Goal: Task Accomplishment & Management: Use online tool/utility

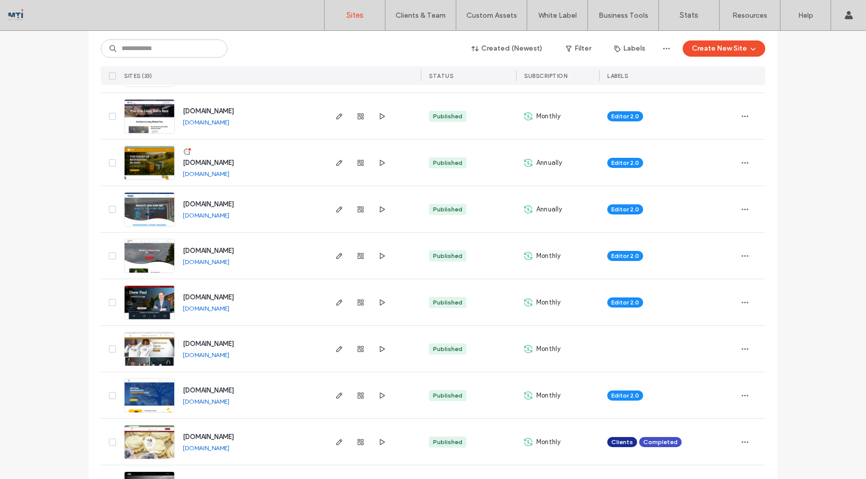
scroll to position [151, 0]
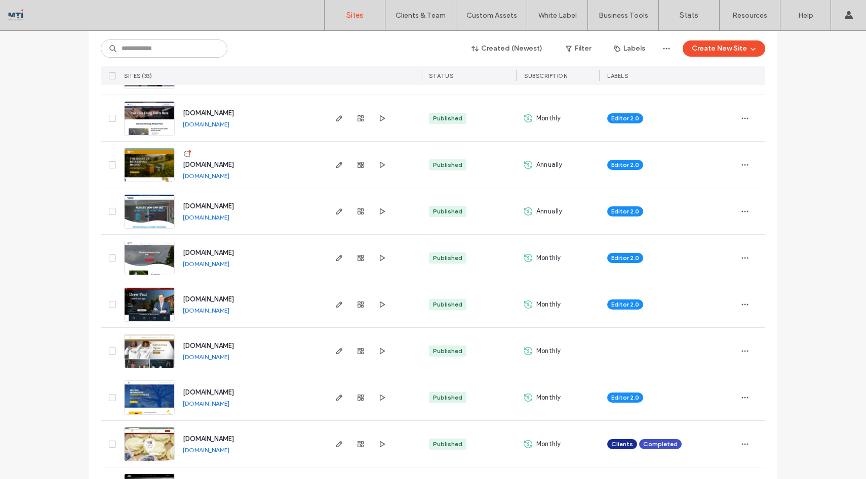
click at [152, 439] on img at bounding box center [150, 462] width 50 height 69
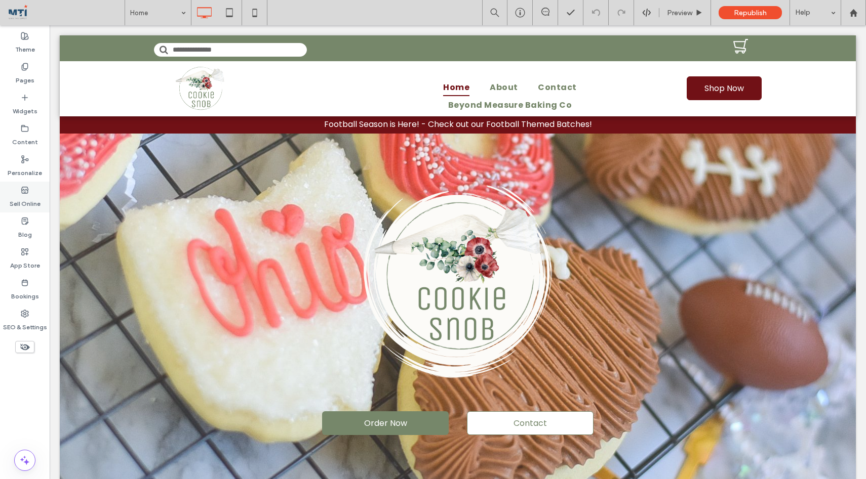
click at [30, 199] on label "Sell Online" at bounding box center [25, 201] width 31 height 14
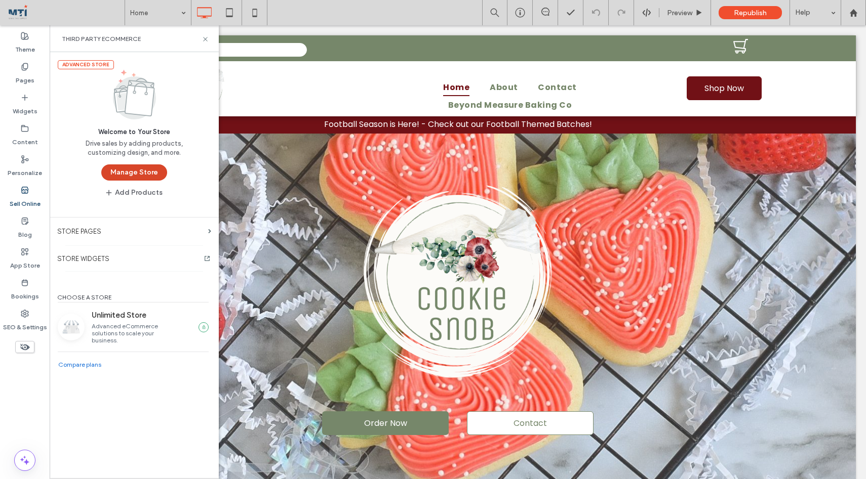
click at [147, 174] on button "Manage Store" at bounding box center [134, 173] width 66 height 16
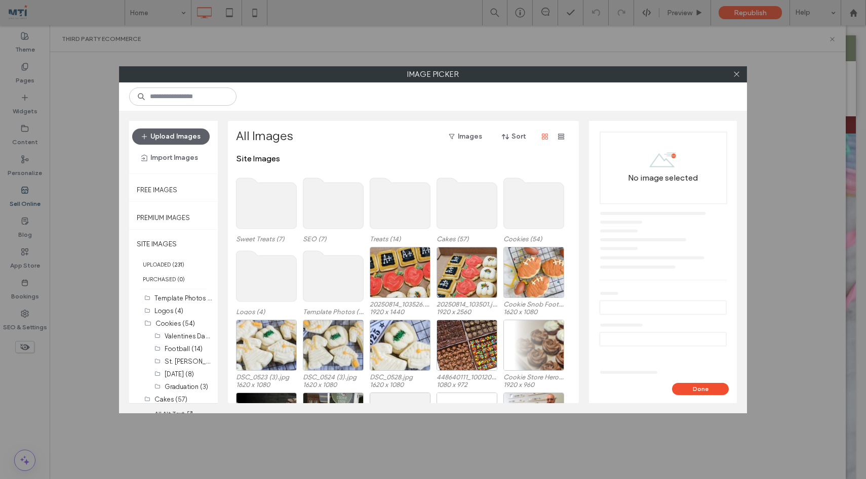
click at [523, 209] on use at bounding box center [534, 203] width 60 height 51
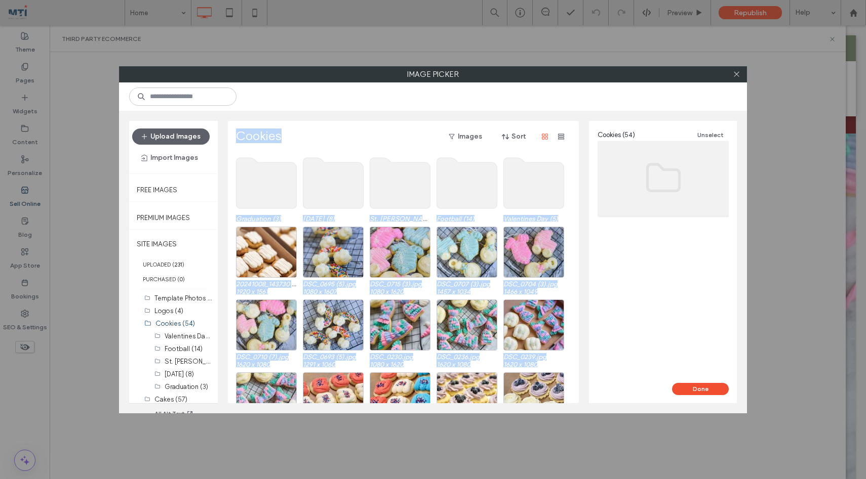
click at [523, 209] on div "Graduation (3) Easter (8) St. Patricks Day (24) Football (14) Valentines Day (5…" at bounding box center [406, 279] width 340 height 250
click at [176, 136] on button "Upload Images" at bounding box center [170, 137] width 77 height 16
click at [177, 137] on button "Upload Images" at bounding box center [170, 137] width 77 height 16
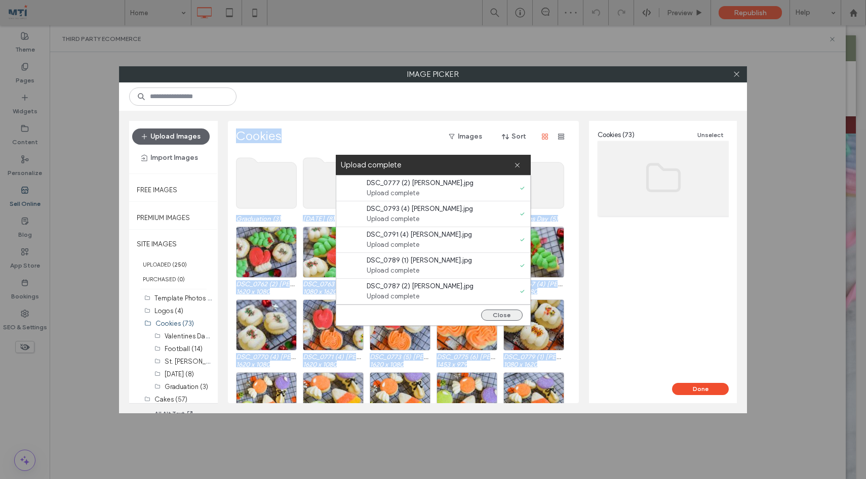
click at [491, 314] on button "Close" at bounding box center [502, 315] width 42 height 11
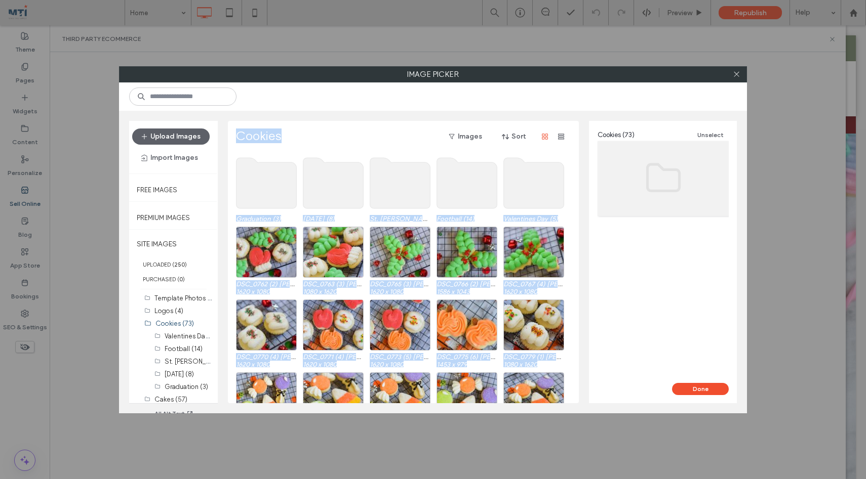
click at [498, 290] on div "DSC_0762 (2) Justine.jpg 1620 x 1080 DSC_0763 (3) Justine.jpg 1080 x 1620 DSC_0…" at bounding box center [406, 263] width 340 height 73
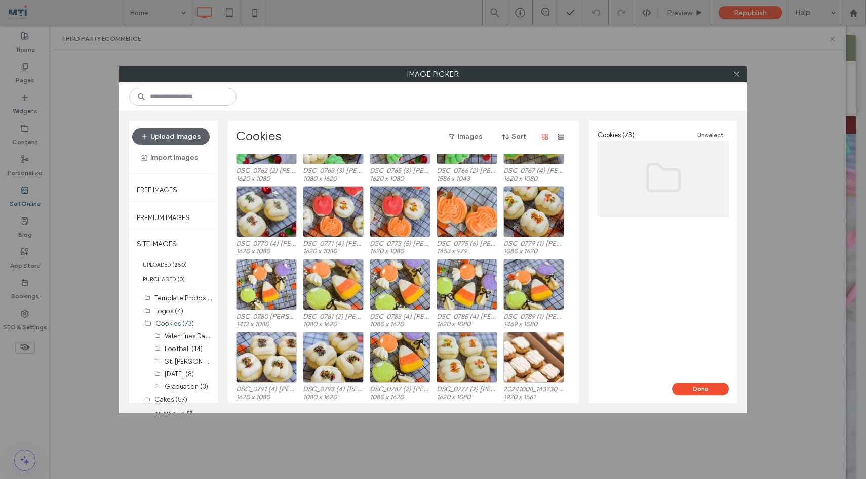
scroll to position [116, 0]
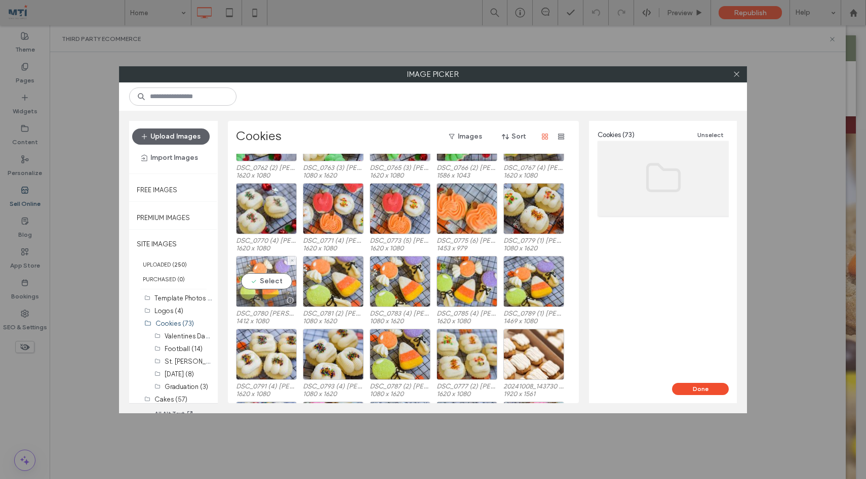
click at [271, 282] on div "Select" at bounding box center [266, 281] width 61 height 51
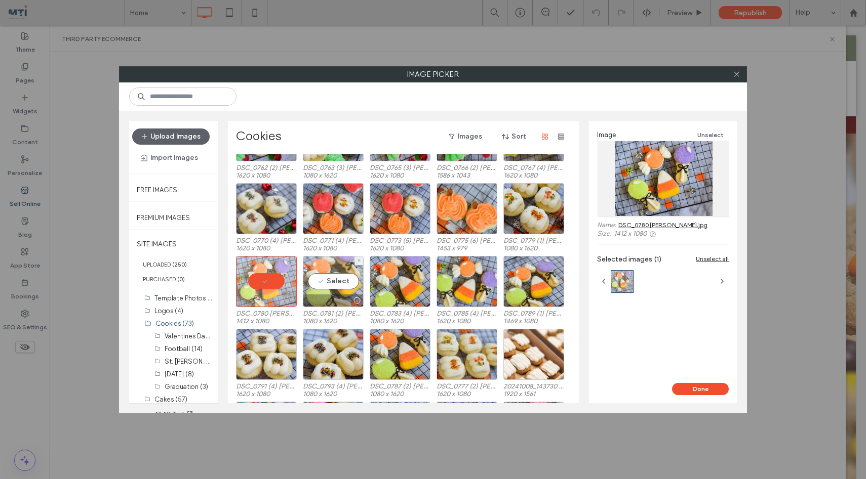
click at [342, 284] on div "Select" at bounding box center [333, 281] width 61 height 51
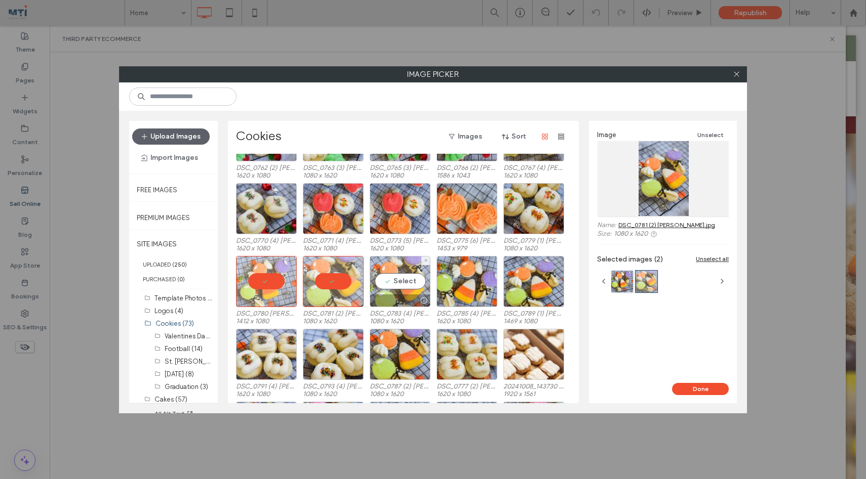
click at [394, 284] on div "Select" at bounding box center [400, 281] width 61 height 51
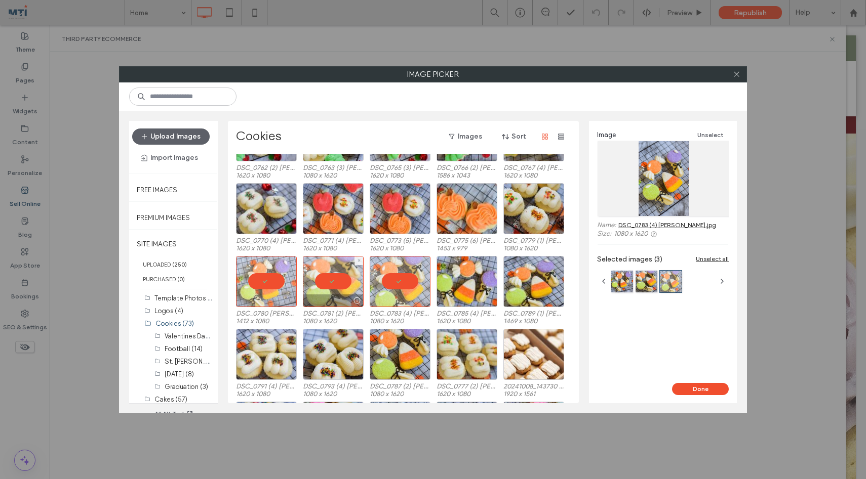
click at [320, 266] on div at bounding box center [333, 281] width 61 height 51
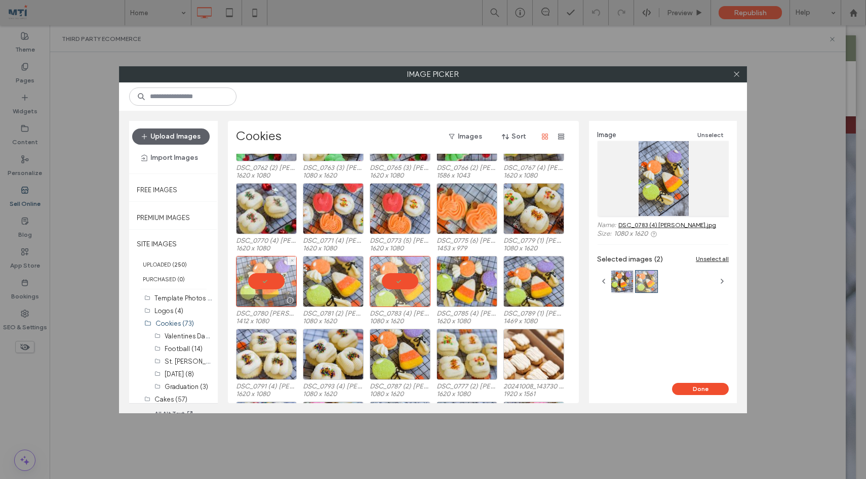
click at [279, 268] on div at bounding box center [266, 281] width 61 height 51
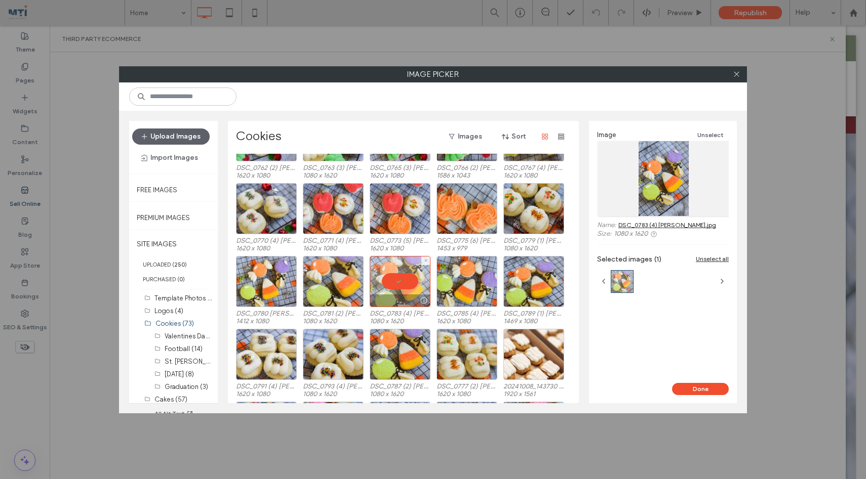
click at [396, 264] on div at bounding box center [400, 281] width 61 height 51
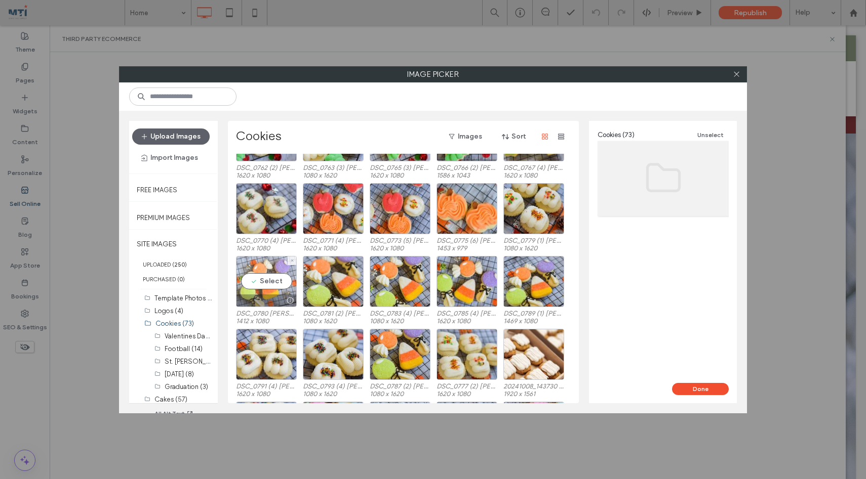
click at [263, 263] on div "Select" at bounding box center [266, 281] width 61 height 51
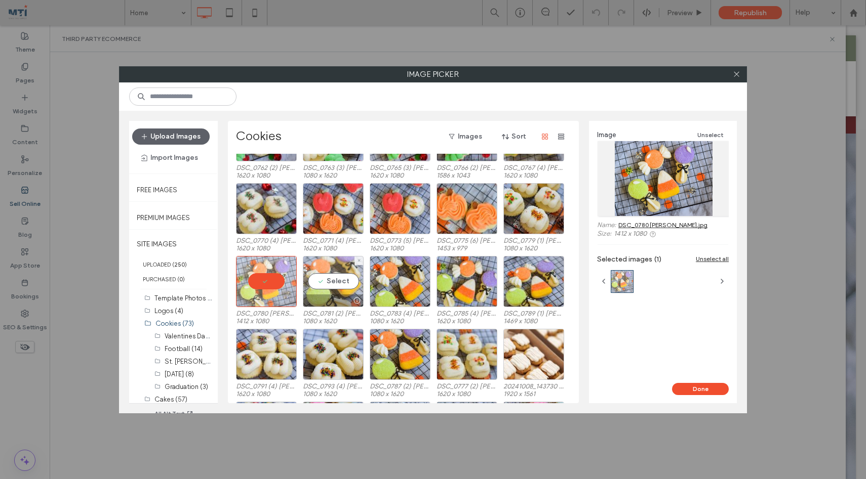
click at [338, 274] on div "Select" at bounding box center [333, 281] width 61 height 51
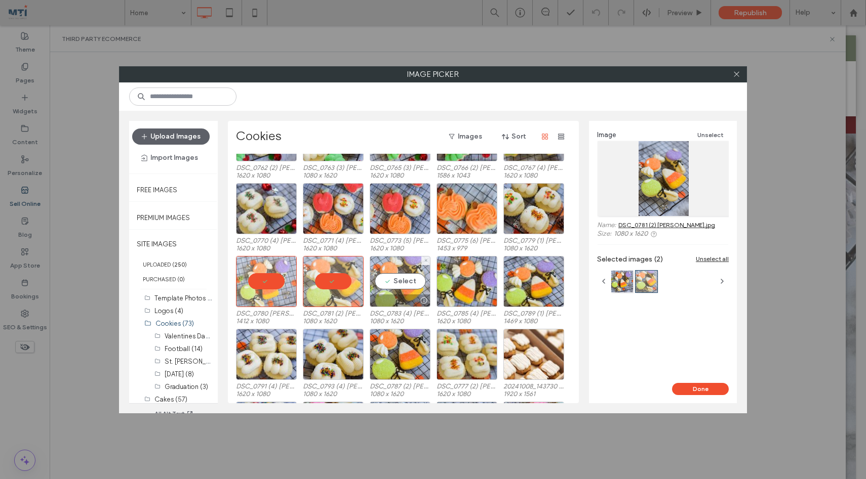
click at [398, 280] on div "Select" at bounding box center [400, 281] width 61 height 51
click at [398, 280] on div at bounding box center [400, 281] width 61 height 51
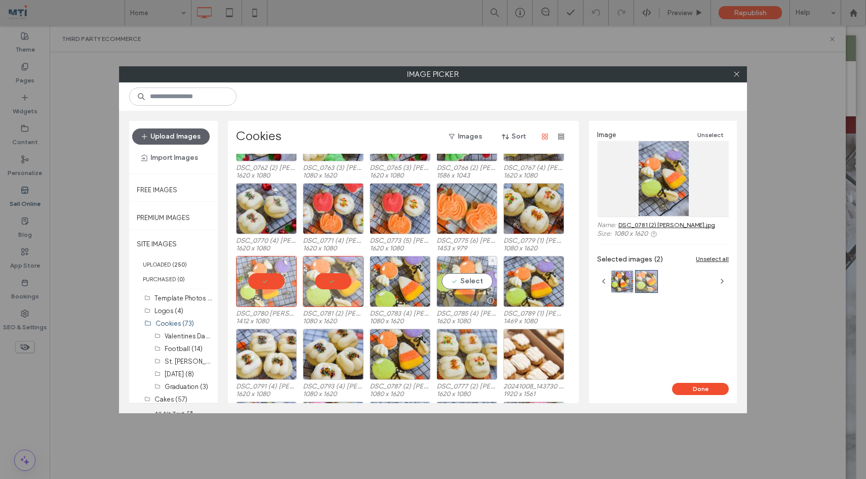
click at [466, 281] on div "Select" at bounding box center [466, 281] width 61 height 51
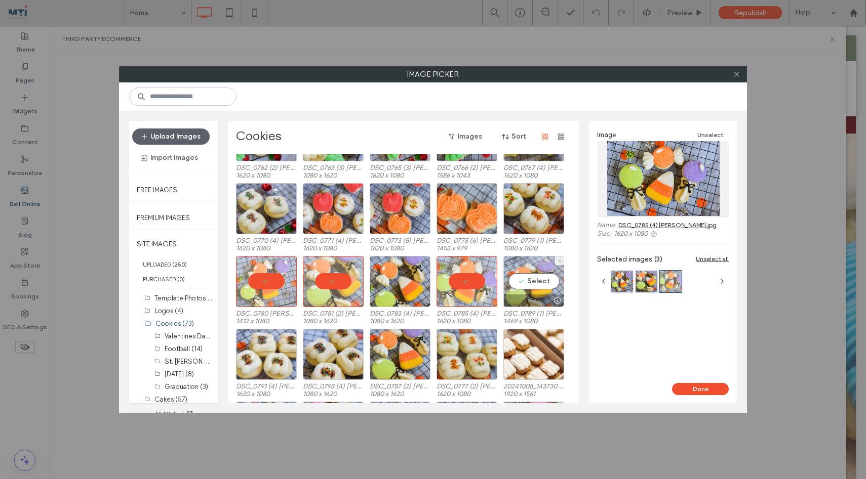
click at [528, 284] on div "Select" at bounding box center [533, 281] width 61 height 51
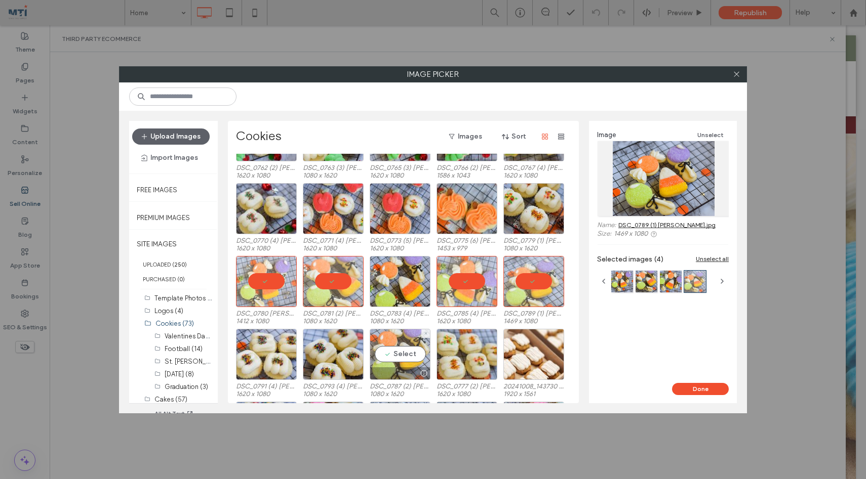
click at [412, 358] on div "Select" at bounding box center [400, 354] width 61 height 51
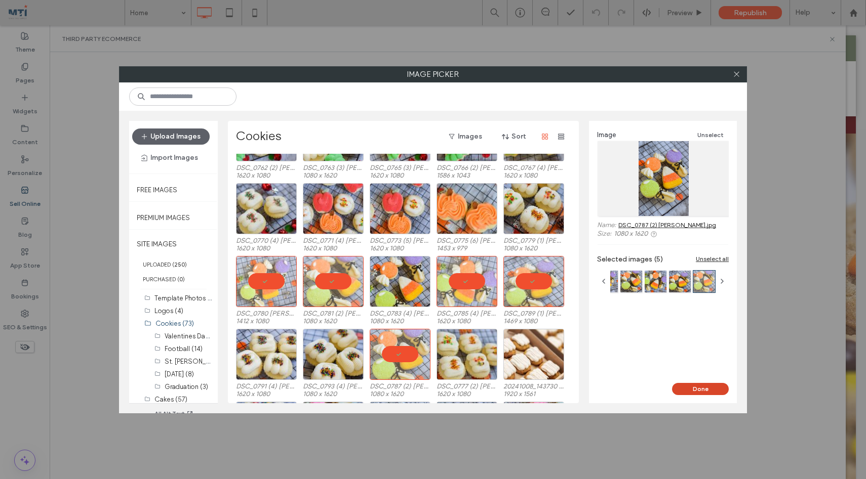
click at [702, 388] on button "Done" at bounding box center [700, 389] width 57 height 12
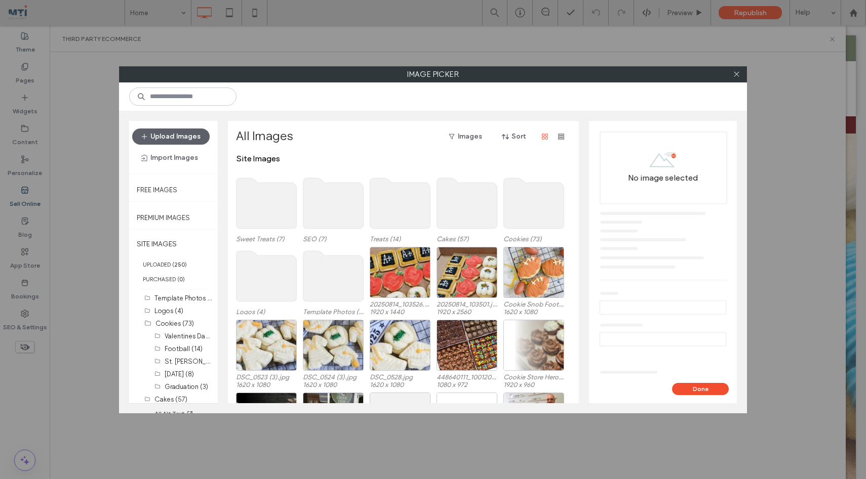
click at [518, 205] on use at bounding box center [534, 203] width 60 height 51
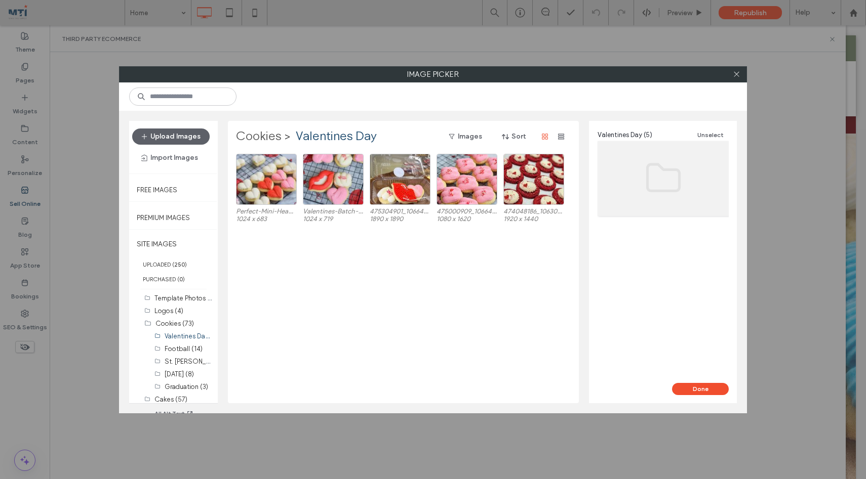
click at [257, 139] on label "Cookies" at bounding box center [259, 137] width 46 height 16
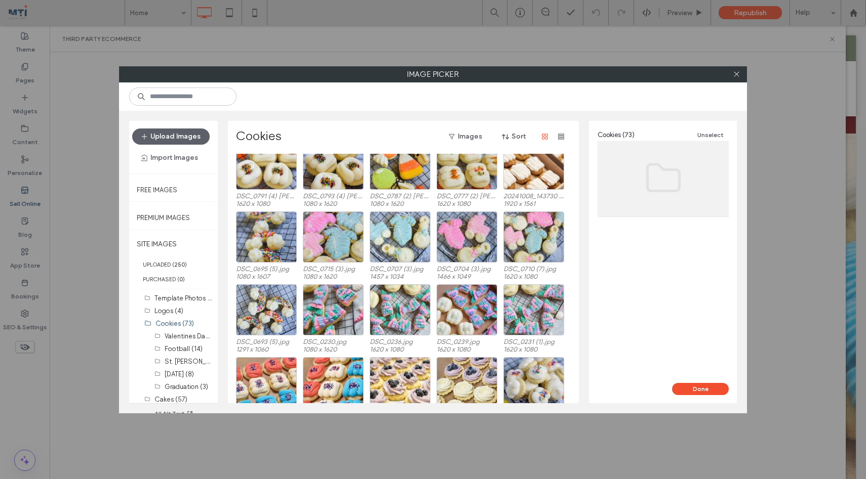
scroll to position [166, 0]
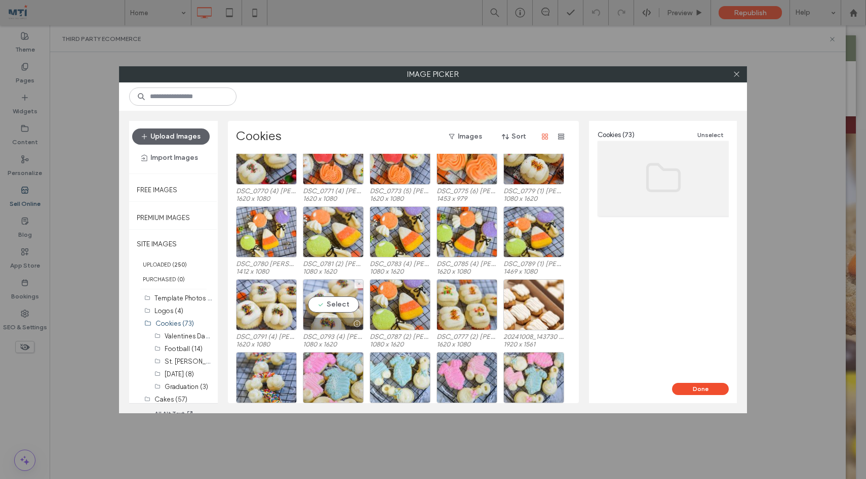
click at [337, 303] on div "Select" at bounding box center [333, 304] width 61 height 51
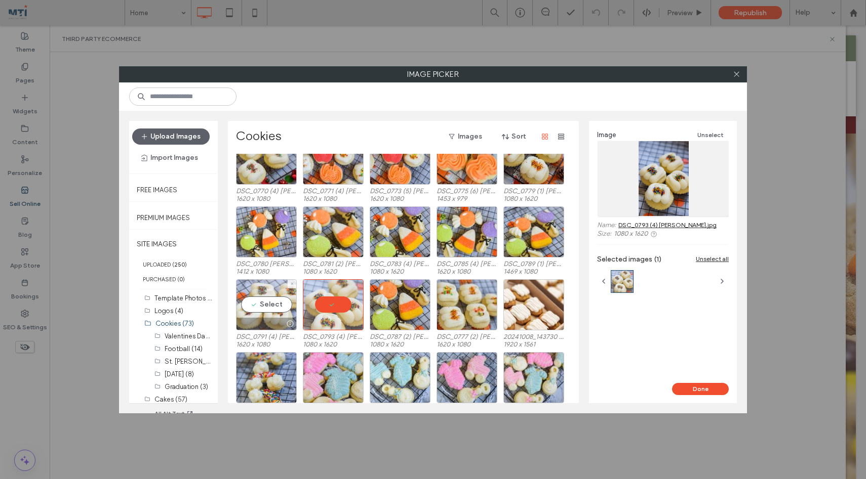
click at [266, 302] on div "Select" at bounding box center [266, 304] width 61 height 51
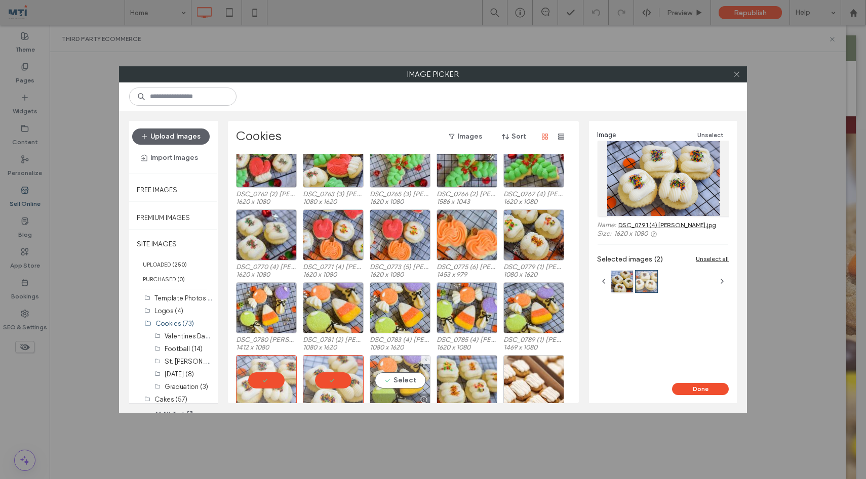
scroll to position [73, 0]
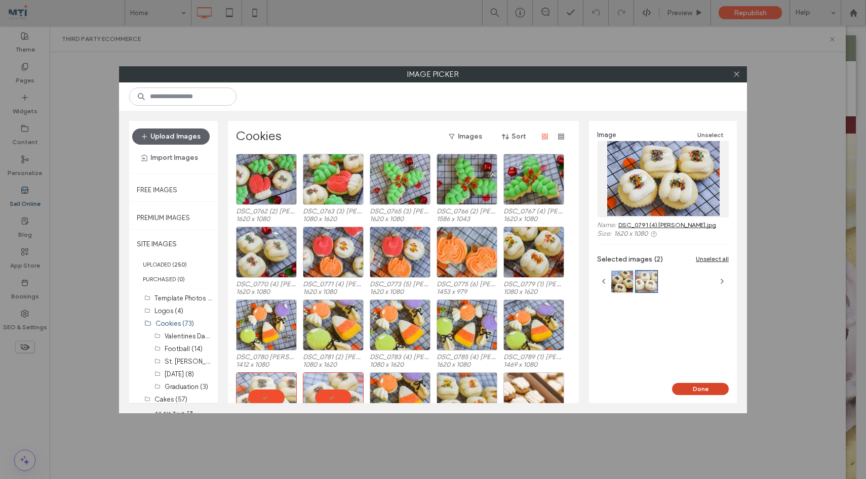
click at [692, 387] on button "Done" at bounding box center [700, 389] width 57 height 12
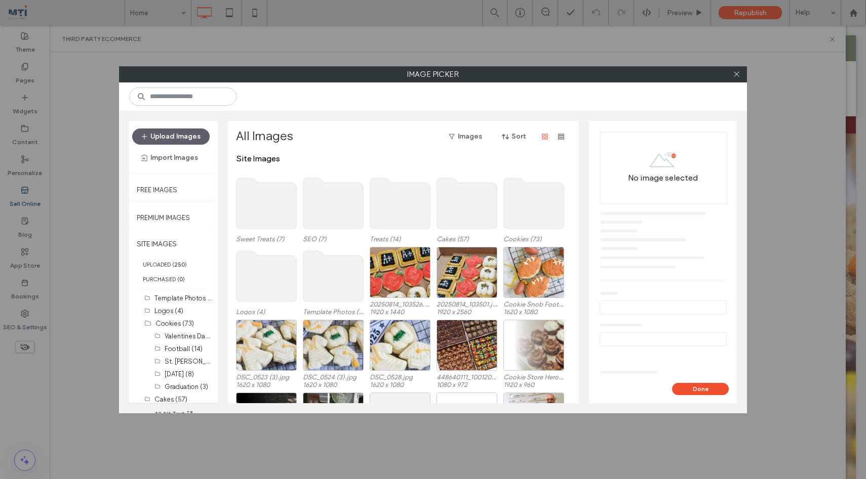
click at [528, 220] on use at bounding box center [534, 203] width 60 height 51
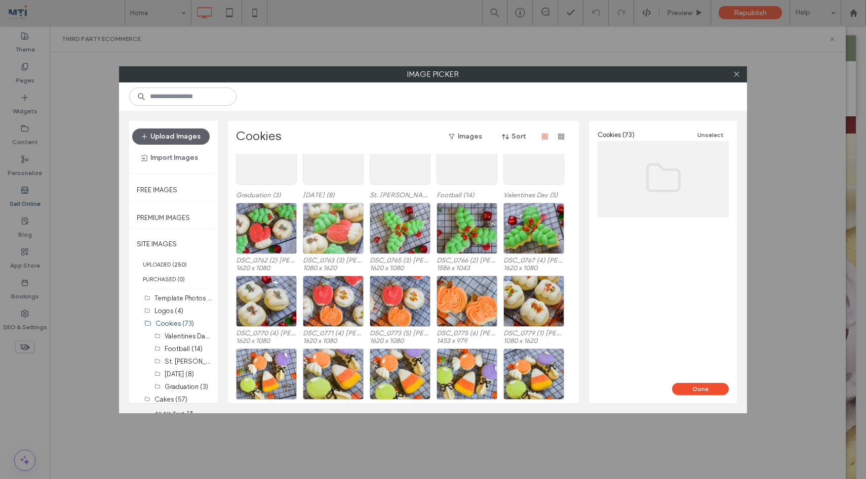
scroll to position [28, 0]
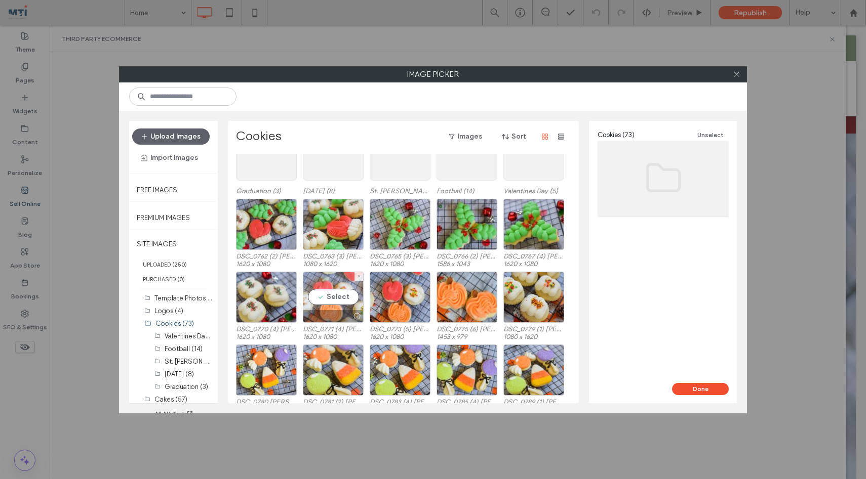
click at [327, 296] on div "Select" at bounding box center [333, 297] width 61 height 51
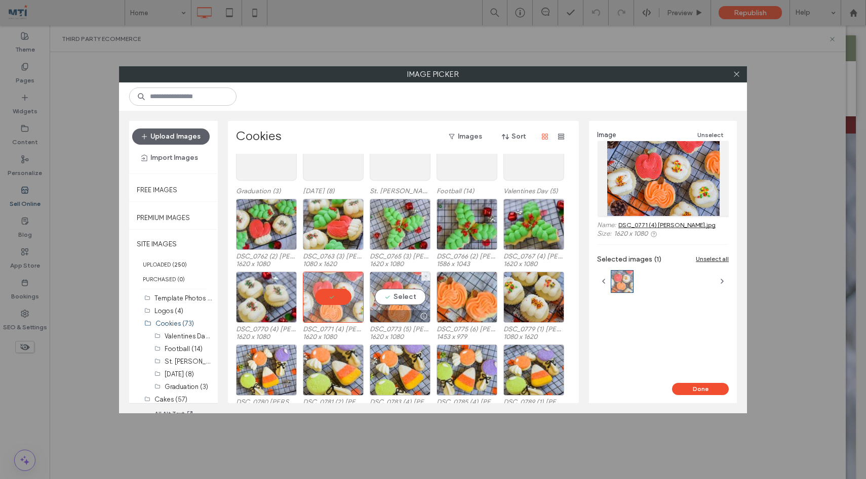
click at [406, 297] on div "Select" at bounding box center [400, 297] width 61 height 51
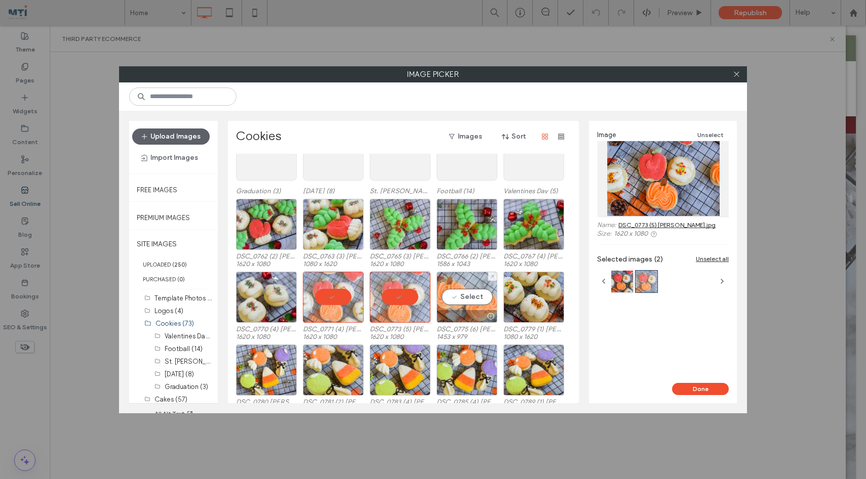
click at [472, 293] on div "Select" at bounding box center [466, 297] width 61 height 51
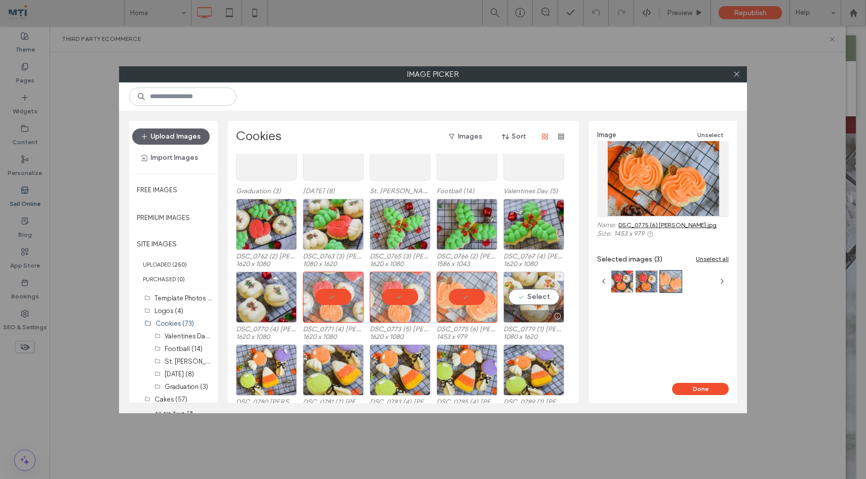
click at [532, 297] on div "Select" at bounding box center [533, 297] width 61 height 51
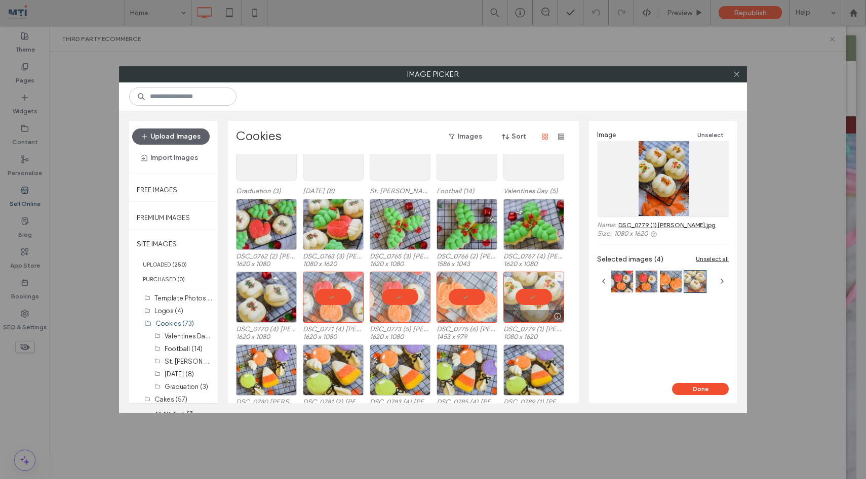
click at [532, 298] on div at bounding box center [533, 297] width 61 height 51
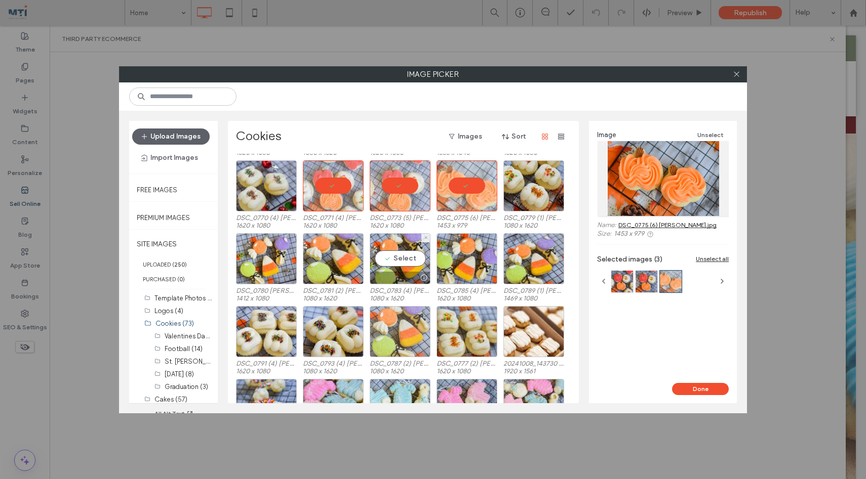
scroll to position [66, 0]
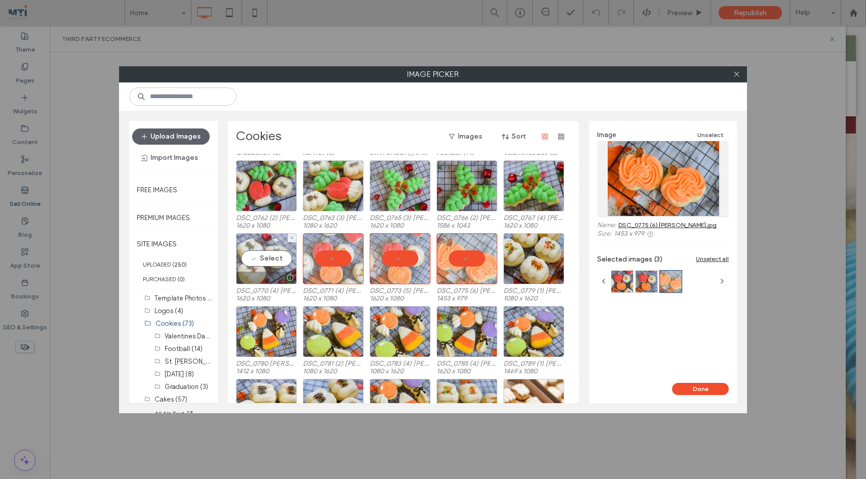
click at [271, 259] on div "Select" at bounding box center [266, 258] width 61 height 51
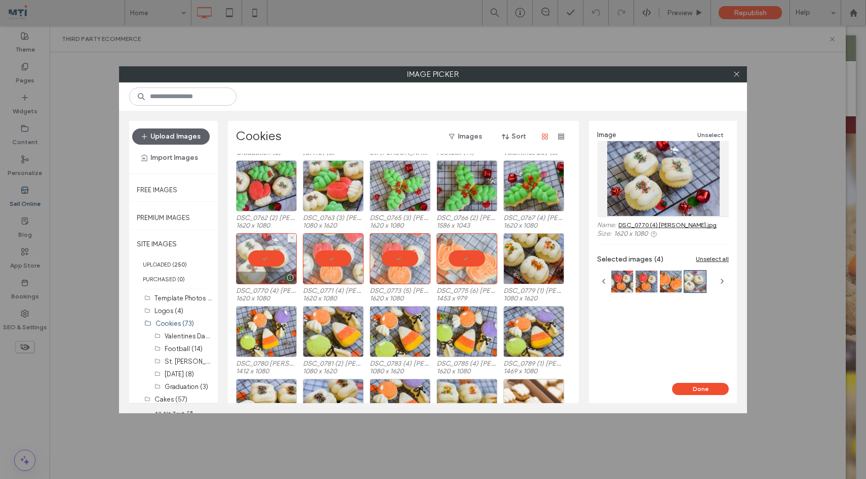
click at [264, 258] on div at bounding box center [266, 258] width 61 height 51
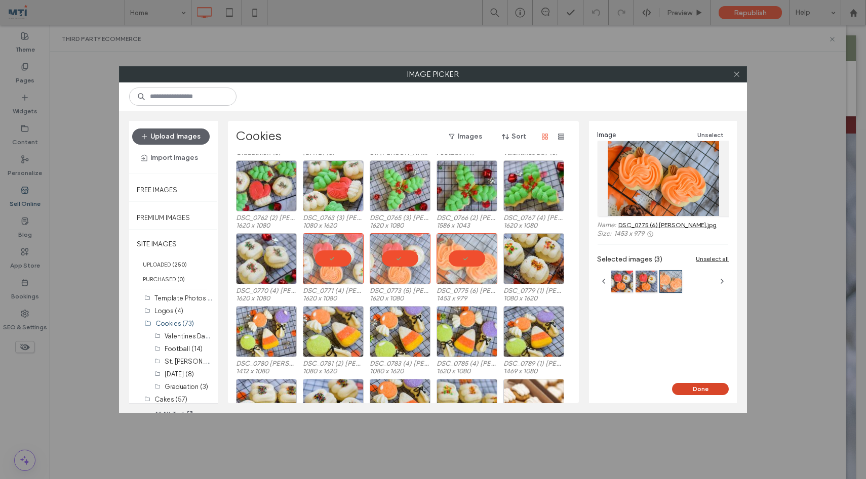
click at [704, 388] on button "Done" at bounding box center [700, 389] width 57 height 12
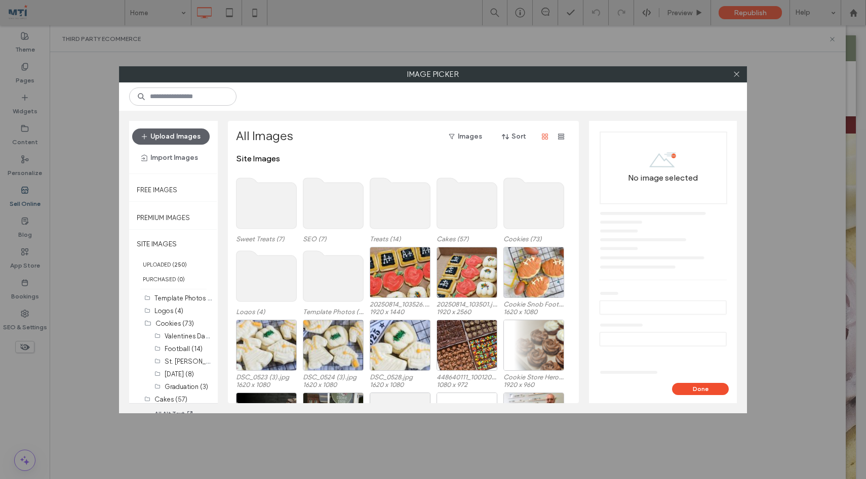
click at [527, 207] on use at bounding box center [534, 203] width 60 height 51
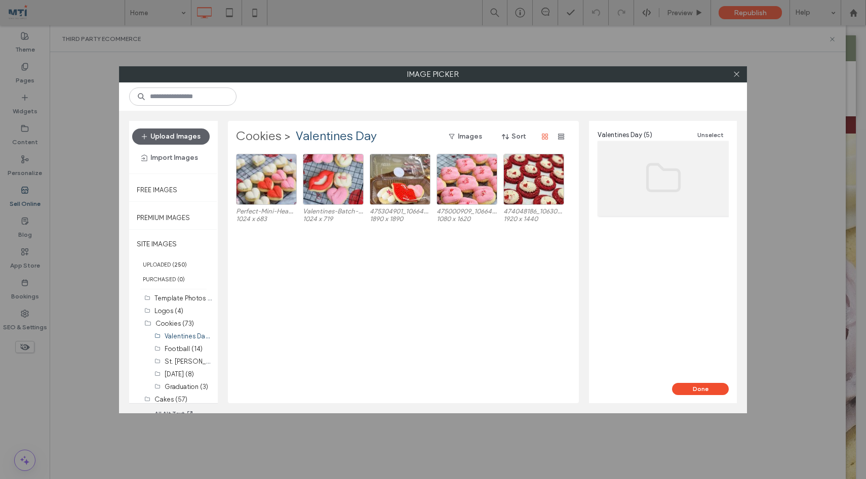
click at [256, 135] on label "Cookies" at bounding box center [259, 137] width 46 height 16
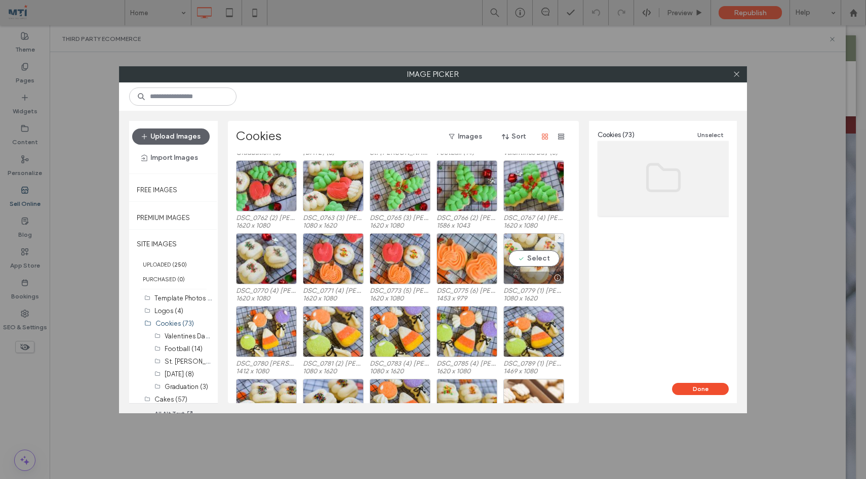
click at [532, 254] on div "Select" at bounding box center [533, 258] width 61 height 51
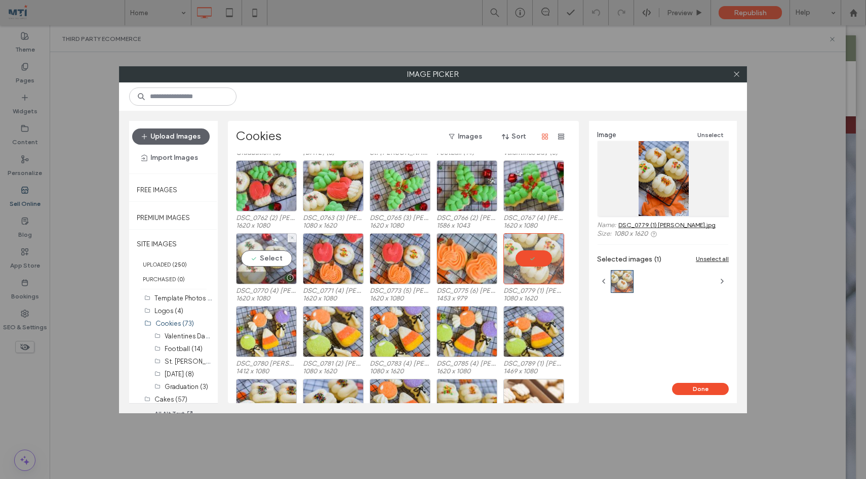
click at [256, 259] on div "Select" at bounding box center [266, 258] width 61 height 51
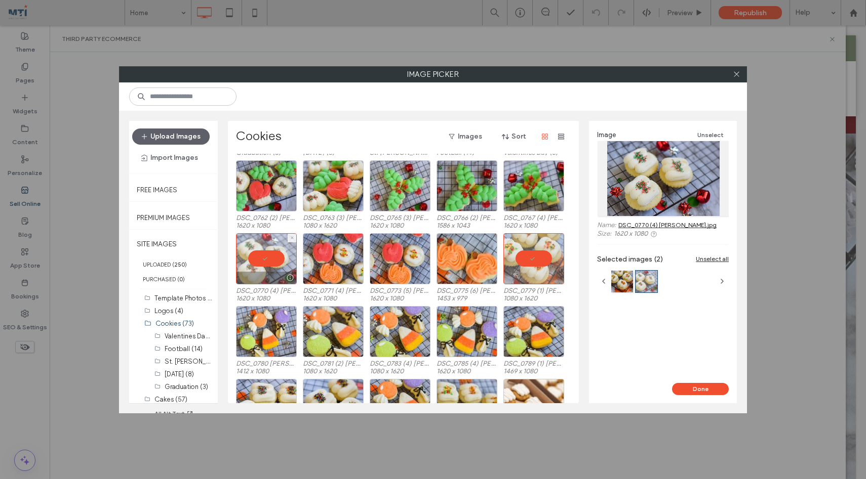
click at [262, 255] on div at bounding box center [266, 258] width 61 height 51
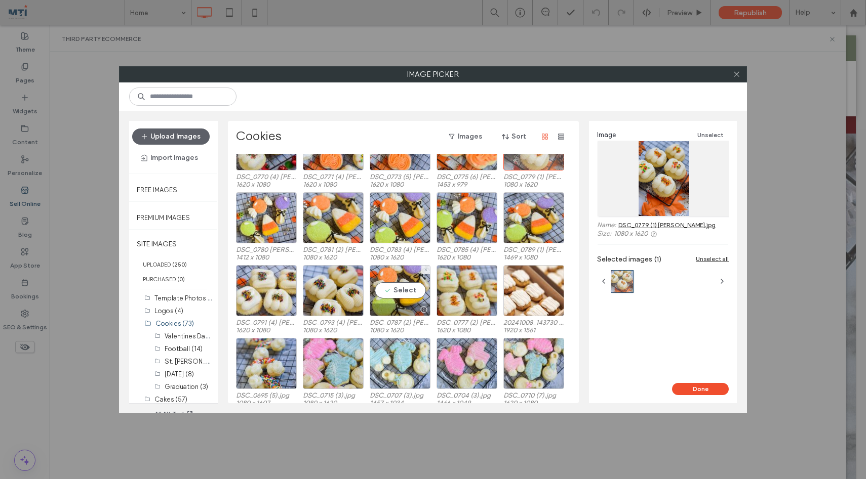
scroll to position [182, 0]
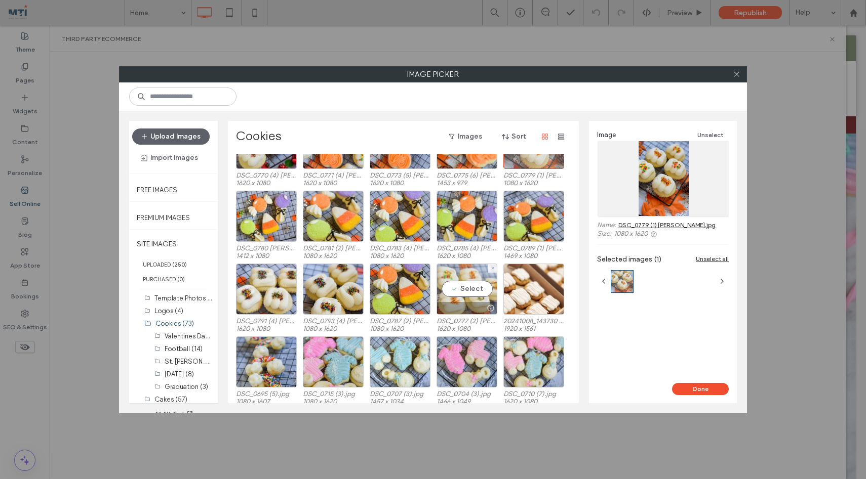
click at [473, 288] on div "Select" at bounding box center [466, 289] width 61 height 51
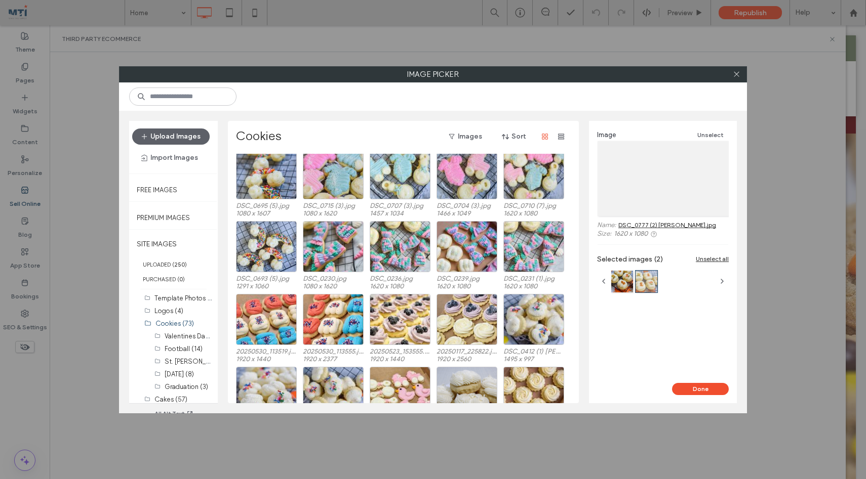
scroll to position [310, 0]
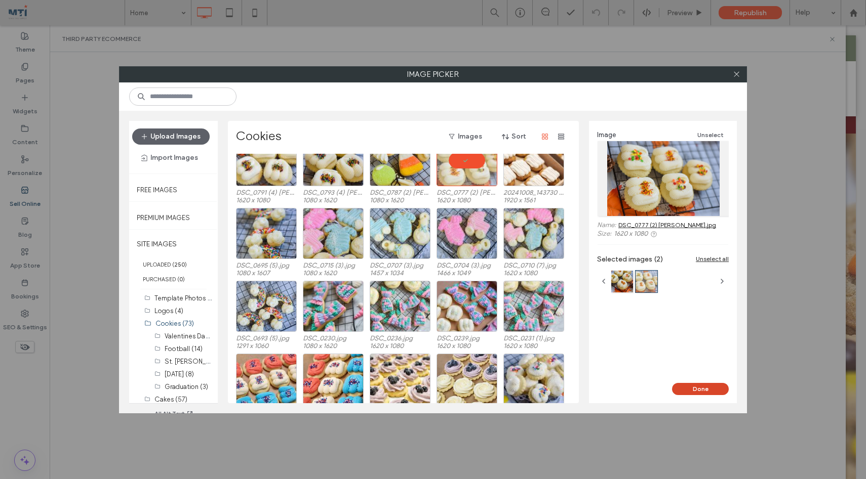
click at [712, 390] on button "Done" at bounding box center [700, 389] width 57 height 12
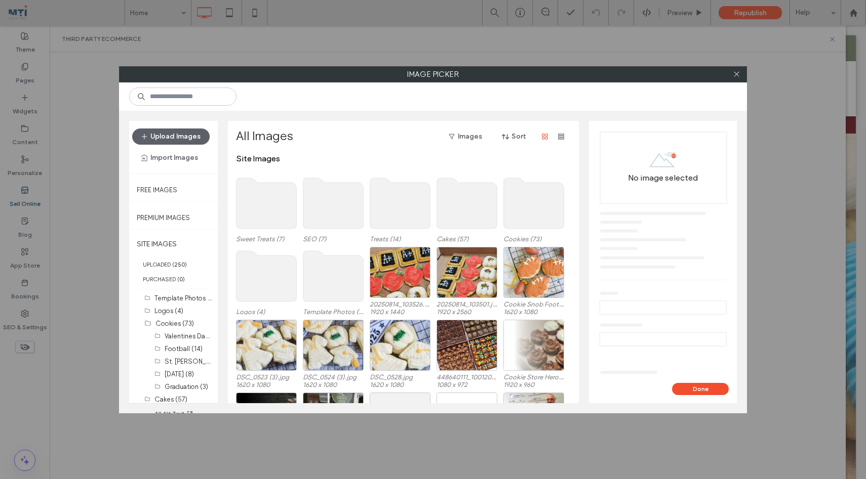
click at [540, 214] on use at bounding box center [534, 203] width 60 height 51
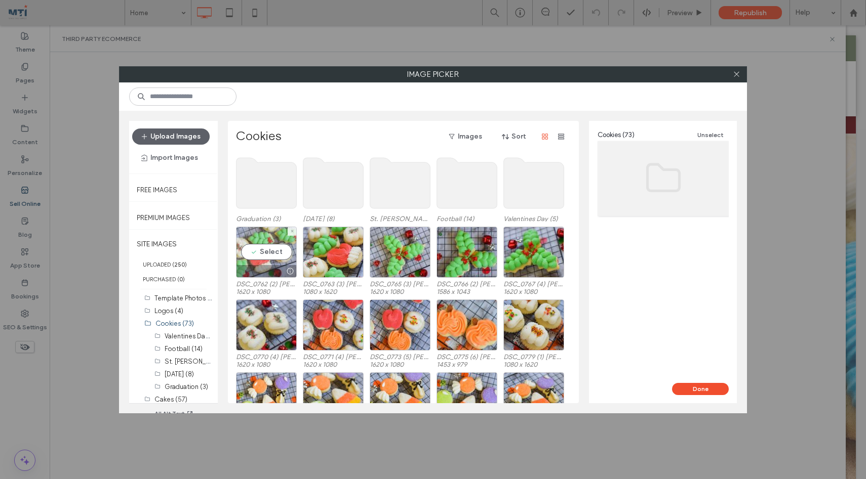
click at [257, 250] on div "Select" at bounding box center [266, 252] width 61 height 51
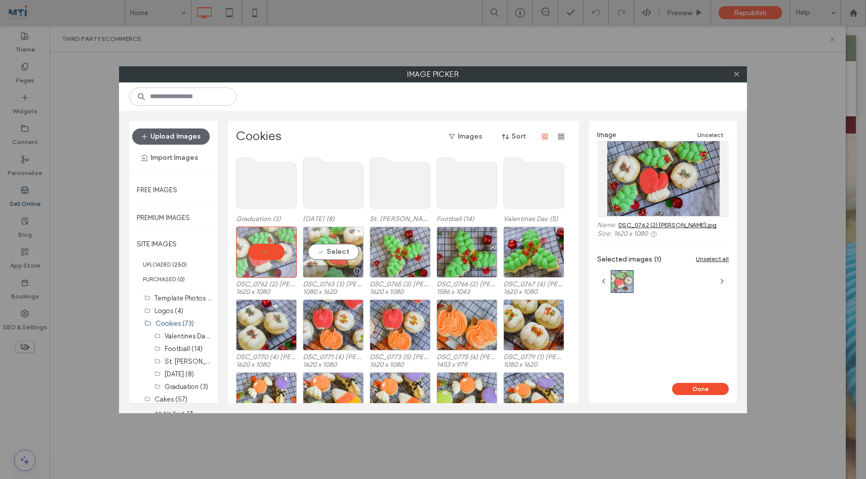
click at [323, 252] on div "Select" at bounding box center [333, 252] width 61 height 51
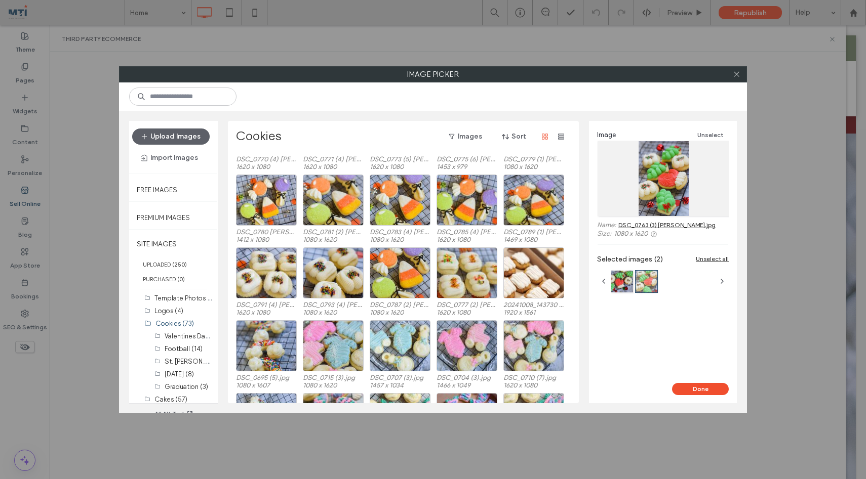
scroll to position [201, 0]
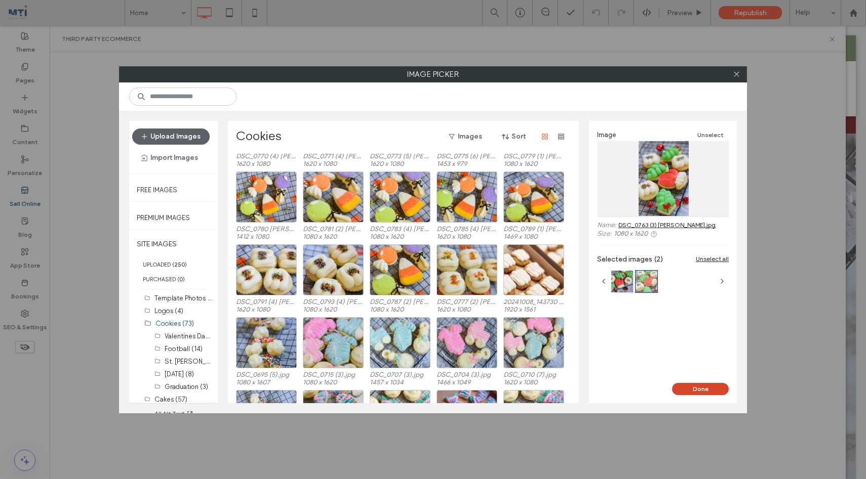
click at [713, 385] on button "Done" at bounding box center [700, 389] width 57 height 12
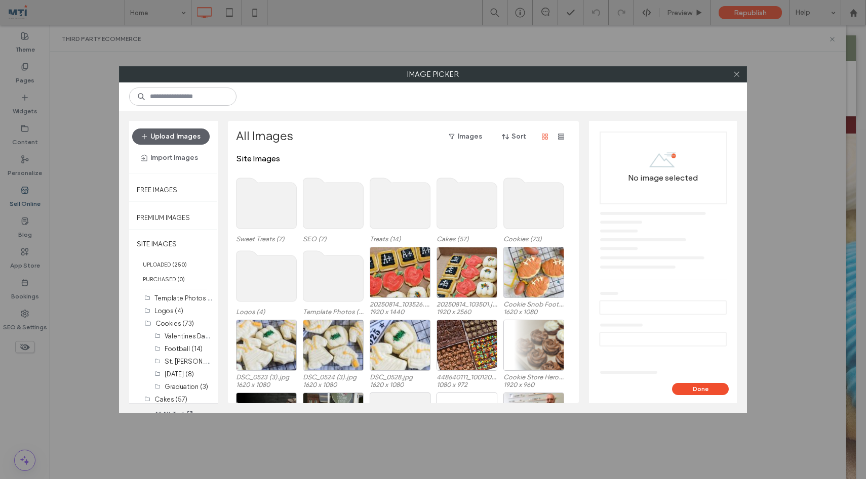
click at [521, 216] on use at bounding box center [534, 203] width 60 height 51
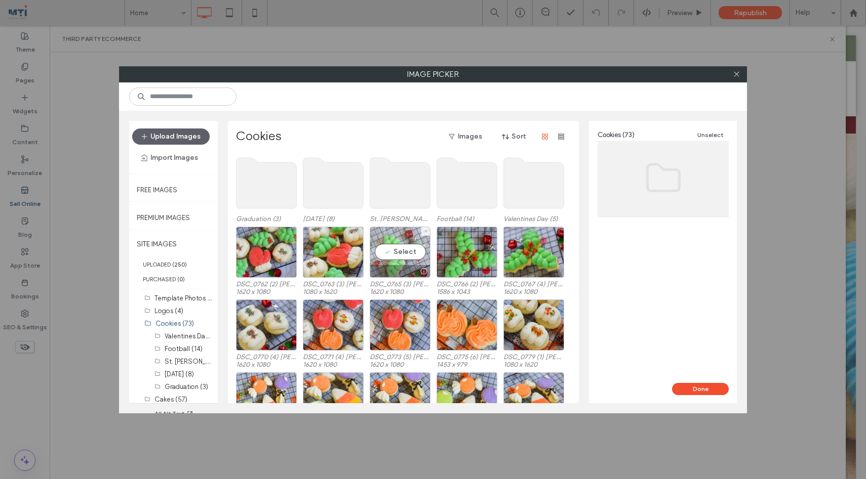
click at [420, 246] on div "Select" at bounding box center [400, 252] width 61 height 51
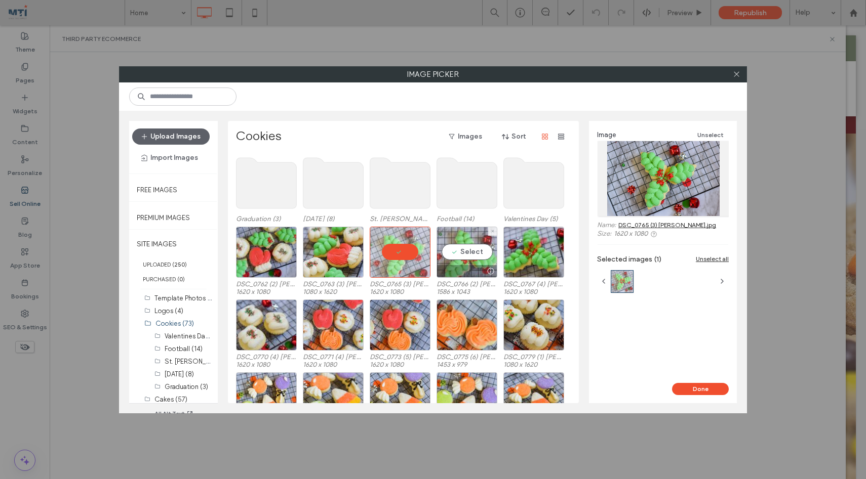
click at [478, 246] on div "Select" at bounding box center [466, 252] width 61 height 51
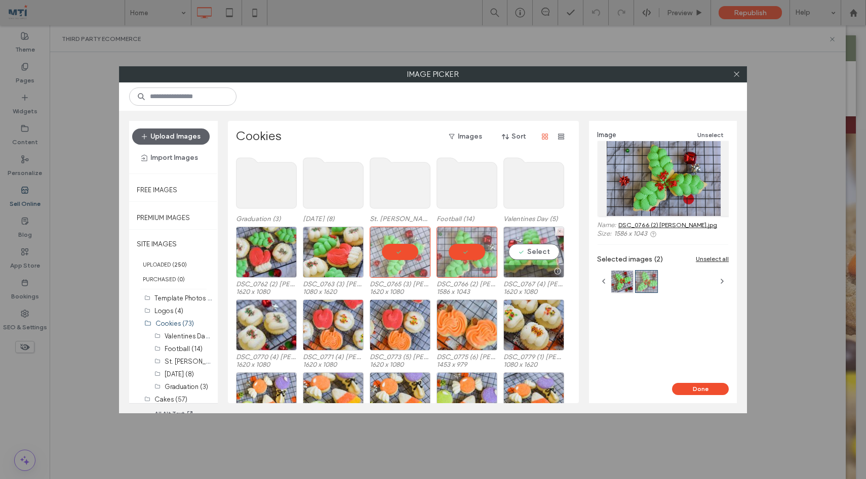
click at [518, 249] on div "Select" at bounding box center [533, 252] width 61 height 51
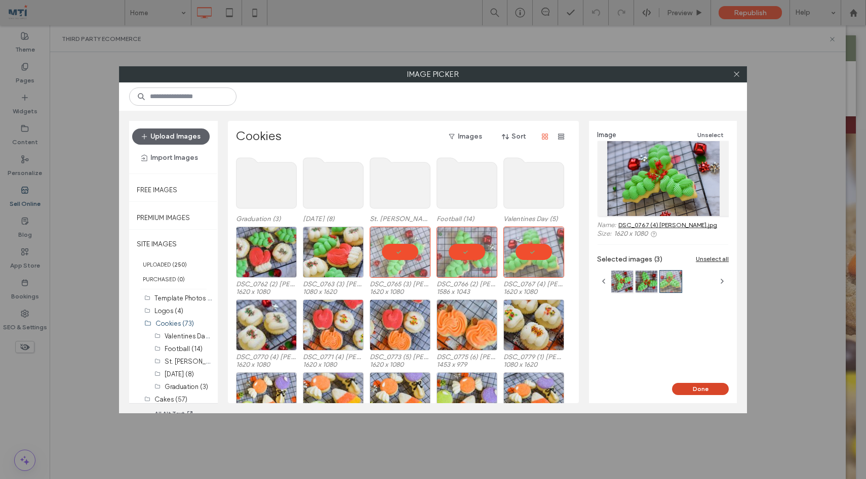
click at [691, 390] on button "Done" at bounding box center [700, 389] width 57 height 12
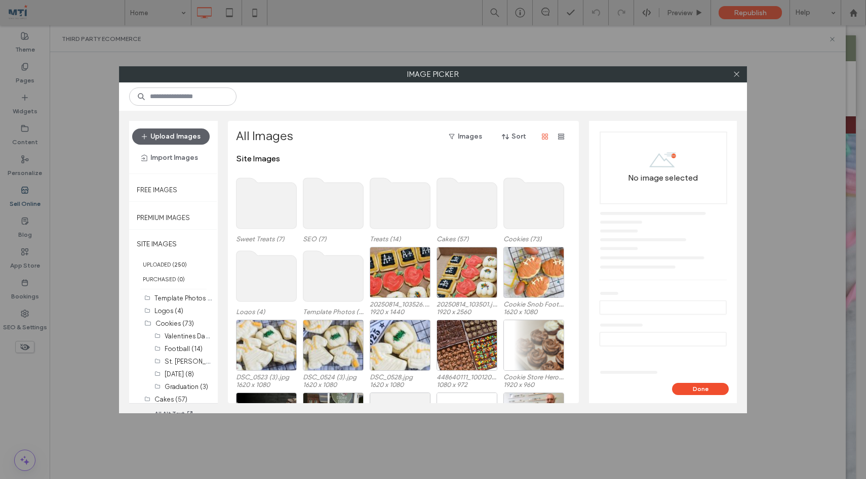
click at [521, 203] on use at bounding box center [534, 203] width 60 height 51
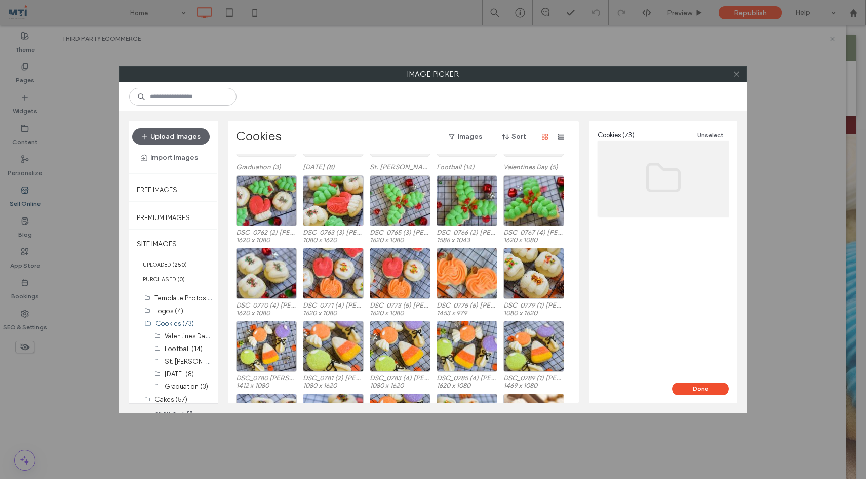
scroll to position [54, 0]
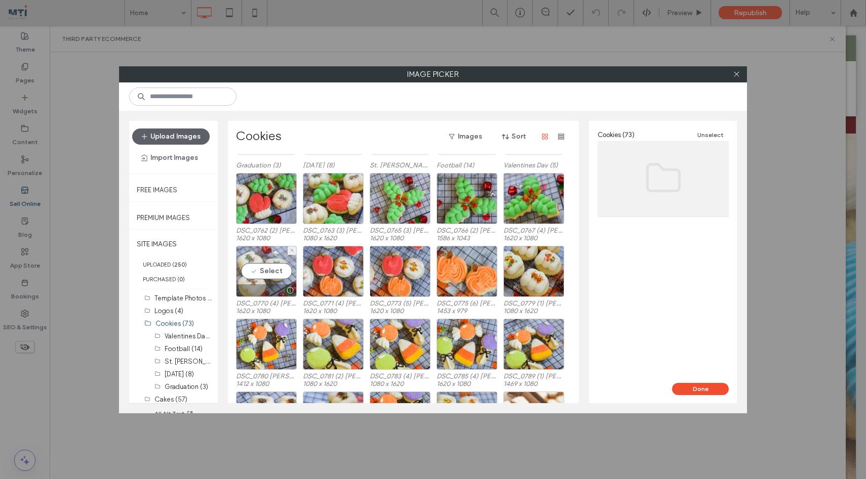
click at [268, 268] on div "Select" at bounding box center [266, 271] width 61 height 51
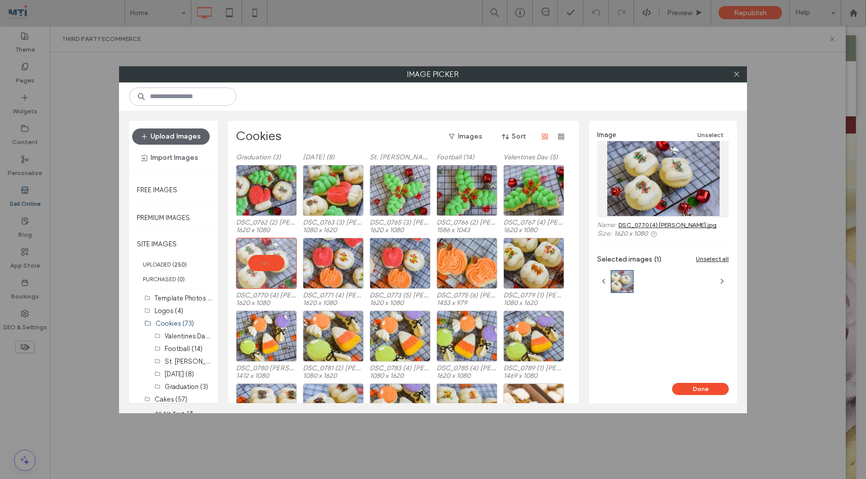
scroll to position [61, 0]
click at [709, 389] on button "Done" at bounding box center [700, 389] width 57 height 12
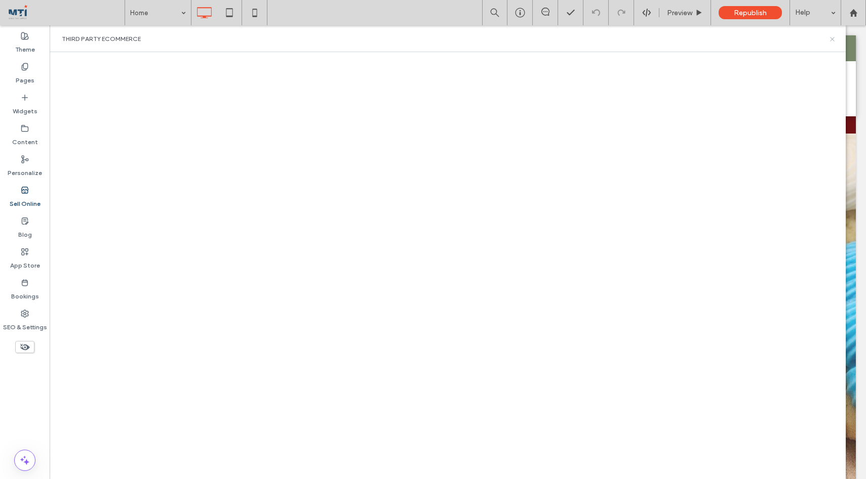
click at [833, 38] on icon at bounding box center [832, 39] width 8 height 8
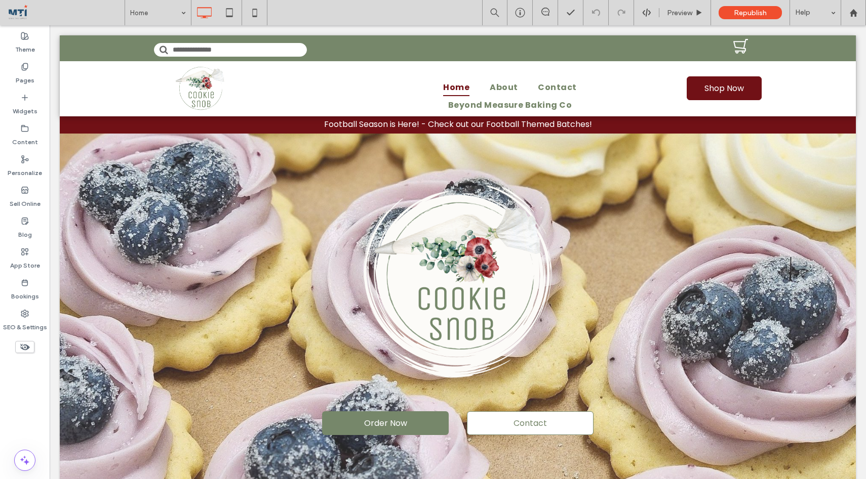
scroll to position [0, 0]
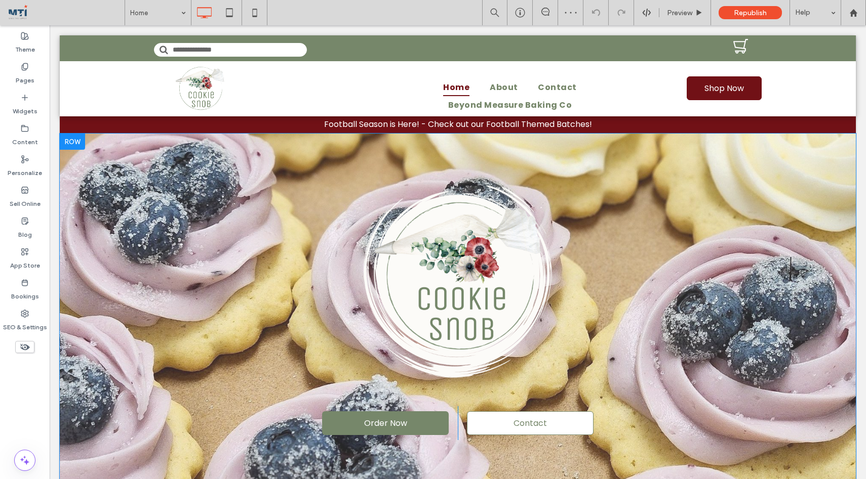
click at [77, 144] on div at bounding box center [72, 142] width 25 height 16
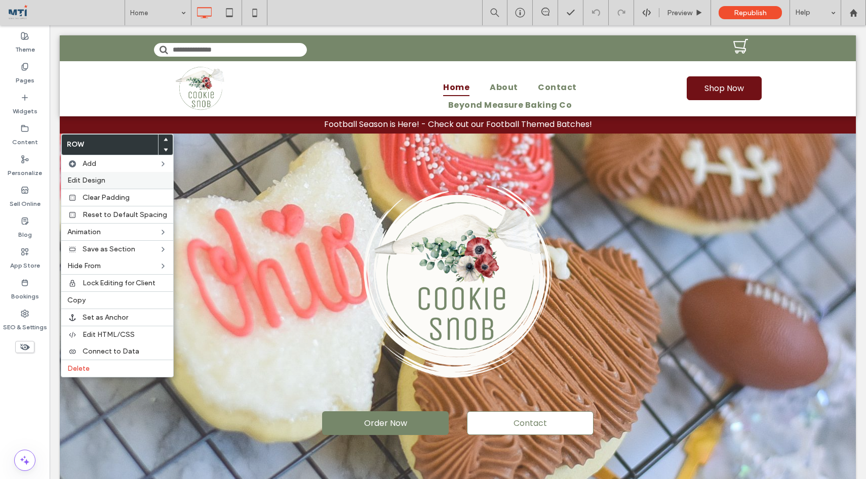
click at [104, 183] on span "Edit Design" at bounding box center [86, 180] width 38 height 9
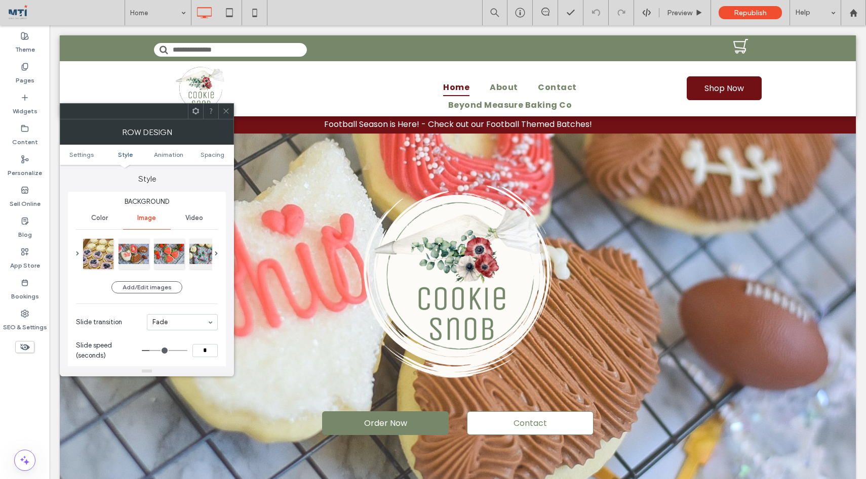
scroll to position [87, 0]
click at [160, 287] on button "Add/Edit images" at bounding box center [146, 288] width 71 height 12
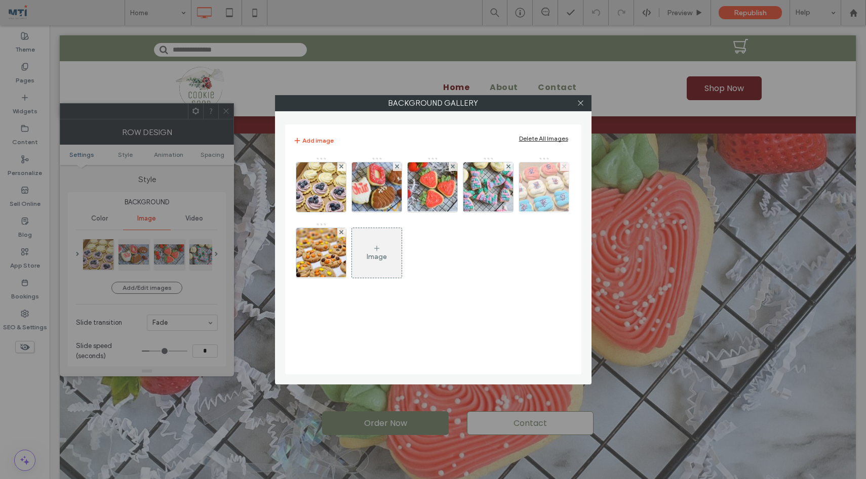
click at [564, 166] on use at bounding box center [564, 167] width 4 height 4
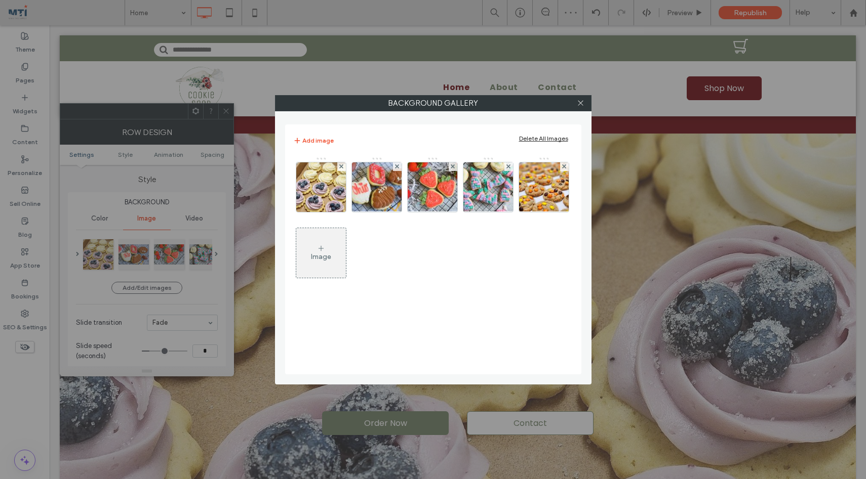
click at [316, 253] on div "Image" at bounding box center [321, 257] width 20 height 9
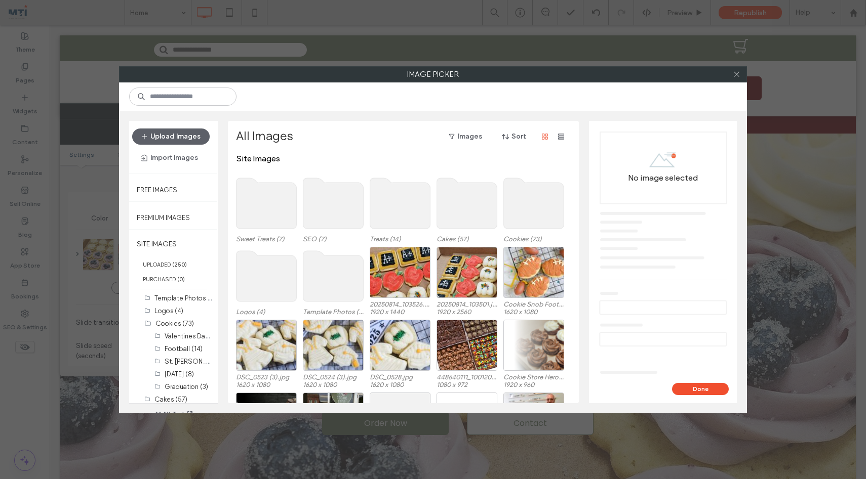
click at [529, 205] on use at bounding box center [534, 203] width 60 height 51
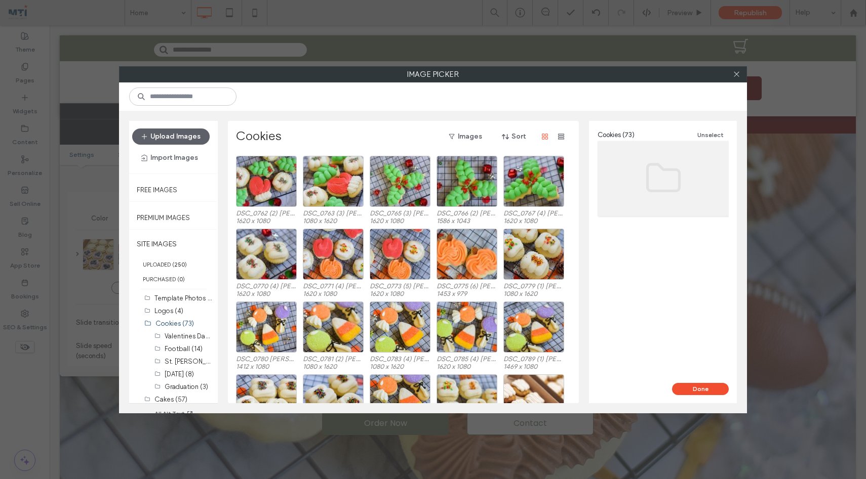
scroll to position [71, 0]
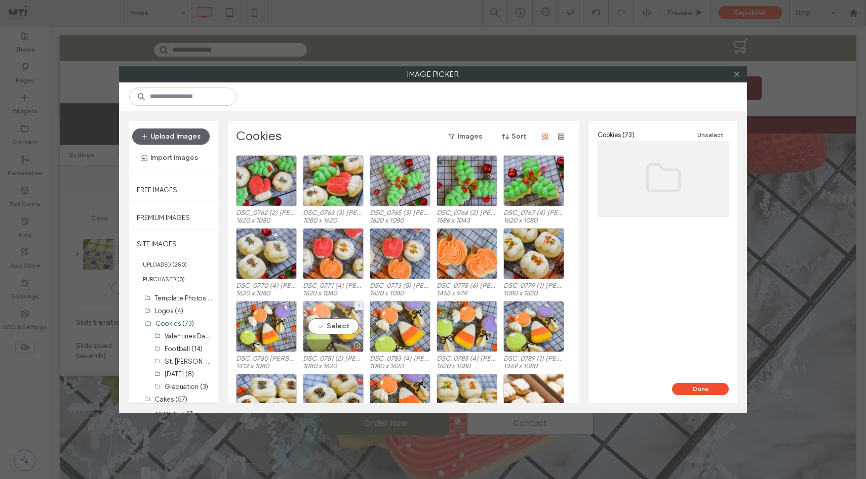
click at [343, 326] on div "Select" at bounding box center [333, 326] width 61 height 51
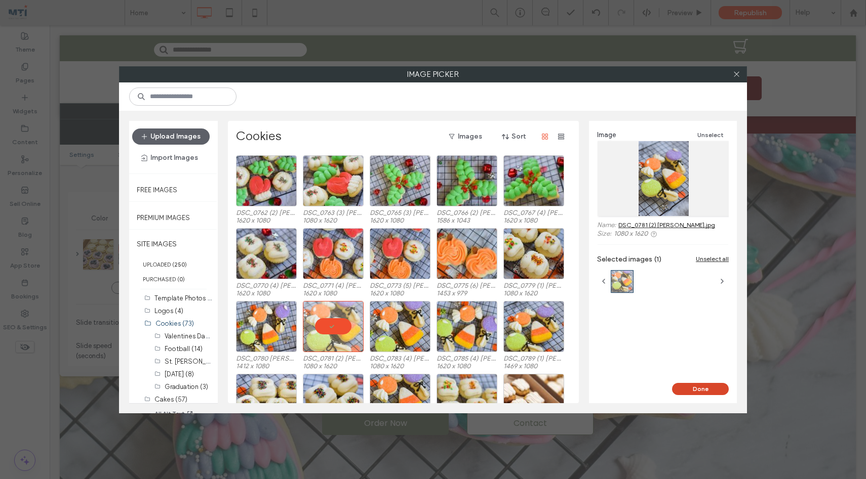
click at [691, 389] on button "Done" at bounding box center [700, 389] width 57 height 12
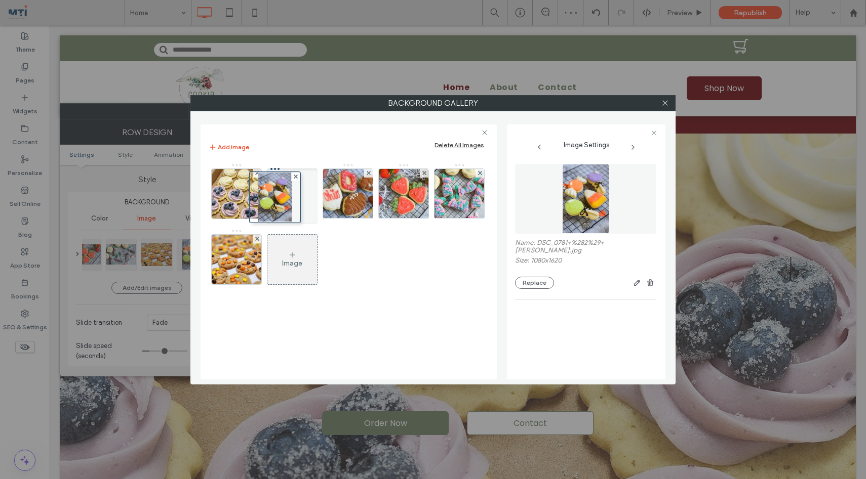
drag, startPoint x: 240, startPoint y: 267, endPoint x: 276, endPoint y: 204, distance: 72.6
click at [666, 101] on icon at bounding box center [665, 103] width 8 height 8
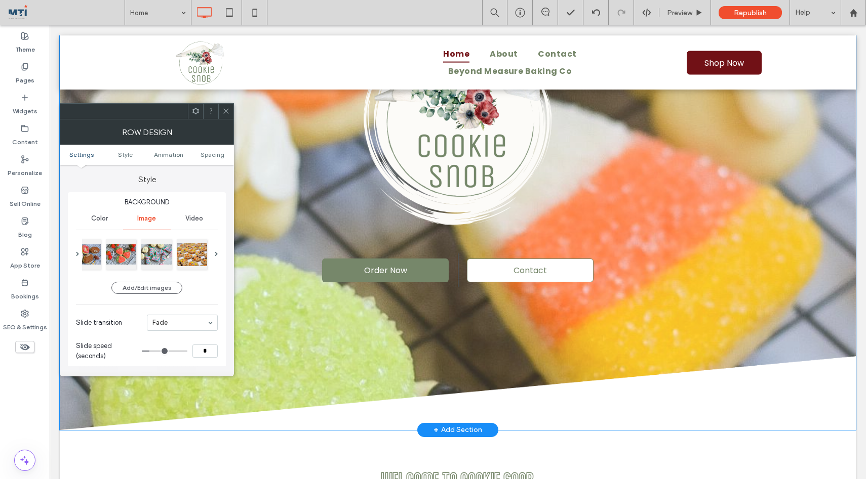
scroll to position [0, 0]
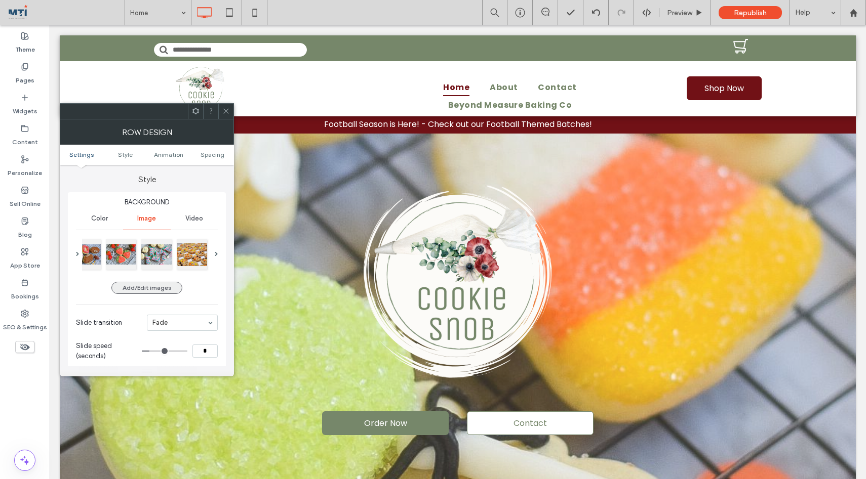
click at [141, 289] on button "Add/Edit images" at bounding box center [146, 288] width 71 height 12
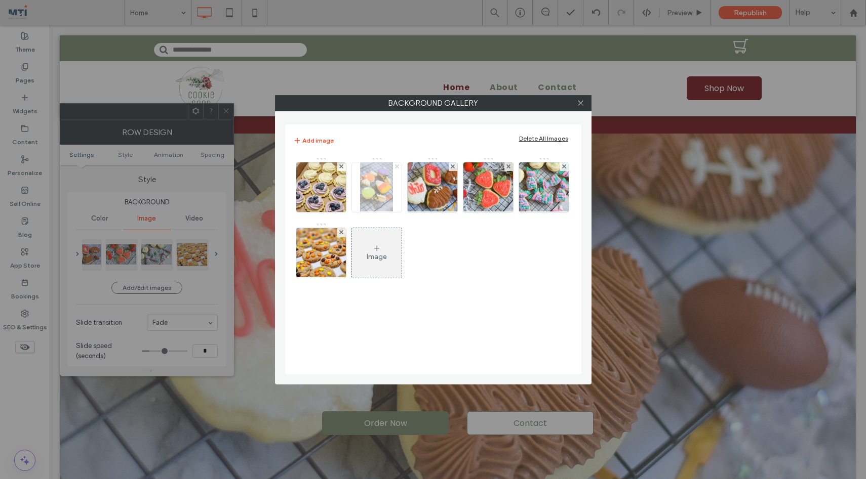
click at [397, 167] on use at bounding box center [397, 167] width 4 height 4
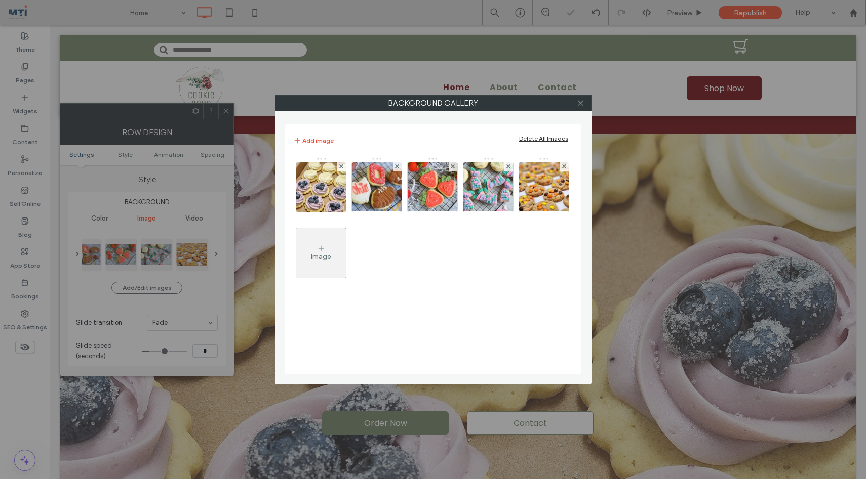
click at [328, 248] on div "Image" at bounding box center [321, 253] width 50 height 48
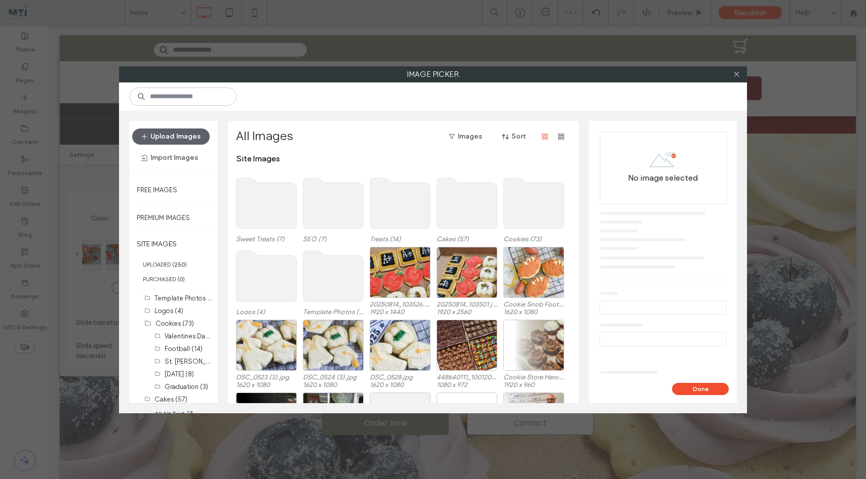
click at [523, 199] on use at bounding box center [534, 203] width 60 height 51
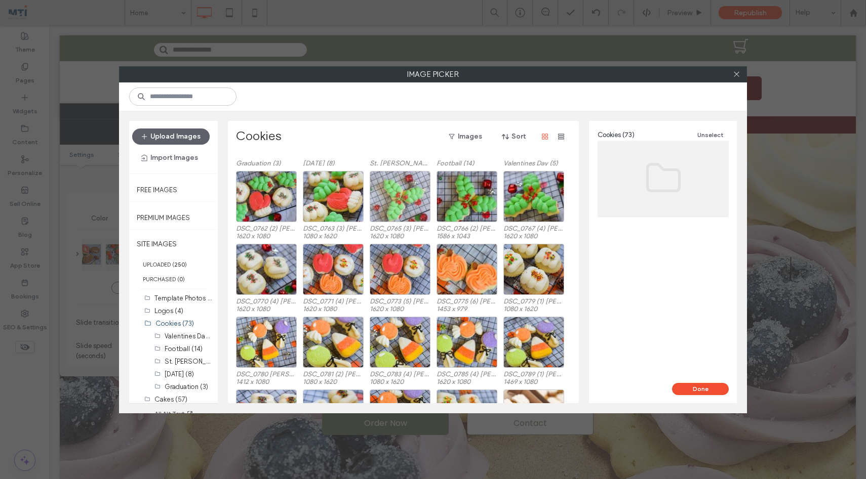
scroll to position [60, 0]
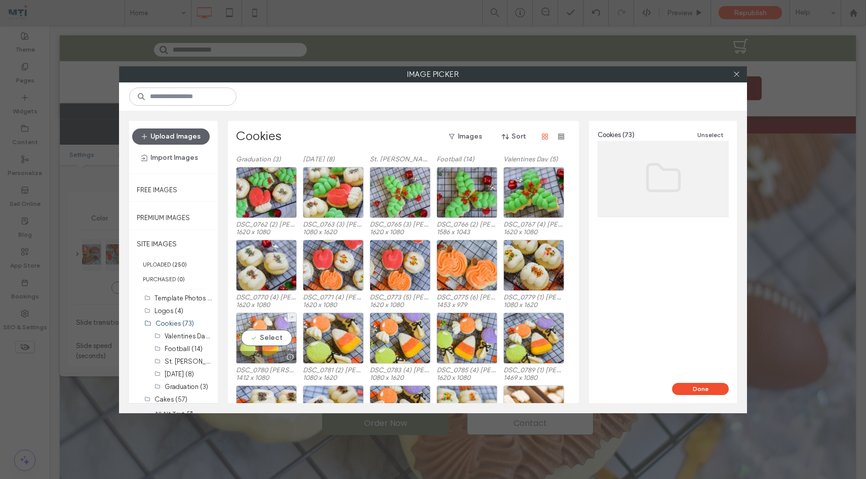
click at [291, 344] on div "Select" at bounding box center [266, 338] width 61 height 51
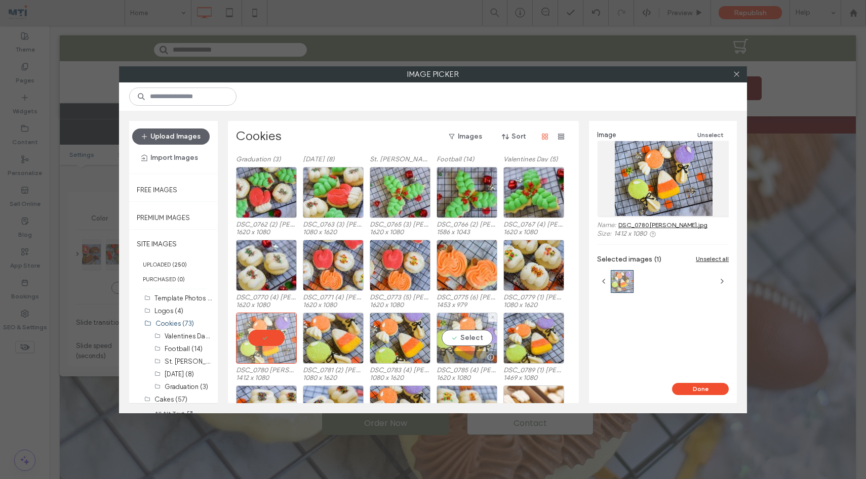
click at [466, 341] on div "Select" at bounding box center [466, 338] width 61 height 51
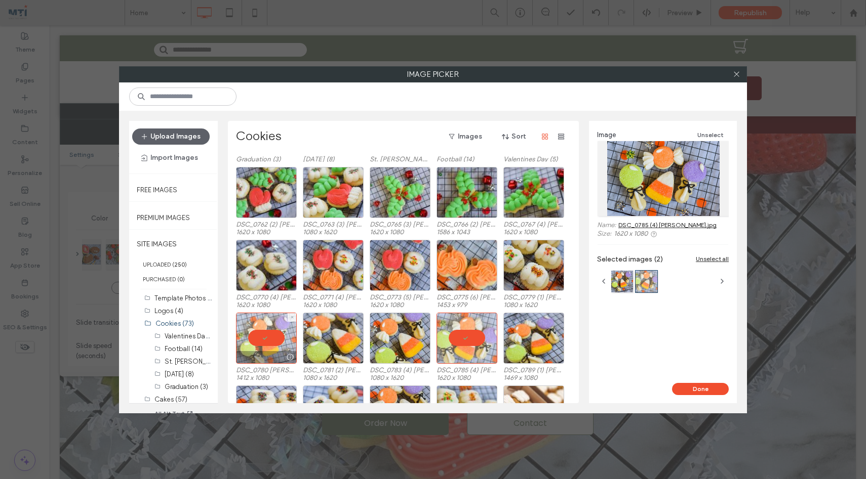
click at [270, 343] on div at bounding box center [266, 338] width 61 height 51
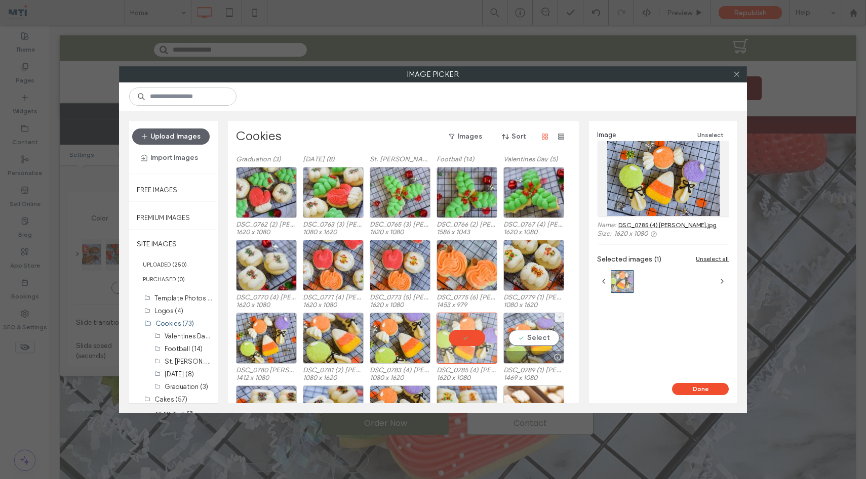
click at [551, 319] on div "Select" at bounding box center [533, 338] width 61 height 51
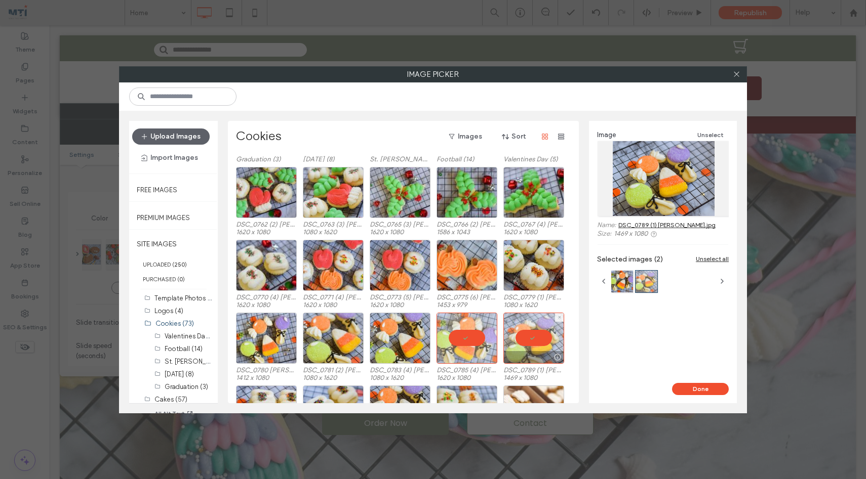
click at [545, 336] on div at bounding box center [533, 338] width 61 height 51
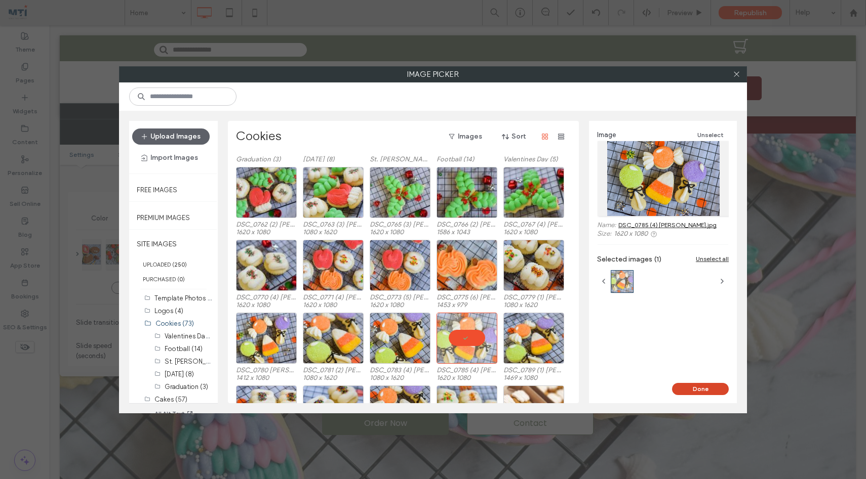
click at [711, 388] on button "Done" at bounding box center [700, 389] width 57 height 12
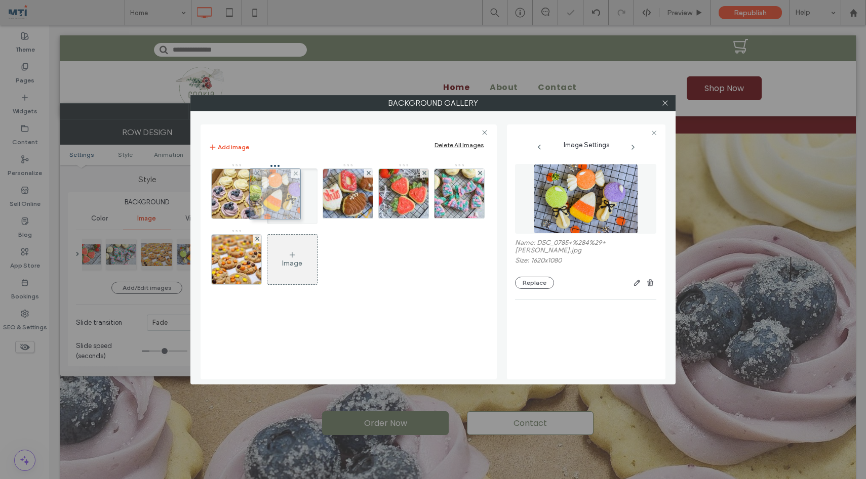
drag, startPoint x: 250, startPoint y: 258, endPoint x: 286, endPoint y: 193, distance: 74.6
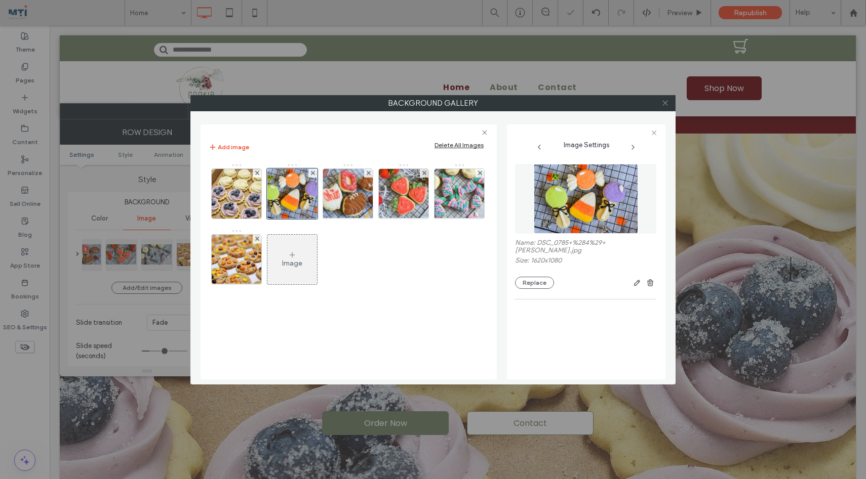
click at [666, 104] on icon at bounding box center [665, 103] width 8 height 8
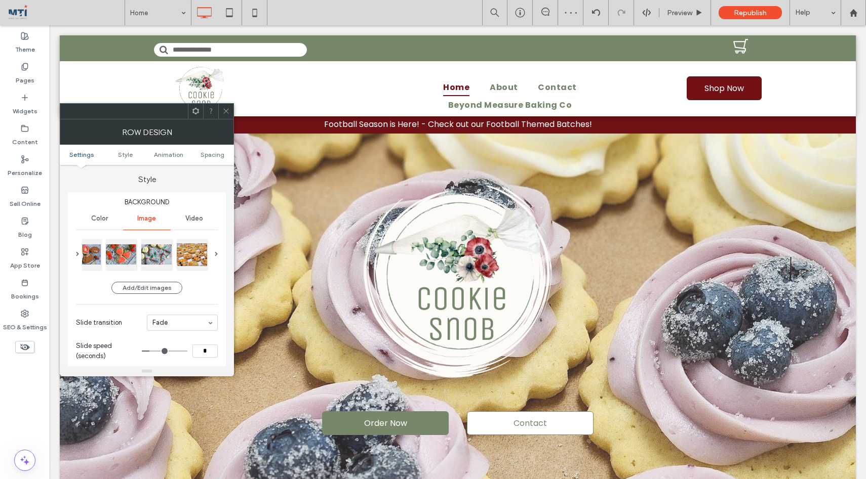
click at [228, 107] on span at bounding box center [226, 111] width 8 height 15
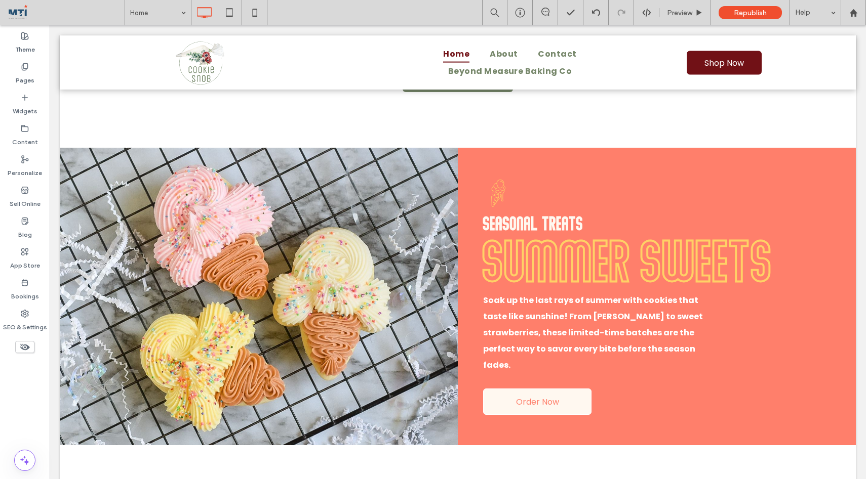
scroll to position [1036, 0]
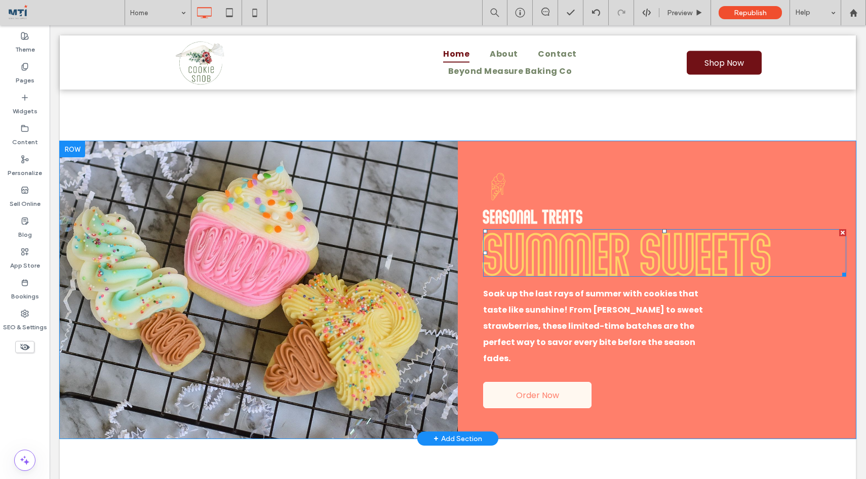
click at [542, 257] on span "SUMMER SWEETs" at bounding box center [628, 253] width 290 height 60
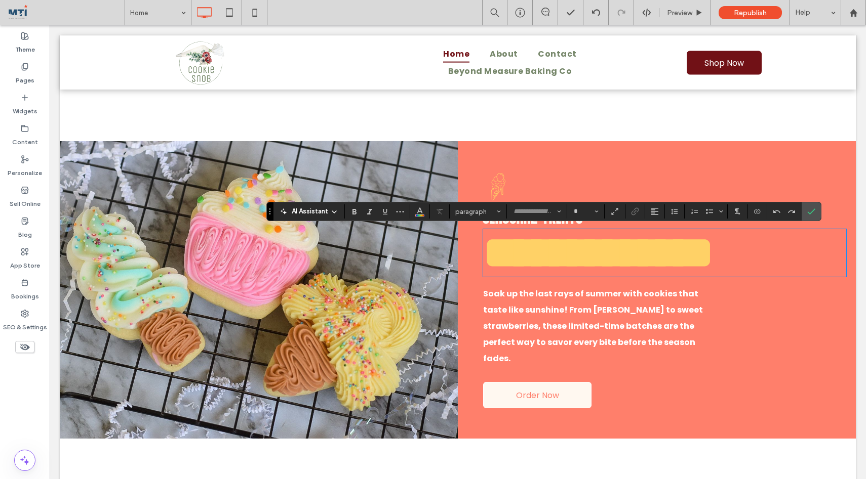
click at [542, 257] on span "**********" at bounding box center [598, 252] width 230 height 45
type input "**********"
type input "**"
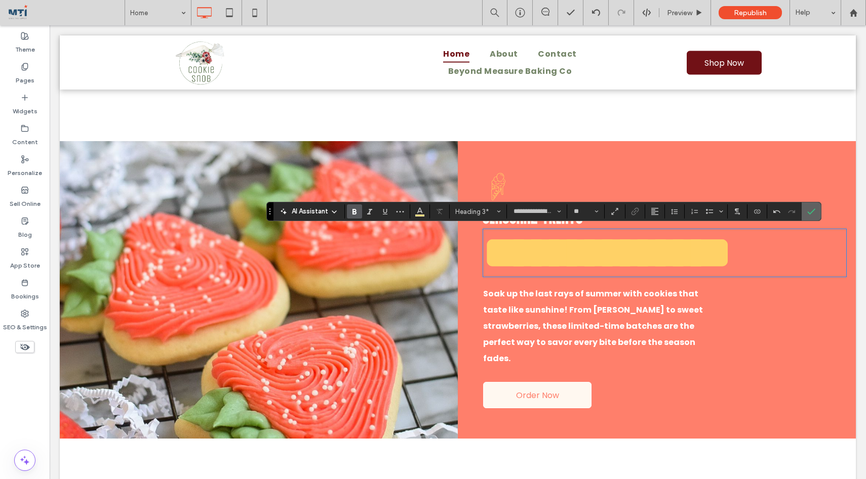
click at [812, 209] on icon "Confirm" at bounding box center [811, 212] width 8 height 8
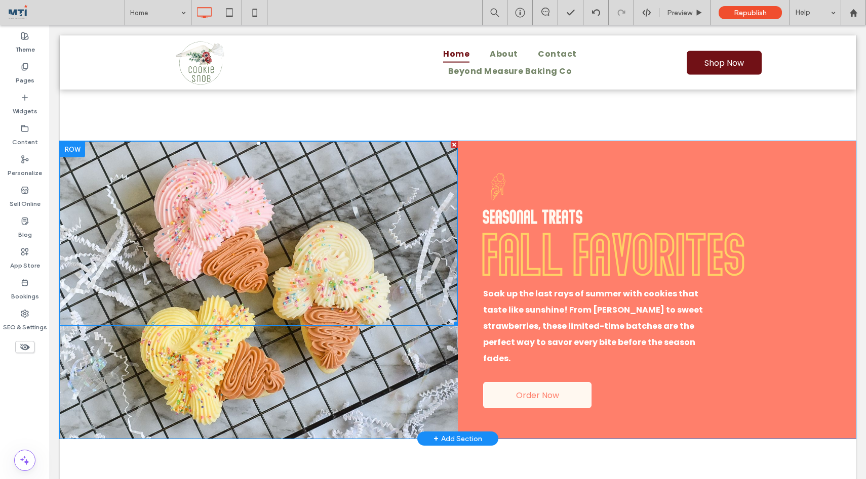
click at [330, 222] on div at bounding box center [259, 233] width 398 height 185
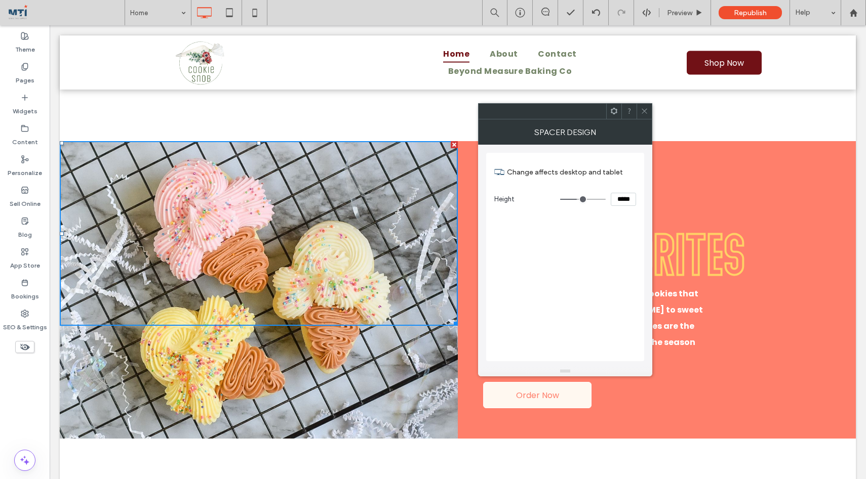
click at [646, 109] on use at bounding box center [643, 111] width 5 height 5
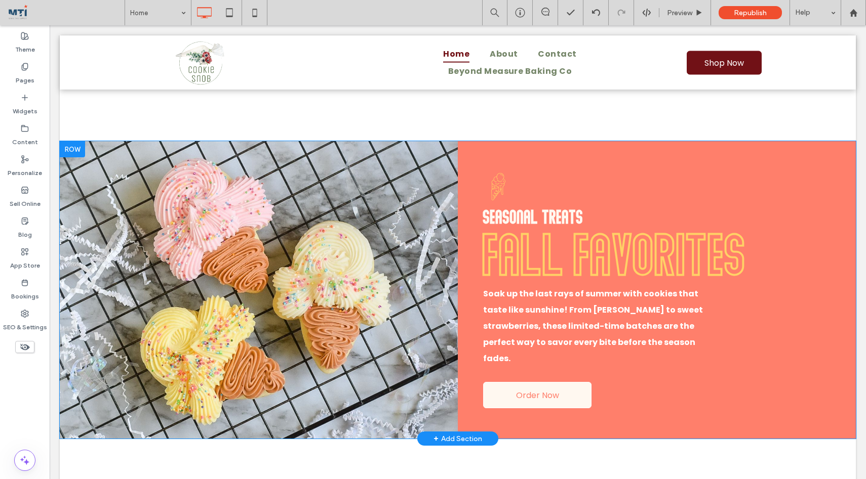
click at [338, 387] on div at bounding box center [259, 290] width 398 height 298
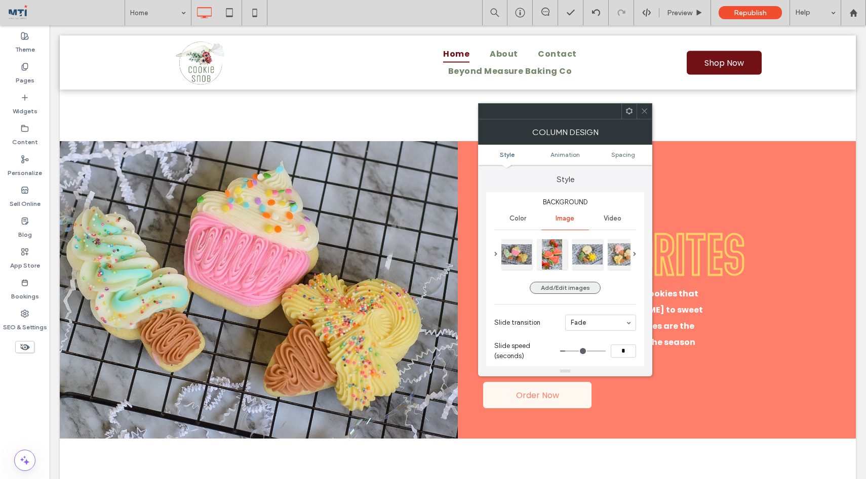
click at [559, 285] on button "Add/Edit images" at bounding box center [565, 288] width 71 height 12
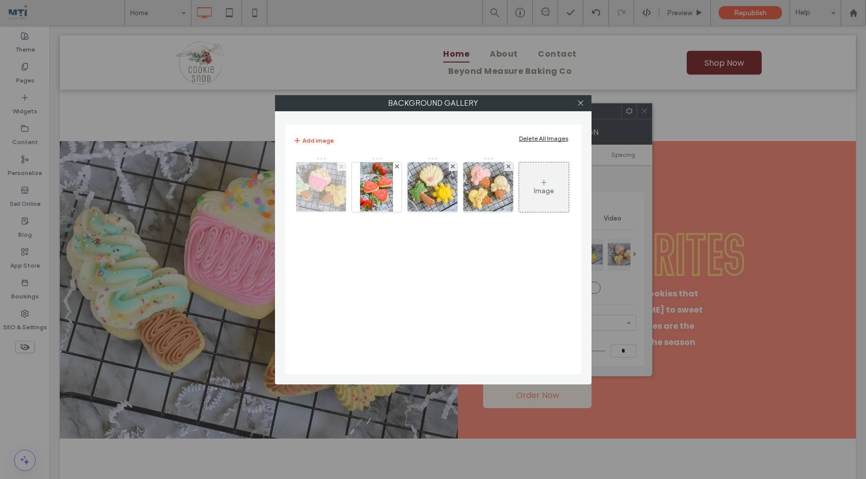
click at [341, 166] on use at bounding box center [341, 167] width 4 height 4
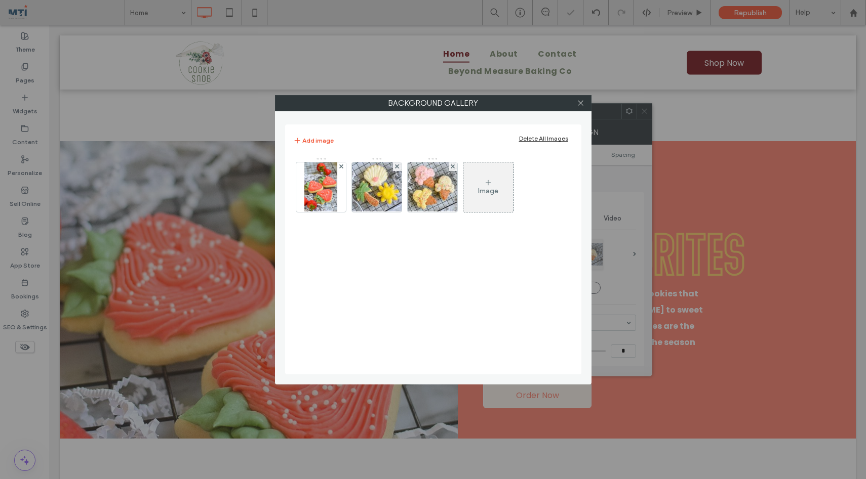
click at [341, 166] on use at bounding box center [341, 167] width 4 height 4
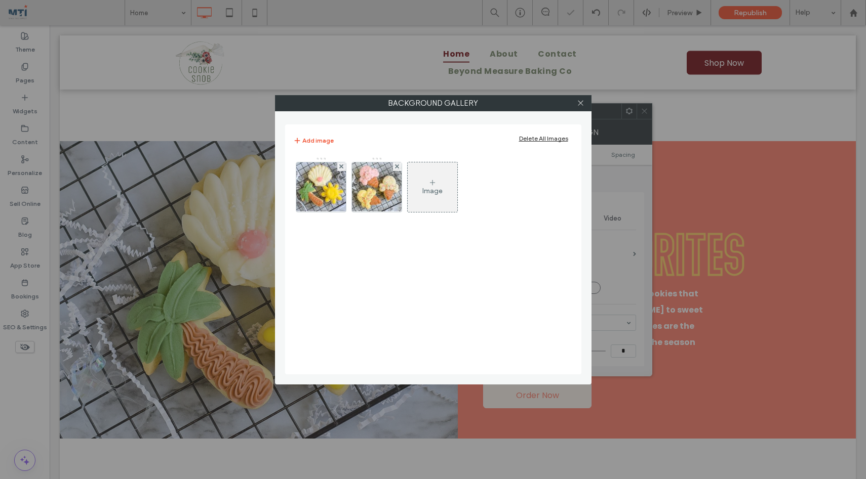
click at [341, 166] on use at bounding box center [341, 167] width 4 height 4
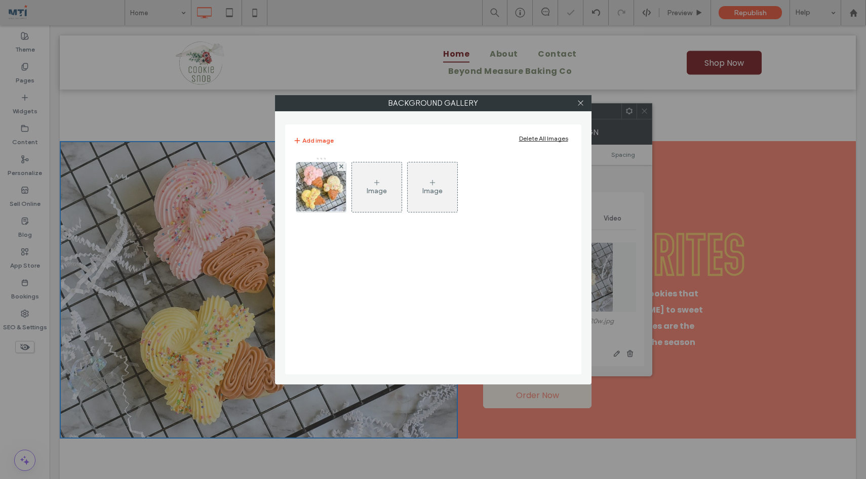
click at [341, 166] on use at bounding box center [341, 167] width 4 height 4
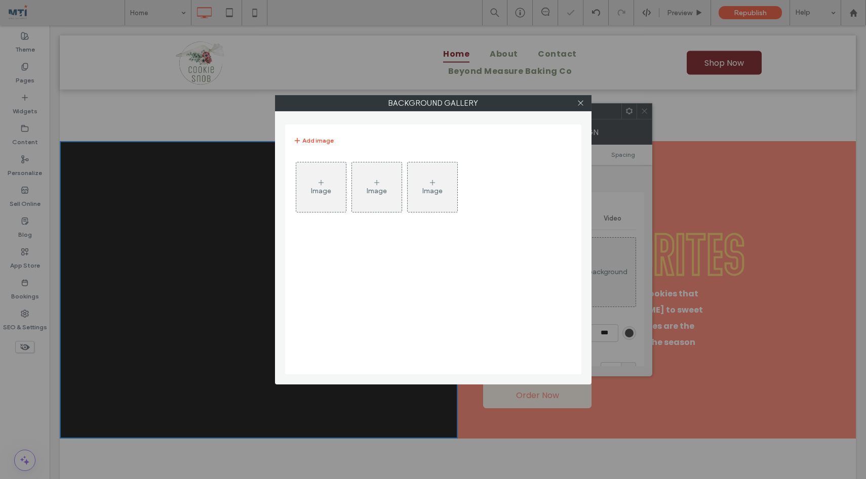
click at [325, 184] on icon at bounding box center [321, 183] width 8 height 8
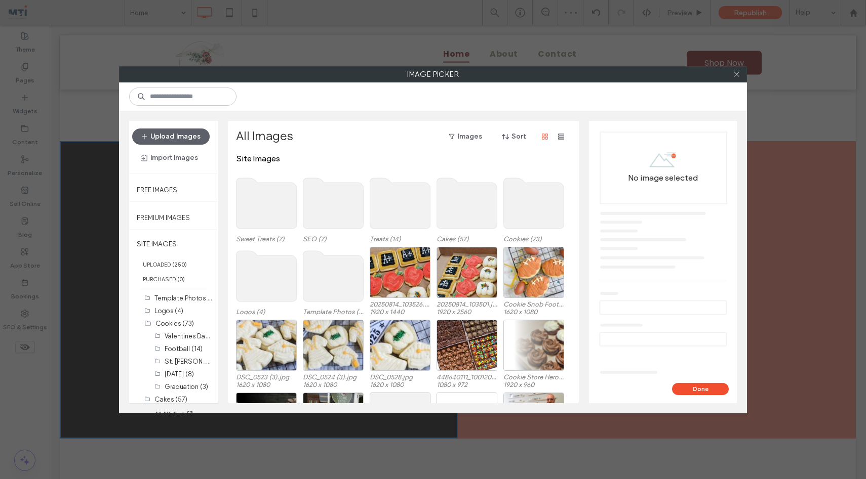
click at [527, 212] on use at bounding box center [534, 203] width 60 height 51
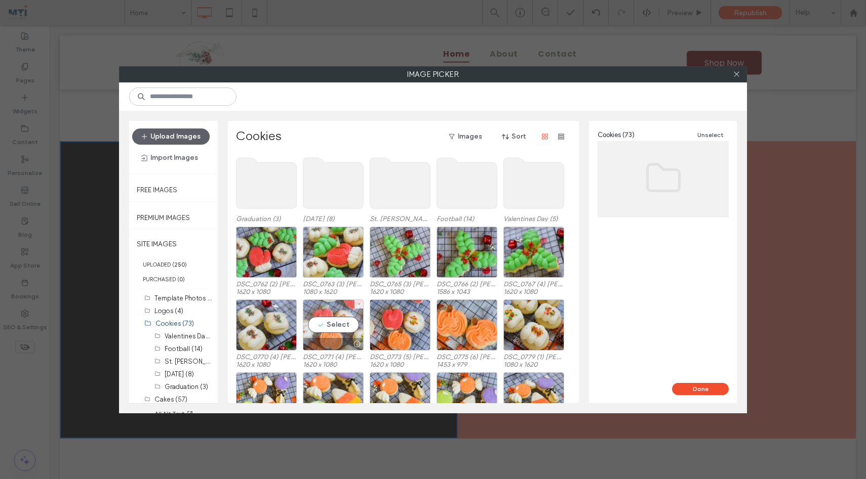
click at [331, 325] on div "Select" at bounding box center [333, 325] width 61 height 51
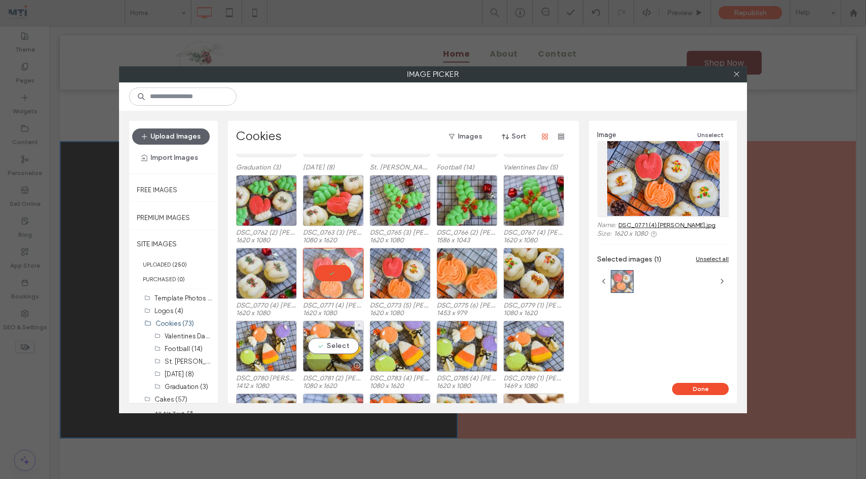
scroll to position [52, 0]
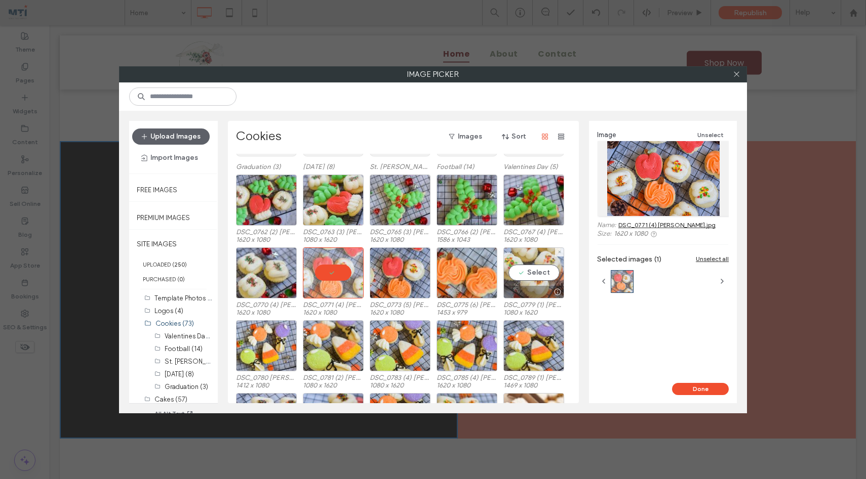
click at [534, 269] on div "Select" at bounding box center [533, 273] width 61 height 51
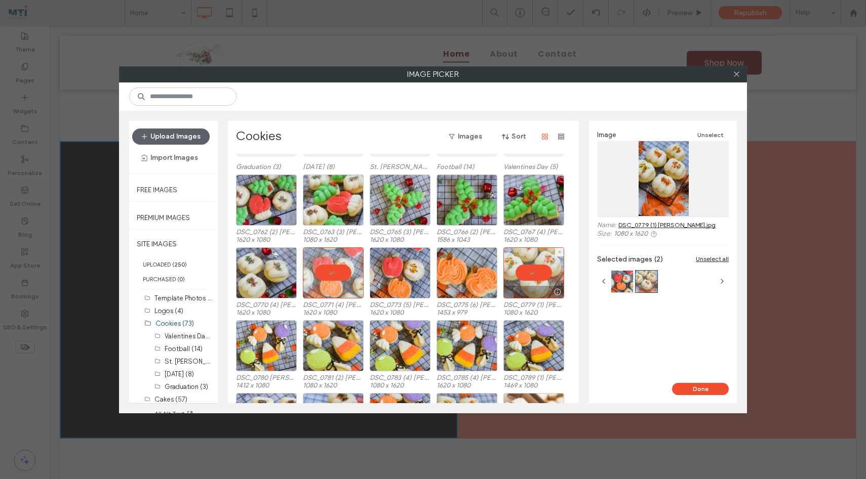
click at [534, 269] on div at bounding box center [533, 273] width 61 height 51
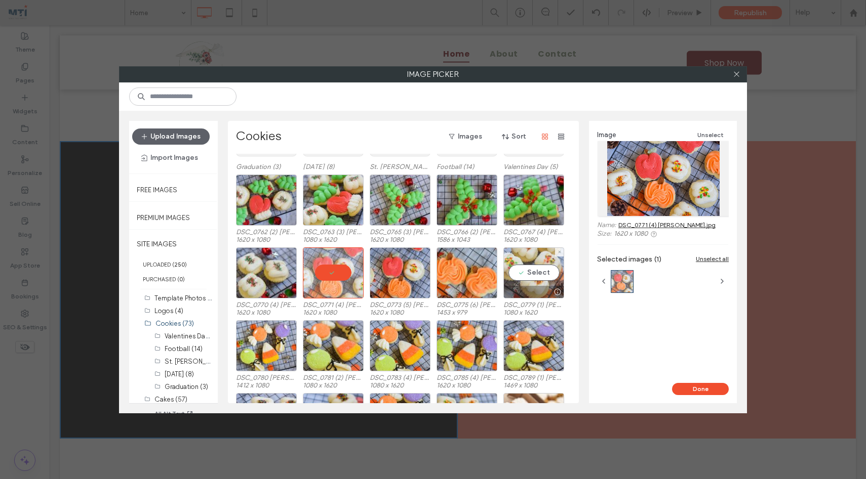
click at [540, 272] on div "Select" at bounding box center [533, 273] width 61 height 51
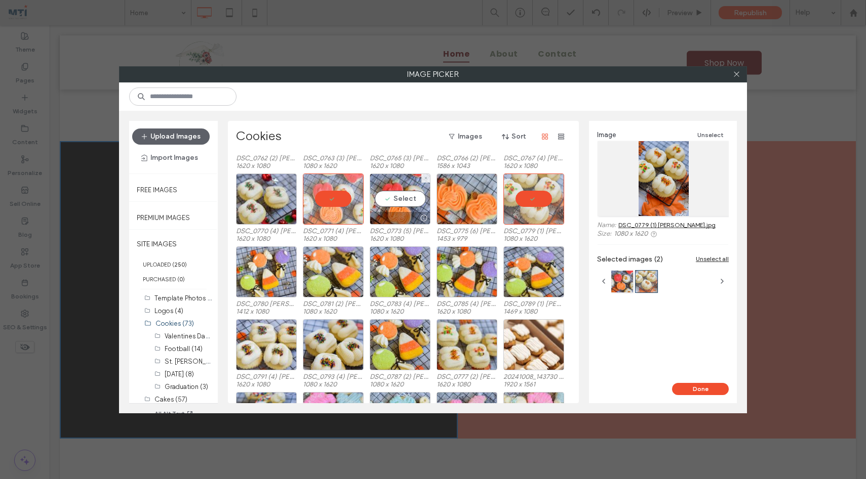
scroll to position [132, 0]
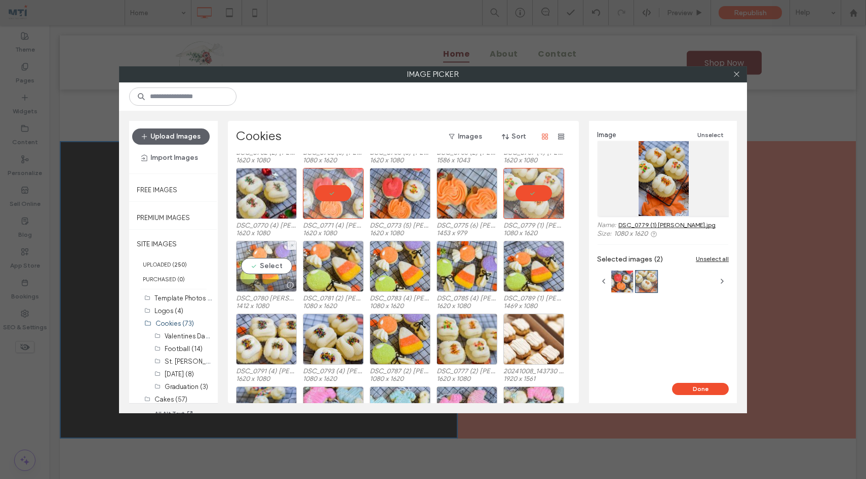
click at [269, 268] on div "Select" at bounding box center [266, 266] width 61 height 51
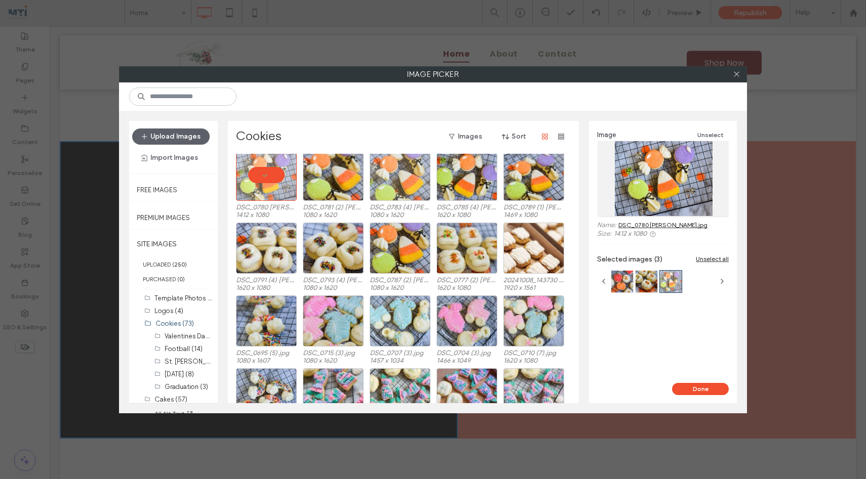
scroll to position [224, 0]
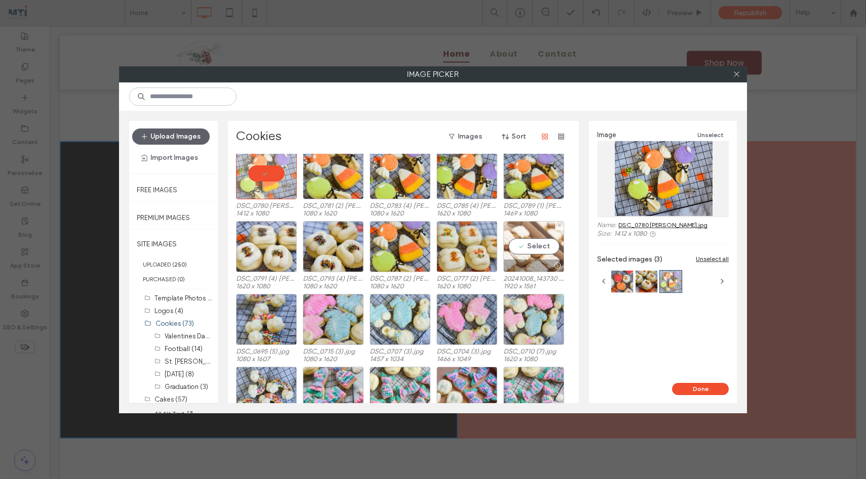
click at [544, 245] on div "Select" at bounding box center [533, 246] width 61 height 51
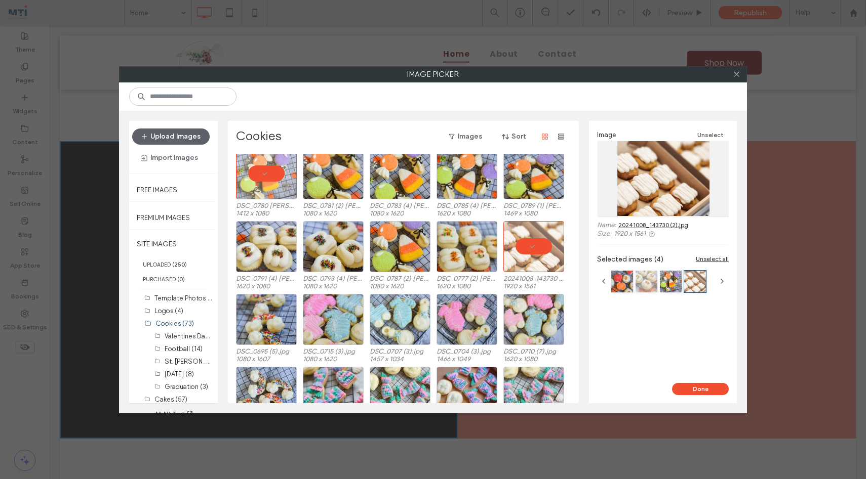
drag, startPoint x: 695, startPoint y: 284, endPoint x: 649, endPoint y: 287, distance: 46.2
click at [649, 287] on div at bounding box center [658, 282] width 97 height 26
click at [695, 388] on button "Done" at bounding box center [700, 389] width 57 height 12
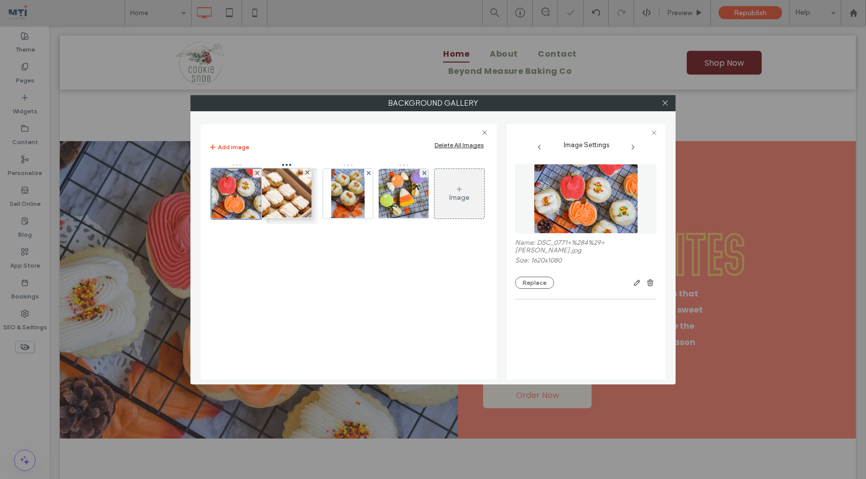
drag, startPoint x: 406, startPoint y: 204, endPoint x: 287, endPoint y: 203, distance: 118.5
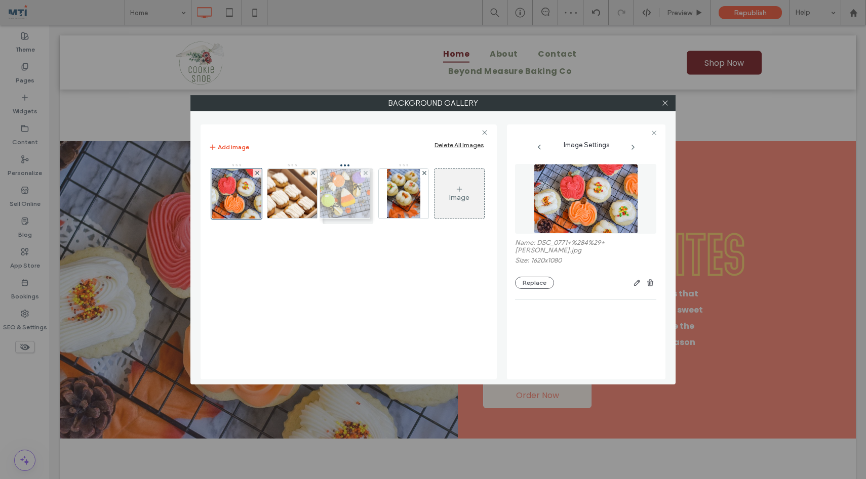
drag, startPoint x: 397, startPoint y: 200, endPoint x: 336, endPoint y: 200, distance: 61.3
click at [669, 102] on div at bounding box center [664, 103] width 15 height 15
click at [663, 103] on icon at bounding box center [665, 103] width 8 height 8
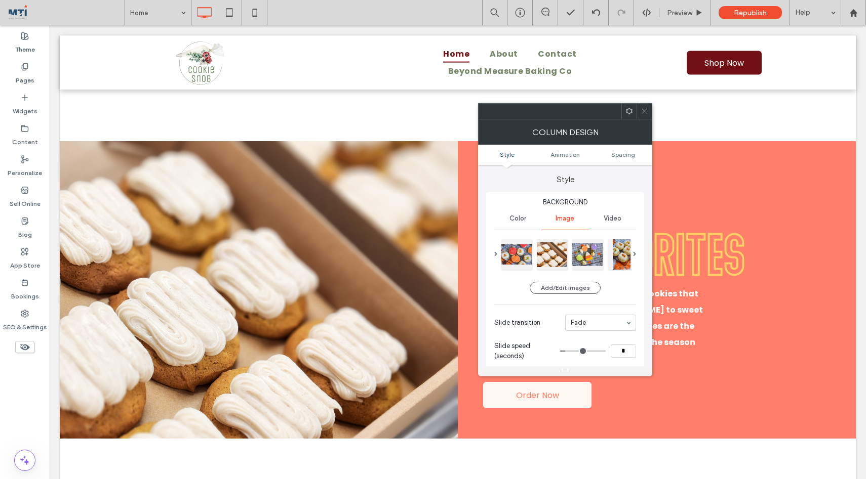
click at [645, 107] on icon at bounding box center [644, 111] width 8 height 8
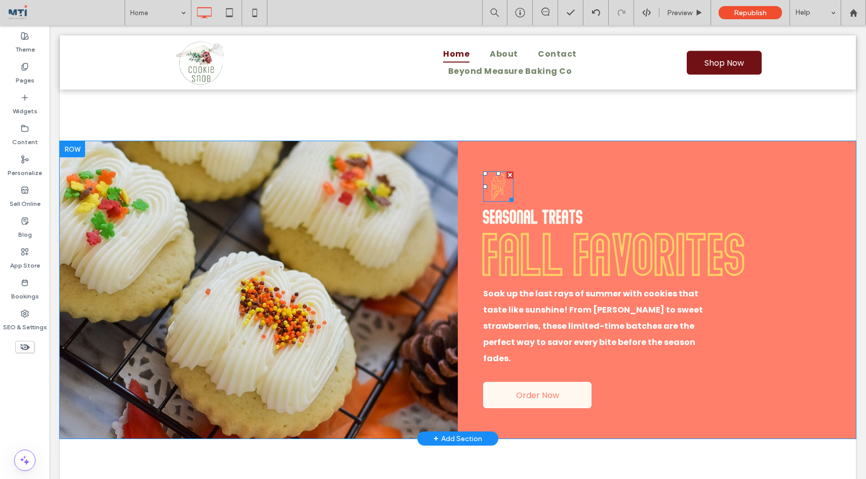
click at [495, 181] on icon at bounding box center [498, 186] width 14 height 27
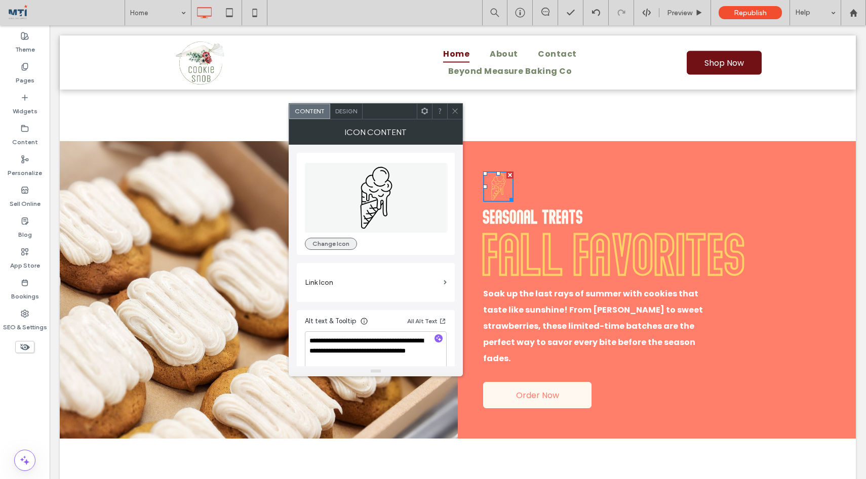
click at [335, 243] on button "Change Icon" at bounding box center [331, 244] width 52 height 12
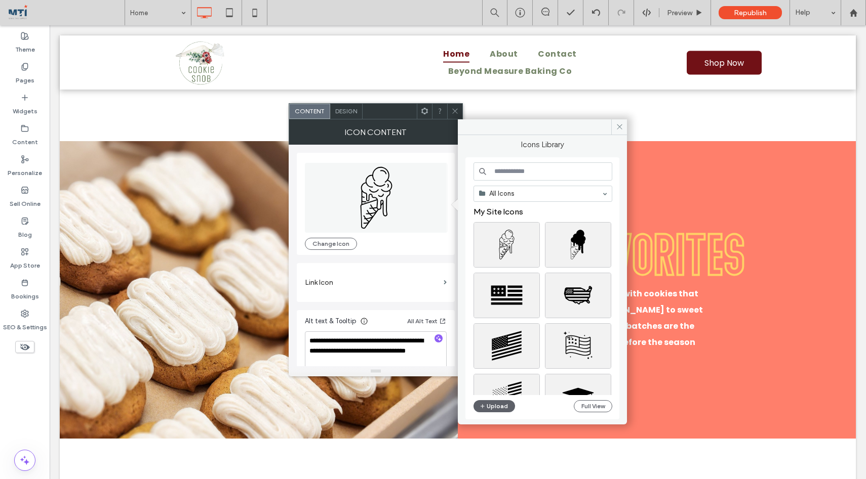
click at [539, 172] on input at bounding box center [542, 172] width 139 height 18
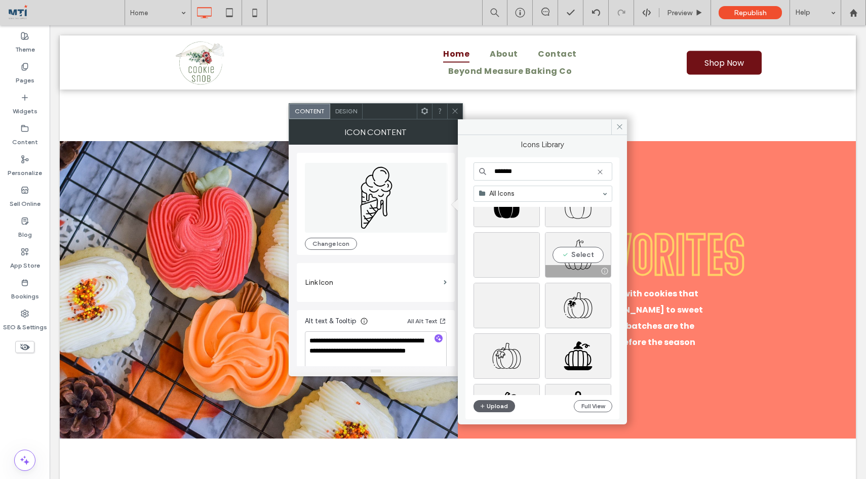
scroll to position [0, 0]
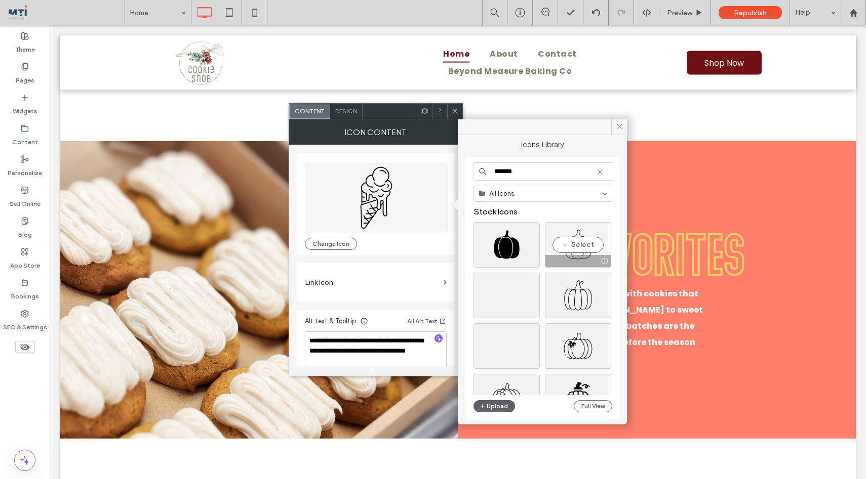
type input "*******"
click at [583, 245] on div "Select" at bounding box center [578, 245] width 66 height 46
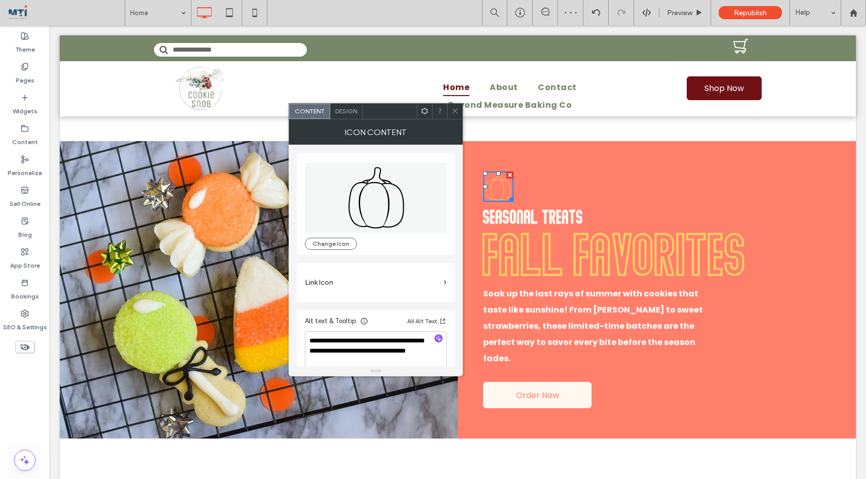
click at [457, 110] on icon at bounding box center [455, 111] width 8 height 8
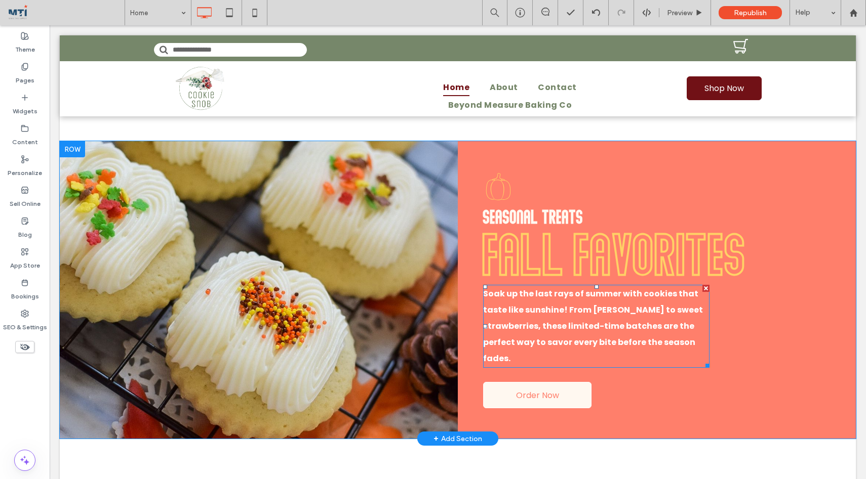
click at [533, 344] on strong "Soak up the last rays of summer with cookies that taste like sunshine! From san…" at bounding box center [593, 326] width 220 height 76
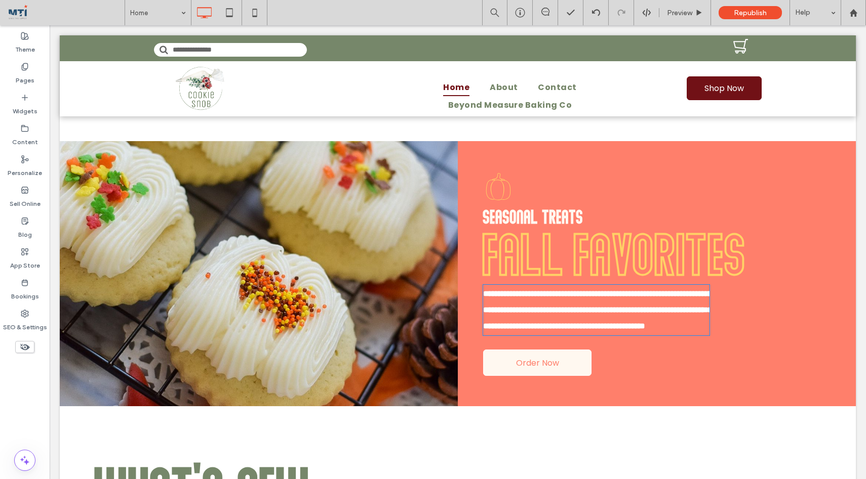
click at [533, 330] on strong "**********" at bounding box center [597, 310] width 229 height 40
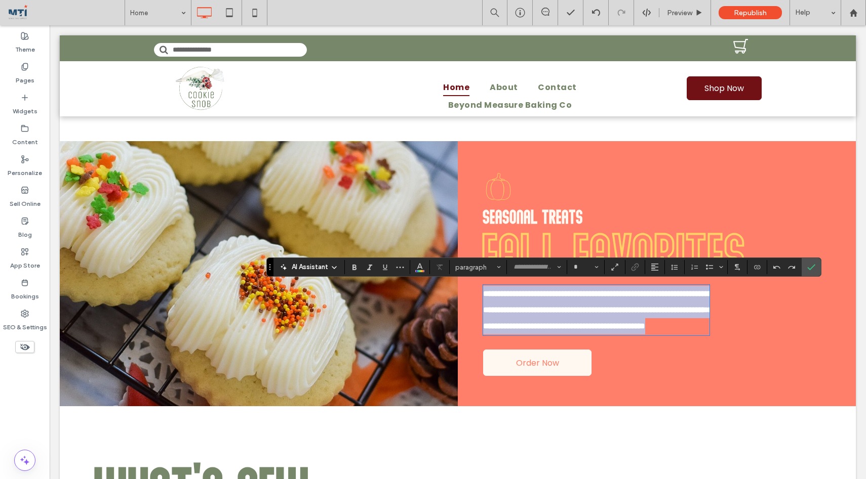
type input "*******"
type input "**"
click at [533, 330] on strong "**********" at bounding box center [597, 310] width 229 height 40
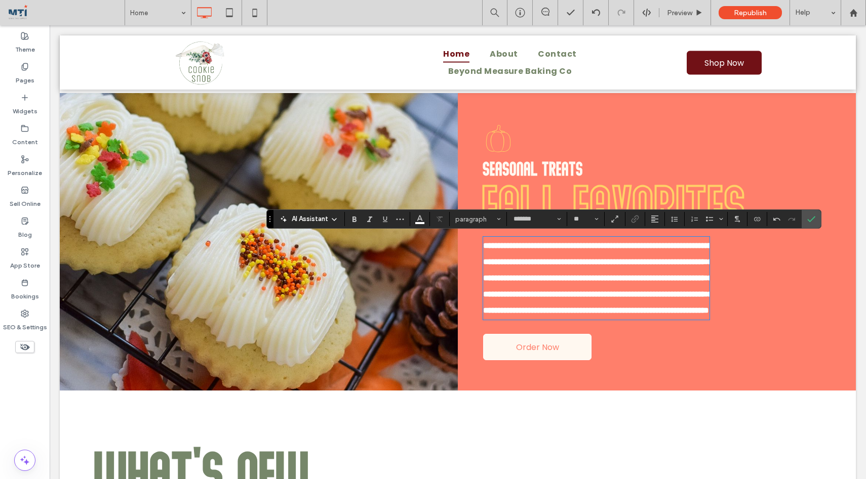
scroll to position [1083, 0]
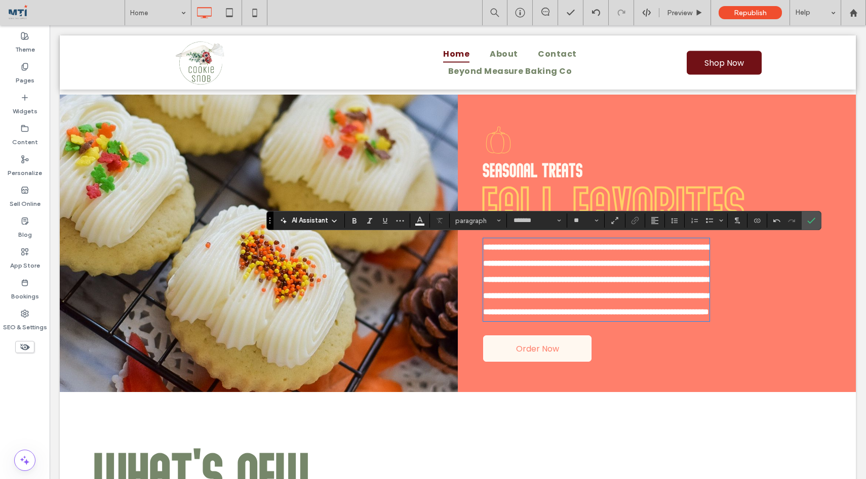
click at [664, 392] on div "**********" at bounding box center [657, 244] width 398 height 298
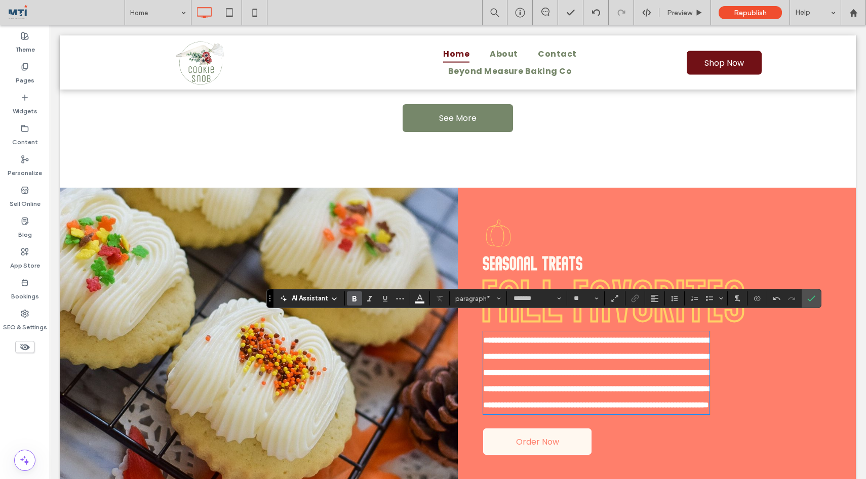
scroll to position [989, 0]
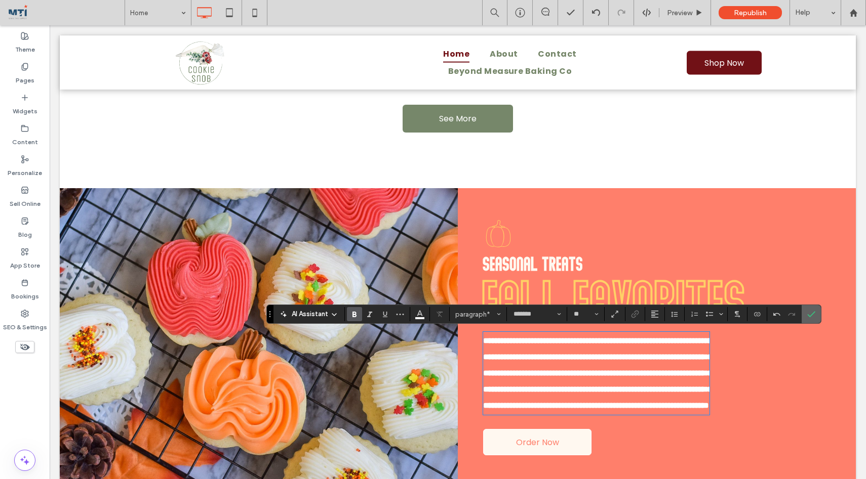
click at [813, 313] on use "Confirm" at bounding box center [811, 314] width 8 height 6
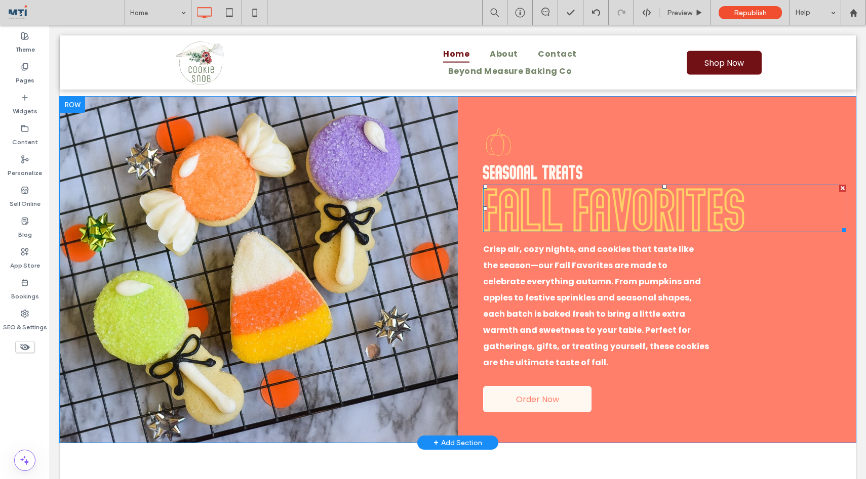
scroll to position [1038, 0]
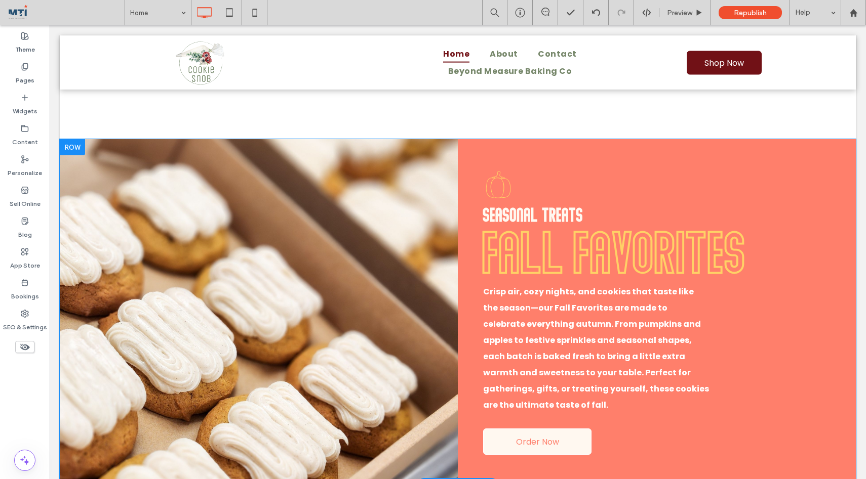
click at [468, 153] on div "Seasonal treats FAll Favorites Crisp air, cozy nights, and cookies that taste l…" at bounding box center [657, 312] width 398 height 346
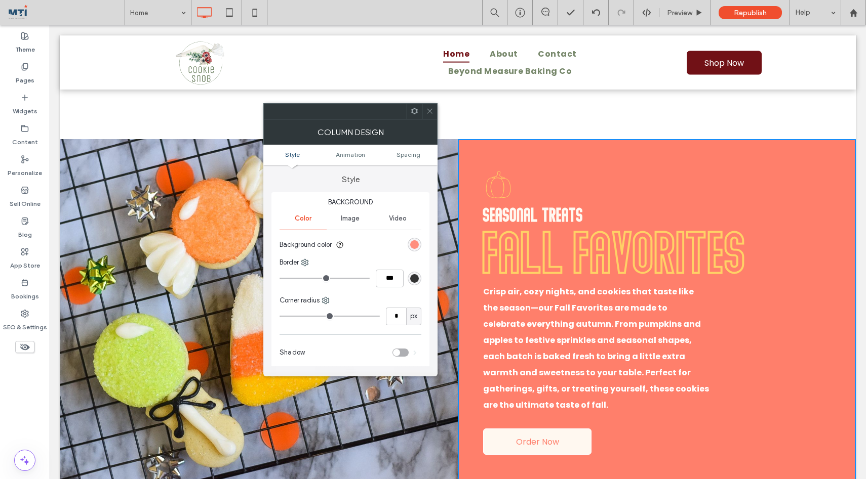
click at [414, 243] on div "rgb(255, 127, 107)" at bounding box center [414, 244] width 9 height 9
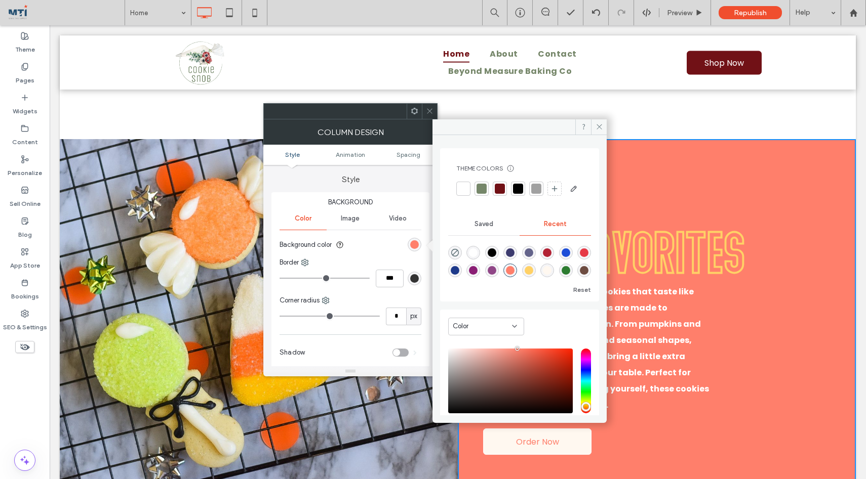
scroll to position [81, 0]
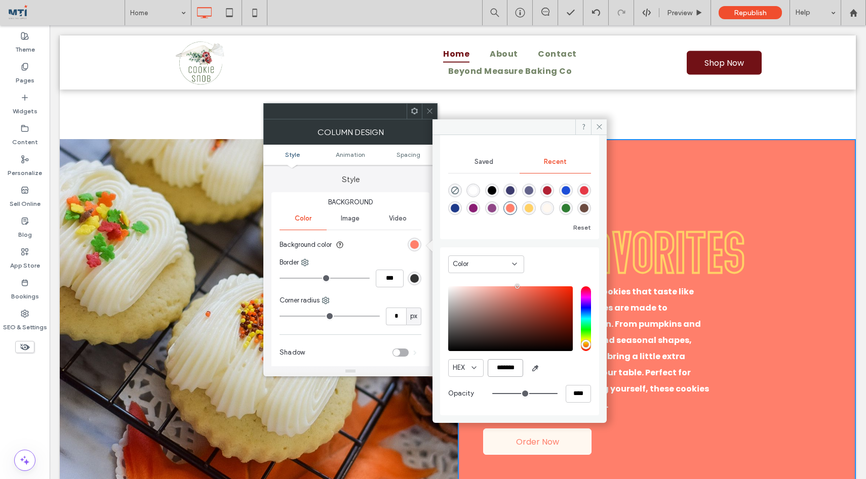
click at [506, 369] on input "*******" at bounding box center [505, 368] width 35 height 18
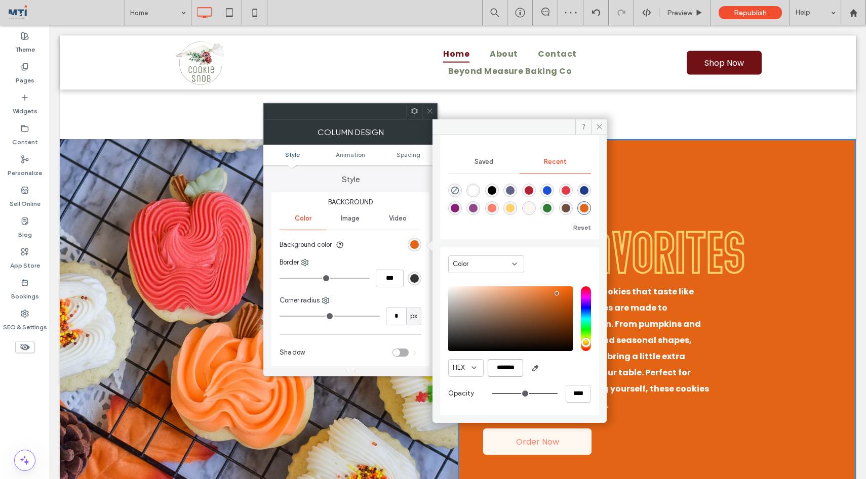
type input "*******"
click at [585, 376] on div "Color HEX ******* Opacity ****" at bounding box center [519, 332] width 159 height 168
click at [601, 125] on icon at bounding box center [599, 127] width 8 height 8
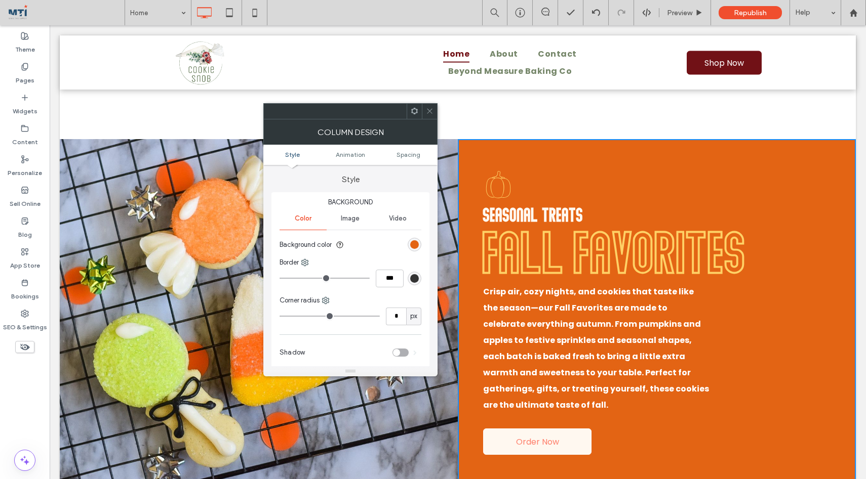
click at [523, 252] on span "FAll Favorites" at bounding box center [615, 251] width 264 height 60
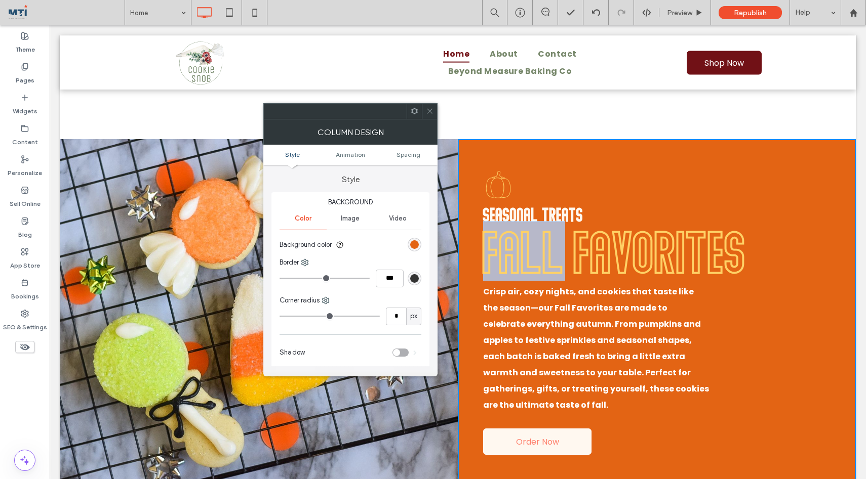
click at [523, 252] on span "FAll Favorites" at bounding box center [615, 251] width 264 height 60
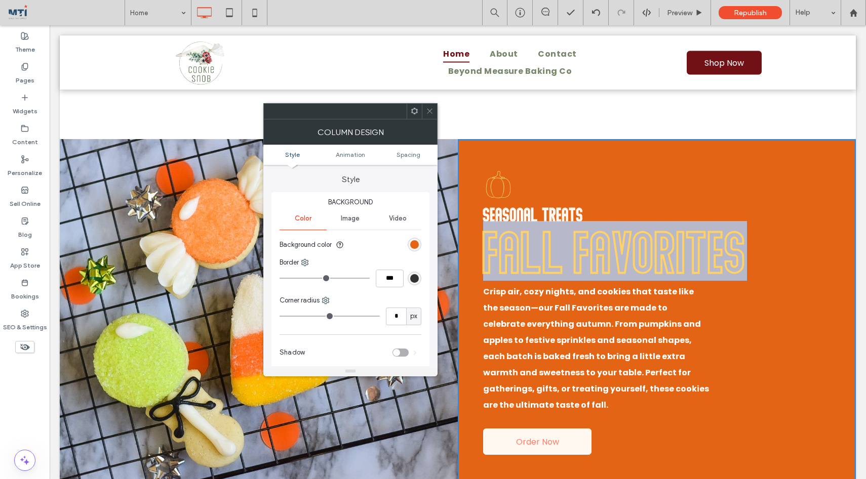
click at [523, 252] on span "FAll Favorites" at bounding box center [615, 251] width 264 height 60
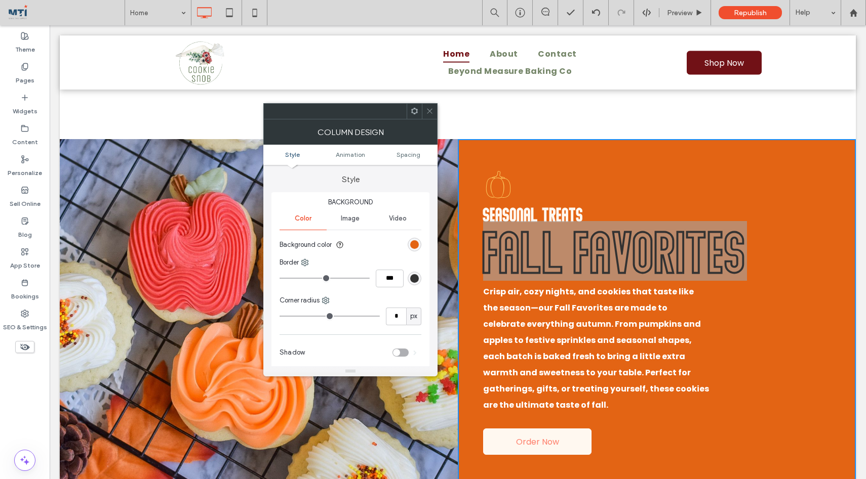
click at [420, 240] on section "Background color" at bounding box center [350, 244] width 142 height 25
click at [418, 242] on div "rgba(227, 100, 20, 1)" at bounding box center [414, 244] width 9 height 9
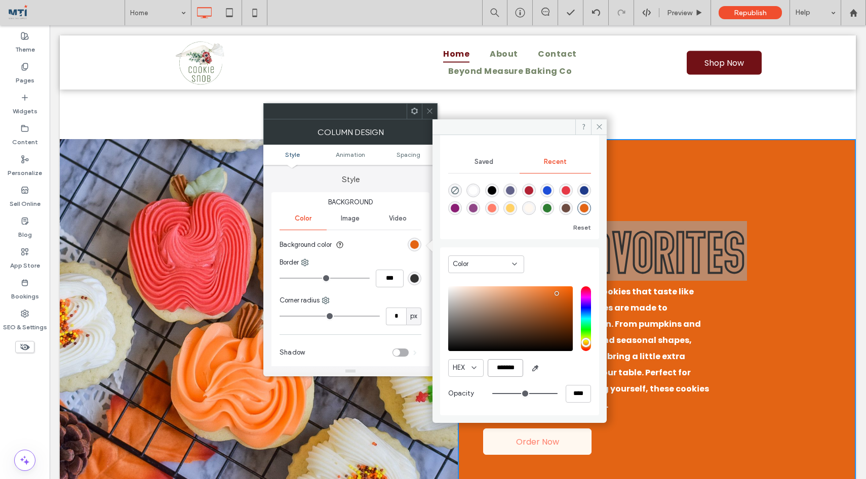
click at [509, 372] on input "*******" at bounding box center [505, 368] width 35 height 18
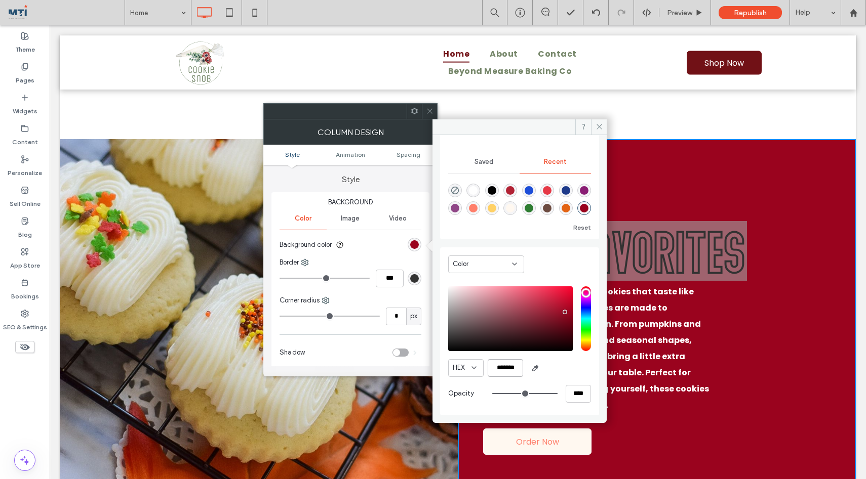
type input "*******"
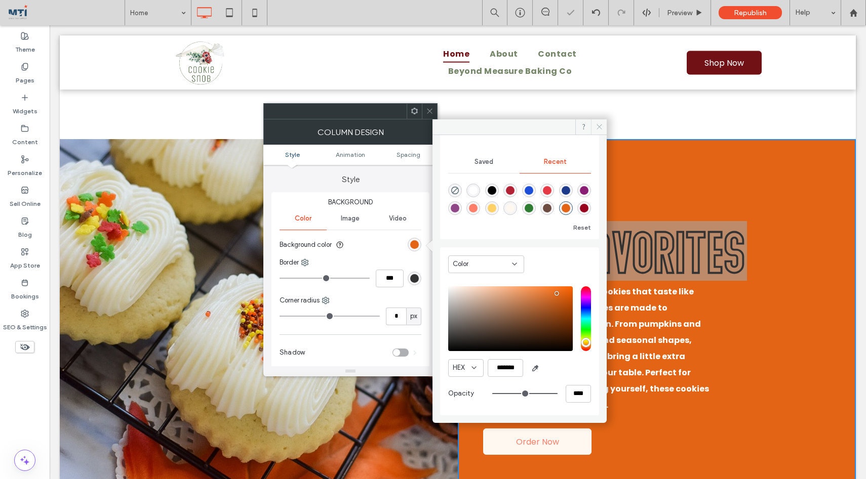
click at [601, 126] on icon at bounding box center [599, 127] width 8 height 8
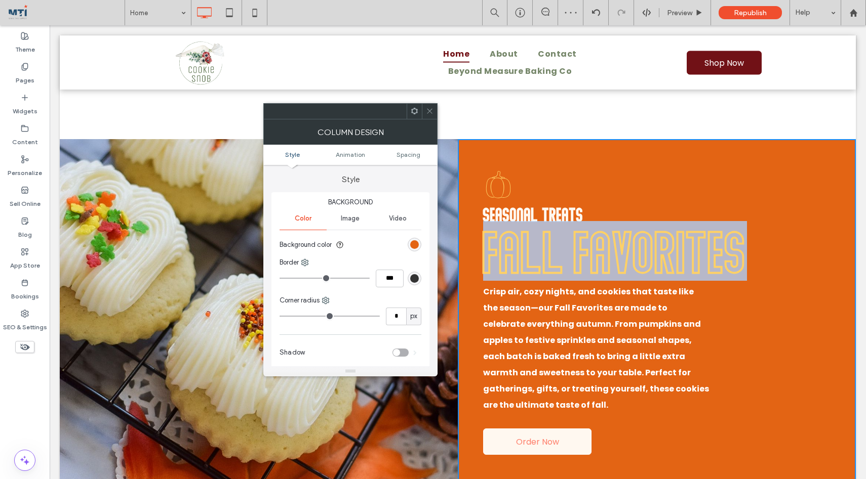
click at [598, 260] on span "FAll Favorites" at bounding box center [615, 251] width 264 height 60
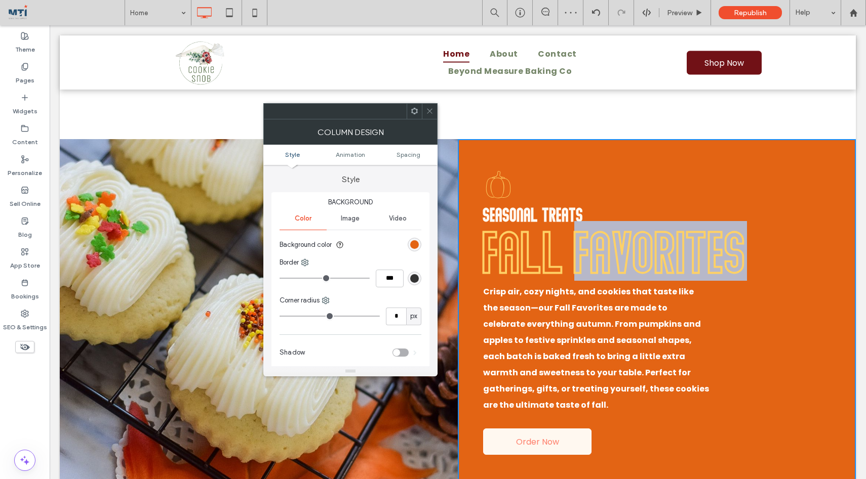
click at [598, 260] on span "FAll Favorites" at bounding box center [615, 251] width 264 height 60
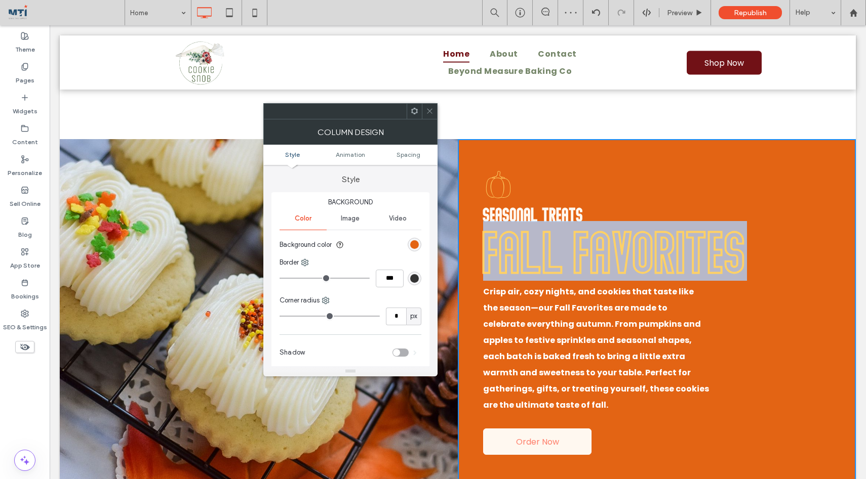
click at [598, 260] on span "FAll Favorites" at bounding box center [615, 251] width 264 height 60
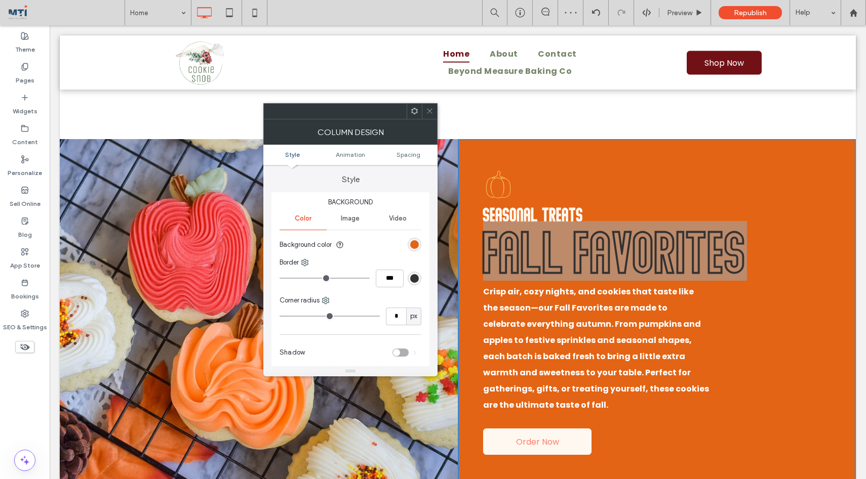
click at [431, 110] on icon at bounding box center [430, 111] width 8 height 8
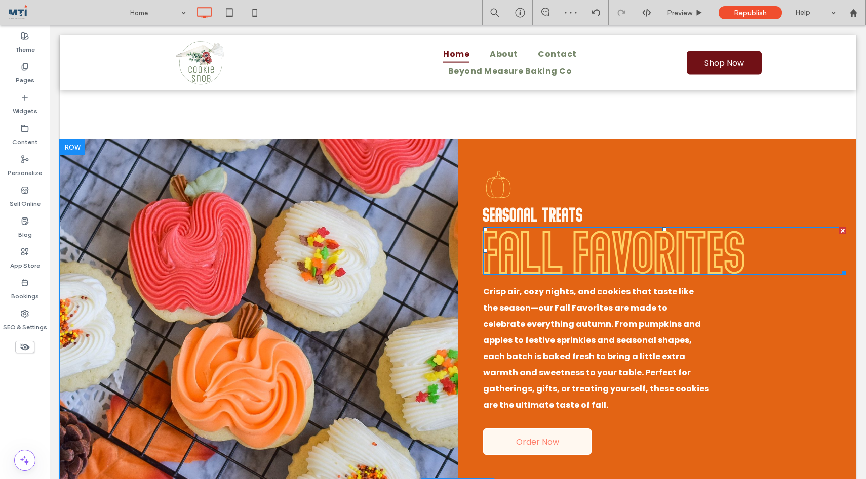
click at [530, 253] on span "FAll Favorites" at bounding box center [615, 251] width 264 height 60
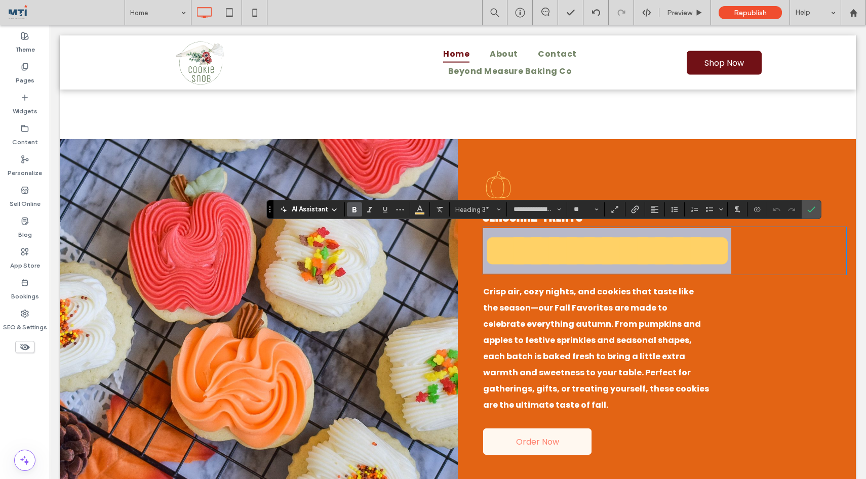
click at [530, 253] on span "**********" at bounding box center [607, 250] width 248 height 45
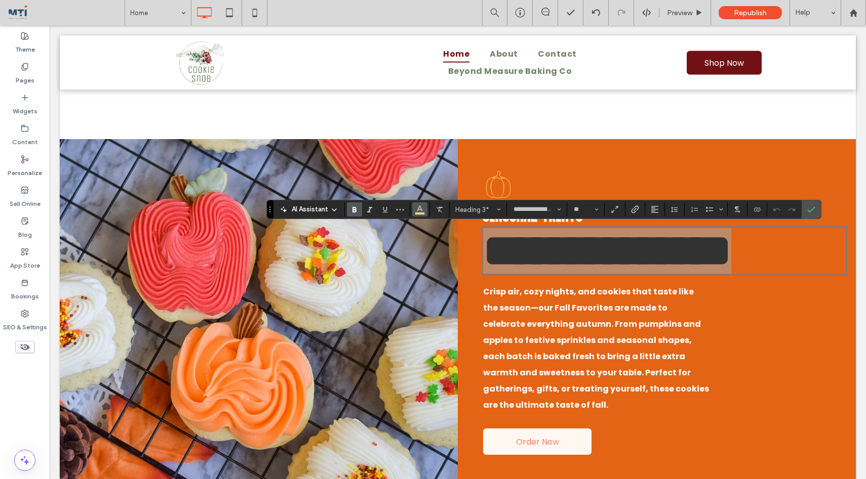
click at [421, 208] on icon "Color" at bounding box center [420, 209] width 8 height 8
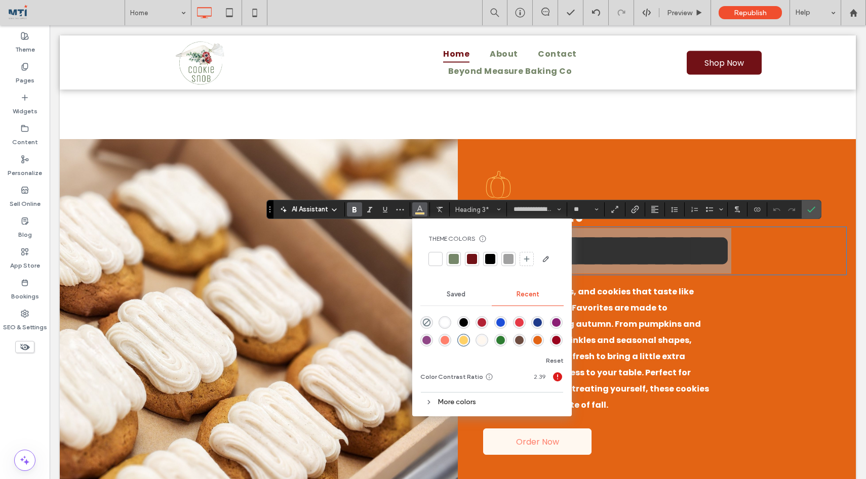
click at [450, 401] on div "More colors" at bounding box center [491, 402] width 143 height 14
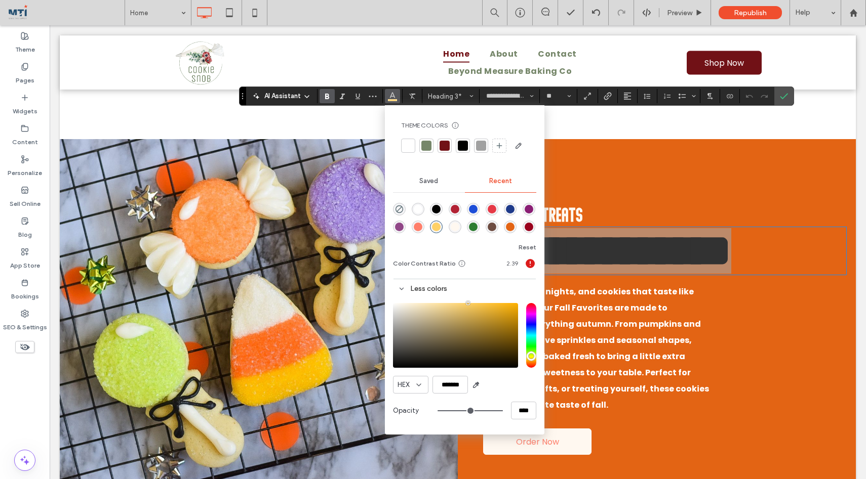
drag, startPoint x: 272, startPoint y: 208, endPoint x: 249, endPoint y: 76, distance: 134.1
click at [246, 87] on section "Drag" at bounding box center [242, 96] width 7 height 18
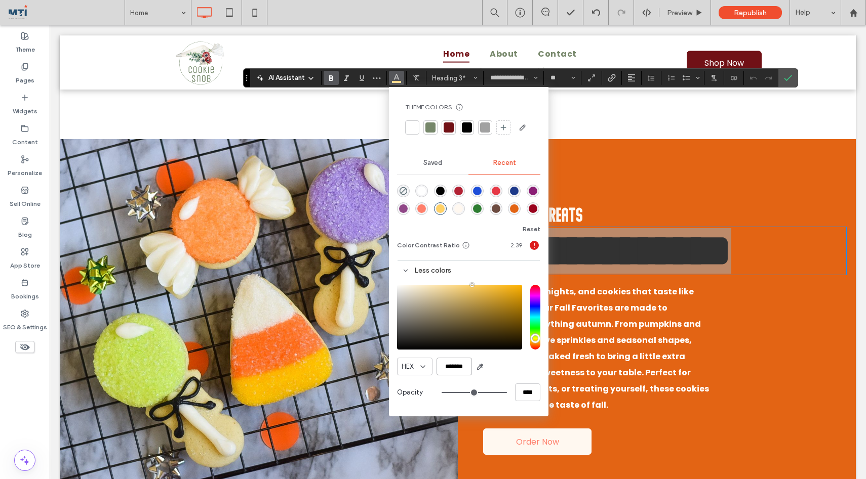
click at [459, 367] on input "*******" at bounding box center [453, 367] width 35 height 18
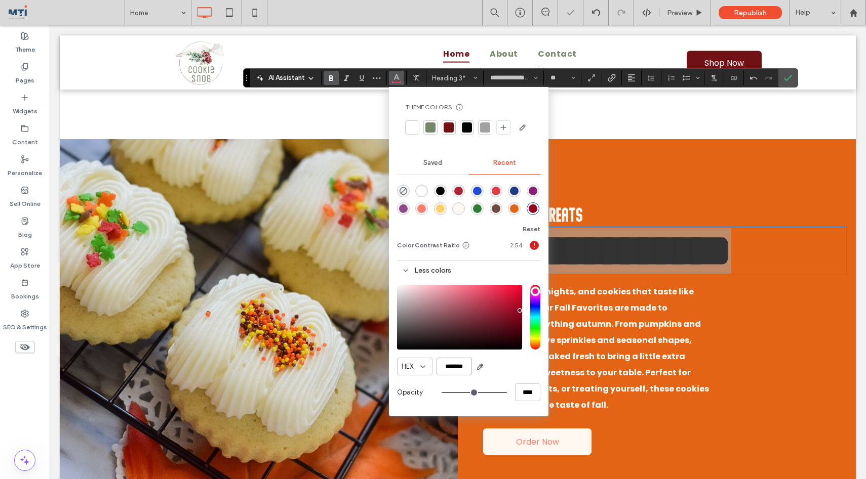
type input "*******"
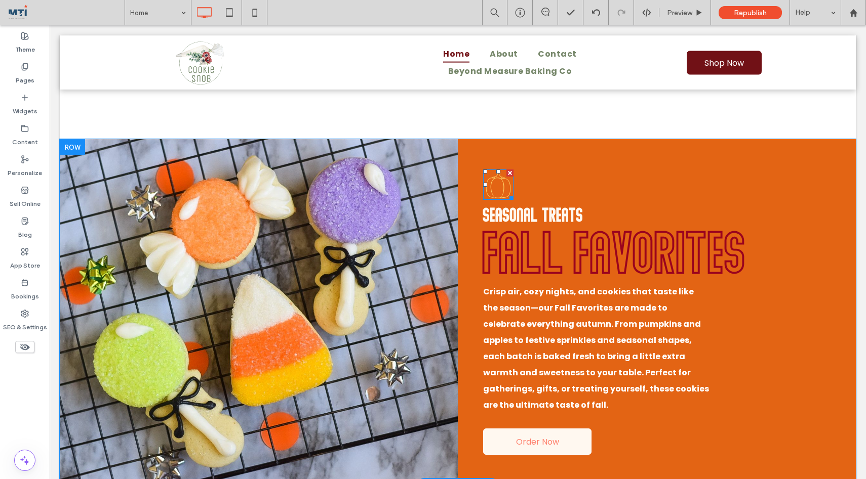
click at [499, 181] on icon at bounding box center [498, 185] width 30 height 30
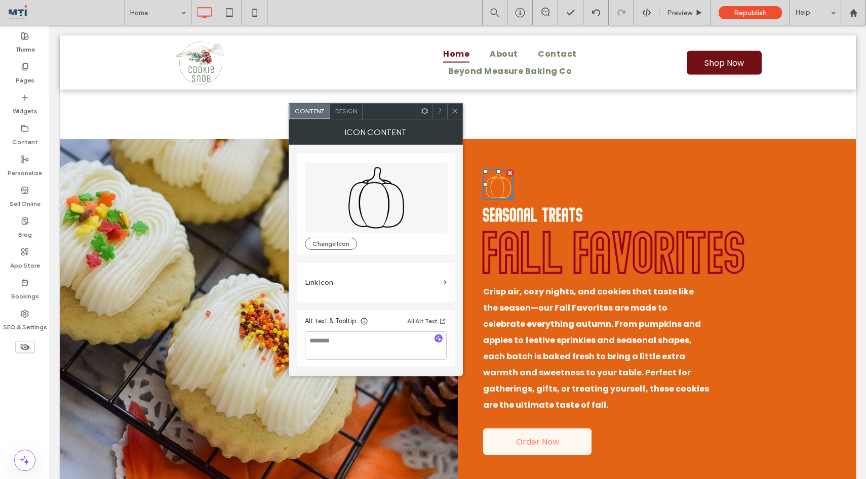
click at [345, 111] on span "Design" at bounding box center [346, 111] width 22 height 8
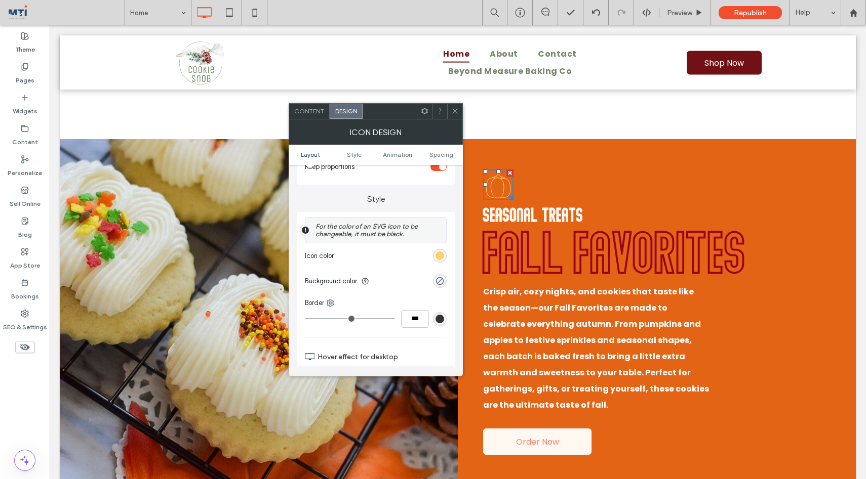
scroll to position [195, 0]
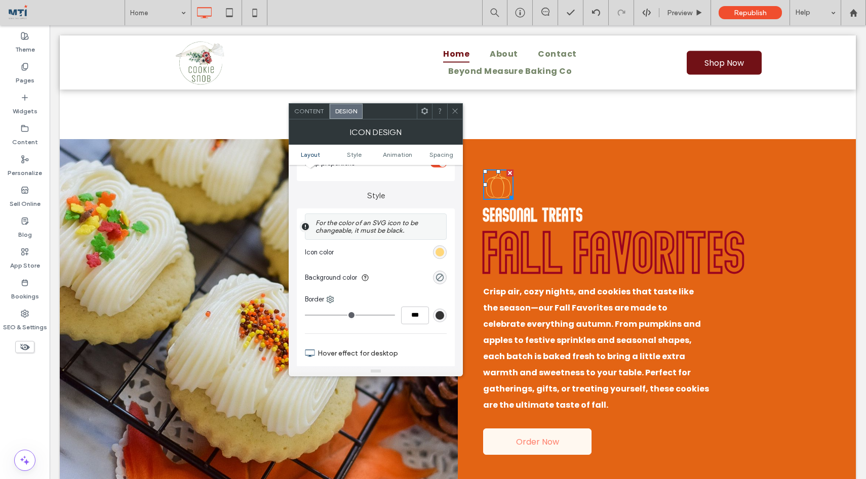
click at [439, 253] on div "rgb(255, 209, 102)" at bounding box center [439, 252] width 9 height 9
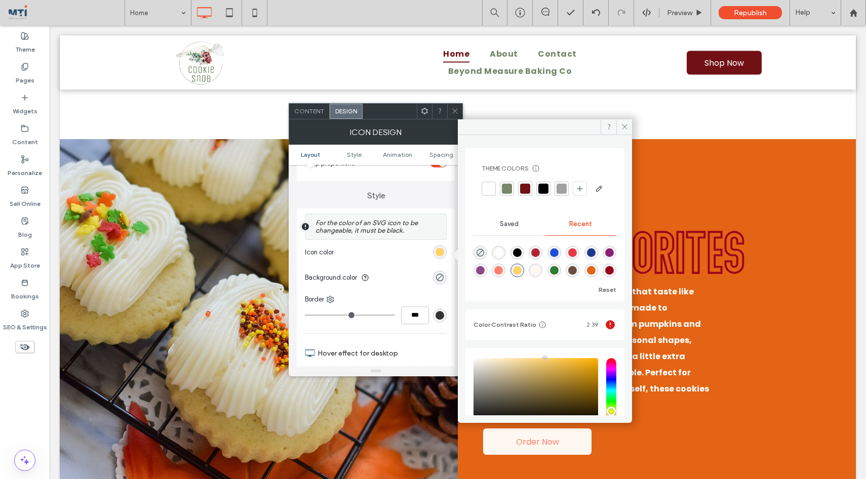
scroll to position [90, 0]
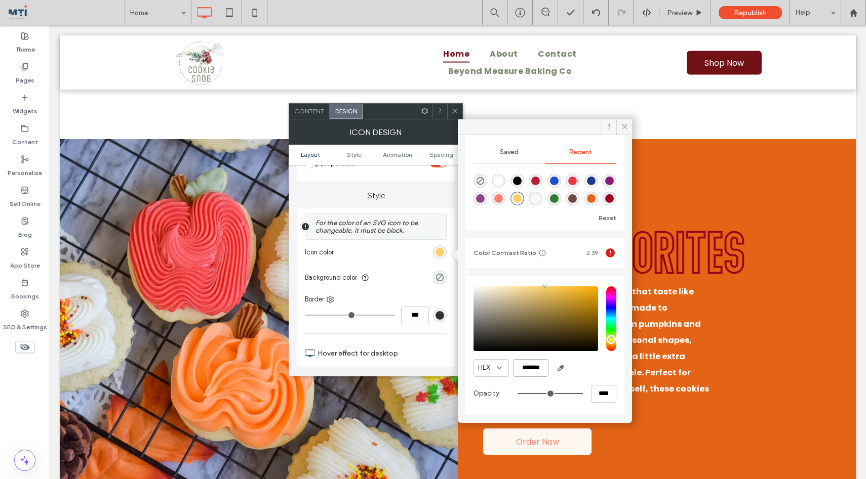
click at [527, 372] on input "*******" at bounding box center [530, 368] width 35 height 18
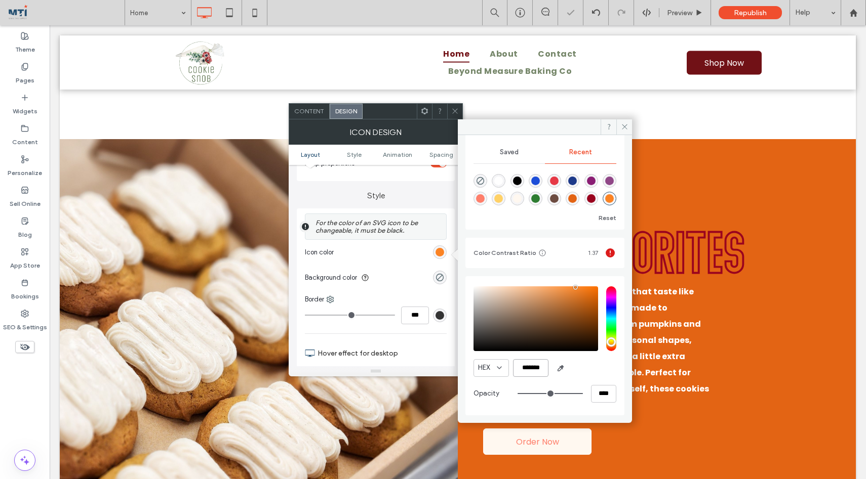
type input "*******"
click at [623, 124] on icon at bounding box center [625, 127] width 8 height 8
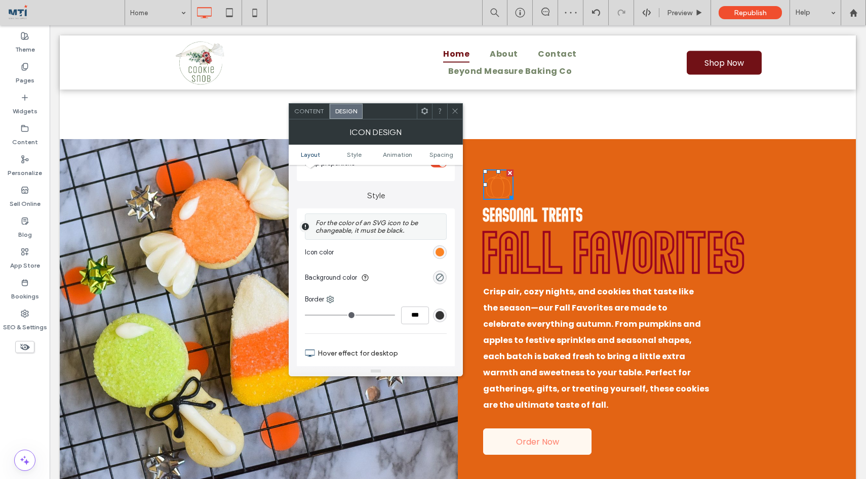
click at [454, 112] on icon at bounding box center [455, 111] width 8 height 8
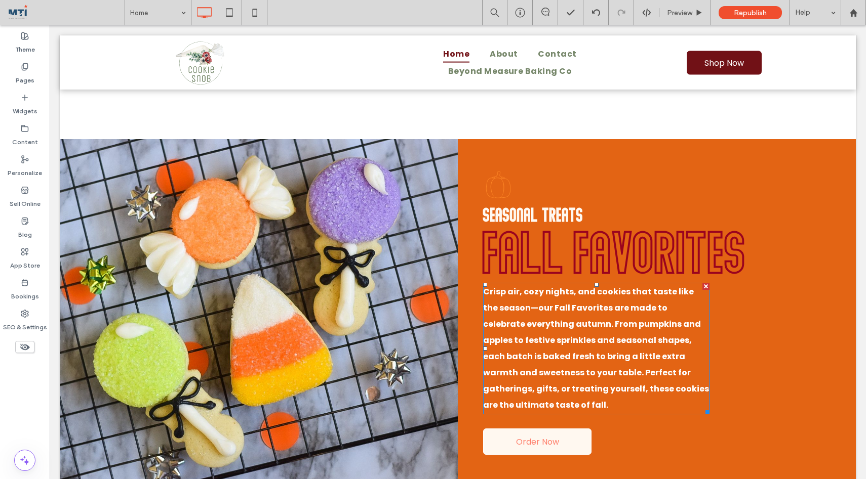
click at [642, 337] on strong "Crisp air, cozy nights, and cookies that taste like the season—our Fall Favorit…" at bounding box center [596, 348] width 226 height 125
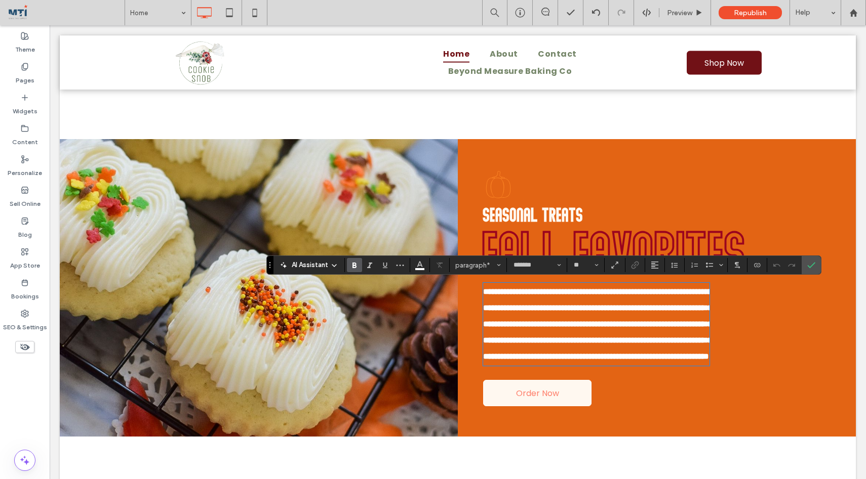
click at [498, 179] on icon at bounding box center [498, 185] width 30 height 30
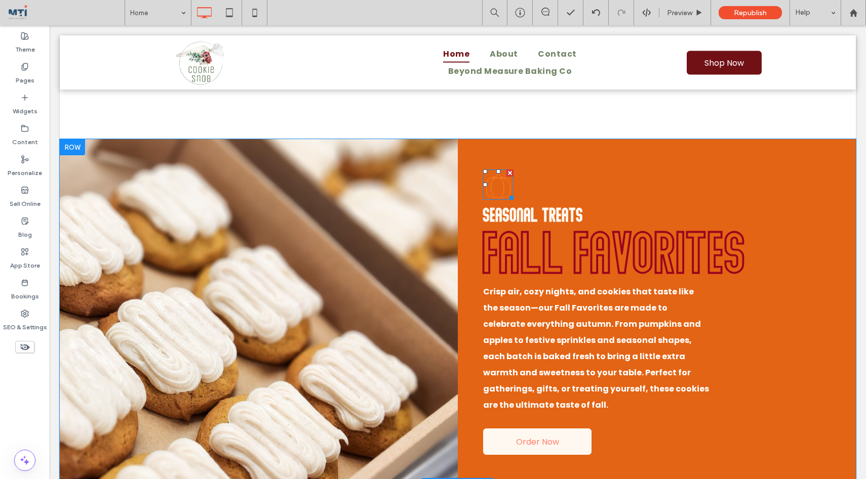
click at [499, 184] on icon at bounding box center [498, 185] width 30 height 30
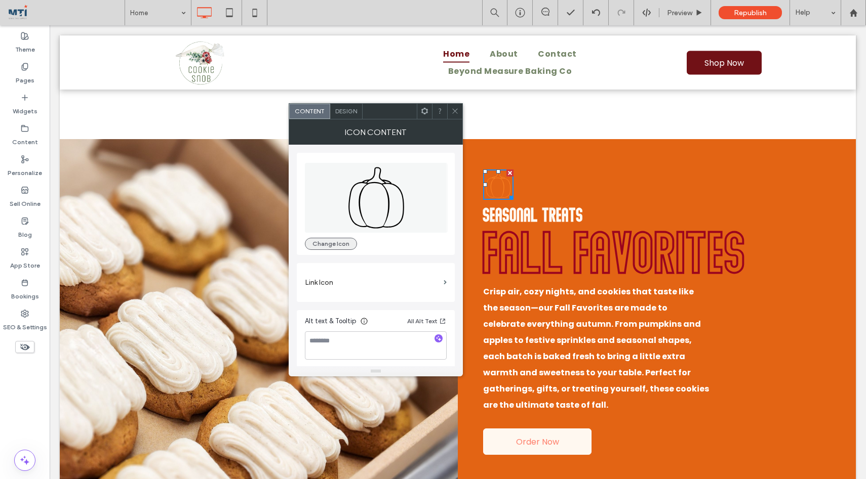
click at [338, 239] on button "Change Icon" at bounding box center [331, 244] width 52 height 12
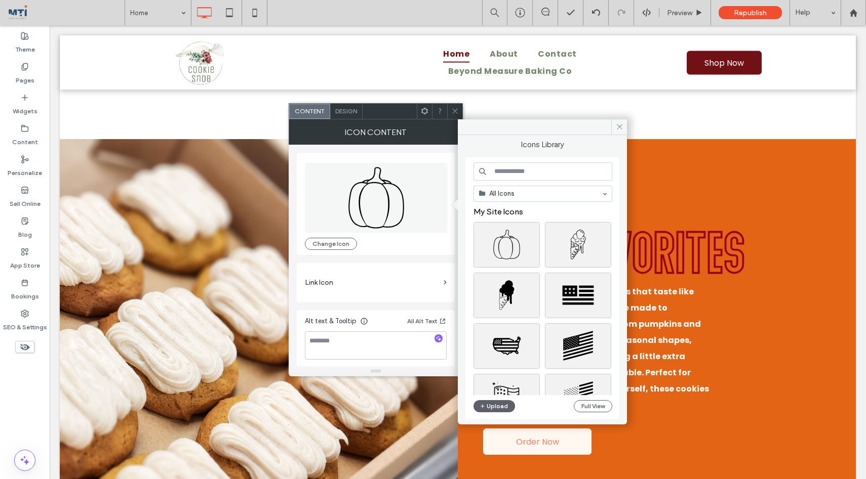
click at [521, 172] on input at bounding box center [542, 172] width 139 height 18
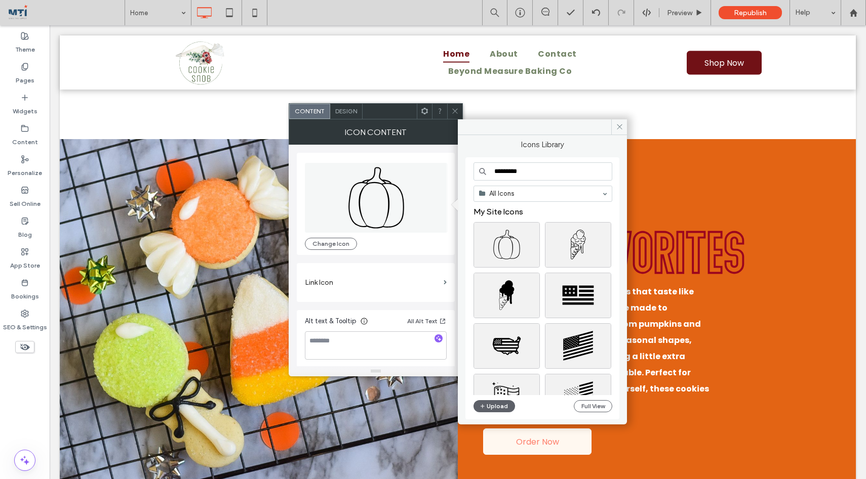
type input "*********"
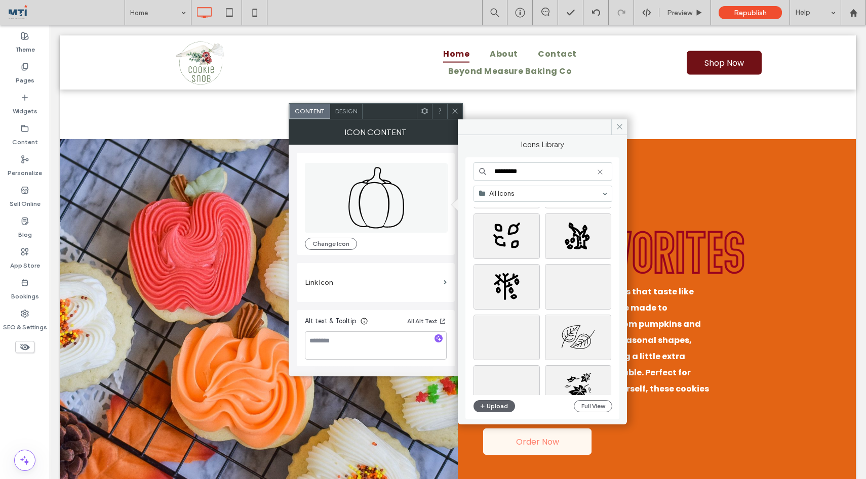
scroll to position [568, 0]
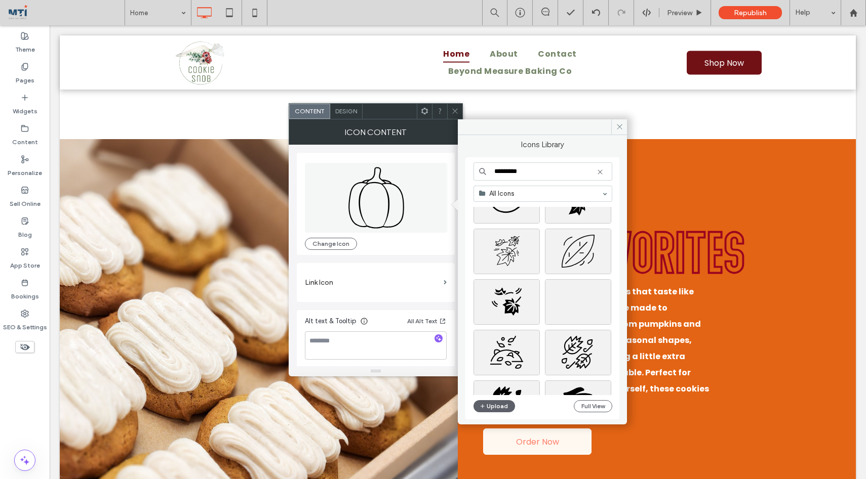
scroll to position [754, 0]
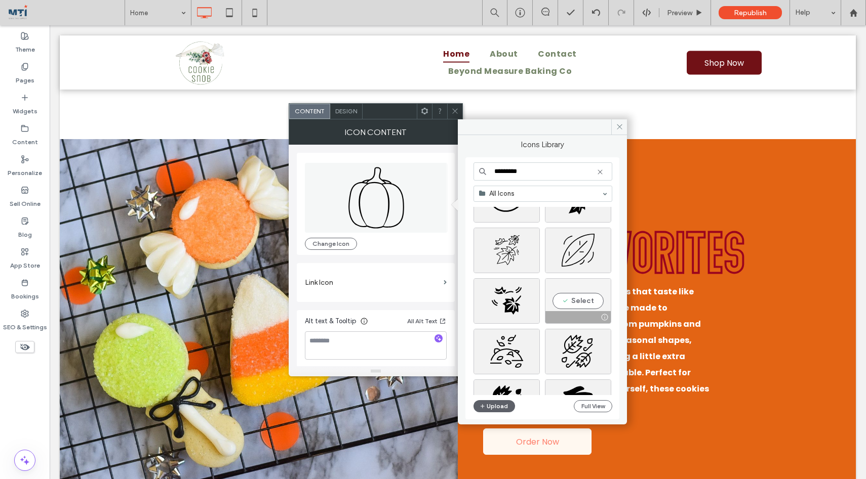
click at [582, 303] on div "Select" at bounding box center [578, 301] width 66 height 46
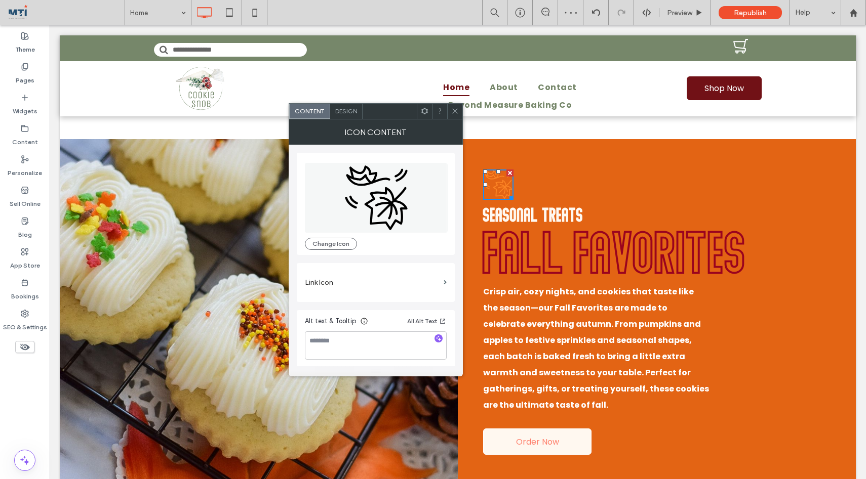
scroll to position [3, 0]
click at [351, 105] on div "Design" at bounding box center [346, 111] width 32 height 15
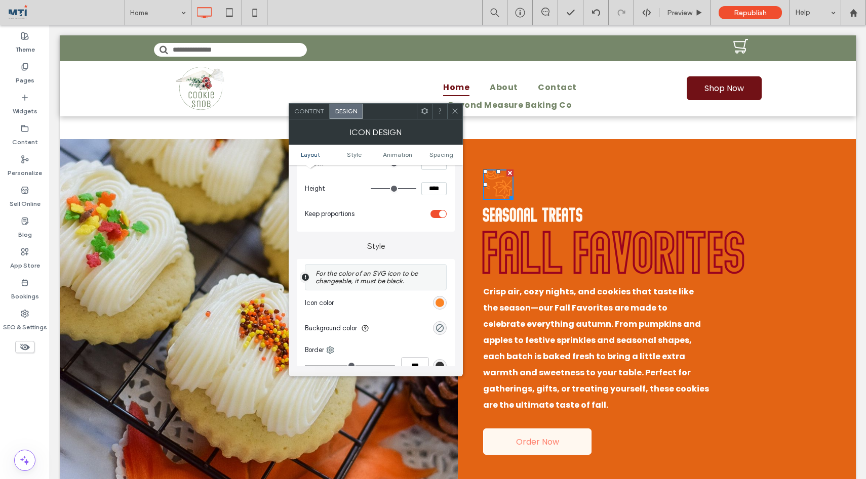
scroll to position [191, 0]
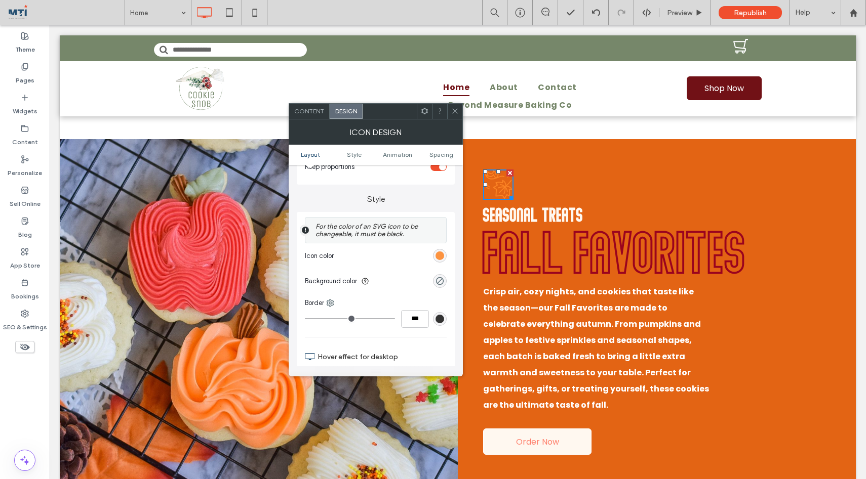
click at [438, 256] on div "rgb(251, 131, 36)" at bounding box center [439, 256] width 9 height 9
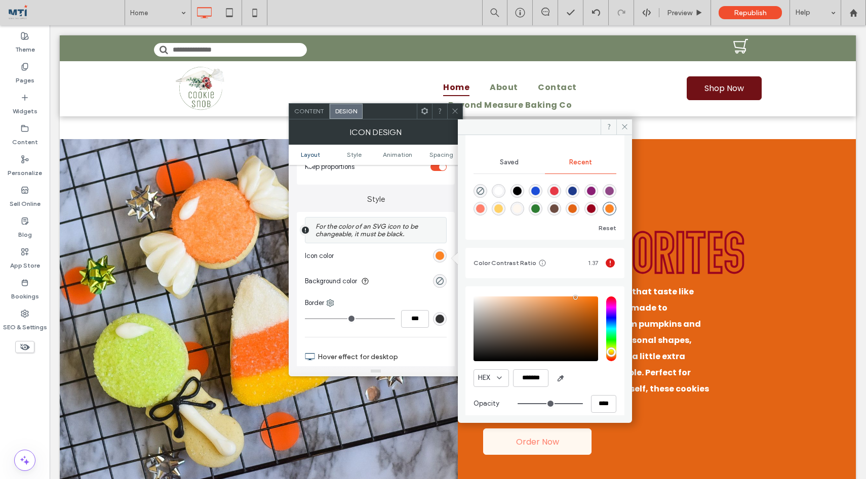
scroll to position [90, 0]
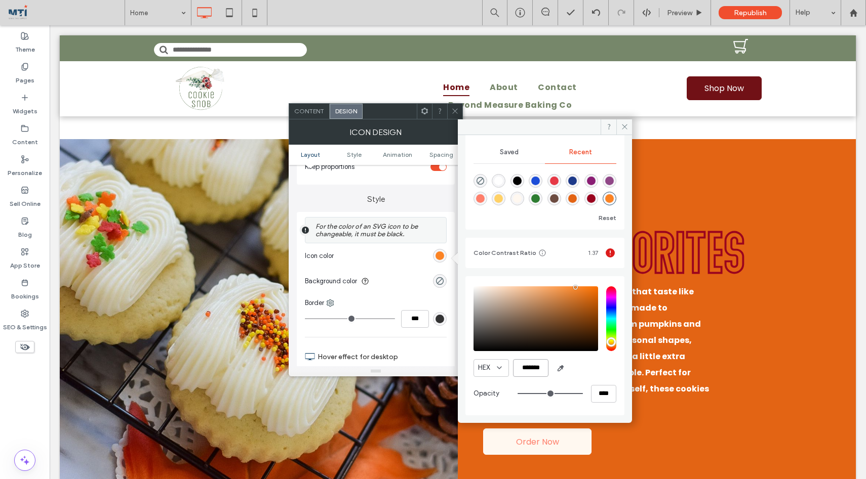
click at [536, 368] on input "*******" at bounding box center [530, 368] width 35 height 18
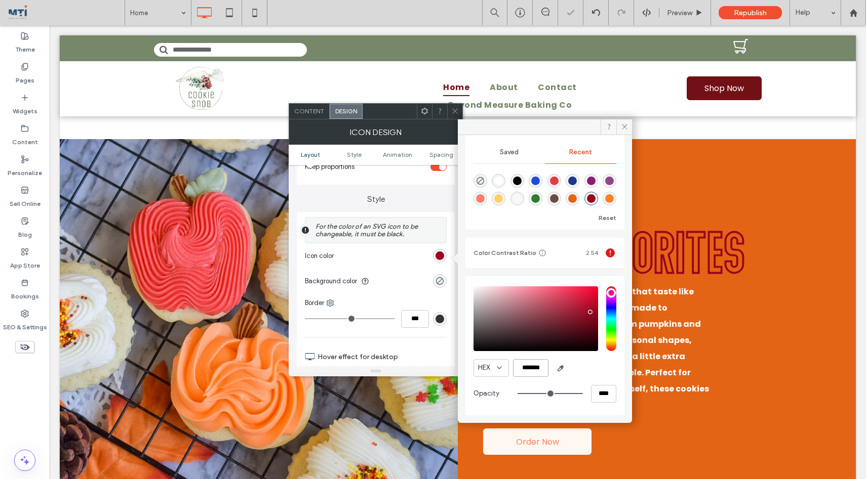
type input "*******"
click at [594, 361] on div "HEX *******" at bounding box center [544, 368] width 143 height 18
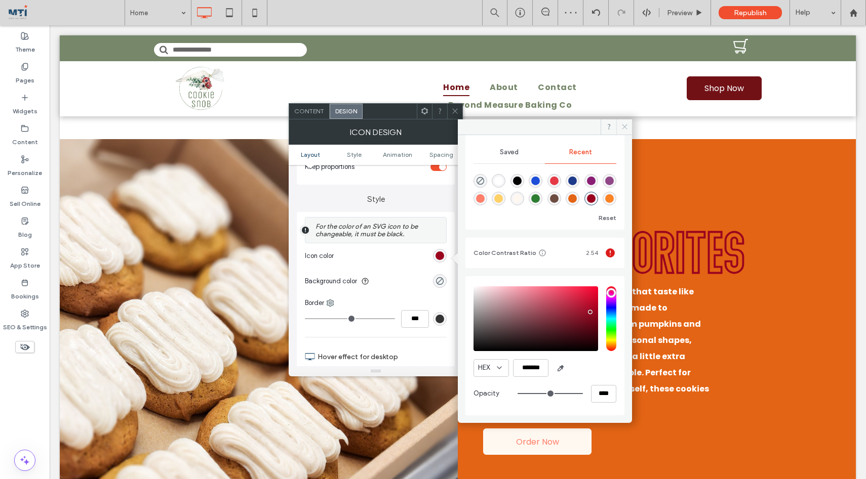
click at [623, 123] on icon at bounding box center [625, 127] width 8 height 8
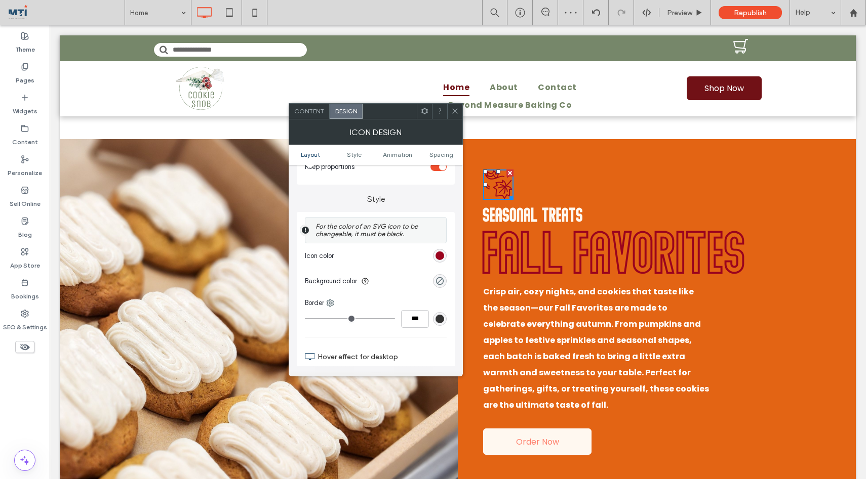
click at [459, 109] on div at bounding box center [454, 111] width 15 height 15
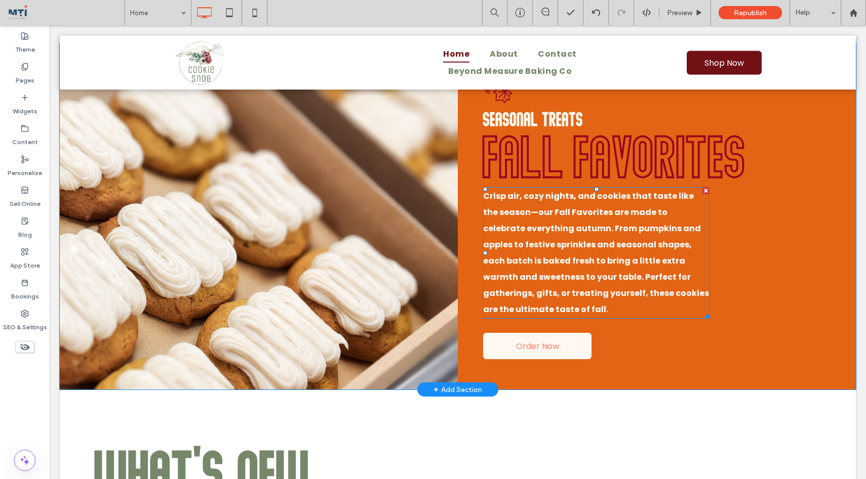
scroll to position [1142, 0]
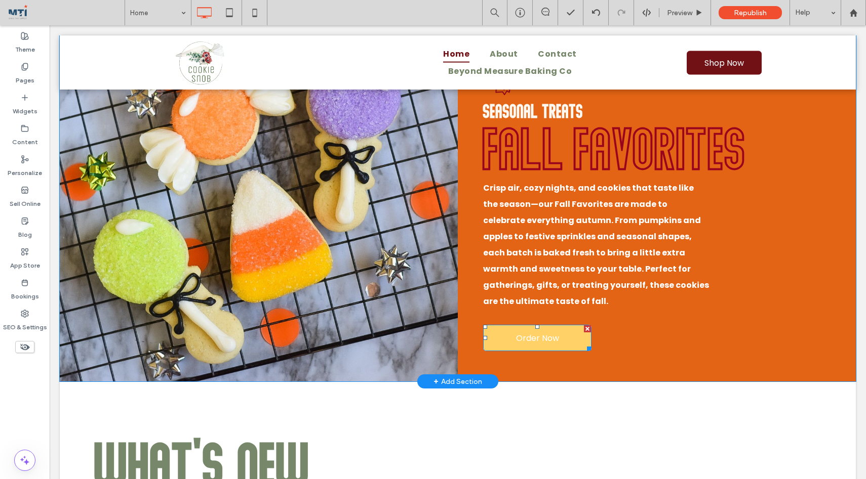
click at [539, 339] on span "Order Now" at bounding box center [537, 338] width 50 height 23
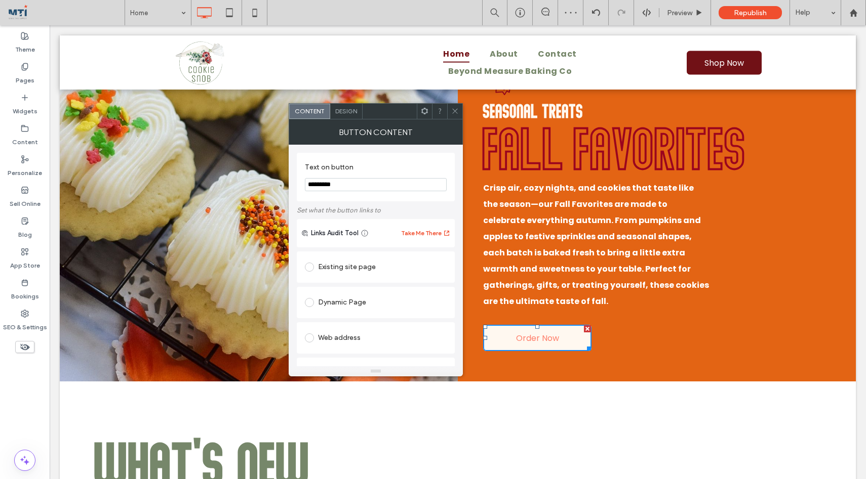
click at [345, 108] on span "Design" at bounding box center [346, 111] width 22 height 8
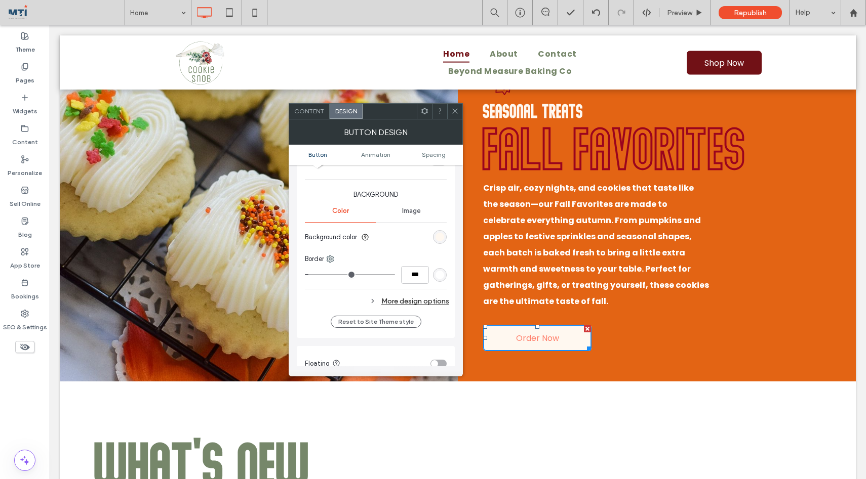
scroll to position [227, 0]
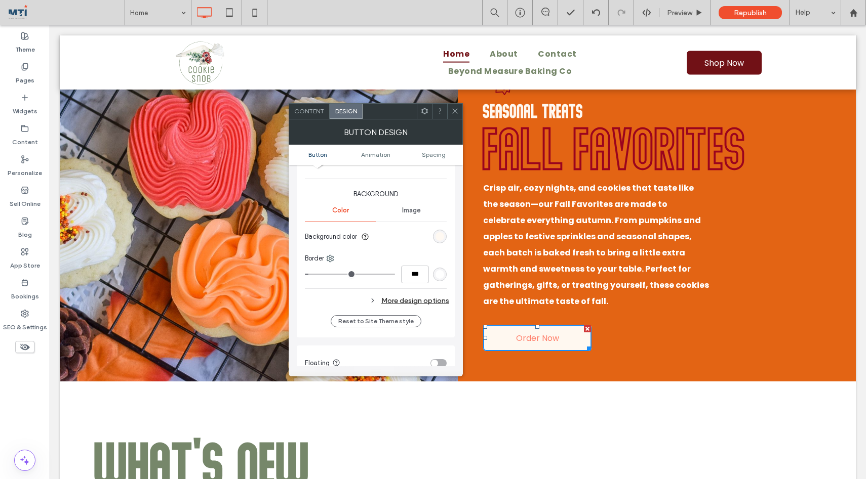
click at [437, 237] on div "rgb(255, 248, 240)" at bounding box center [439, 236] width 9 height 9
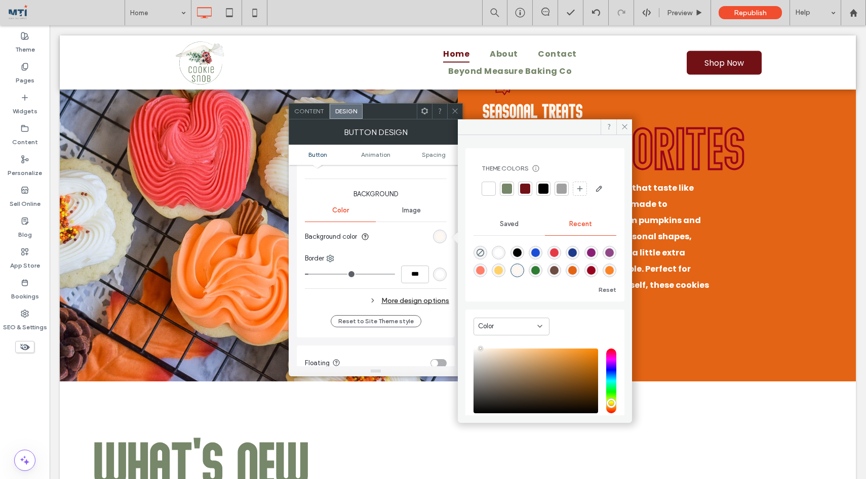
click at [489, 184] on div at bounding box center [489, 189] width 10 height 10
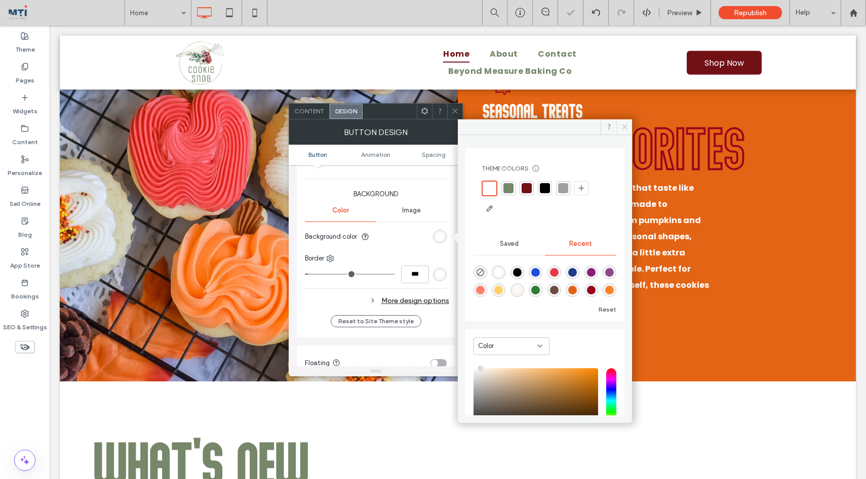
click at [621, 128] on icon at bounding box center [625, 127] width 8 height 8
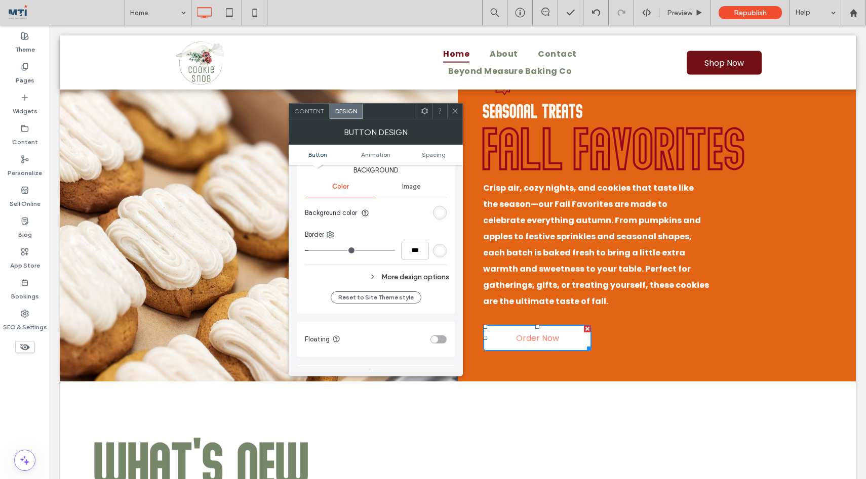
scroll to position [252, 0]
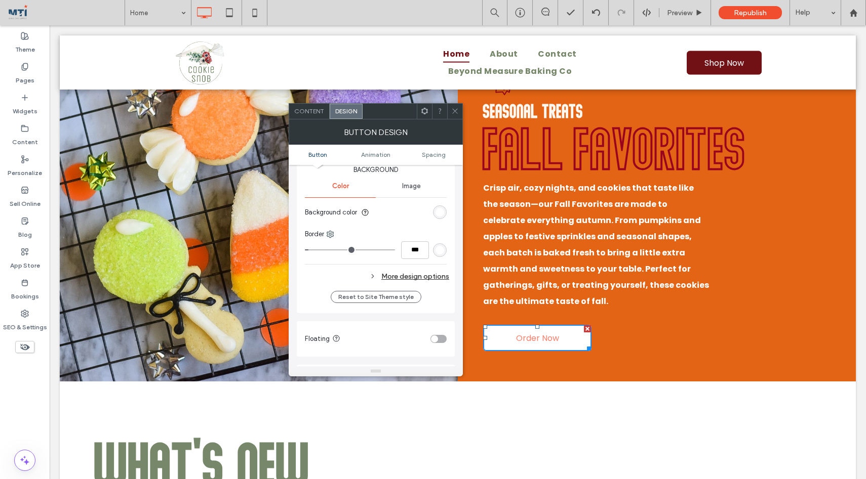
click at [417, 273] on div "More design options" at bounding box center [377, 277] width 144 height 14
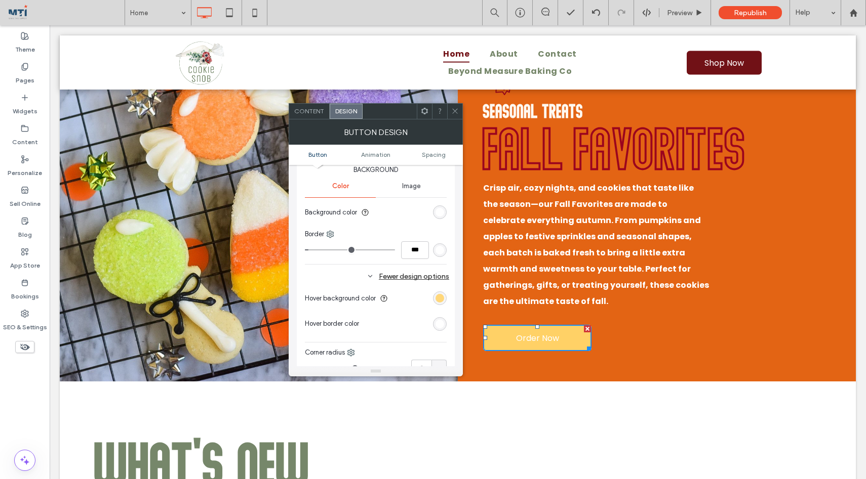
click at [441, 301] on div "rgb(255, 209, 102)" at bounding box center [439, 298] width 9 height 9
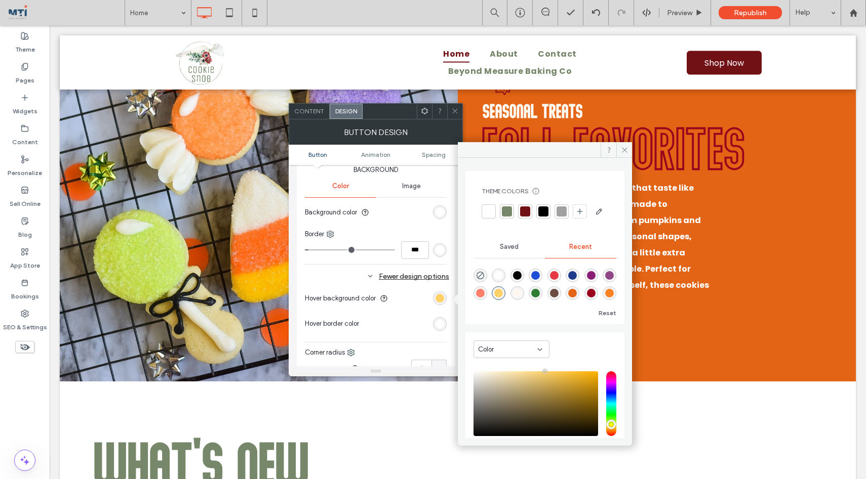
scroll to position [16, 0]
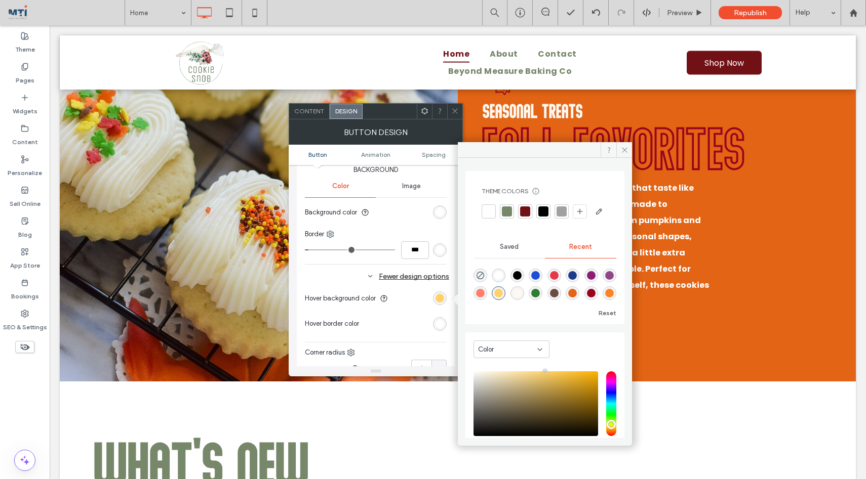
click at [587, 298] on div "rgba(154, 3, 30, 1)" at bounding box center [591, 293] width 9 height 9
type input "*******"
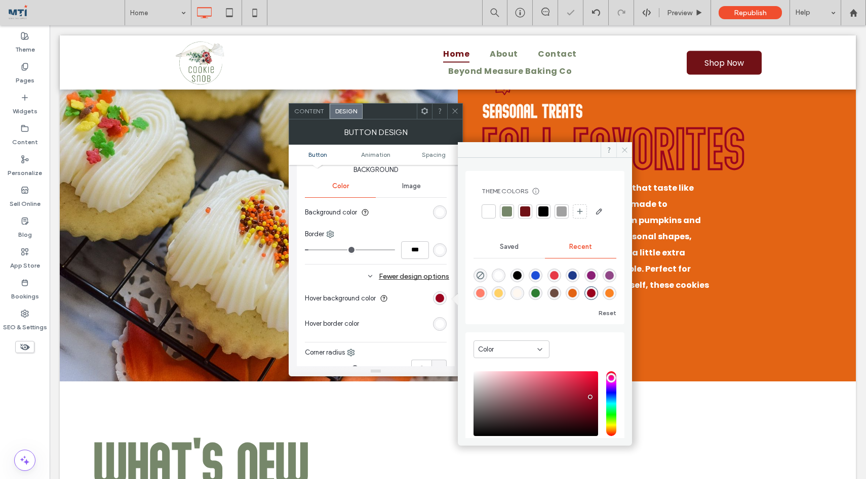
click at [619, 149] on span at bounding box center [624, 149] width 16 height 15
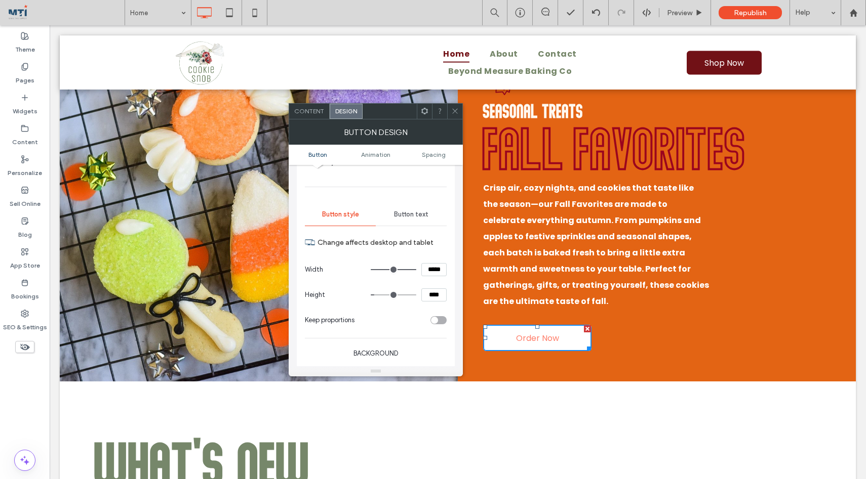
scroll to position [66, 0]
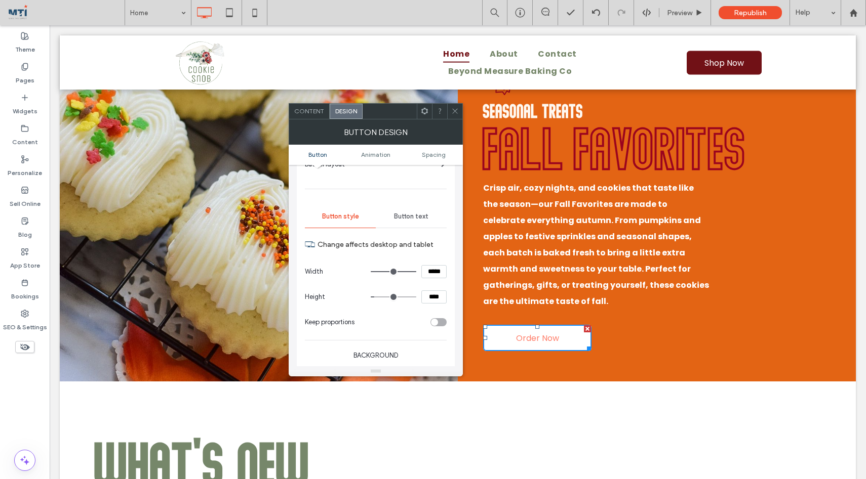
click at [406, 214] on span "Button text" at bounding box center [411, 217] width 34 height 8
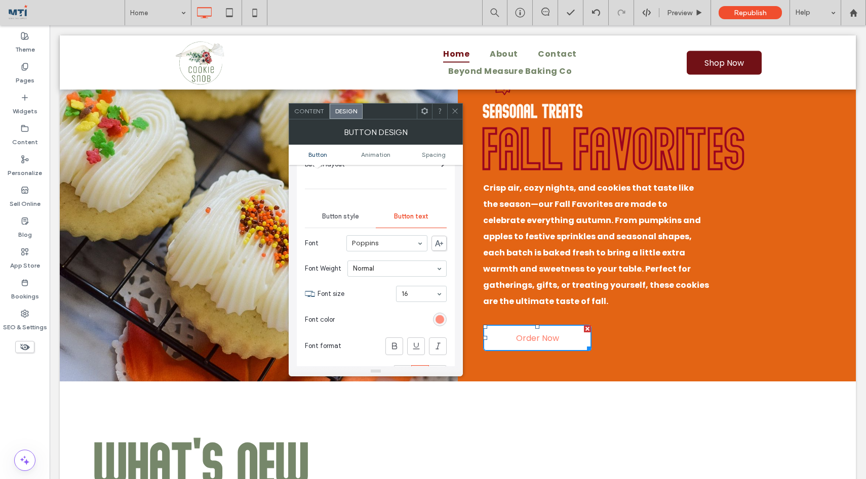
click at [437, 317] on div "rgb(255, 127, 107)" at bounding box center [439, 319] width 9 height 9
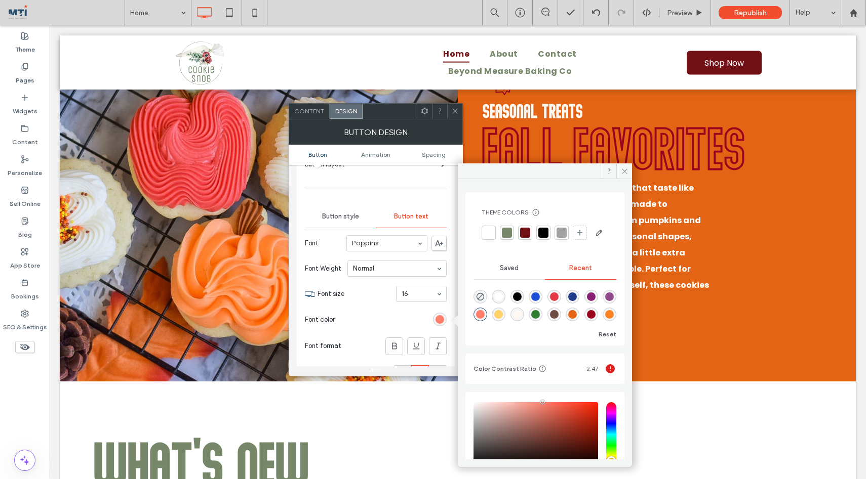
scroll to position [16, 0]
click at [605, 319] on div "rgba(251, 131, 36, 1)" at bounding box center [609, 314] width 9 height 9
type input "*******"
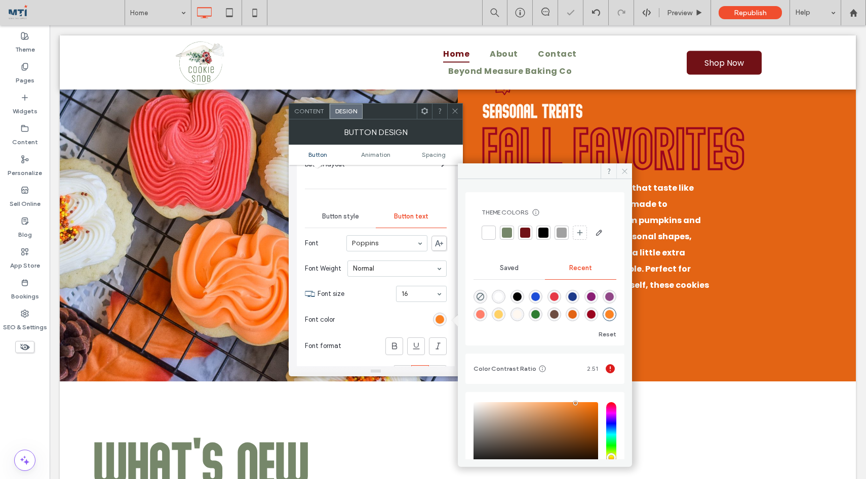
click at [626, 171] on icon at bounding box center [625, 172] width 8 height 8
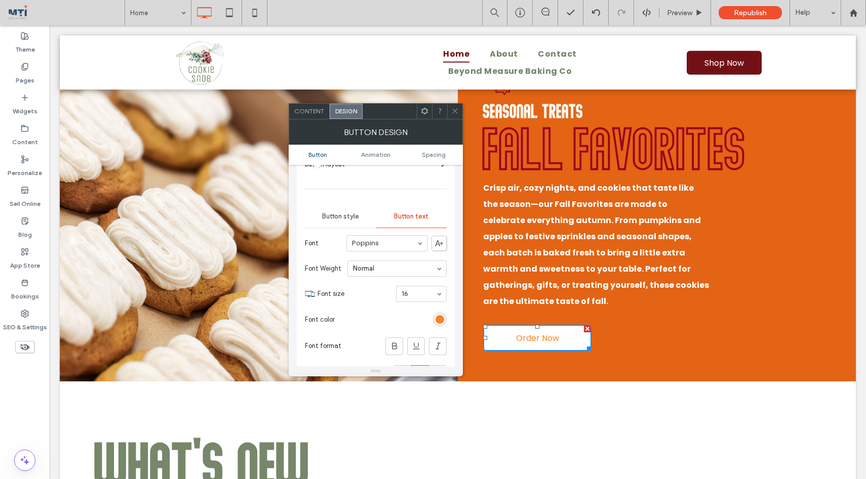
click at [455, 106] on span at bounding box center [455, 111] width 8 height 15
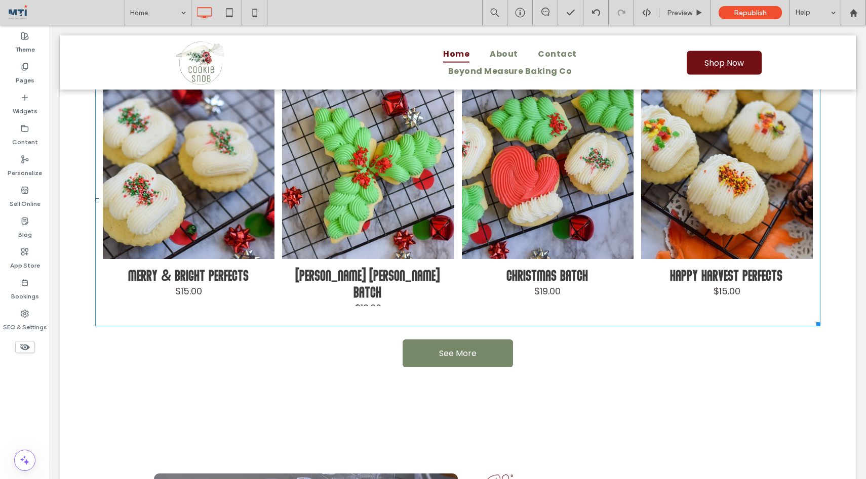
scroll to position [1484, 0]
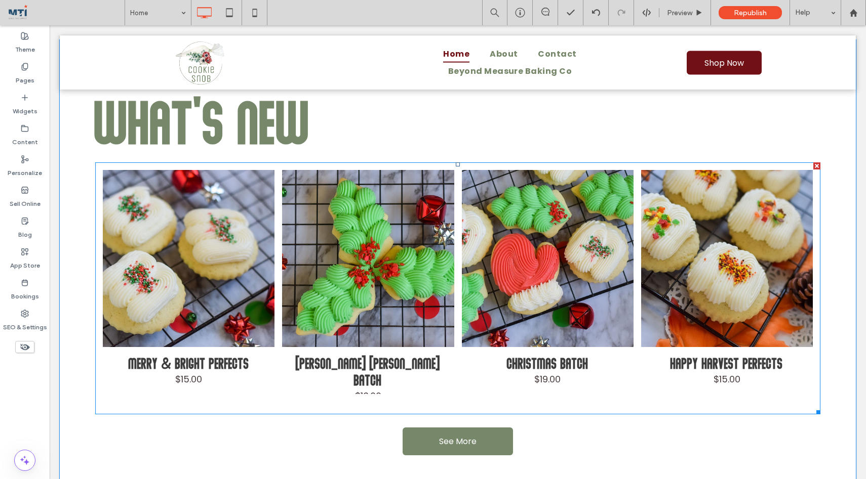
click at [321, 305] on link at bounding box center [368, 258] width 172 height 177
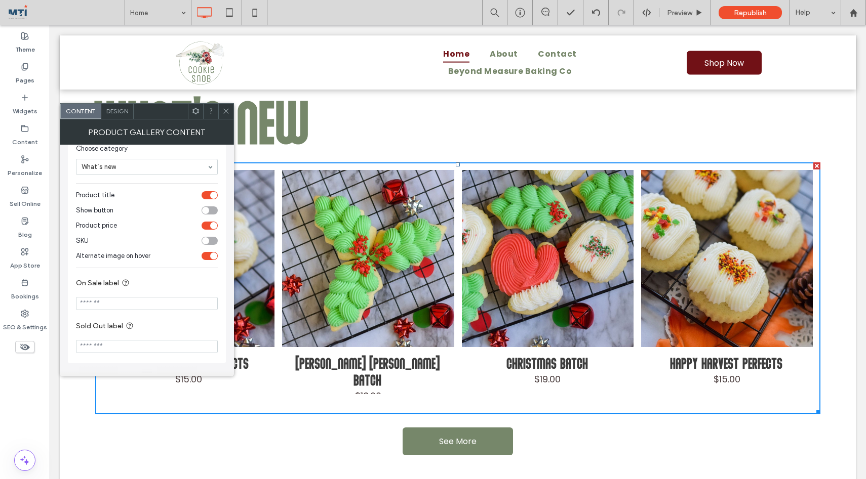
scroll to position [127, 0]
click at [122, 109] on span "Design" at bounding box center [117, 111] width 22 height 8
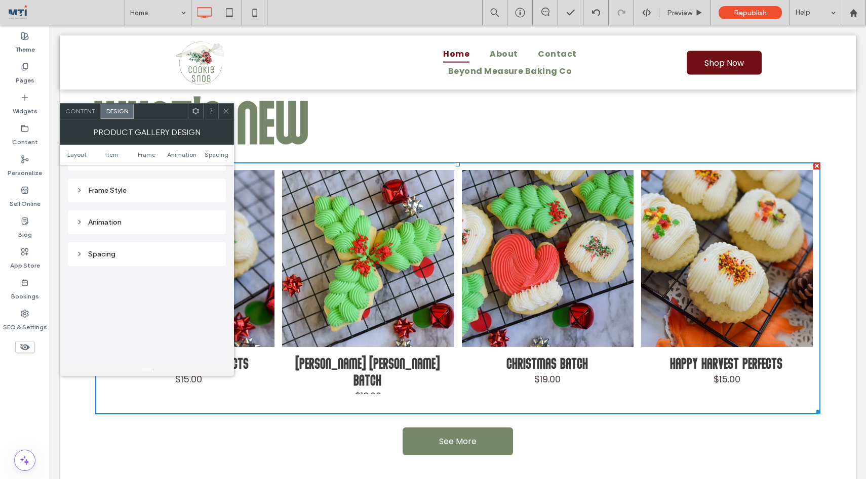
scroll to position [590, 0]
click at [227, 112] on icon at bounding box center [226, 111] width 8 height 8
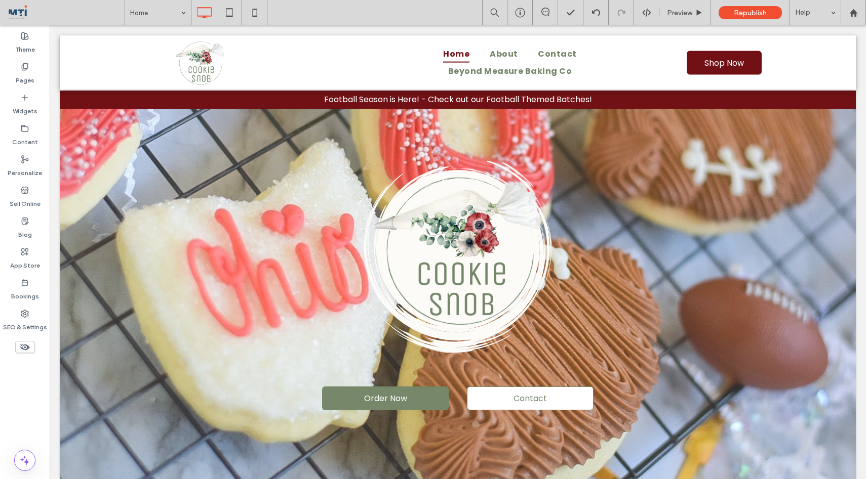
scroll to position [0, 0]
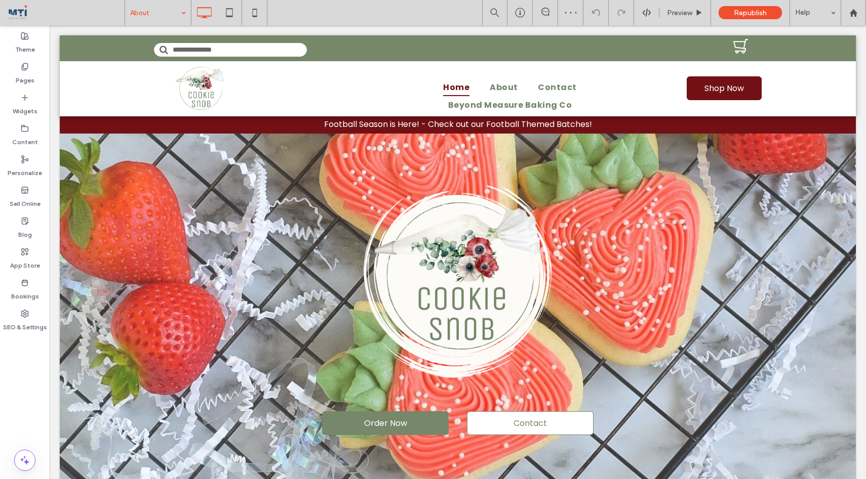
click at [189, 13] on div "About" at bounding box center [158, 12] width 66 height 25
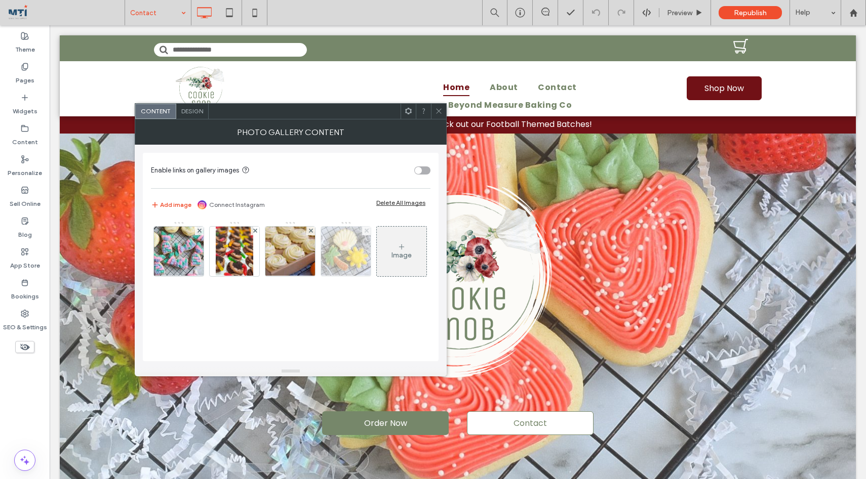
click at [365, 232] on use at bounding box center [366, 231] width 4 height 4
click at [348, 253] on div "Image" at bounding box center [346, 255] width 20 height 9
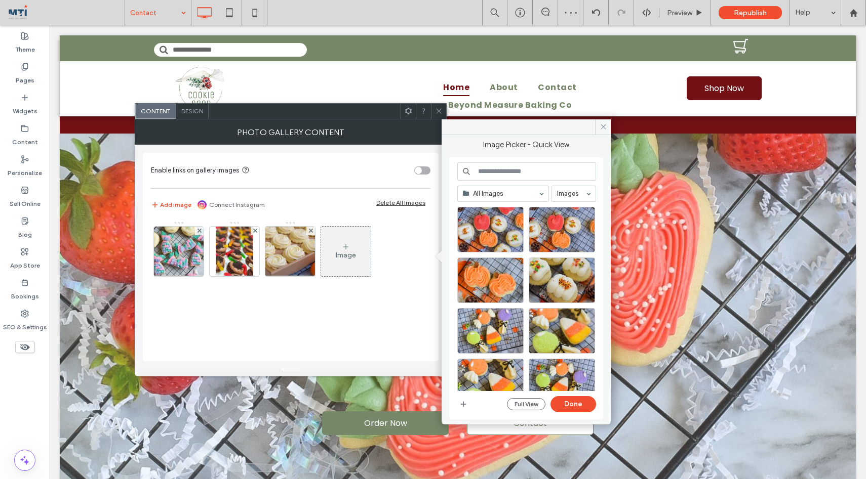
scroll to position [105, 0]
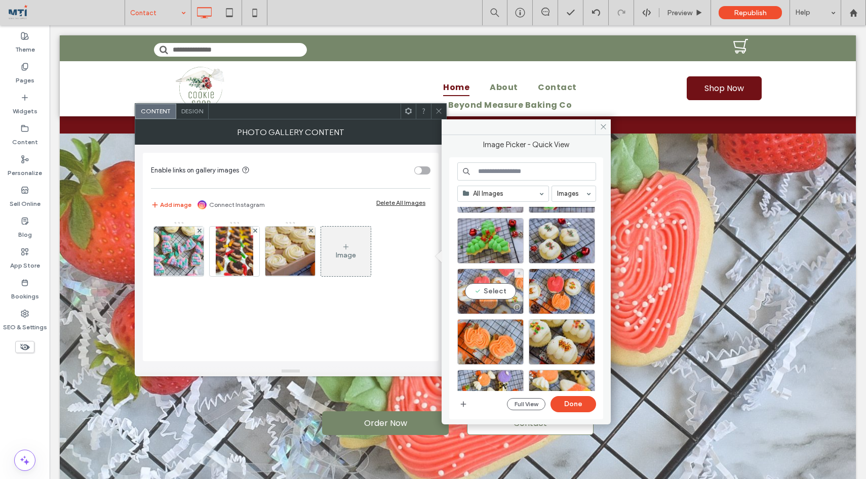
click at [483, 288] on div "Select" at bounding box center [490, 292] width 66 height 46
click at [573, 407] on button "Done" at bounding box center [573, 404] width 46 height 16
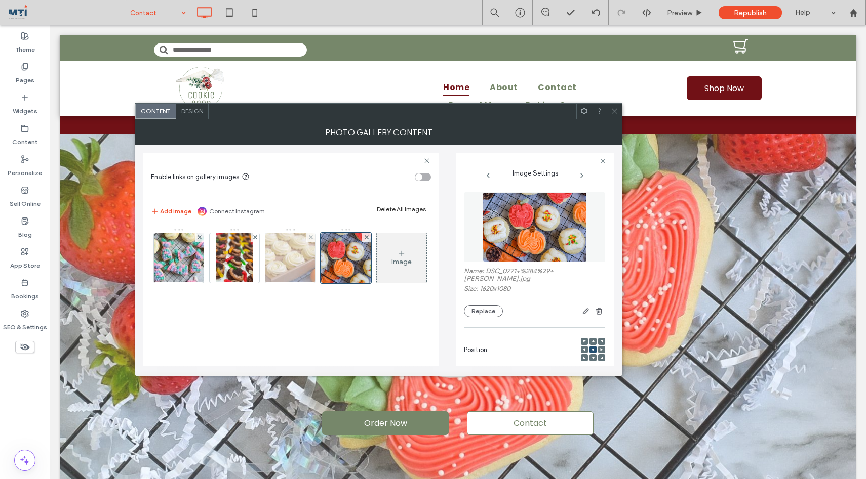
click at [291, 269] on img at bounding box center [290, 258] width 74 height 50
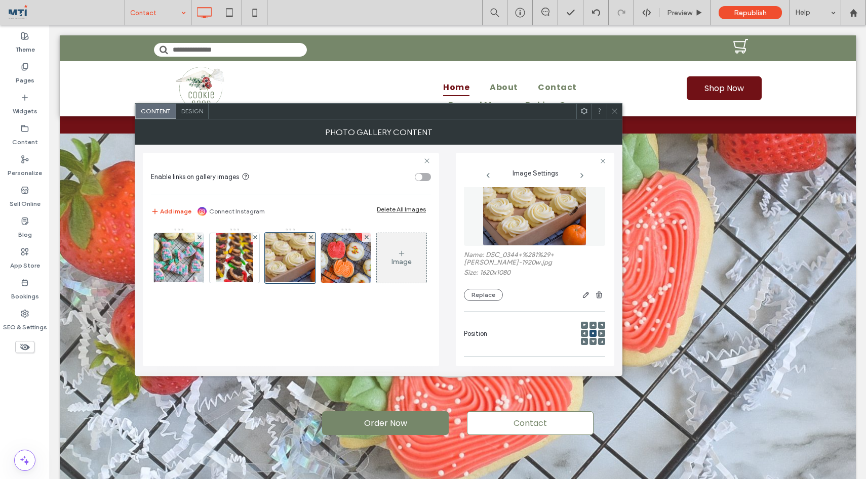
scroll to position [0, 0]
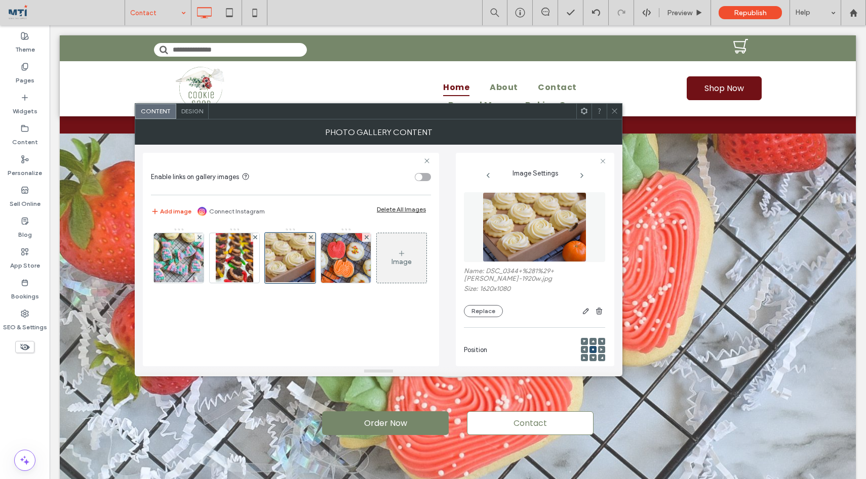
click at [541, 233] on img at bounding box center [535, 227] width 104 height 70
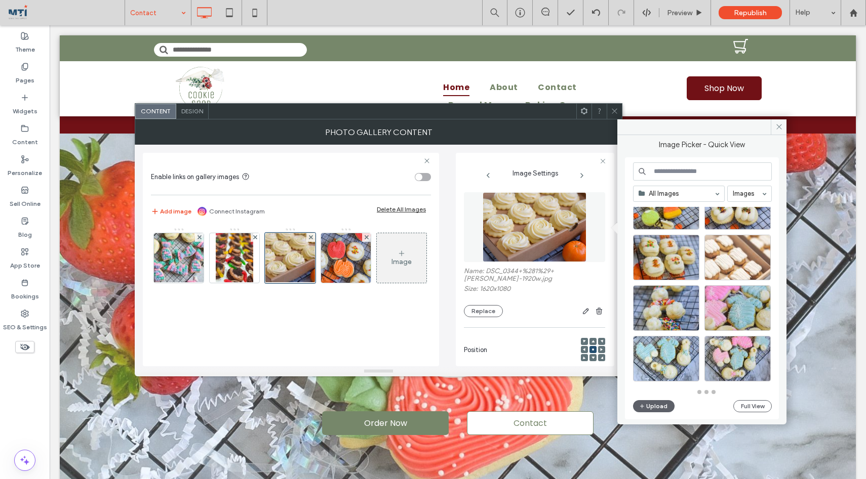
scroll to position [443, 0]
click at [737, 257] on div "Select" at bounding box center [737, 258] width 66 height 46
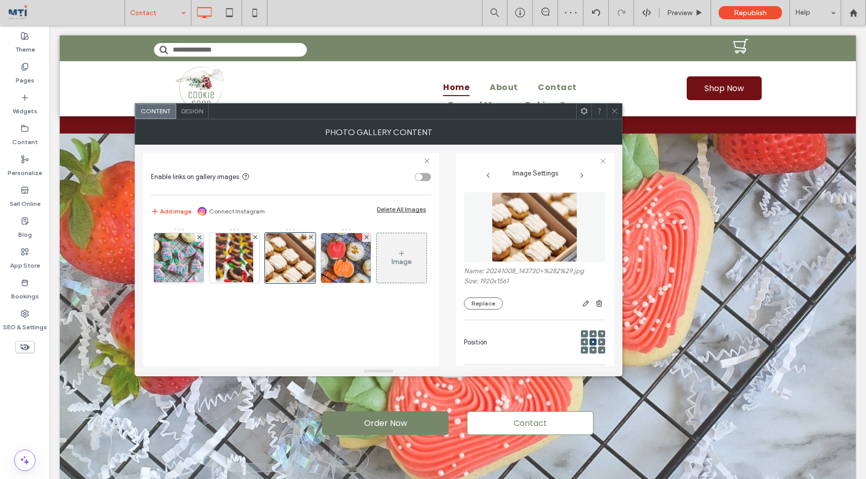
click at [614, 109] on icon at bounding box center [615, 111] width 8 height 8
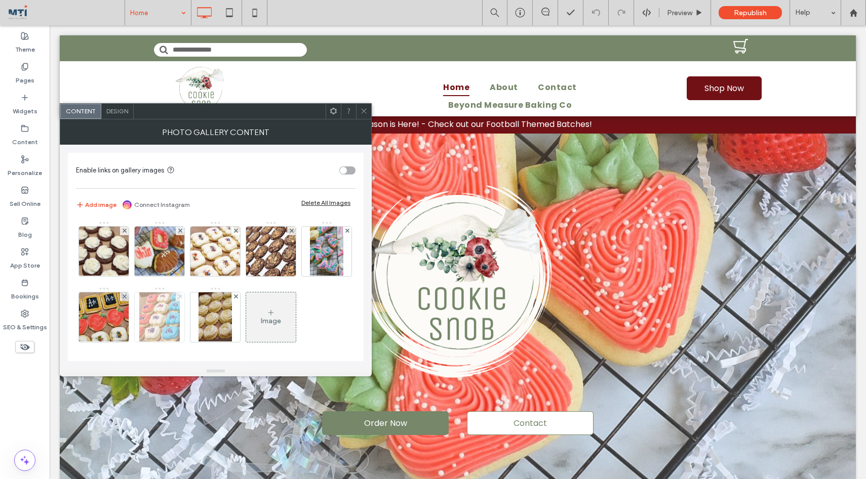
click at [182, 295] on icon at bounding box center [180, 297] width 4 height 4
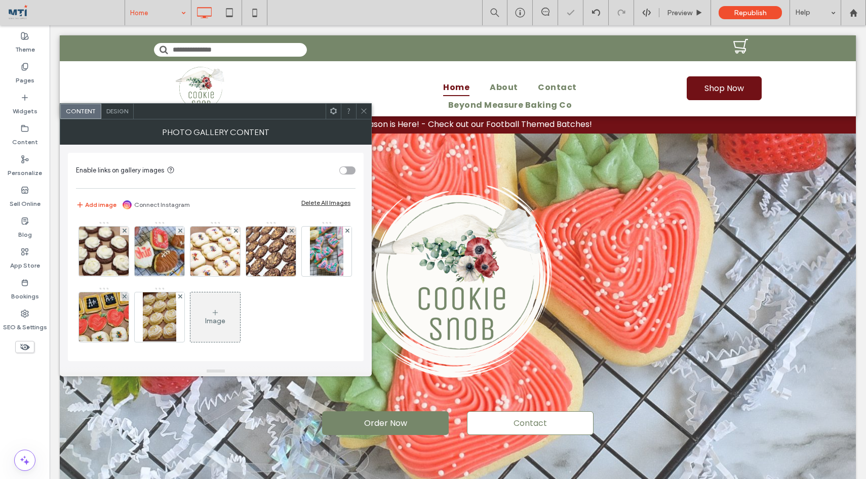
click at [240, 318] on div "Image" at bounding box center [215, 318] width 50 height 48
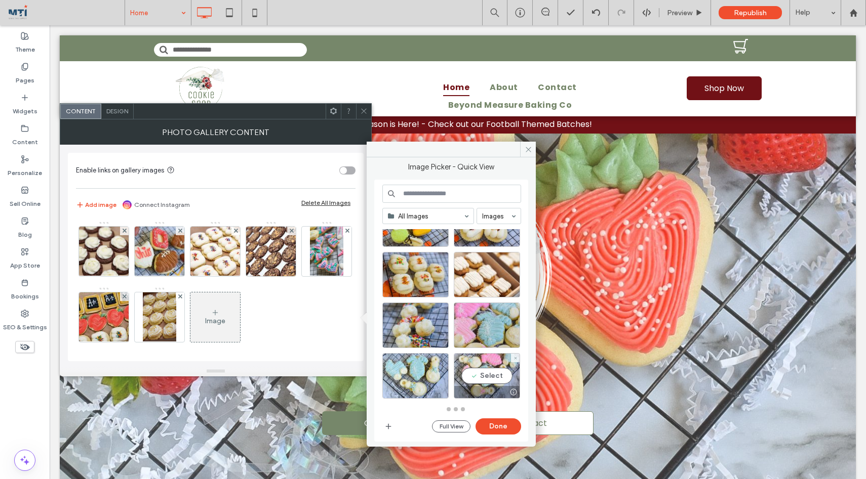
scroll to position [448, 0]
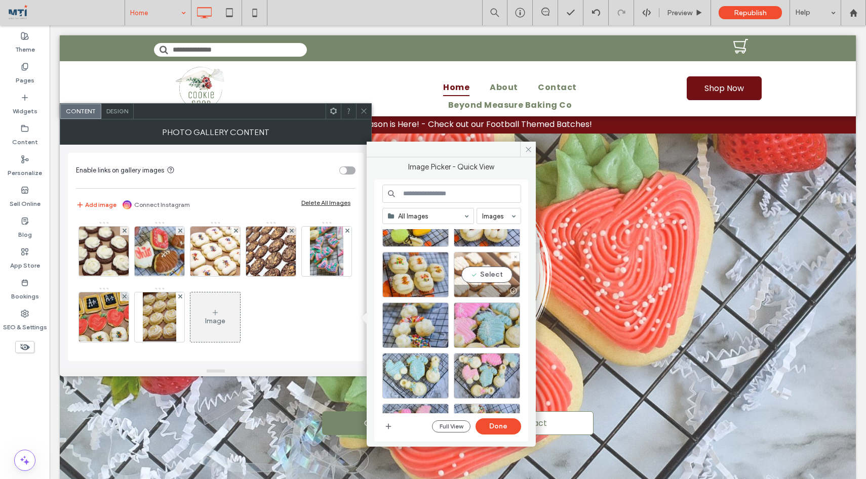
click at [483, 271] on div "Select" at bounding box center [487, 275] width 66 height 46
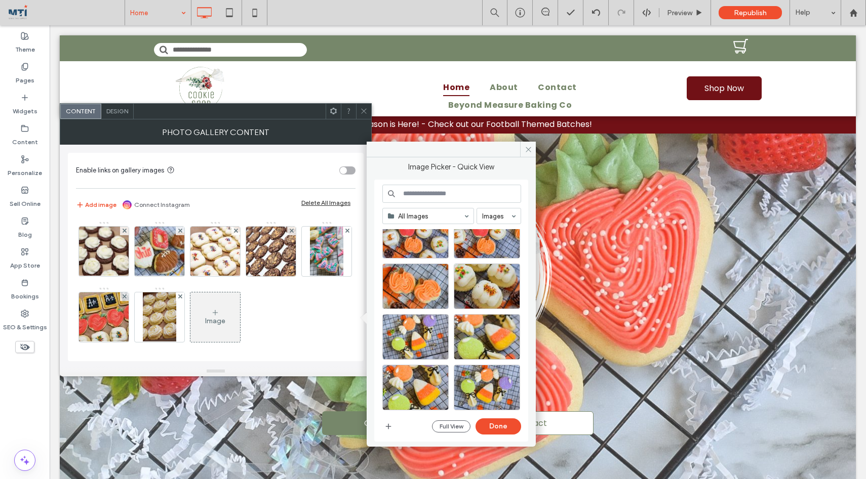
scroll to position [183, 0]
click at [485, 341] on div "Select" at bounding box center [487, 338] width 66 height 46
click at [507, 426] on button "Done" at bounding box center [498, 427] width 46 height 16
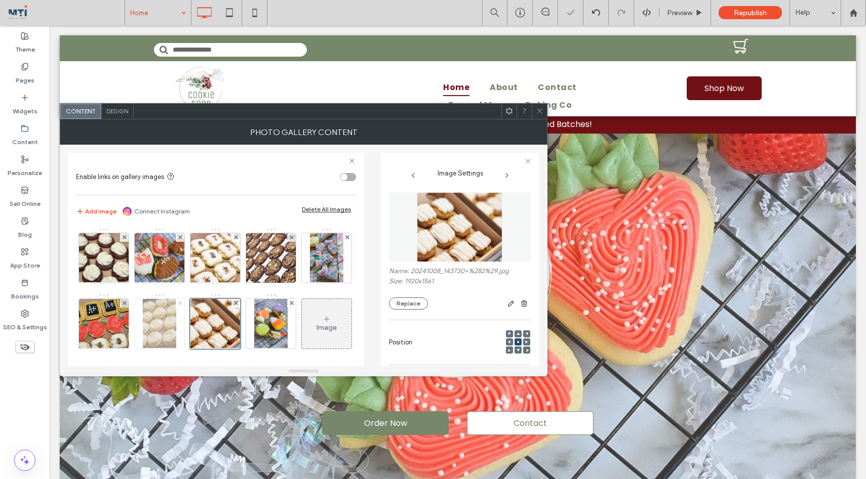
click at [182, 302] on icon at bounding box center [180, 303] width 4 height 4
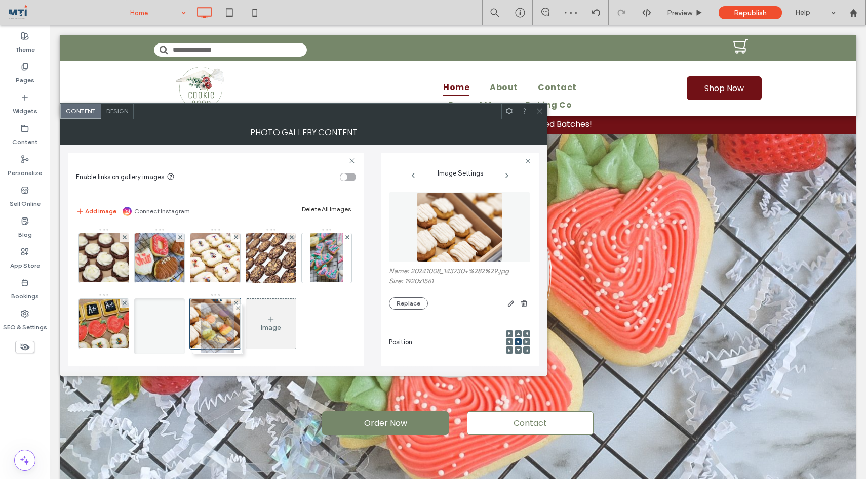
drag, startPoint x: 281, startPoint y: 321, endPoint x: 225, endPoint y: 326, distance: 56.4
click at [541, 110] on icon at bounding box center [540, 111] width 8 height 8
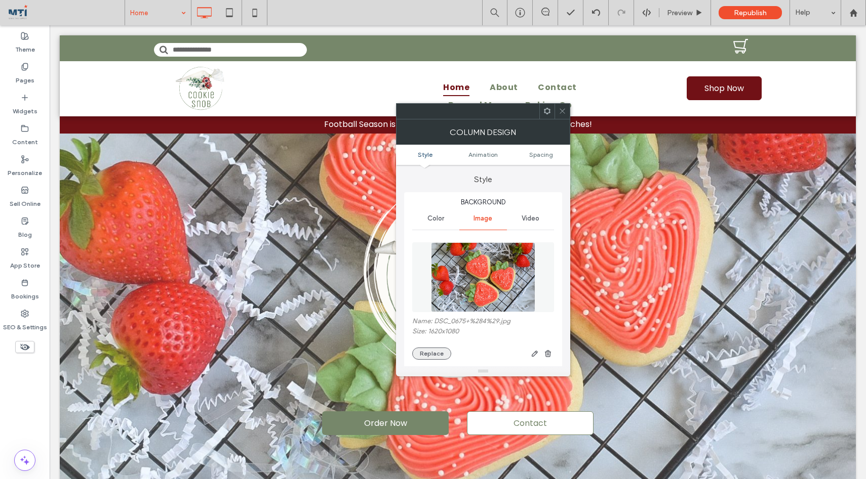
click at [432, 353] on button "Replace" at bounding box center [431, 354] width 39 height 12
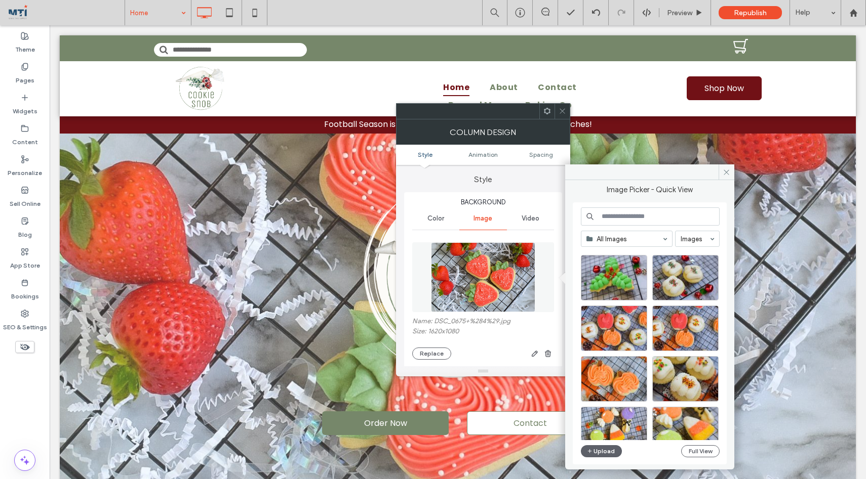
scroll to position [112, 0]
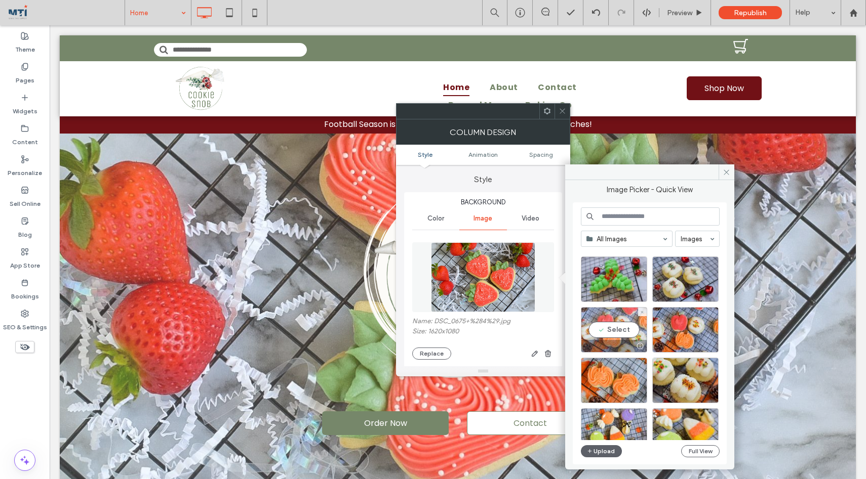
click at [623, 333] on div "Select" at bounding box center [614, 330] width 66 height 46
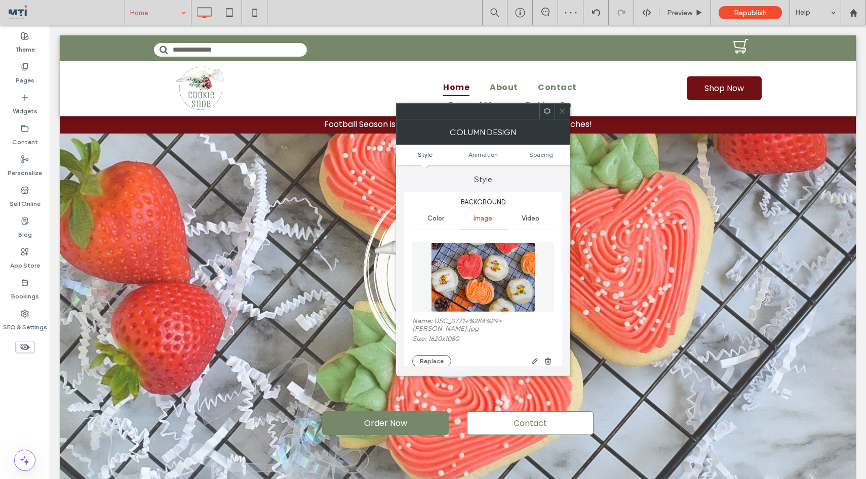
click at [563, 109] on icon at bounding box center [562, 111] width 8 height 8
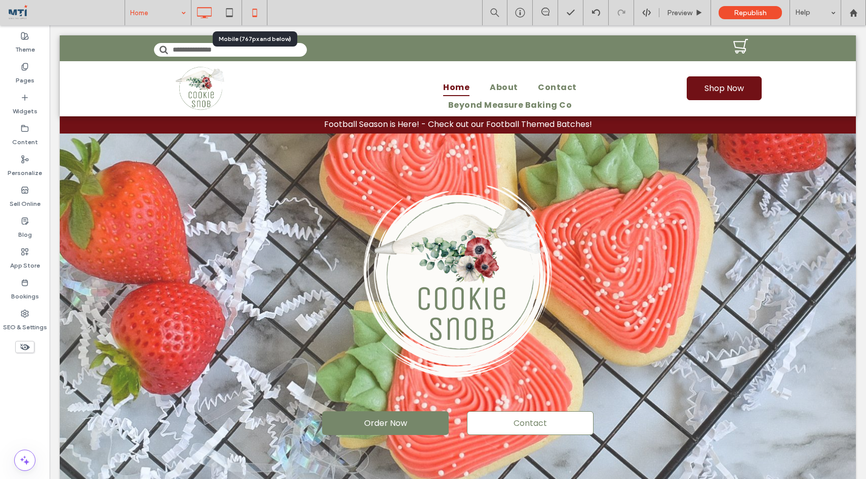
click at [252, 13] on icon at bounding box center [255, 13] width 20 height 20
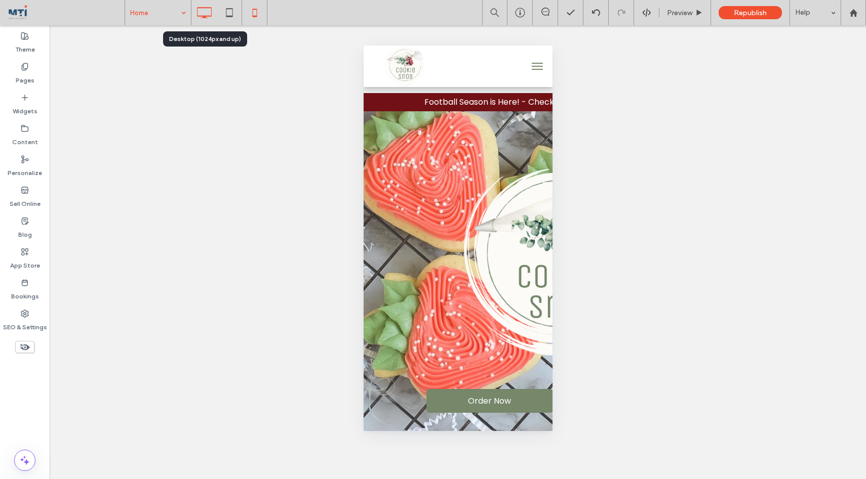
click at [206, 15] on icon at bounding box center [204, 13] width 20 height 20
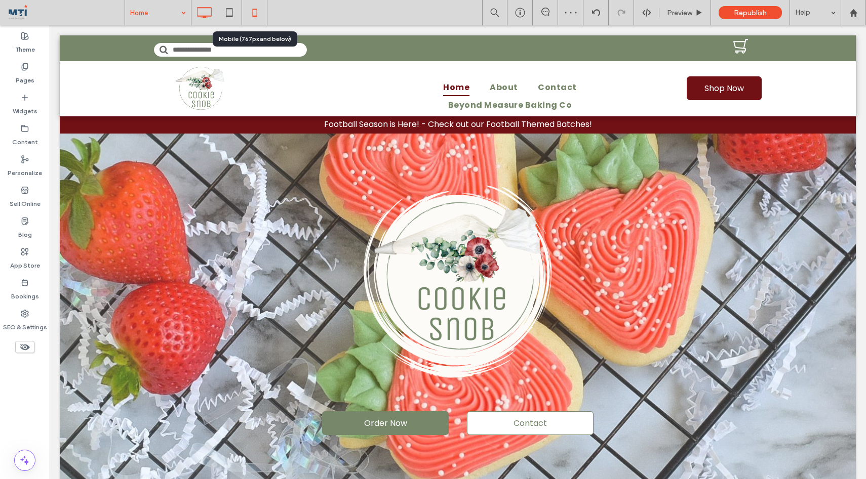
click at [248, 17] on icon at bounding box center [255, 13] width 20 height 20
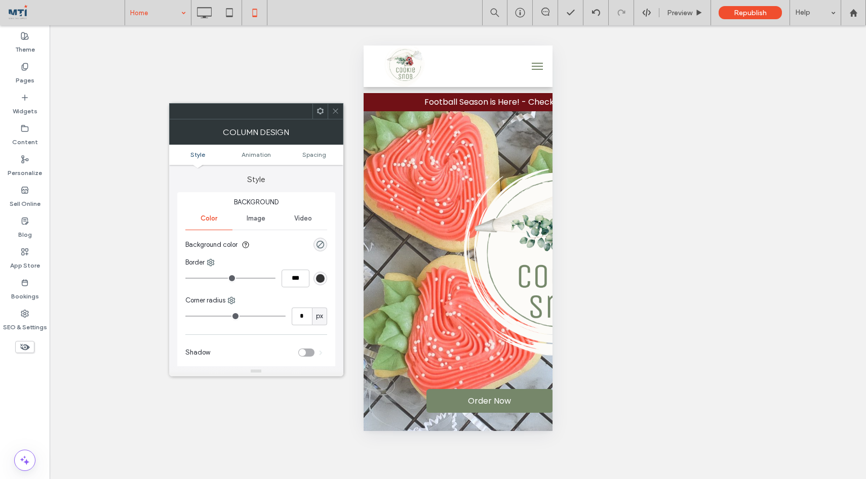
click at [334, 107] on span at bounding box center [336, 111] width 8 height 15
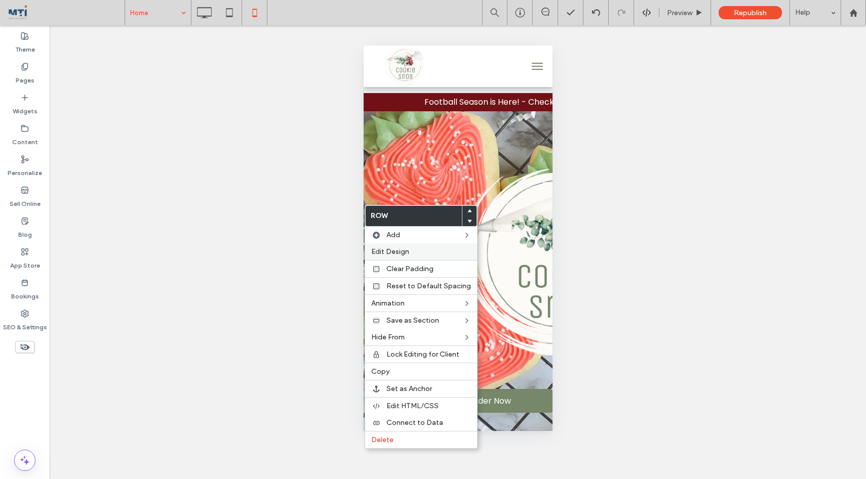
click at [397, 250] on span "Edit Design" at bounding box center [390, 252] width 38 height 9
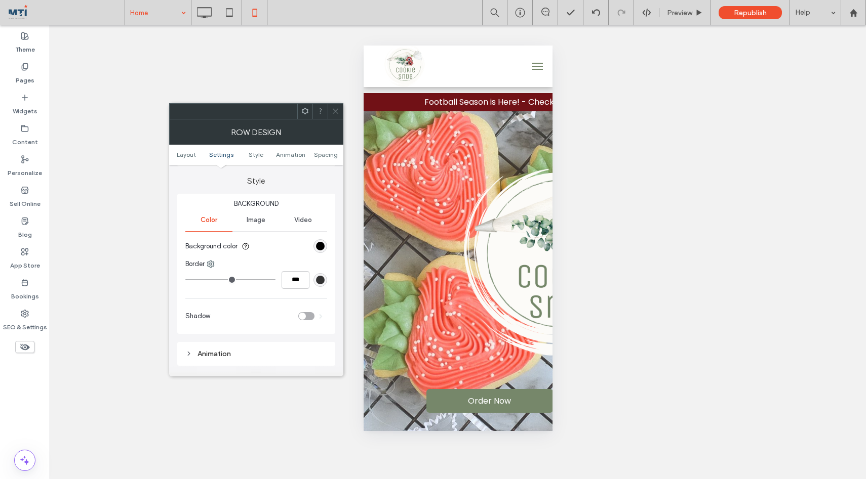
scroll to position [188, 0]
click at [323, 246] on div "rgb(0, 0, 0)" at bounding box center [320, 244] width 9 height 9
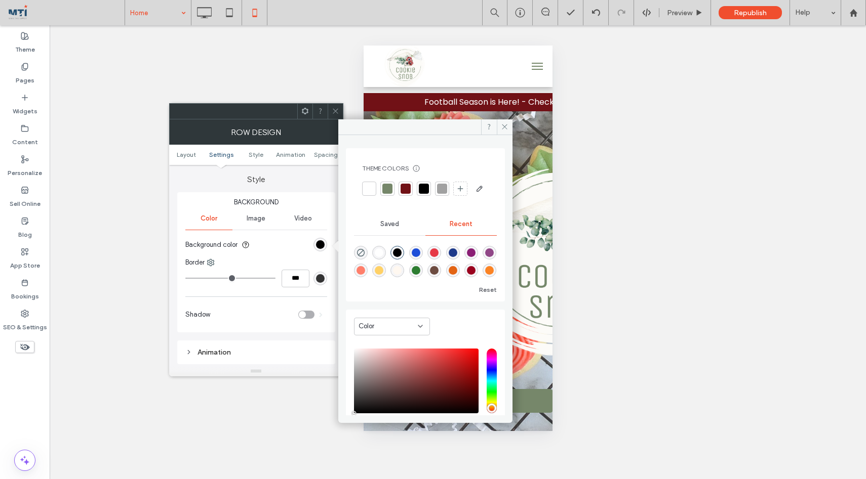
click at [369, 188] on div at bounding box center [369, 189] width 10 height 10
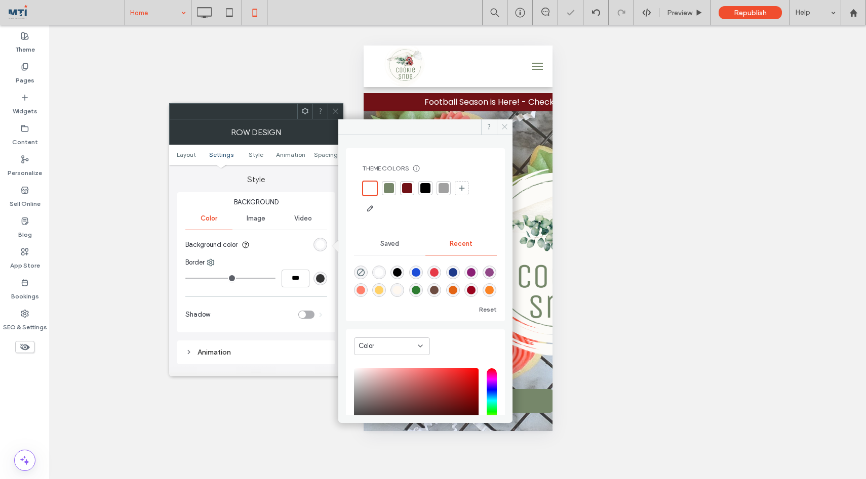
click at [505, 124] on icon at bounding box center [505, 127] width 8 height 8
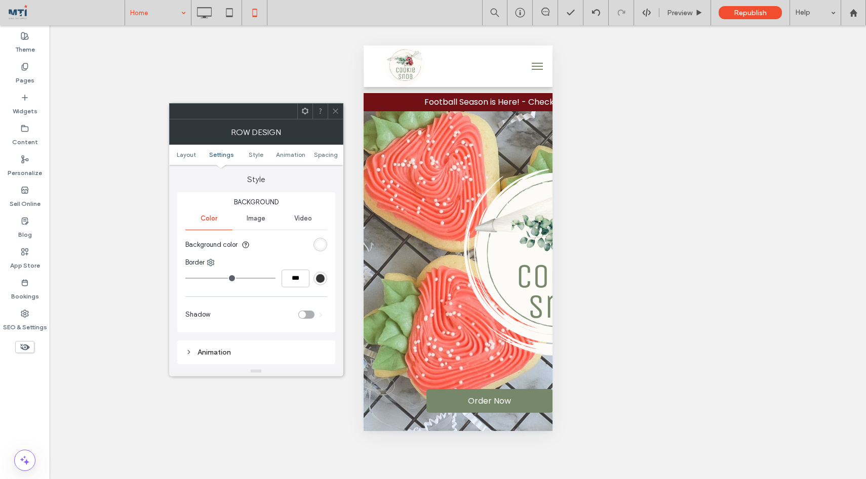
click at [337, 108] on icon at bounding box center [336, 111] width 8 height 8
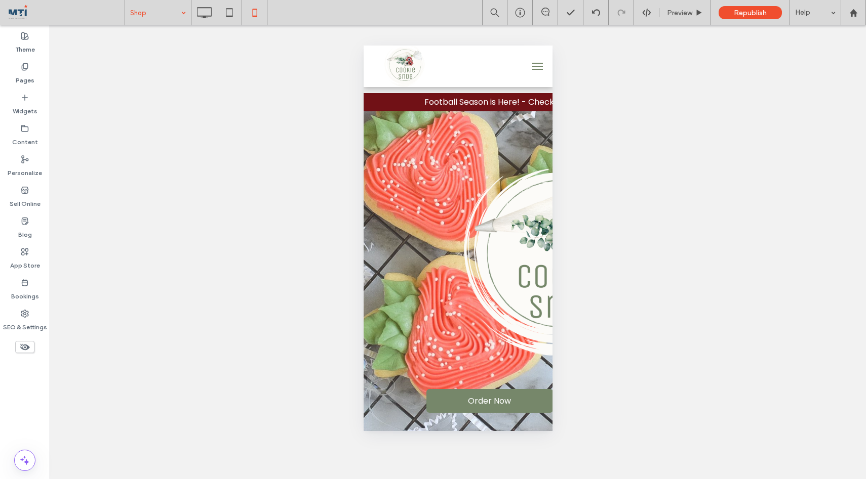
click at [205, 15] on div at bounding box center [433, 239] width 866 height 479
click at [255, 161] on div at bounding box center [433, 239] width 866 height 479
click at [205, 17] on use at bounding box center [204, 12] width 15 height 11
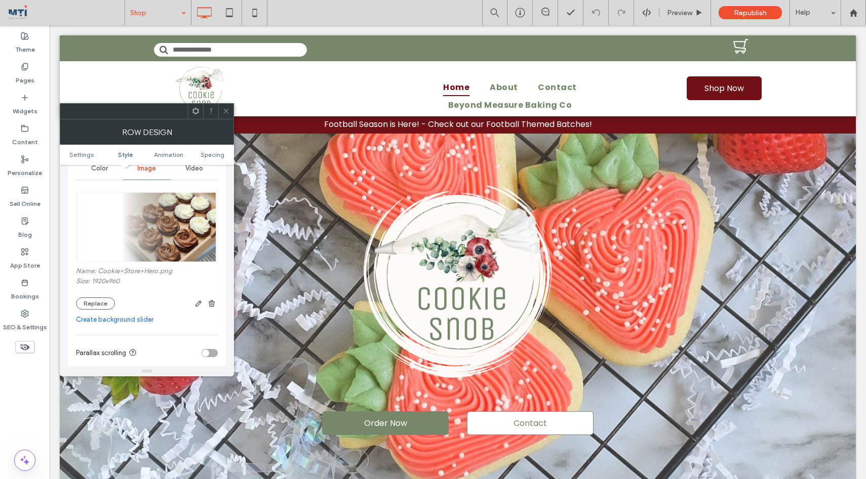
scroll to position [138, 0]
click at [224, 111] on icon at bounding box center [226, 111] width 8 height 8
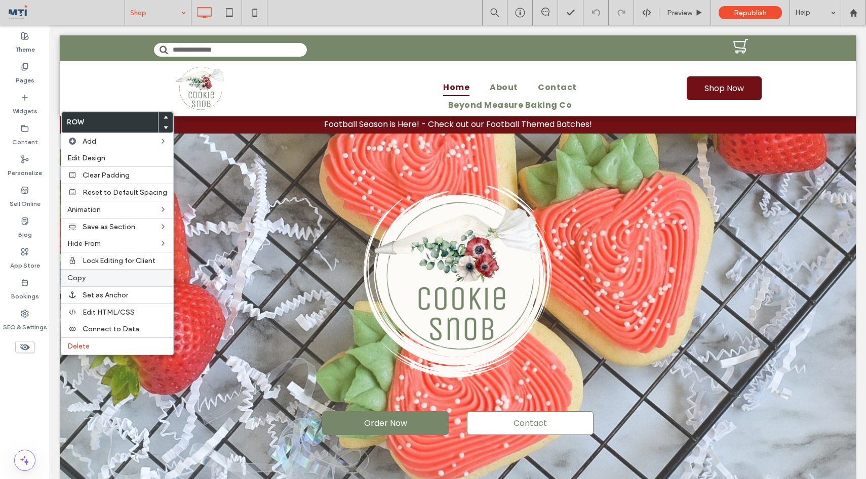
click at [91, 279] on label "Copy" at bounding box center [117, 278] width 100 height 9
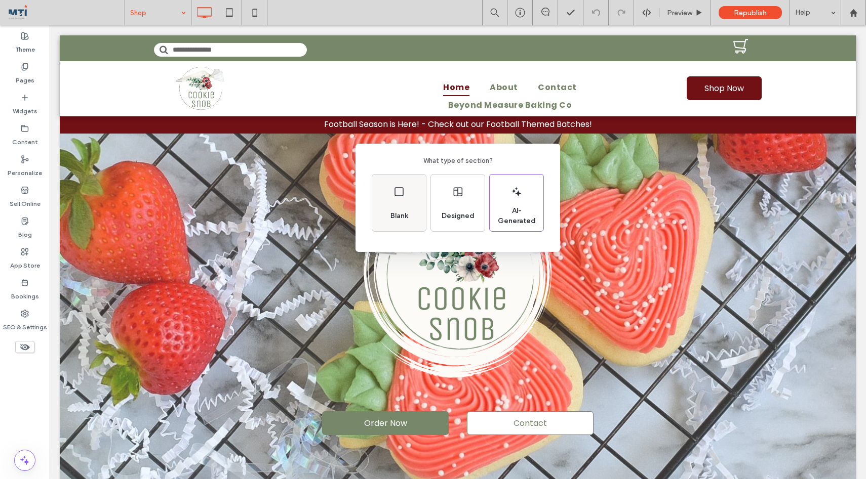
click at [405, 200] on div "Blank" at bounding box center [399, 203] width 54 height 57
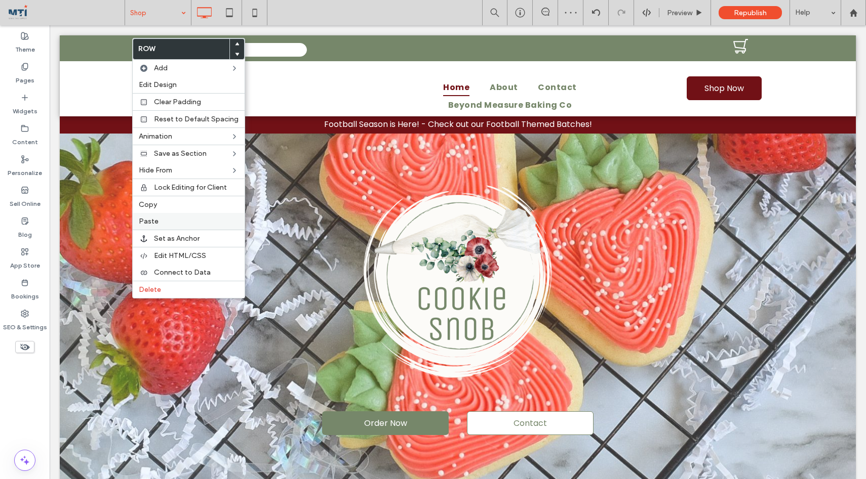
click at [158, 216] on div "Paste" at bounding box center [189, 221] width 112 height 17
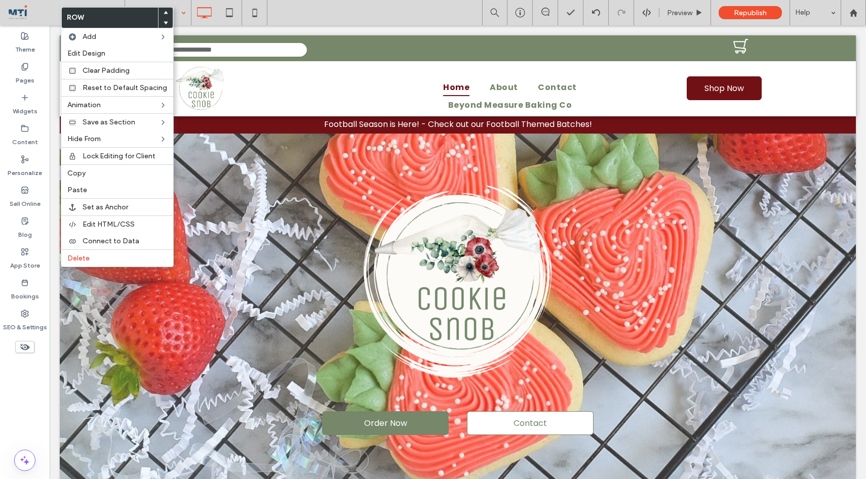
click at [164, 13] on use at bounding box center [166, 12] width 5 height 3
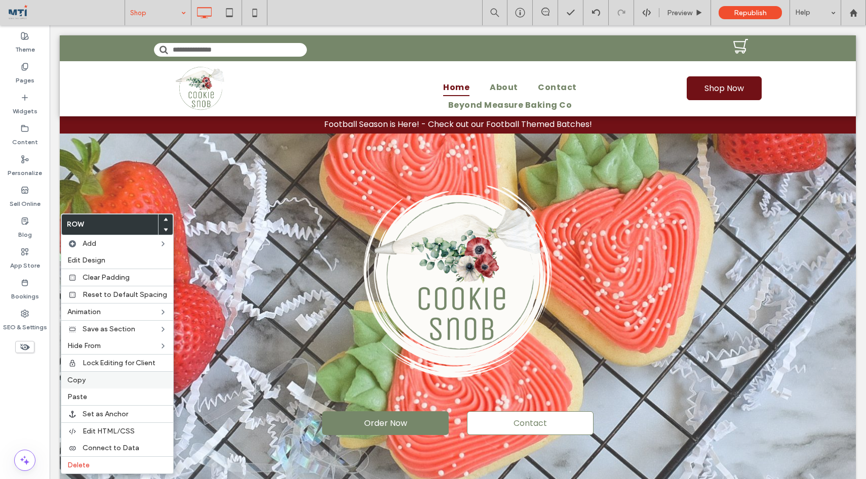
click at [96, 380] on label "Copy" at bounding box center [117, 380] width 100 height 9
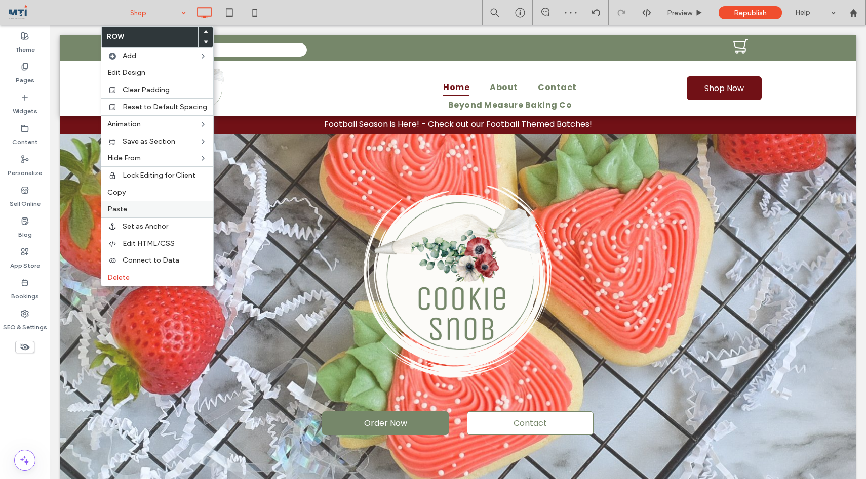
click at [128, 212] on label "Paste" at bounding box center [157, 209] width 100 height 9
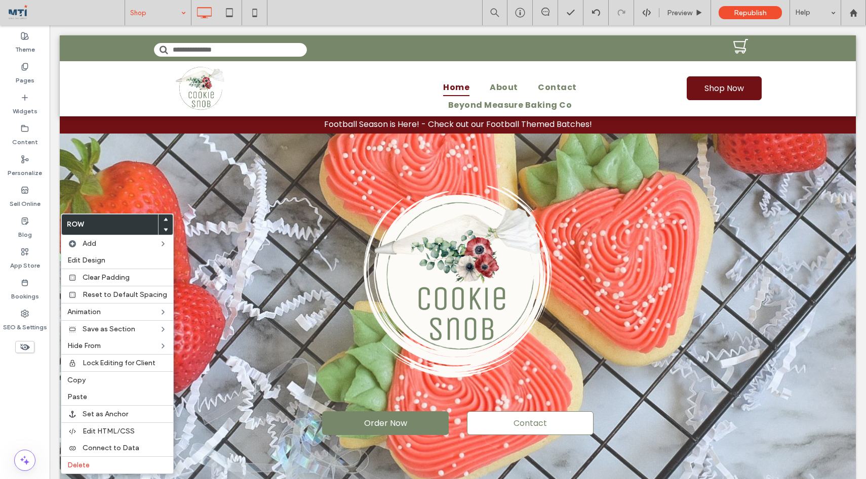
click at [164, 218] on icon at bounding box center [166, 220] width 4 height 4
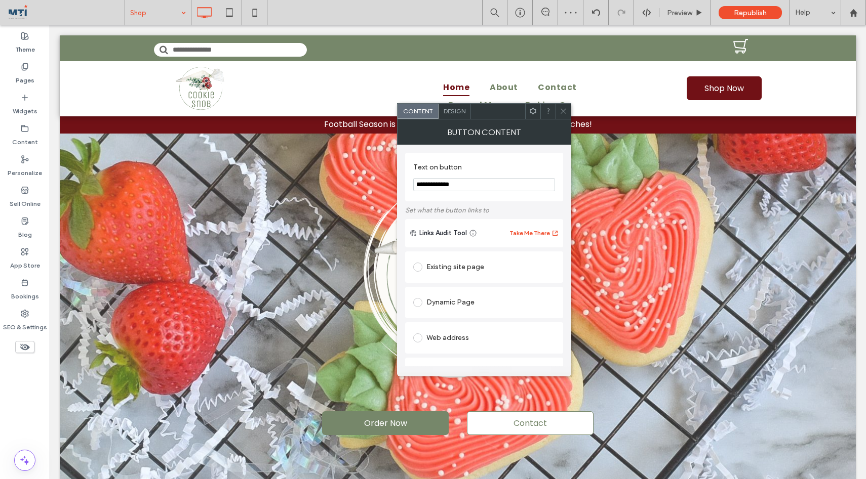
click at [454, 109] on span "Design" at bounding box center [455, 111] width 22 height 8
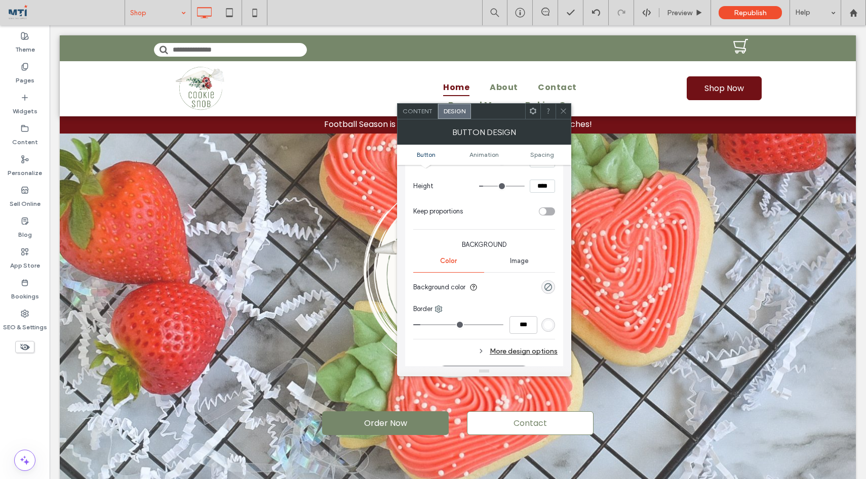
scroll to position [182, 0]
click at [550, 324] on div "rgb(255, 255, 255)" at bounding box center [548, 319] width 9 height 9
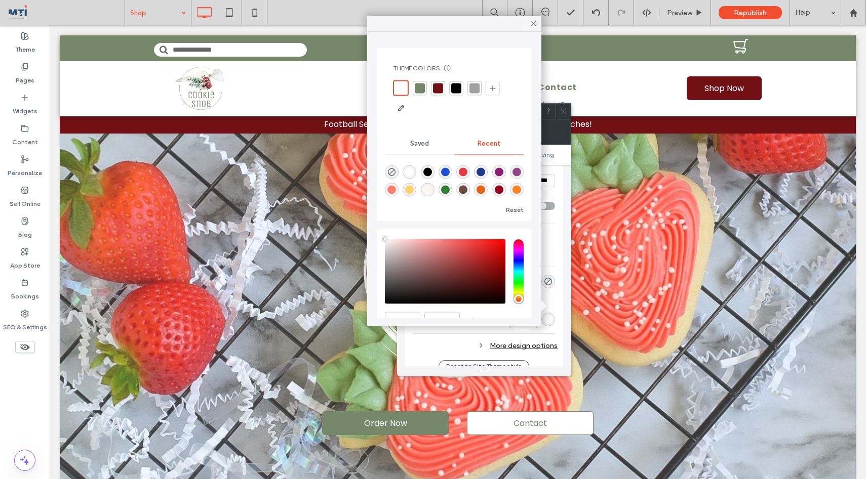
click at [403, 87] on div at bounding box center [401, 89] width 12 height 12
click at [533, 23] on icon at bounding box center [533, 23] width 9 height 9
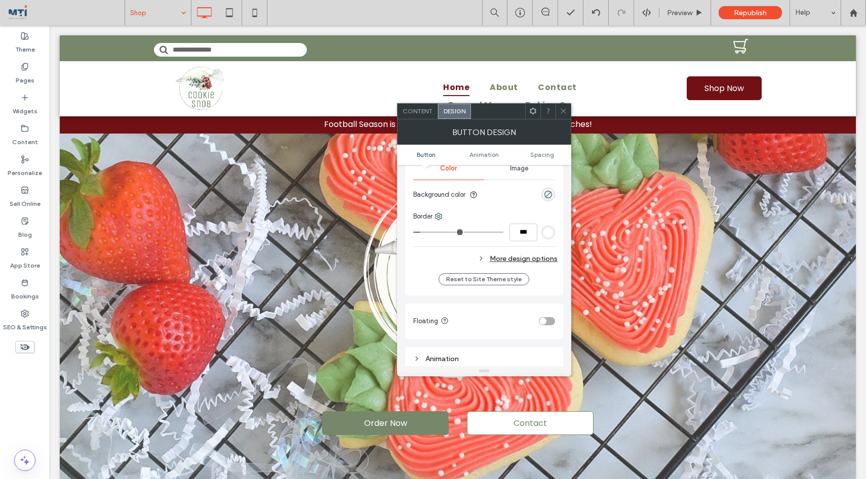
scroll to position [290, 0]
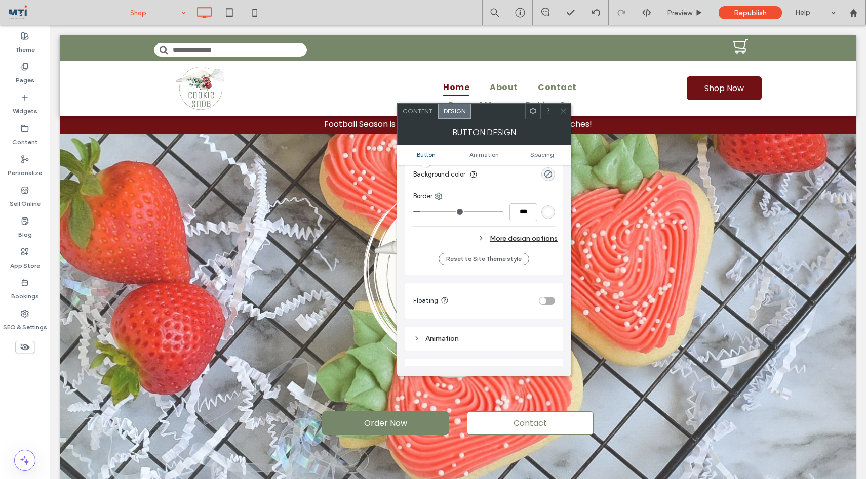
click at [512, 237] on div "More design options" at bounding box center [485, 239] width 144 height 14
click at [549, 286] on div "rgb(212, 175, 55)" at bounding box center [548, 286] width 9 height 9
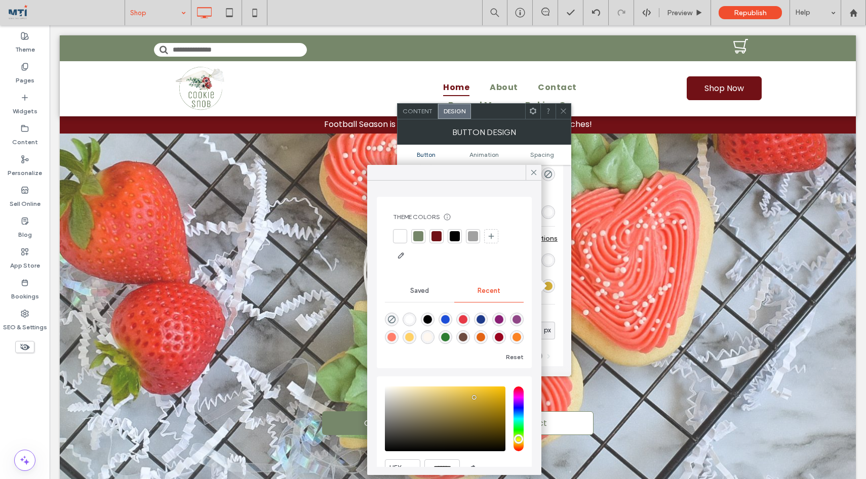
click at [463, 338] on div "rgba(109, 76, 65, 1)" at bounding box center [463, 337] width 9 height 9
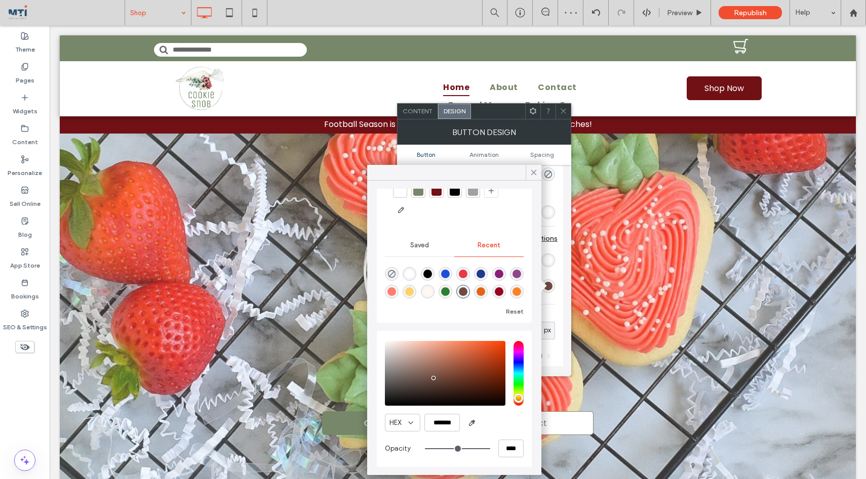
scroll to position [49, 0]
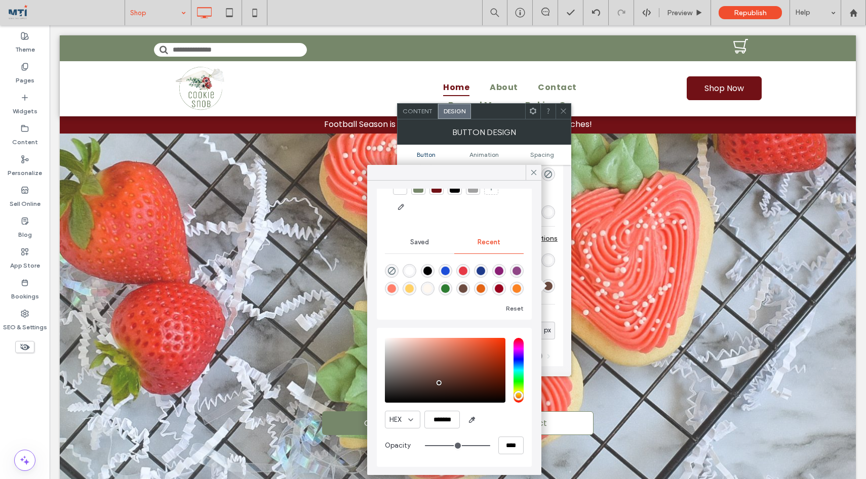
drag, startPoint x: 433, startPoint y: 375, endPoint x: 438, endPoint y: 384, distance: 10.4
click at [438, 384] on div "pointer" at bounding box center [438, 383] width 3 height 3
type input "*******"
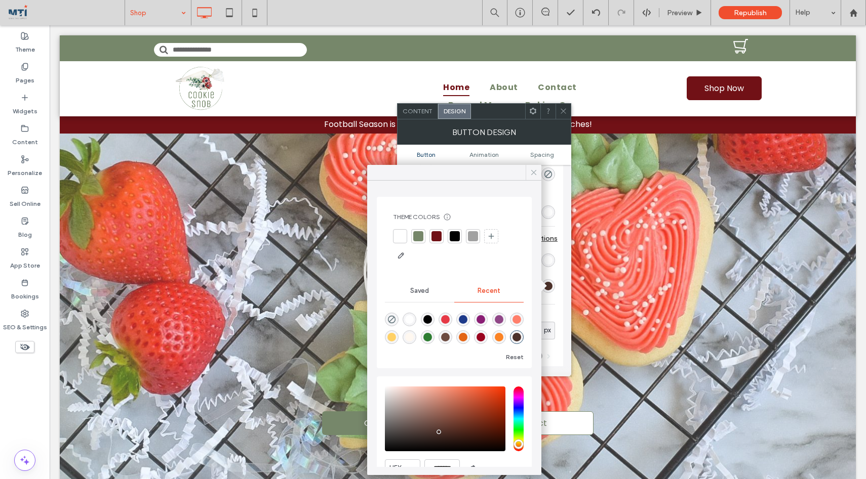
click at [532, 170] on icon at bounding box center [533, 172] width 9 height 9
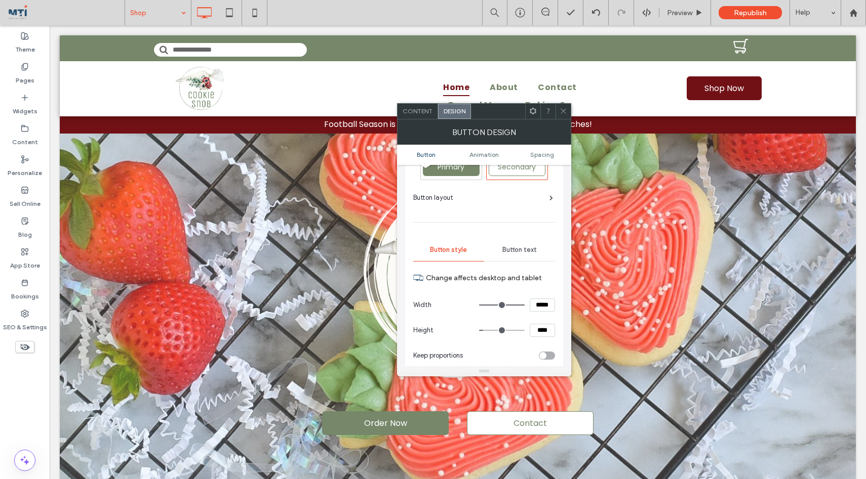
scroll to position [31, 0]
click at [514, 248] on span "Button text" at bounding box center [519, 251] width 34 height 8
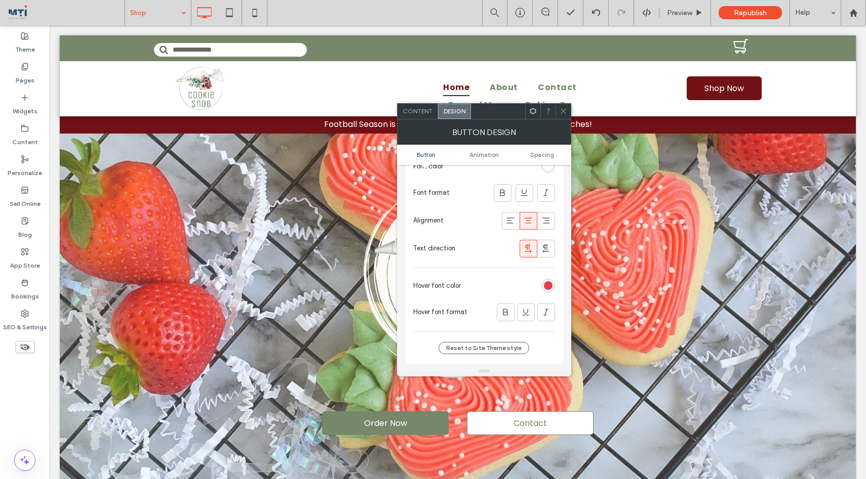
scroll to position [225, 0]
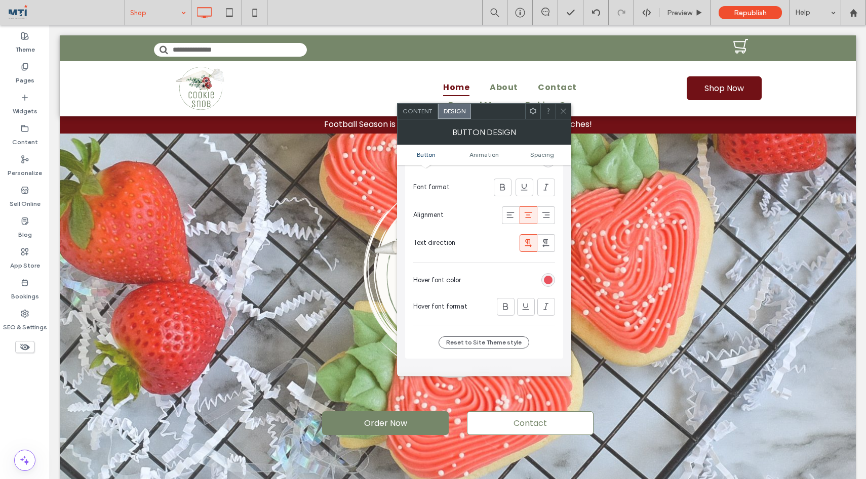
click at [548, 283] on div "rgb(230, 57, 70)" at bounding box center [548, 280] width 9 height 9
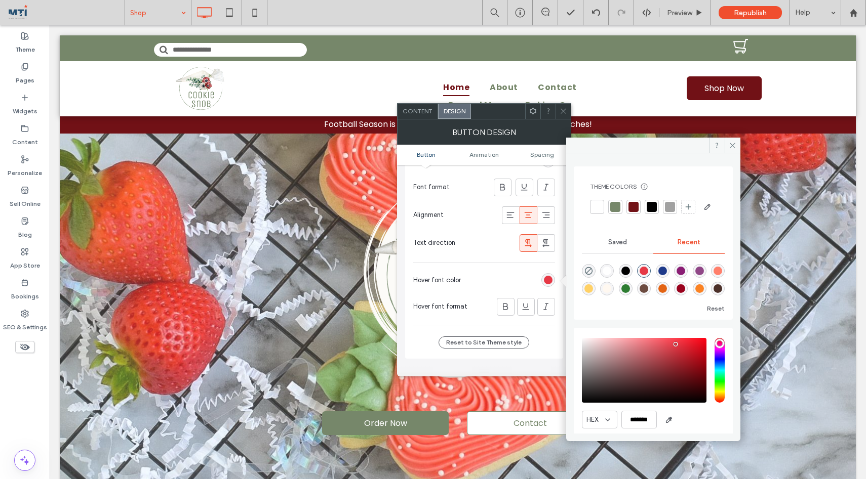
click at [597, 205] on div at bounding box center [597, 207] width 10 height 10
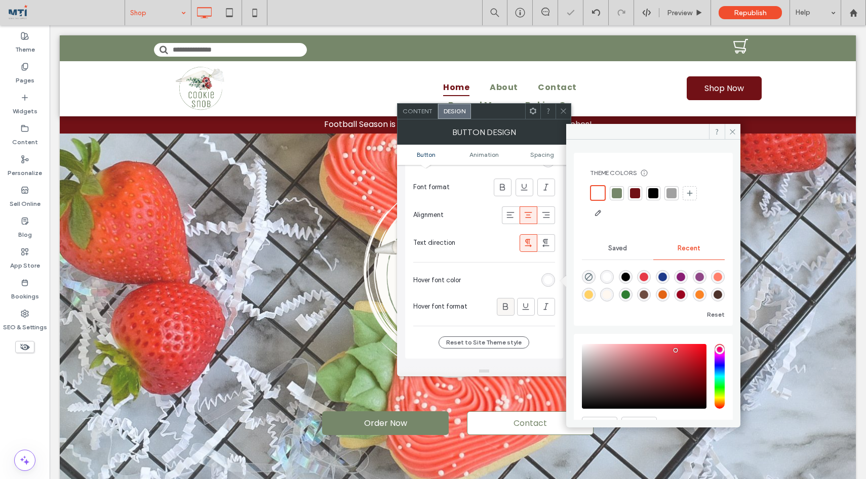
click at [505, 310] on use at bounding box center [505, 306] width 5 height 7
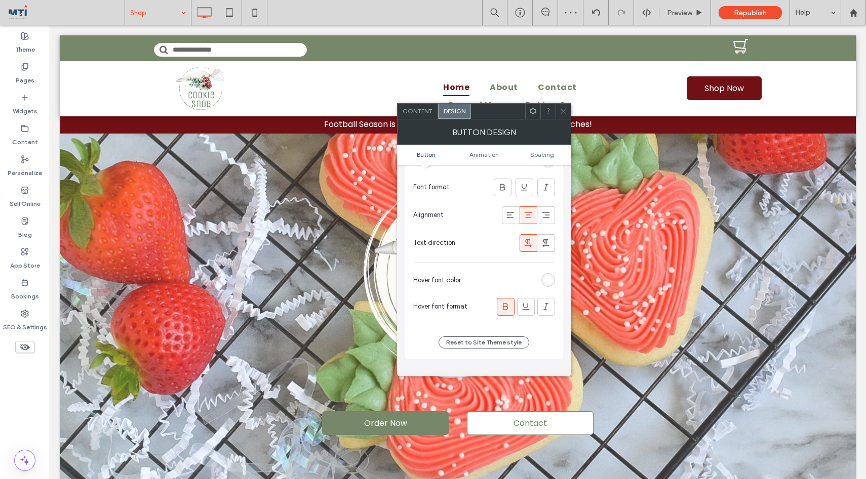
click at [546, 282] on div "rgba(255, 255, 255, 1)" at bounding box center [548, 280] width 9 height 9
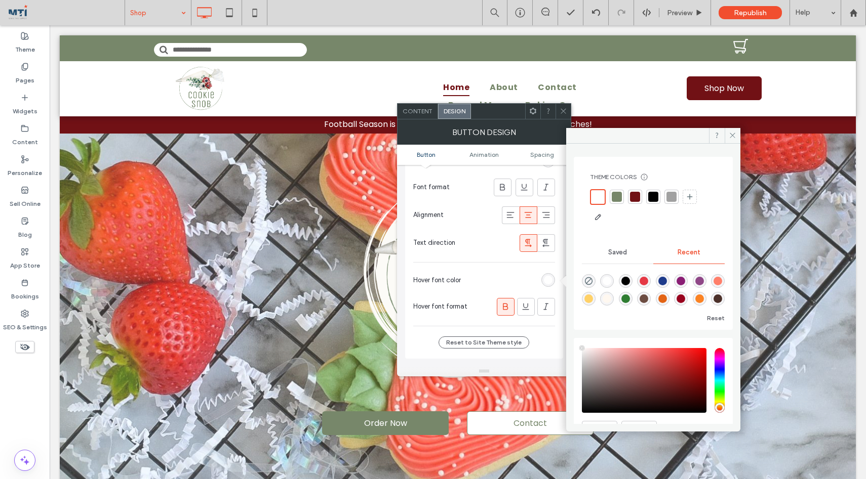
click at [648, 300] on div "rgba(109, 76, 65, 1)" at bounding box center [643, 299] width 9 height 9
type input "*******"
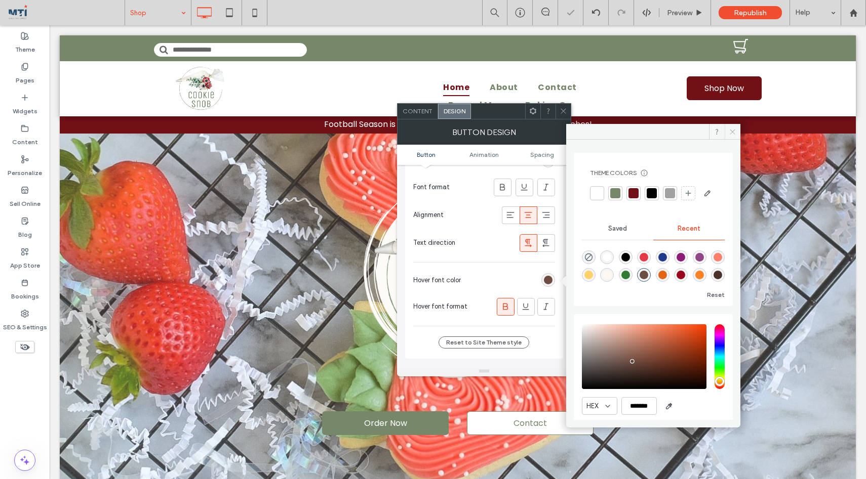
click at [731, 134] on icon at bounding box center [733, 132] width 8 height 8
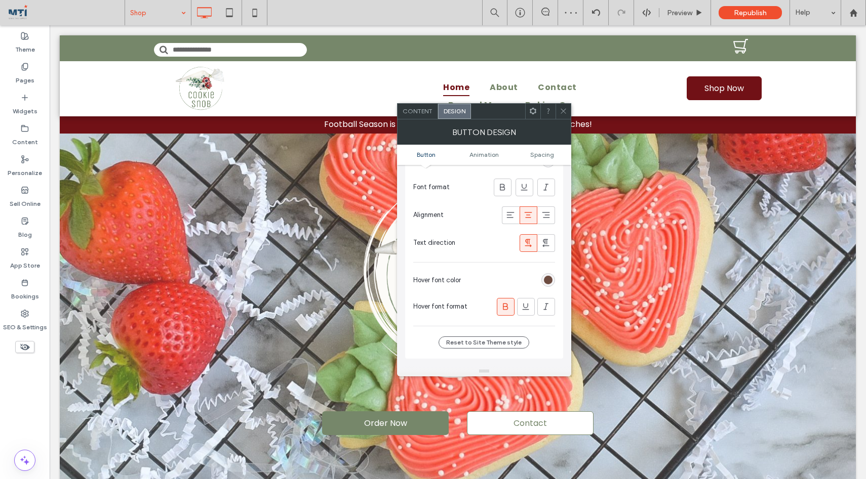
click at [502, 307] on icon at bounding box center [505, 307] width 10 height 10
click at [563, 106] on span at bounding box center [563, 111] width 8 height 15
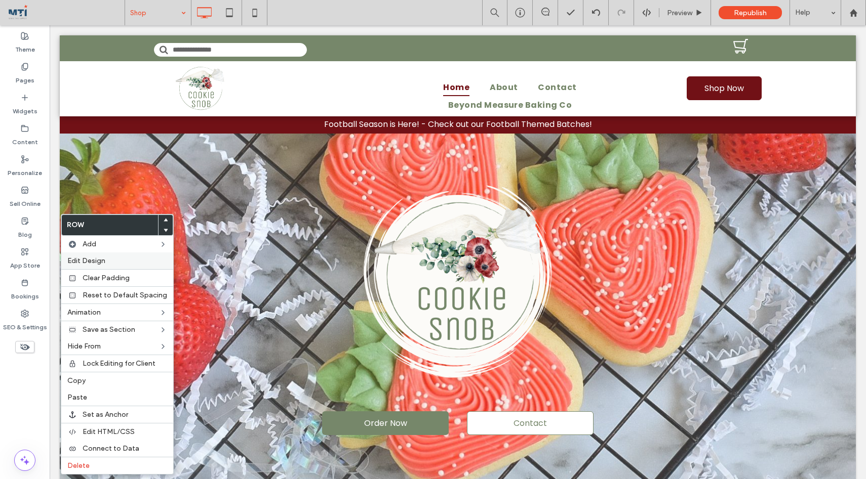
click at [103, 261] on span "Edit Design" at bounding box center [86, 261] width 38 height 9
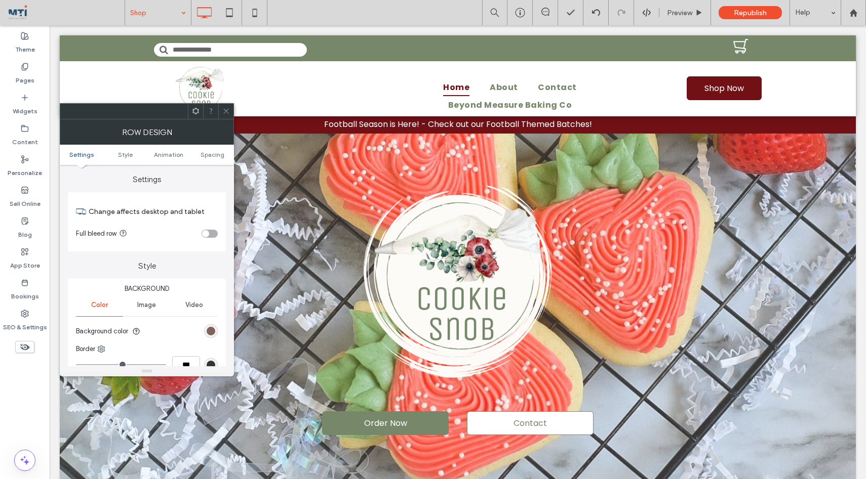
click at [214, 332] on div "rgb(109, 76, 65)" at bounding box center [211, 331] width 9 height 9
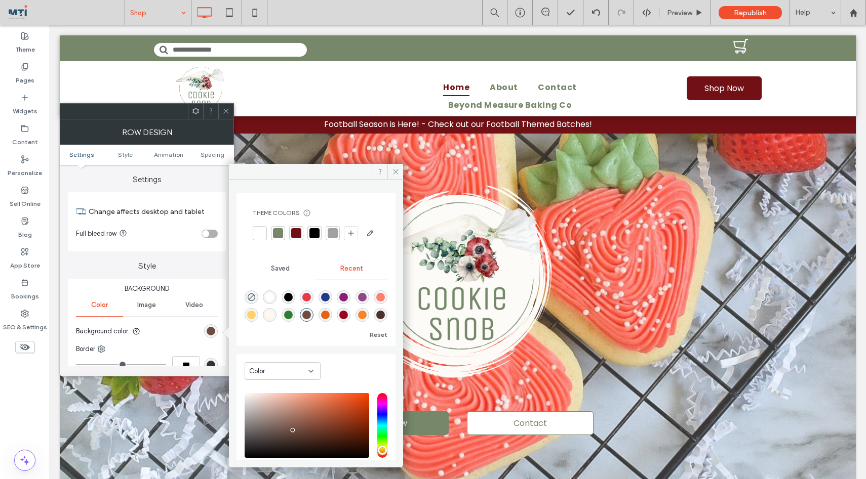
scroll to position [16, 0]
click at [358, 319] on div "rgba(251, 131, 36, 1)" at bounding box center [362, 315] width 9 height 9
type input "*******"
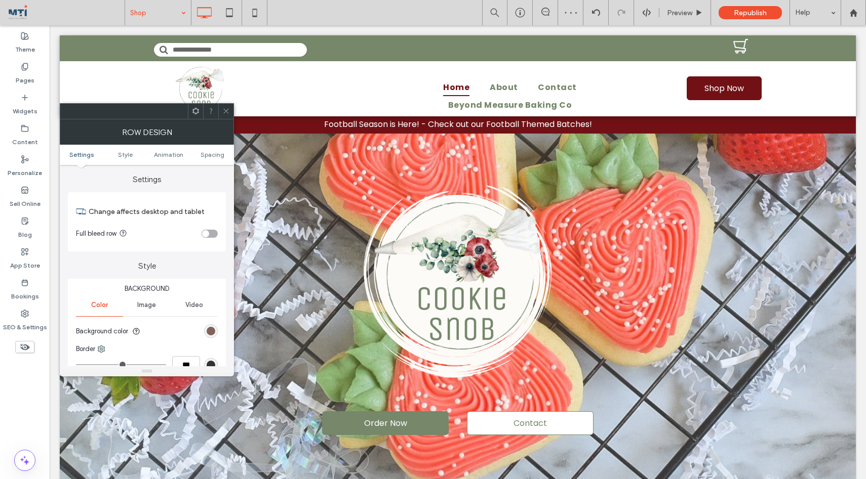
click at [213, 334] on div "rgb(109, 76, 65)" at bounding box center [211, 331] width 9 height 9
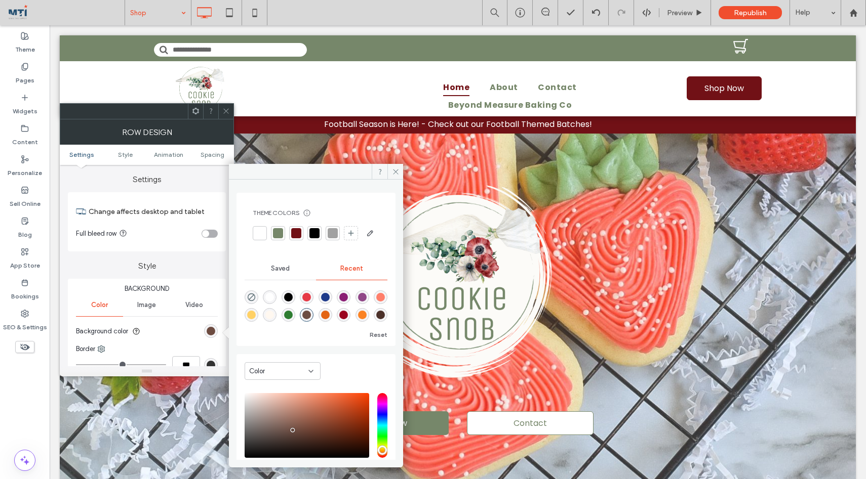
click at [358, 319] on div "rgba(251, 131, 36, 1)" at bounding box center [362, 315] width 9 height 9
type input "*******"
click at [394, 170] on use at bounding box center [395, 171] width 5 height 5
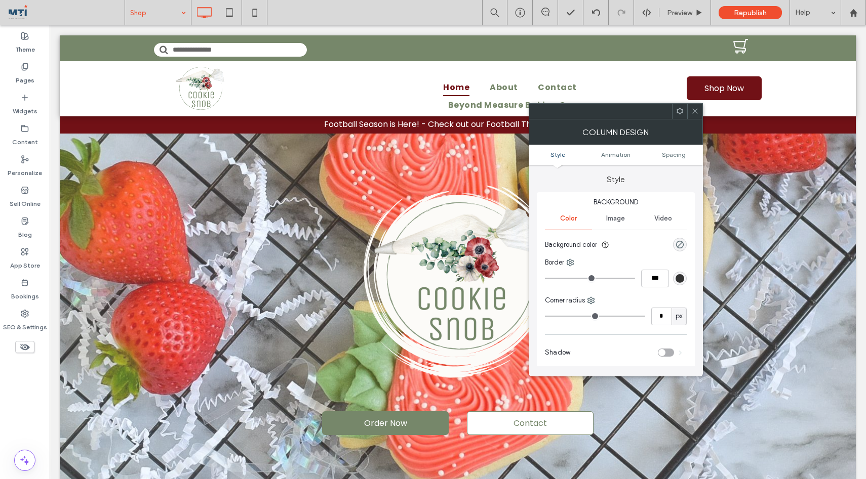
click at [696, 110] on icon at bounding box center [695, 111] width 8 height 8
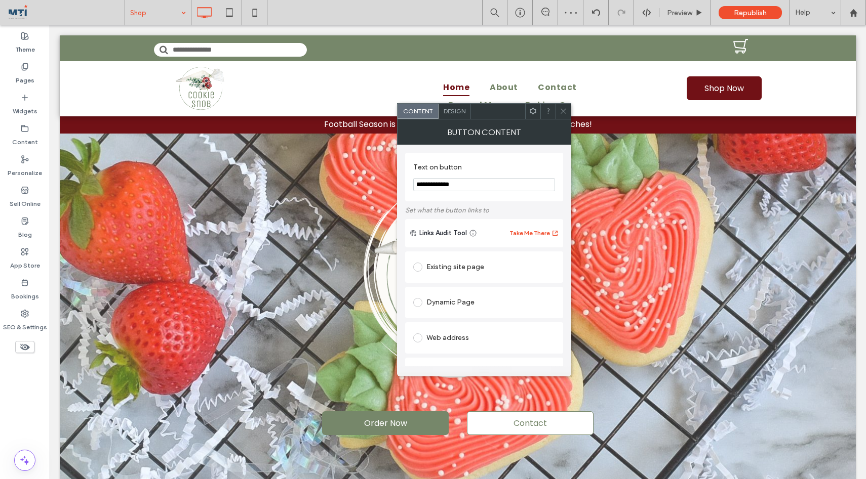
click at [452, 107] on div "Design" at bounding box center [454, 111] width 32 height 15
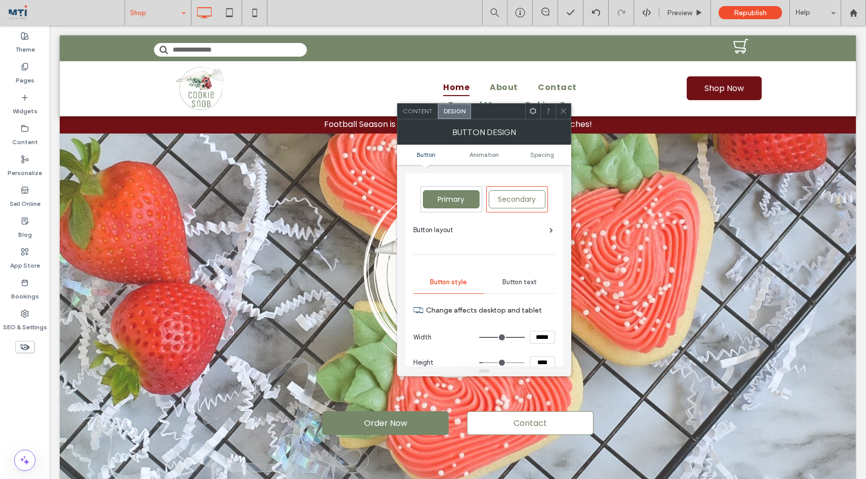
click at [447, 111] on span "Design" at bounding box center [455, 111] width 22 height 8
click at [515, 285] on span "Button text" at bounding box center [519, 282] width 34 height 8
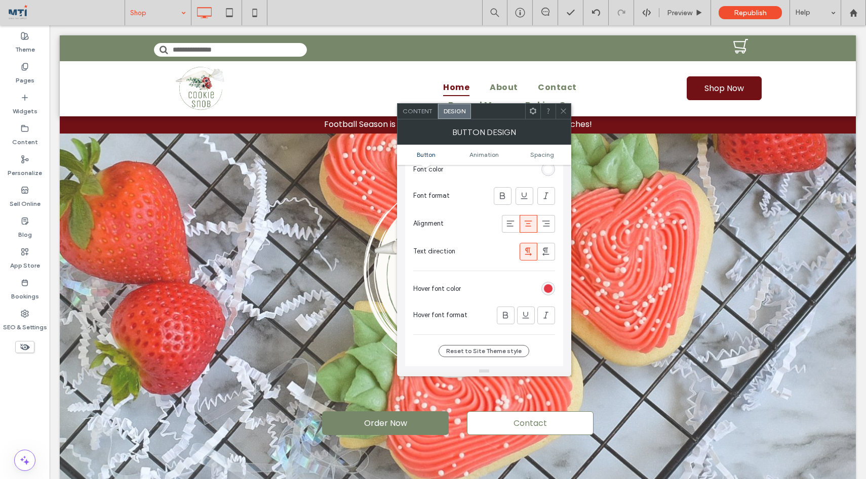
scroll to position [229, 0]
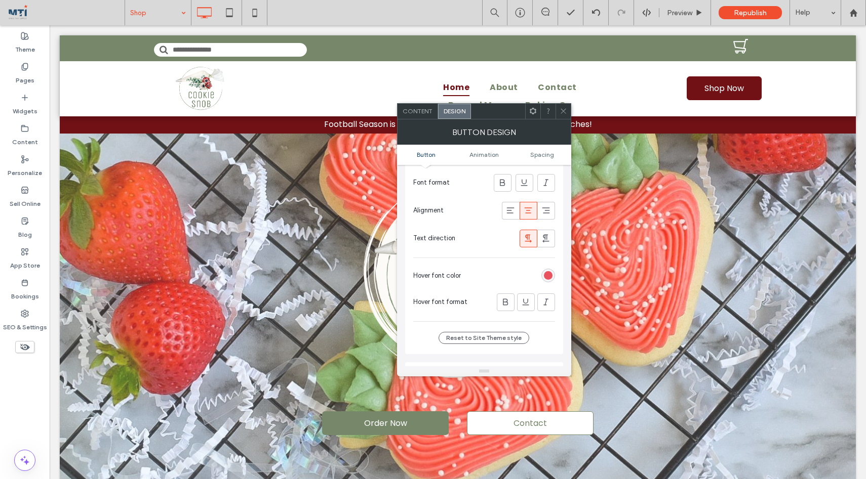
click at [546, 275] on div "rgb(230, 57, 70)" at bounding box center [548, 275] width 9 height 9
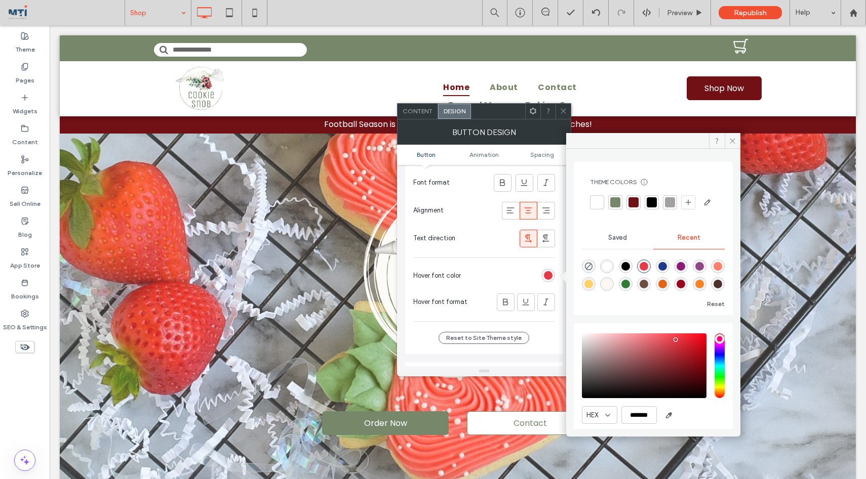
scroll to position [52, 0]
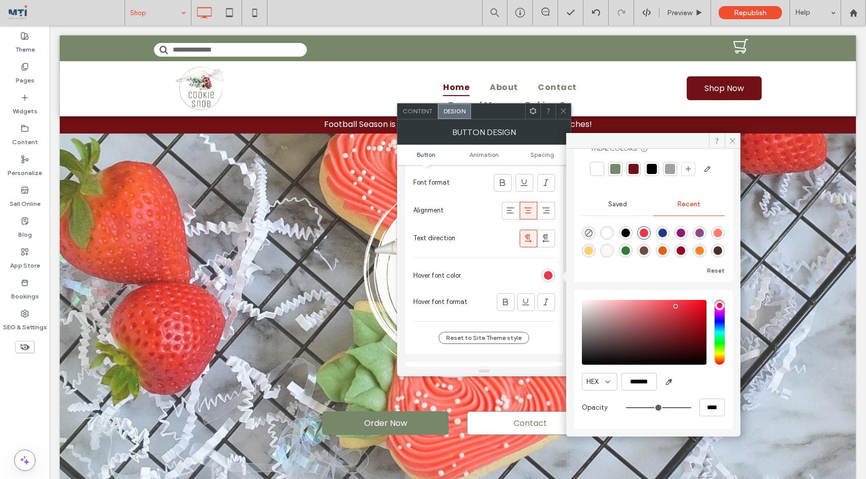
click at [685, 250] on div "rgba(154, 3, 30, 1)" at bounding box center [680, 251] width 9 height 9
type input "*******"
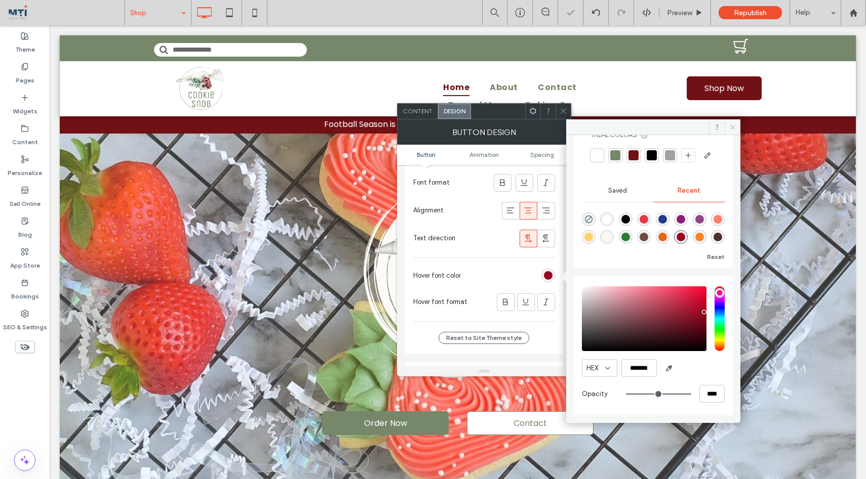
click at [734, 124] on icon at bounding box center [733, 128] width 8 height 8
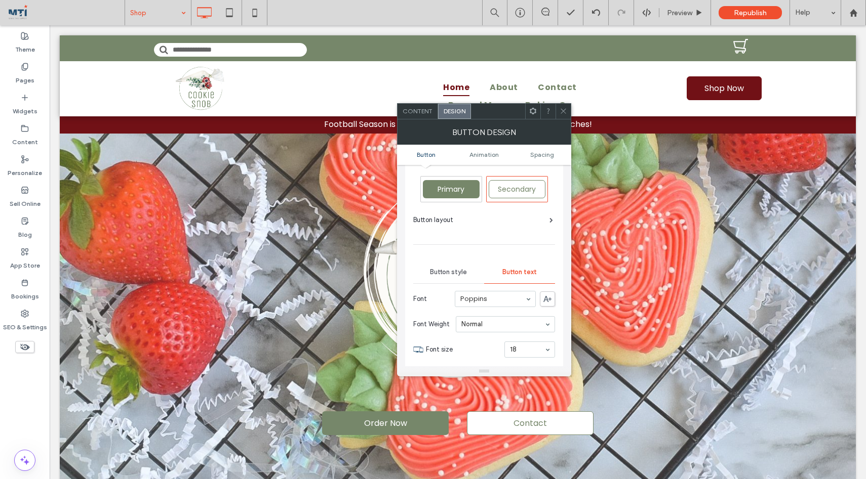
scroll to position [10, 0]
click at [446, 272] on span "Button style" at bounding box center [448, 273] width 37 height 8
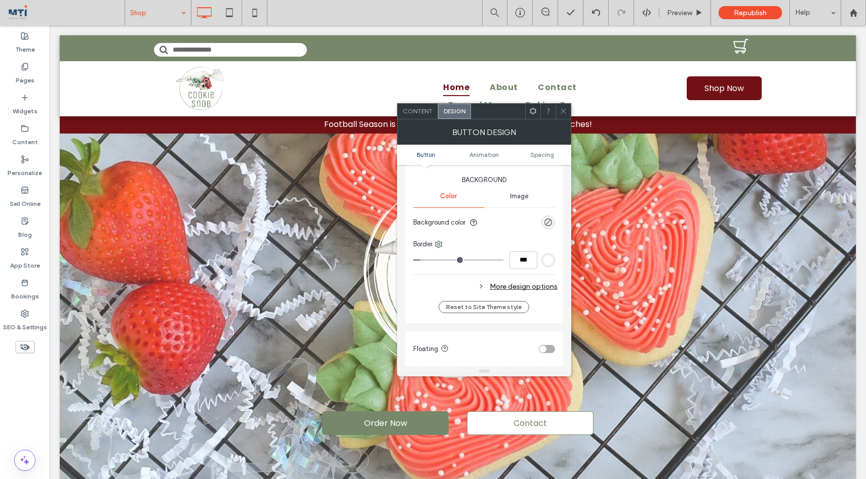
scroll to position [239, 0]
click at [504, 285] on div "More design options" at bounding box center [485, 289] width 144 height 14
click at [546, 333] on div "rgb(212, 175, 55)" at bounding box center [548, 336] width 9 height 9
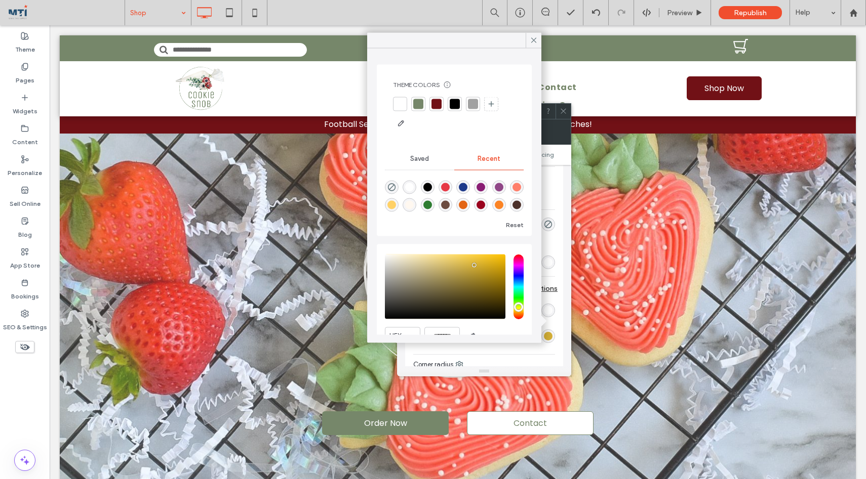
click at [483, 206] on div "rgba(154, 3, 30, 1)" at bounding box center [480, 205] width 9 height 9
type input "*******"
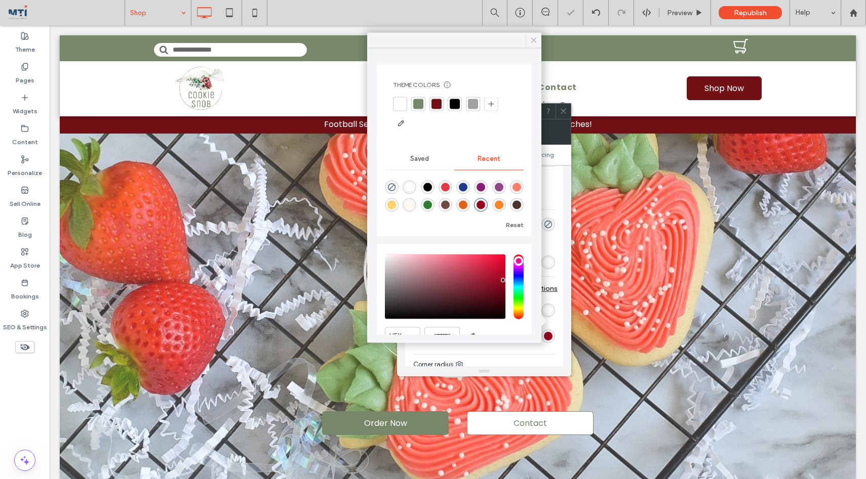
click at [533, 36] on icon at bounding box center [533, 40] width 9 height 9
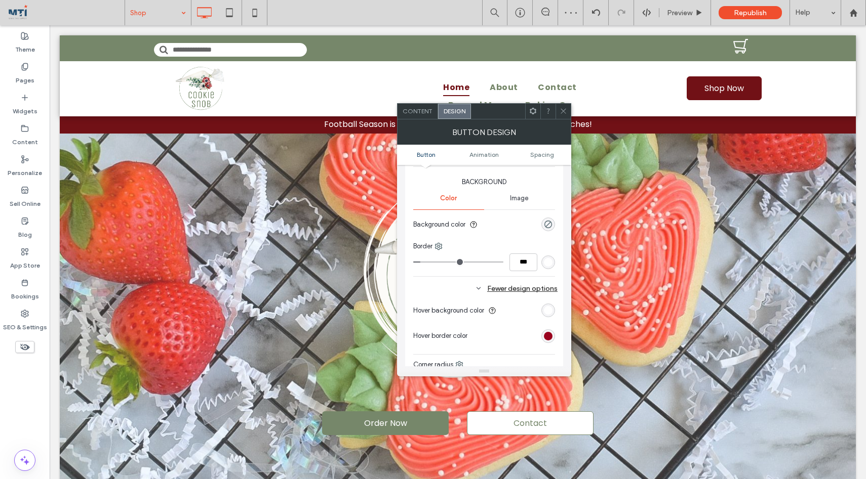
click at [563, 108] on icon at bounding box center [563, 111] width 8 height 8
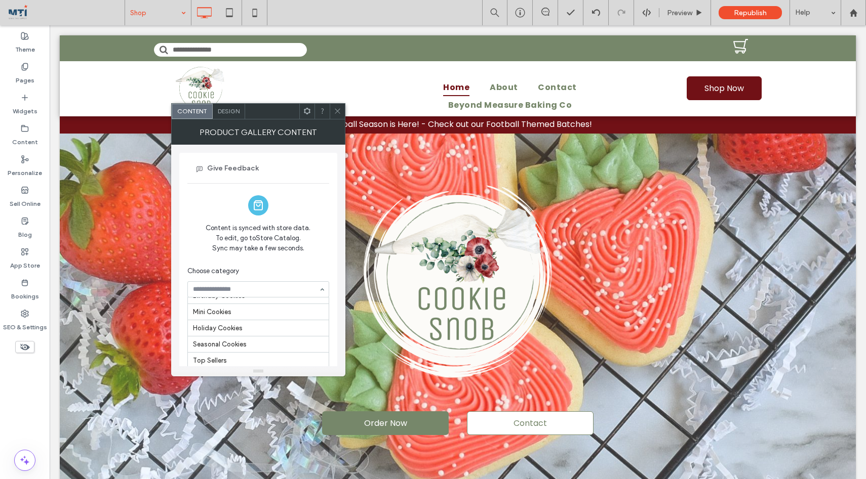
scroll to position [83, 0]
click at [338, 111] on use at bounding box center [337, 111] width 5 height 5
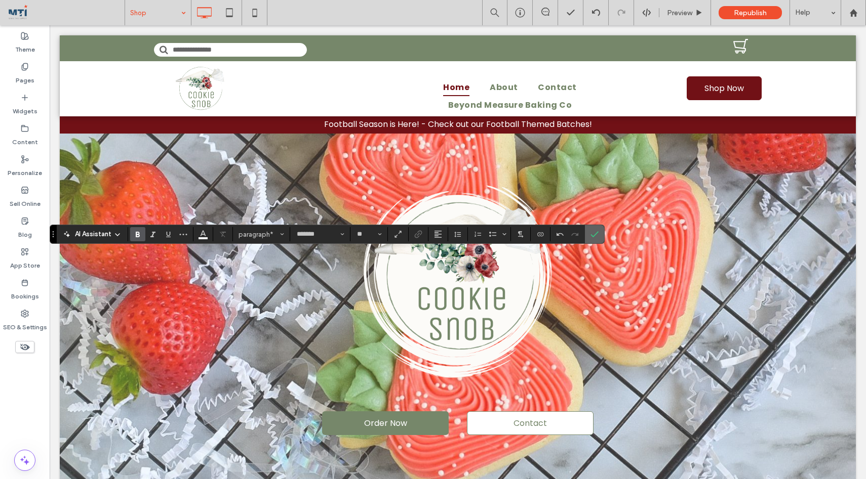
click at [591, 235] on icon "Confirm" at bounding box center [594, 234] width 8 height 8
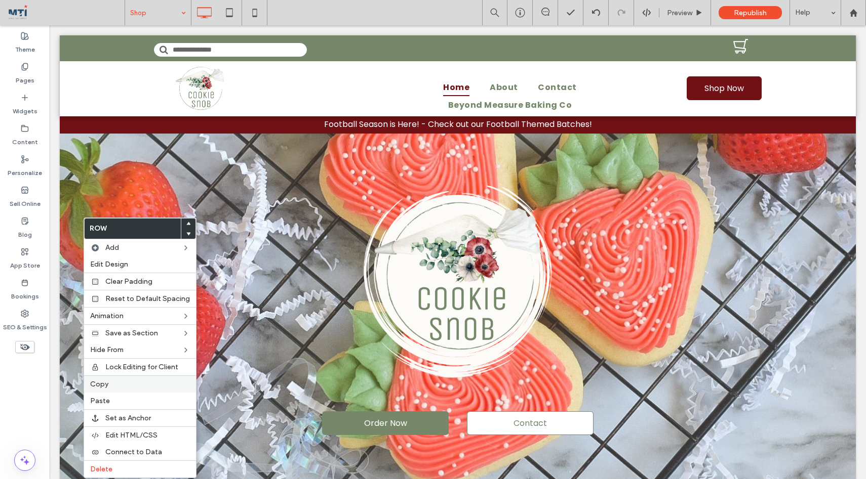
click at [116, 384] on label "Copy" at bounding box center [140, 384] width 100 height 9
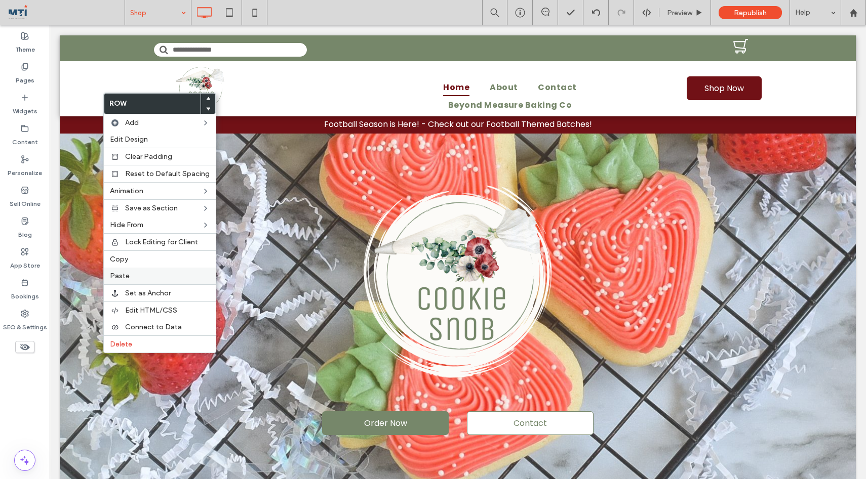
click at [129, 277] on label "Paste" at bounding box center [160, 276] width 100 height 9
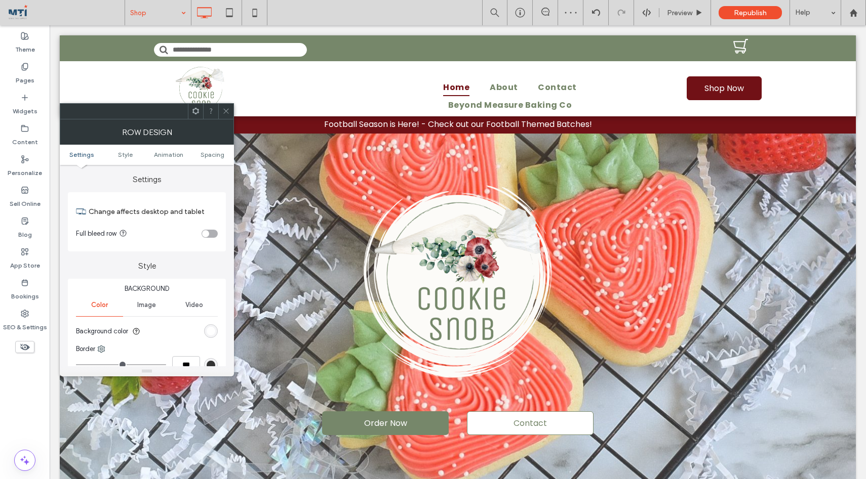
click at [227, 114] on icon at bounding box center [226, 111] width 8 height 8
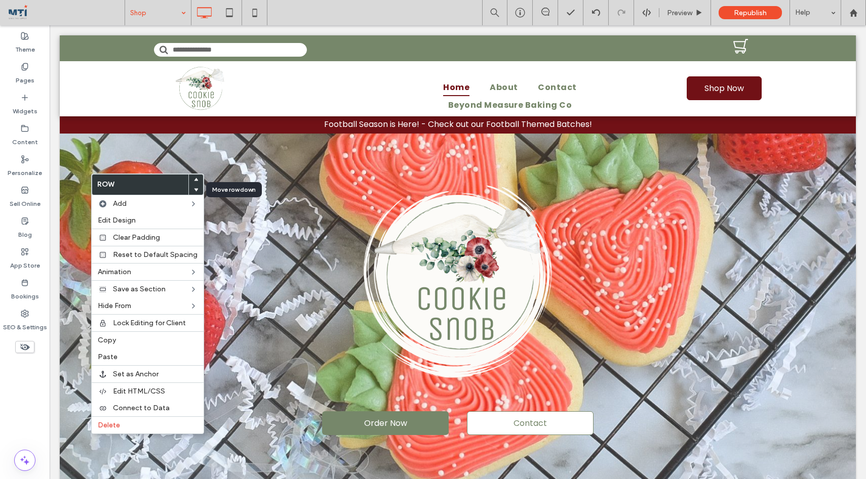
click at [194, 186] on span at bounding box center [196, 190] width 4 height 10
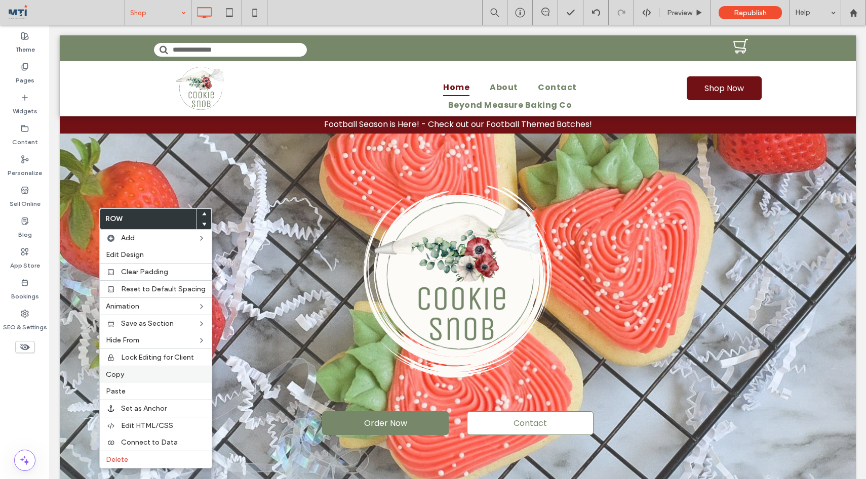
click at [132, 377] on label "Copy" at bounding box center [156, 375] width 100 height 9
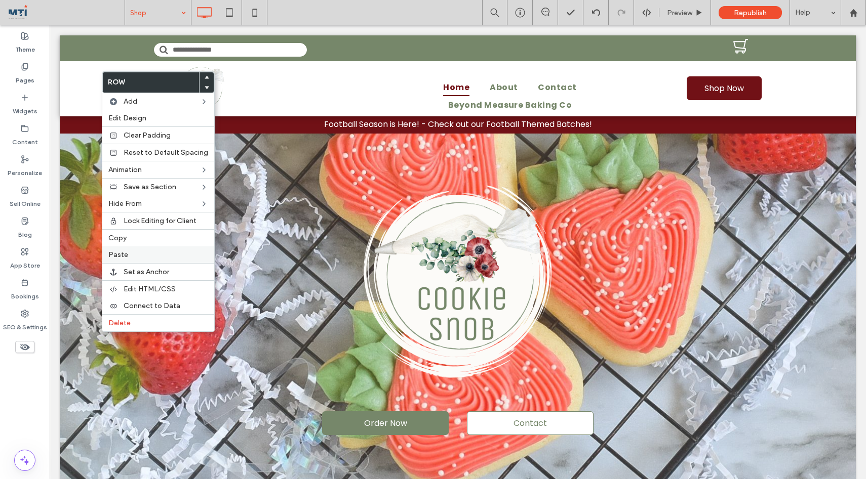
click at [127, 251] on label "Paste" at bounding box center [158, 255] width 100 height 9
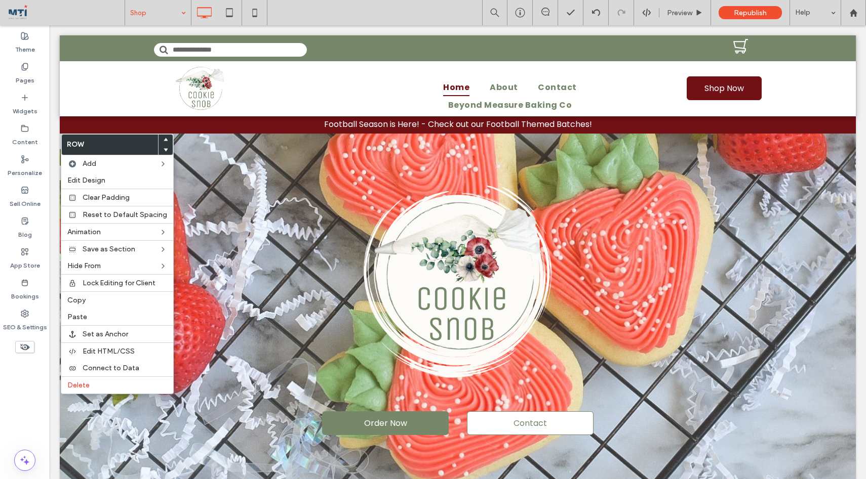
click at [164, 140] on use at bounding box center [166, 139] width 5 height 3
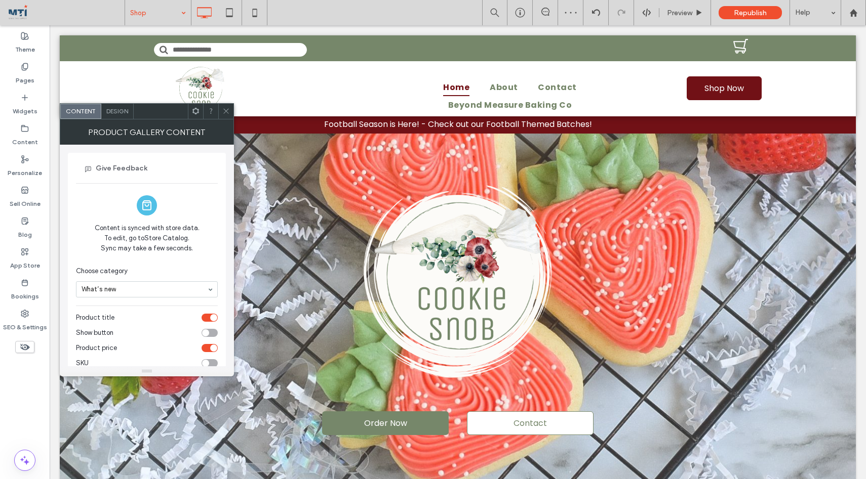
click at [225, 108] on icon at bounding box center [226, 111] width 8 height 8
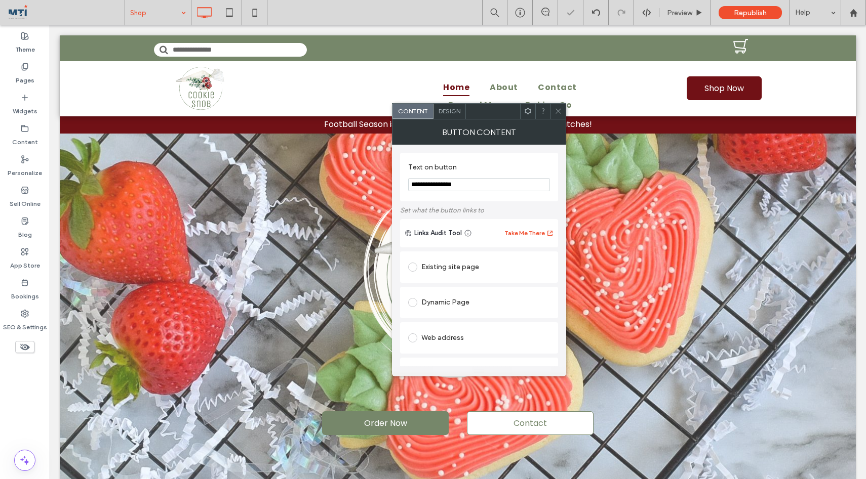
click at [433, 185] on input "**********" at bounding box center [479, 184] width 142 height 13
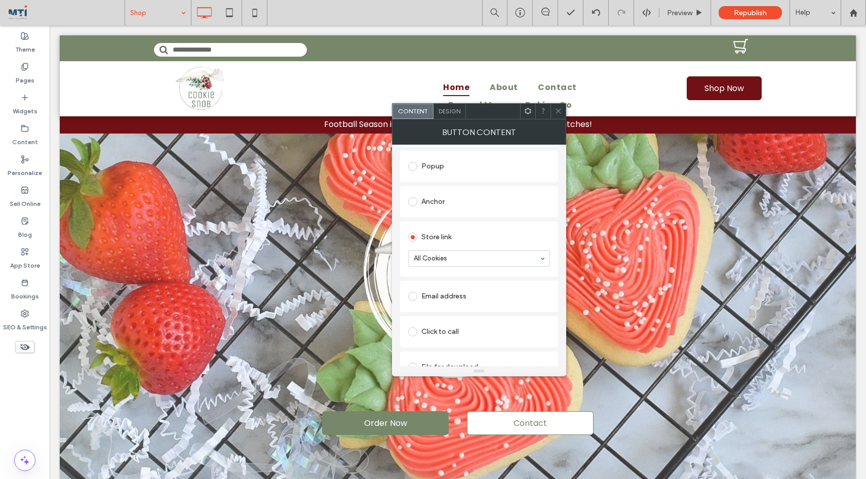
scroll to position [220, 0]
type input "**********"
click at [560, 110] on icon at bounding box center [558, 111] width 8 height 8
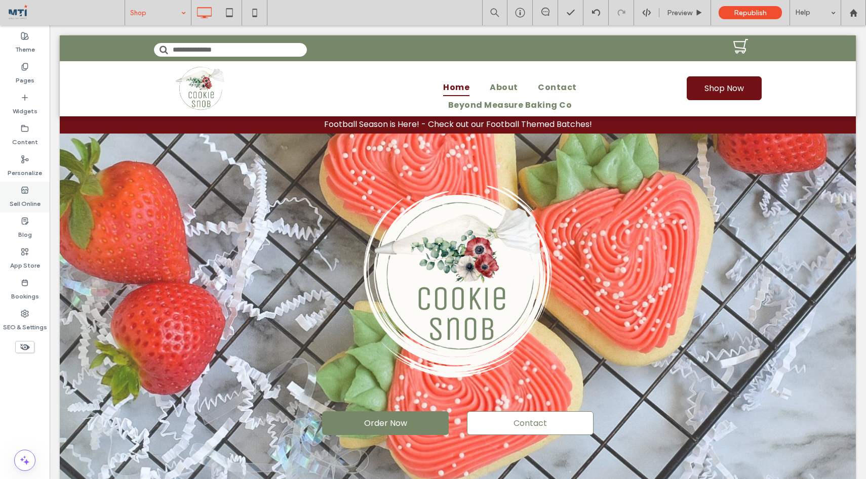
click at [24, 200] on label "Sell Online" at bounding box center [25, 201] width 31 height 14
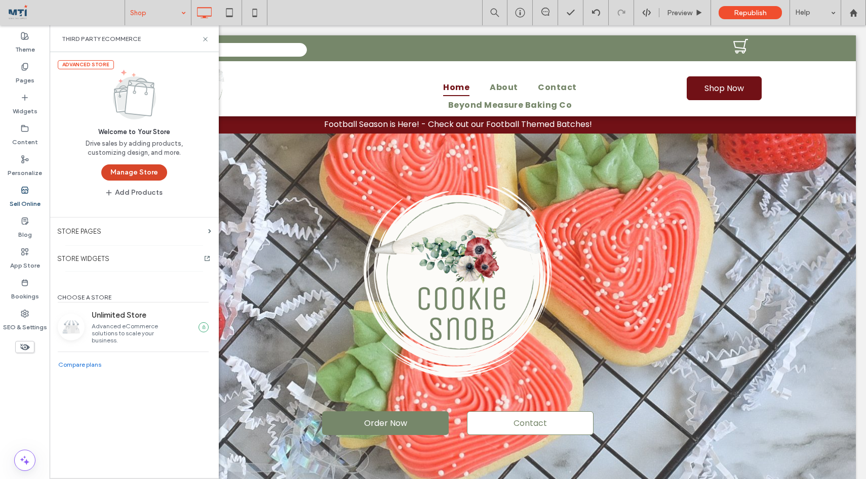
click at [134, 166] on button "Manage Store" at bounding box center [134, 173] width 66 height 16
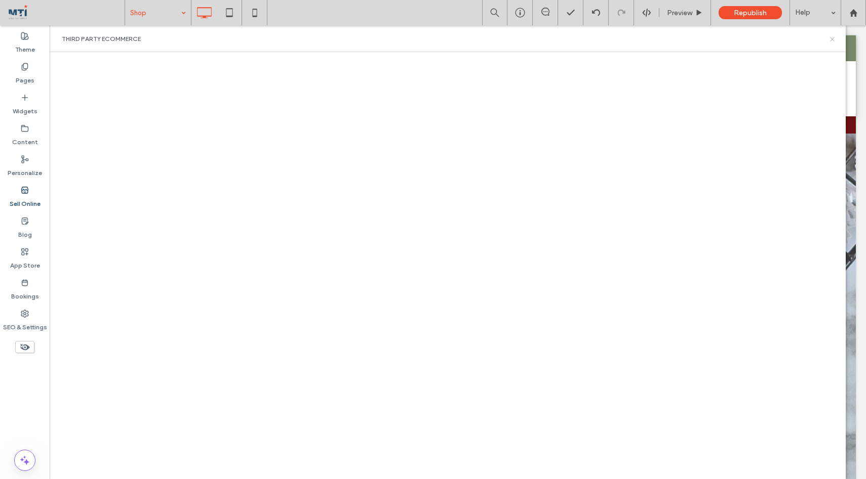
click at [831, 38] on icon at bounding box center [832, 39] width 8 height 8
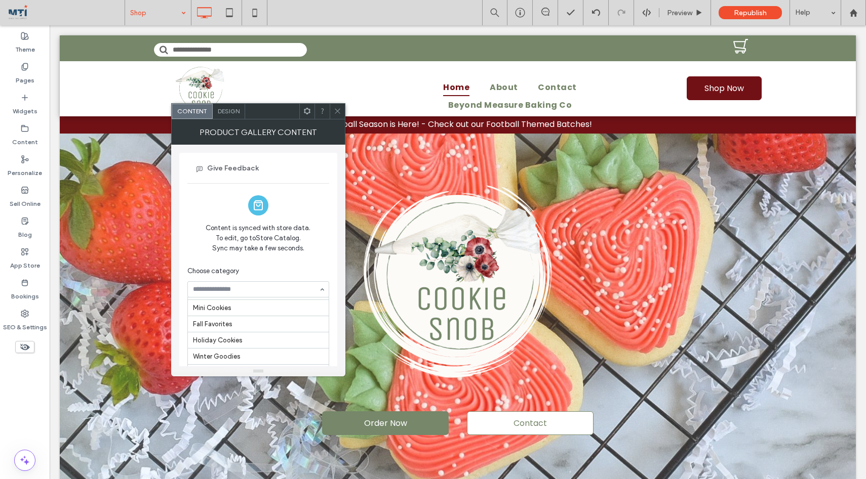
scroll to position [115, 0]
click at [337, 110] on use at bounding box center [337, 111] width 5 height 5
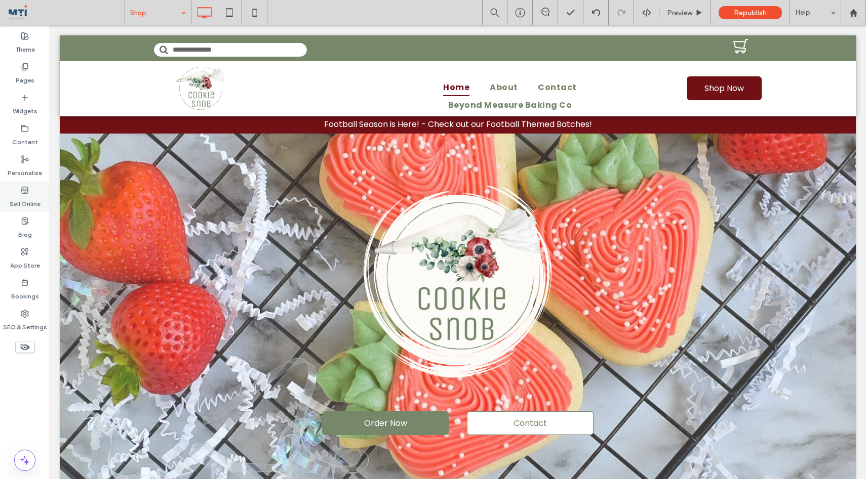
click at [27, 197] on label "Sell Online" at bounding box center [25, 201] width 31 height 14
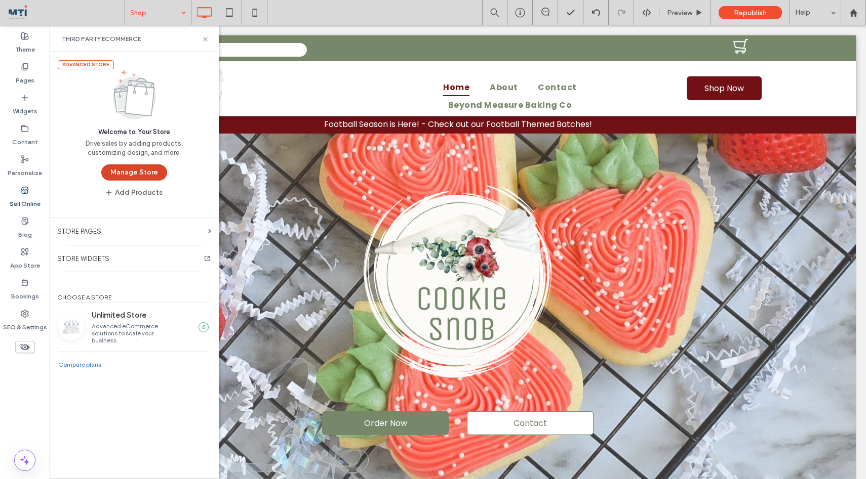
click at [133, 173] on button "Manage Store" at bounding box center [134, 173] width 66 height 16
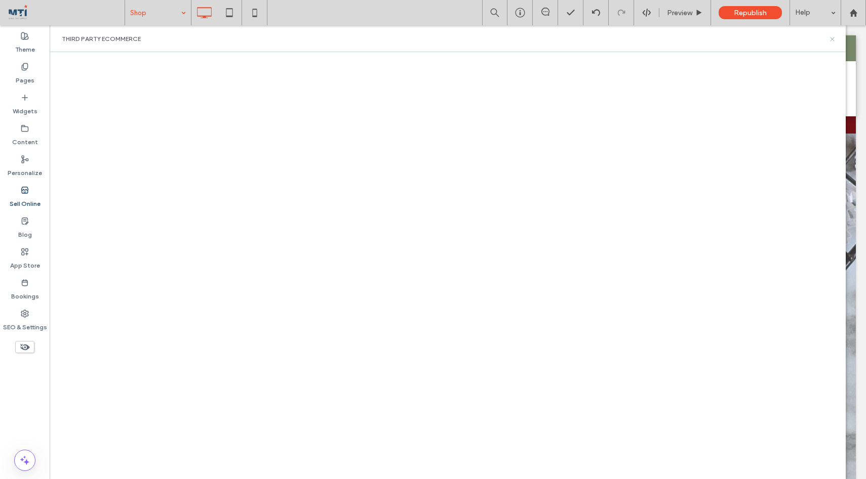
click at [832, 40] on icon at bounding box center [832, 39] width 8 height 8
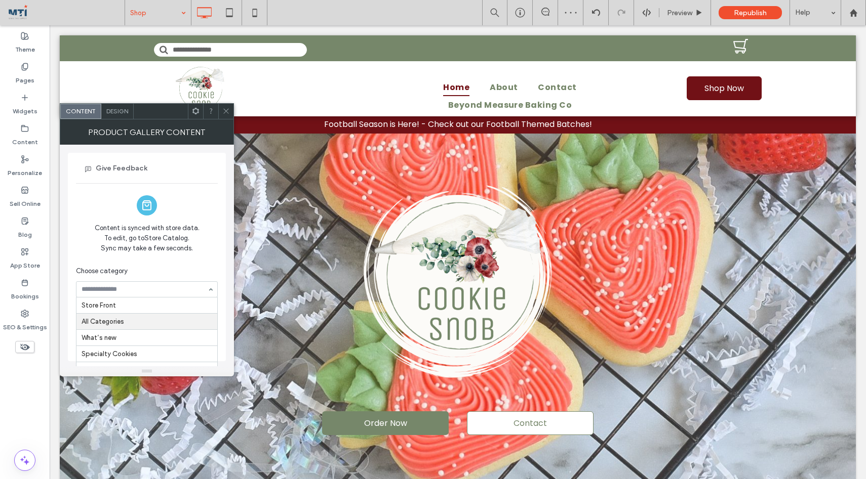
scroll to position [17, 0]
click at [149, 287] on input at bounding box center [145, 289] width 126 height 7
click at [137, 291] on input at bounding box center [145, 289] width 126 height 7
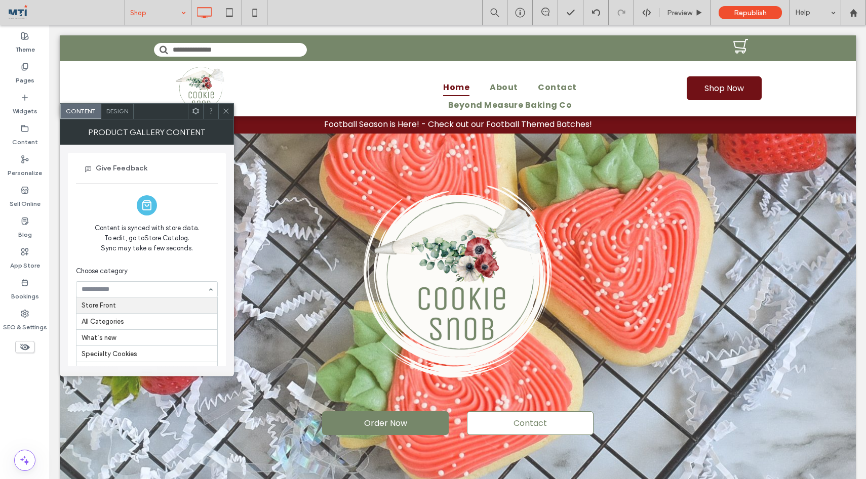
click at [127, 290] on input at bounding box center [145, 289] width 126 height 7
click at [168, 289] on input at bounding box center [145, 289] width 126 height 7
click at [160, 286] on input at bounding box center [145, 289] width 126 height 7
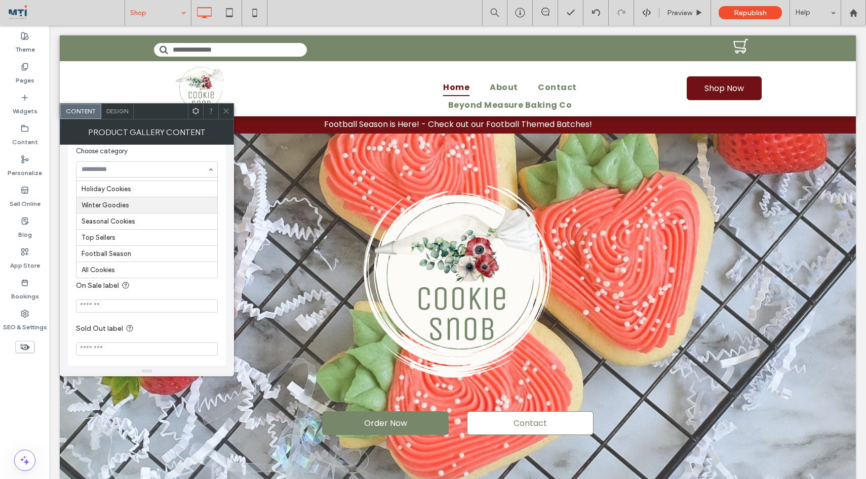
scroll to position [127, 0]
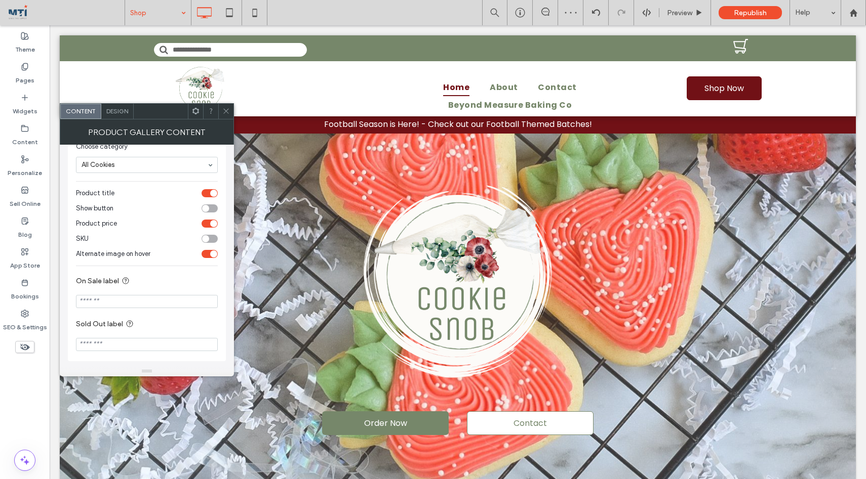
click at [226, 110] on icon at bounding box center [226, 111] width 8 height 8
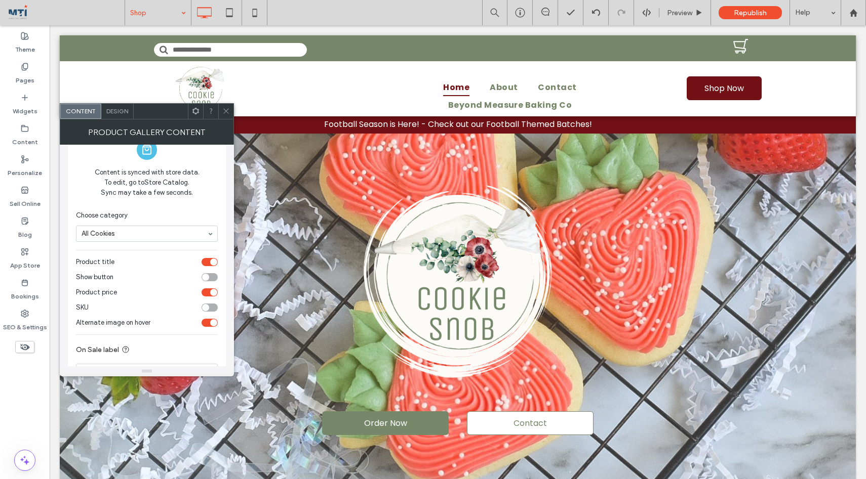
scroll to position [55, 0]
click at [226, 106] on span at bounding box center [226, 111] width 8 height 15
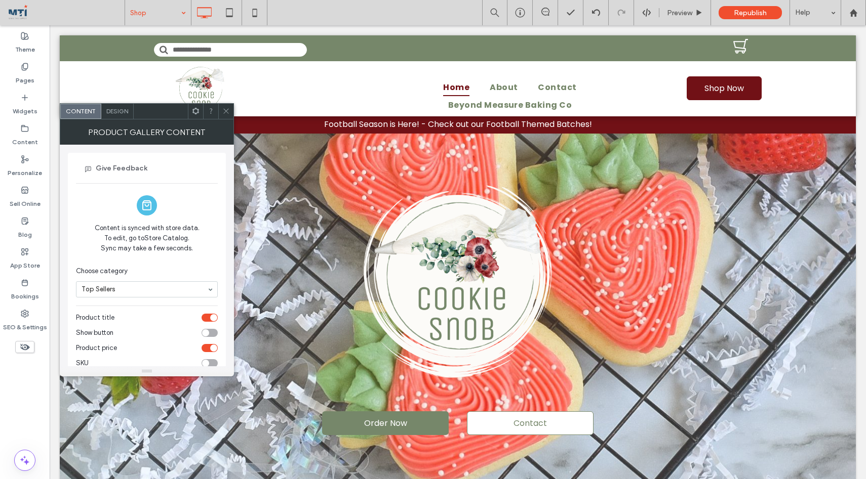
click at [226, 108] on icon at bounding box center [226, 111] width 8 height 8
click at [226, 109] on icon at bounding box center [226, 111] width 8 height 8
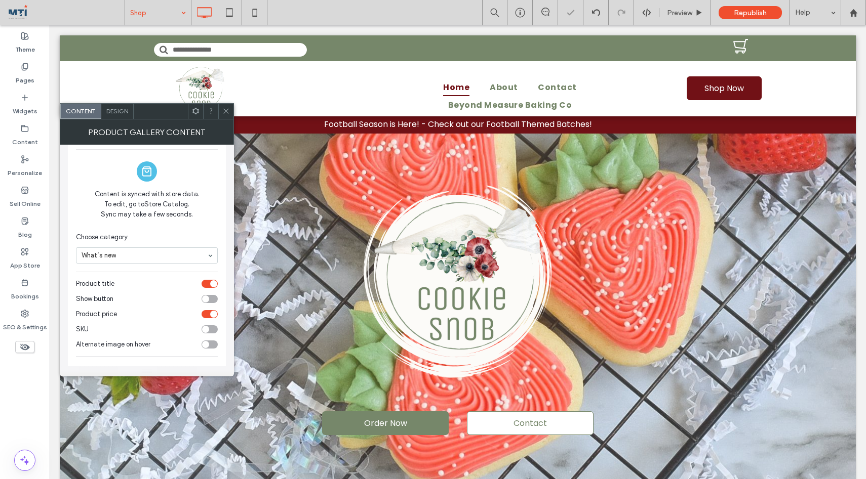
scroll to position [32, 0]
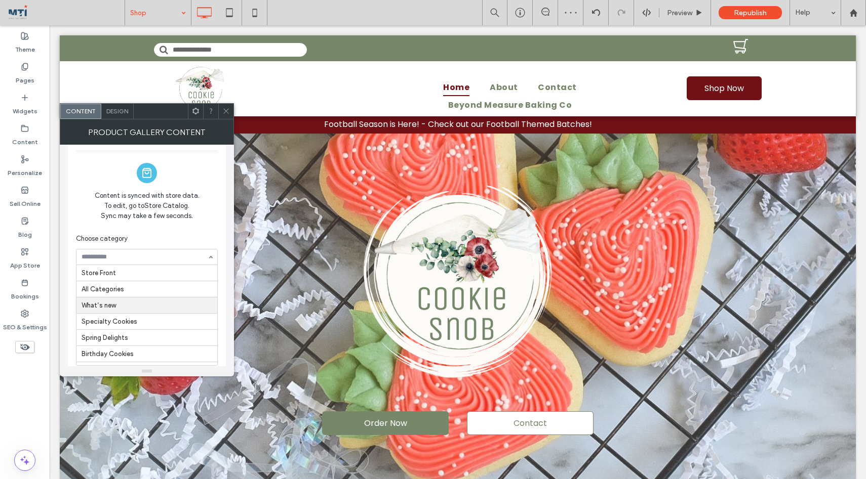
click at [132, 261] on div at bounding box center [146, 257] width 141 height 15
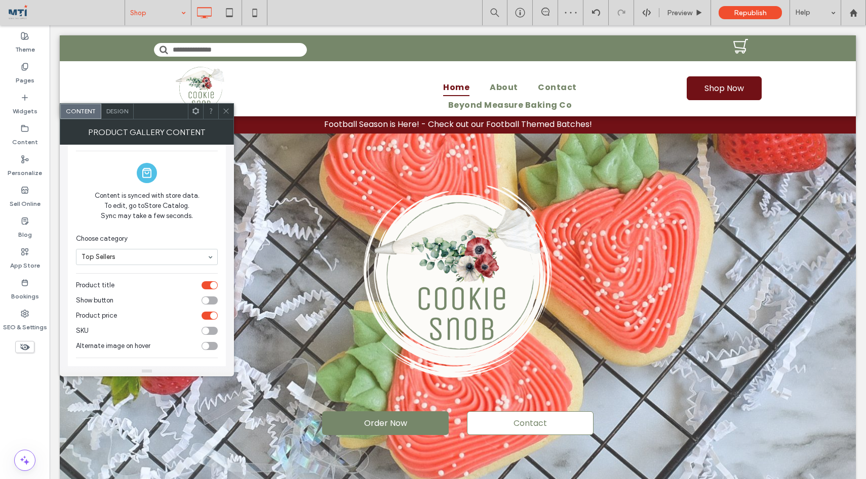
click at [226, 109] on icon at bounding box center [226, 111] width 8 height 8
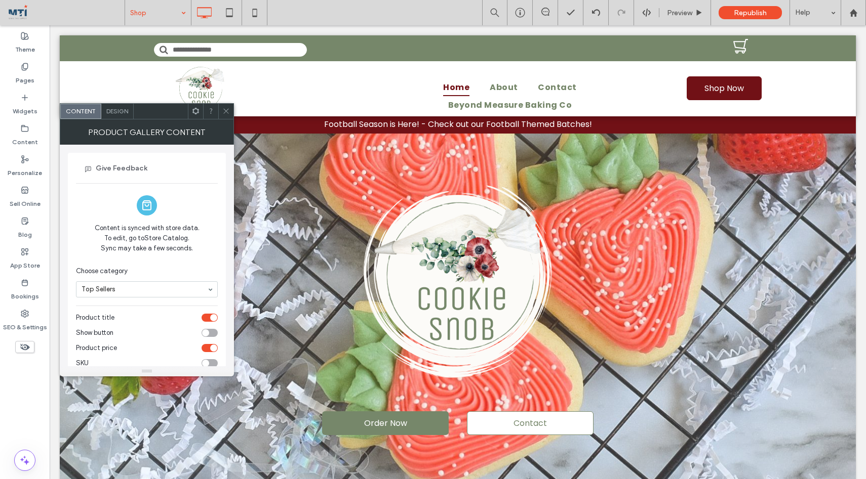
click at [224, 110] on icon at bounding box center [226, 111] width 8 height 8
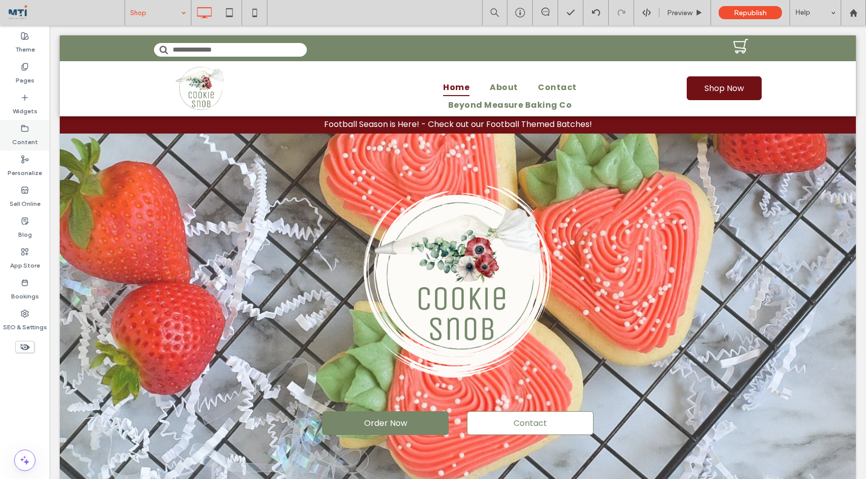
click at [26, 126] on icon at bounding box center [25, 129] width 8 height 8
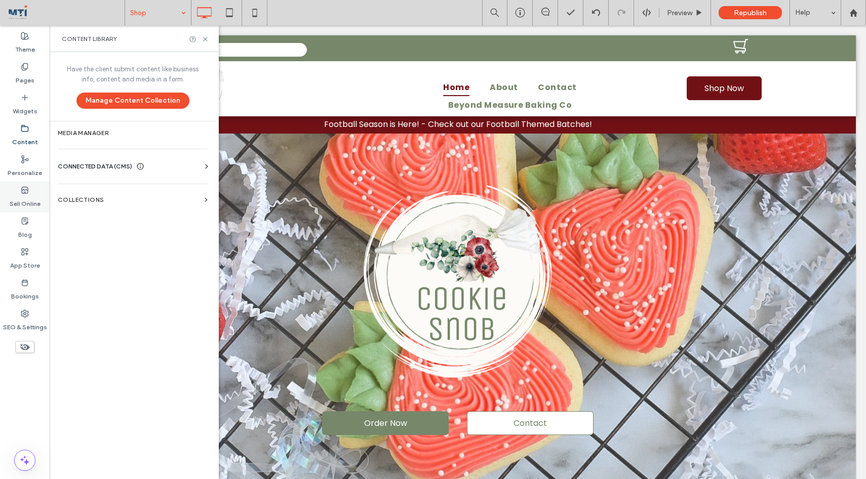
click at [27, 191] on use at bounding box center [24, 190] width 7 height 6
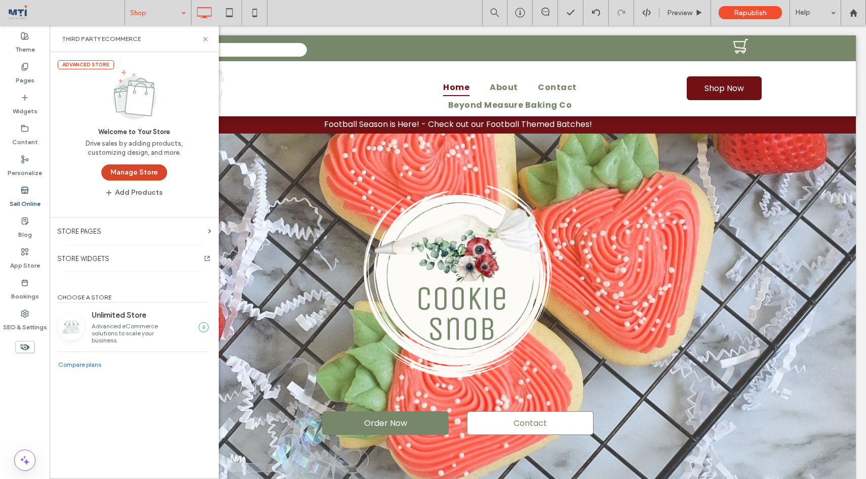
click at [133, 170] on button "Manage Store" at bounding box center [134, 173] width 66 height 16
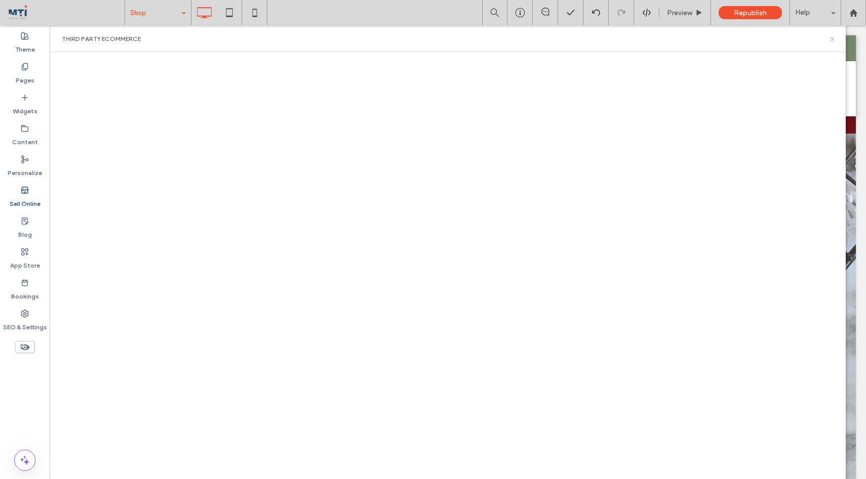
click at [831, 36] on icon at bounding box center [832, 39] width 8 height 8
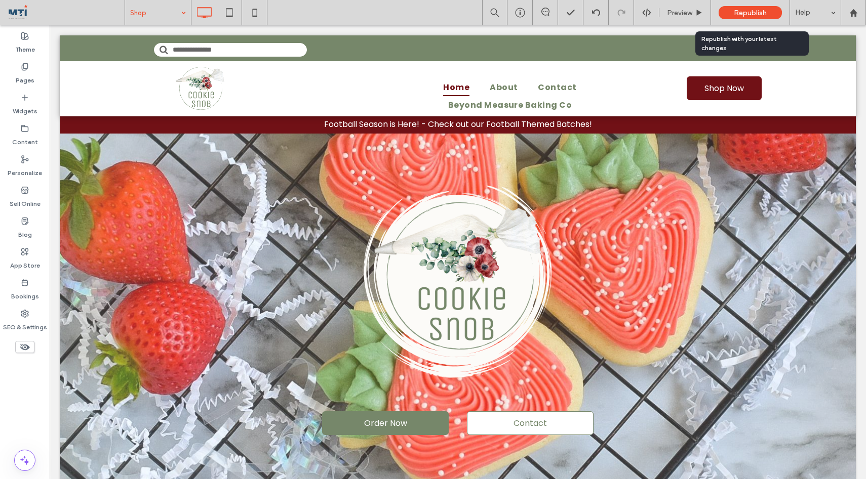
click at [726, 12] on div "Republish" at bounding box center [749, 12] width 63 height 13
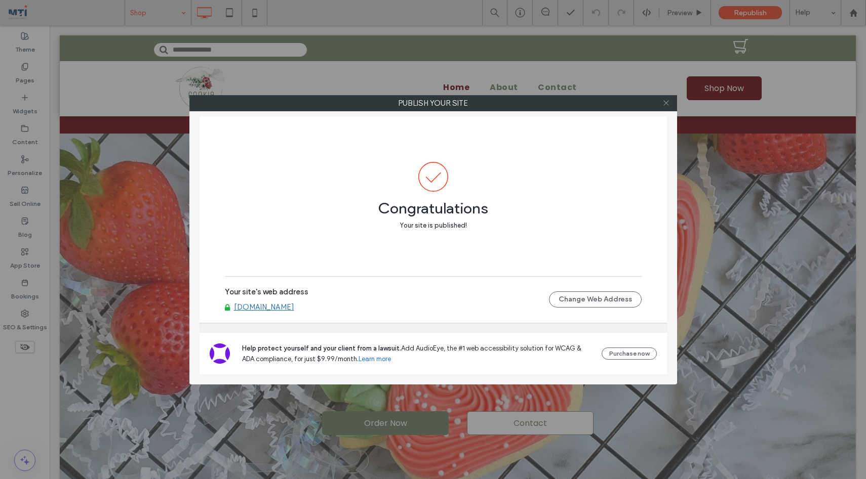
click at [668, 105] on icon at bounding box center [666, 103] width 8 height 8
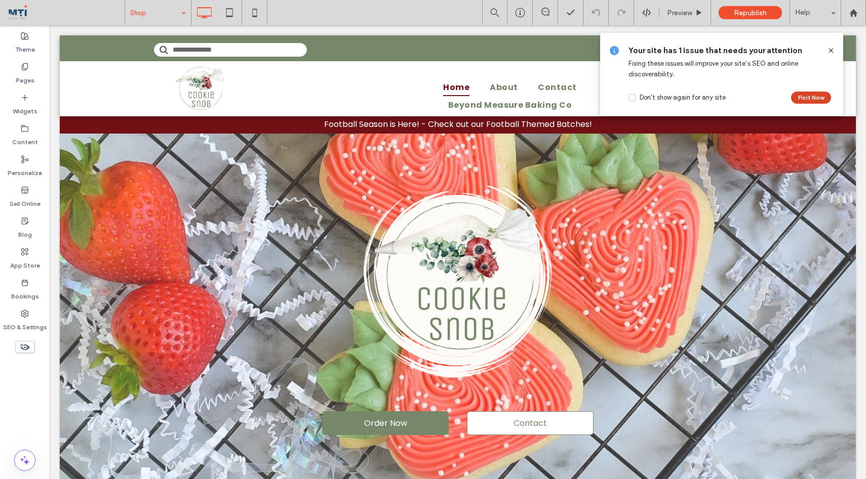
click at [804, 98] on button "Fix it Now" at bounding box center [811, 98] width 40 height 12
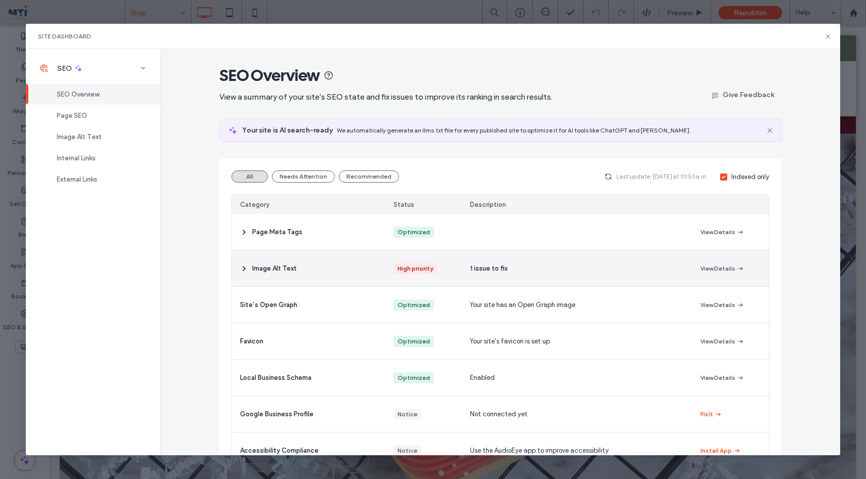
click at [291, 270] on span "Image Alt Text" at bounding box center [274, 269] width 45 height 10
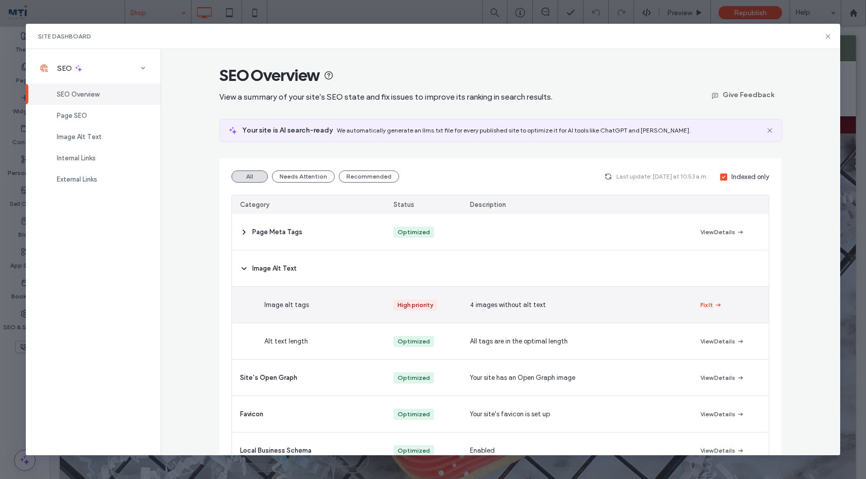
click at [707, 305] on button "Fix It" at bounding box center [711, 305] width 22 height 12
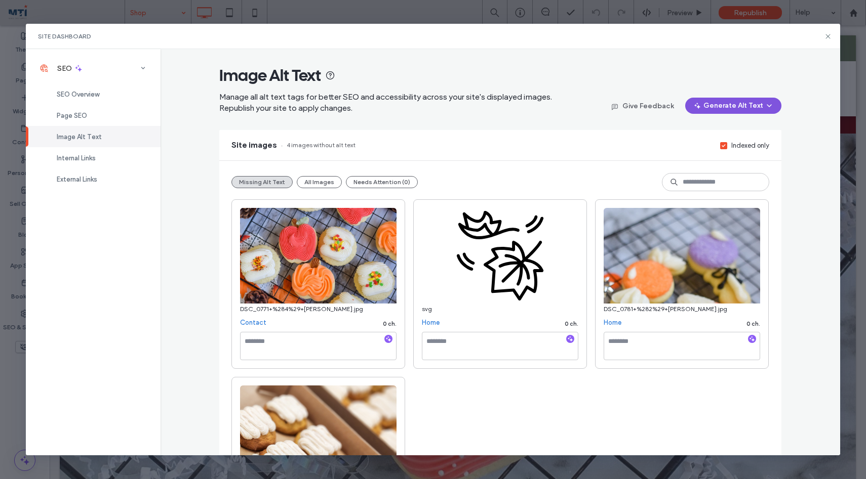
click at [725, 104] on button "Generate Alt Text" at bounding box center [733, 106] width 96 height 16
click at [711, 131] on span "Generate Missing Alt Text Only" at bounding box center [723, 133] width 93 height 10
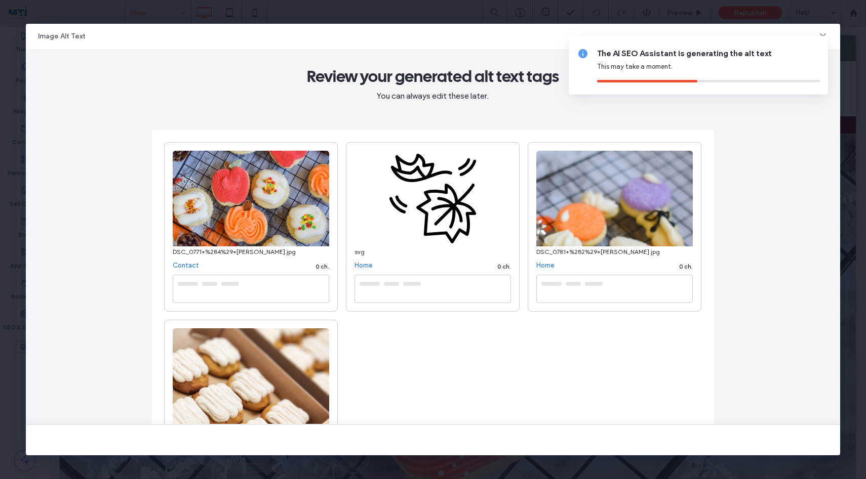
type textarea "**********"
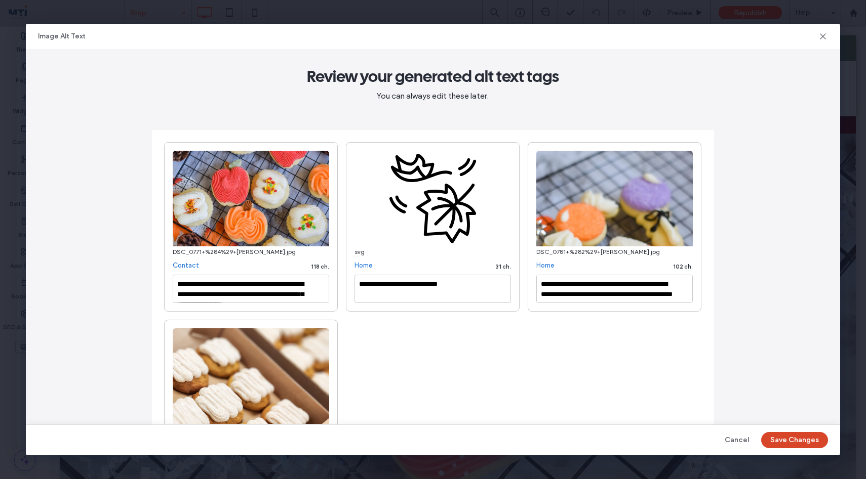
click at [781, 440] on button "Save Changes" at bounding box center [794, 440] width 67 height 16
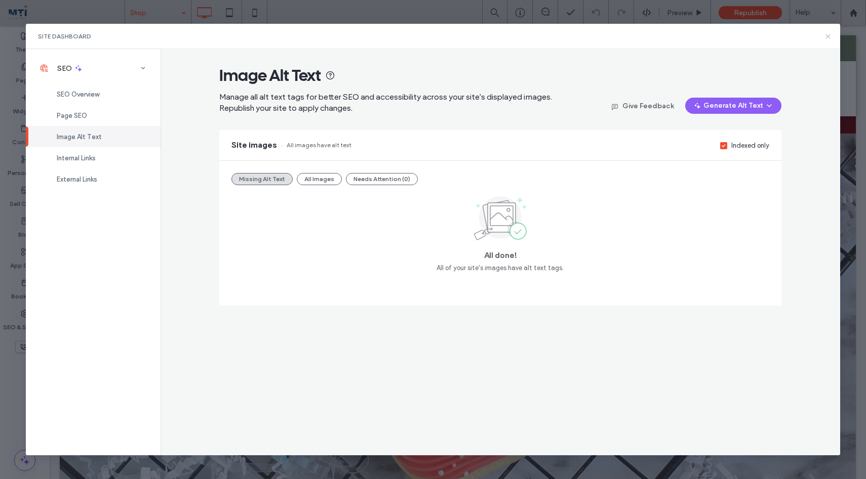
click at [829, 35] on icon at bounding box center [828, 36] width 8 height 8
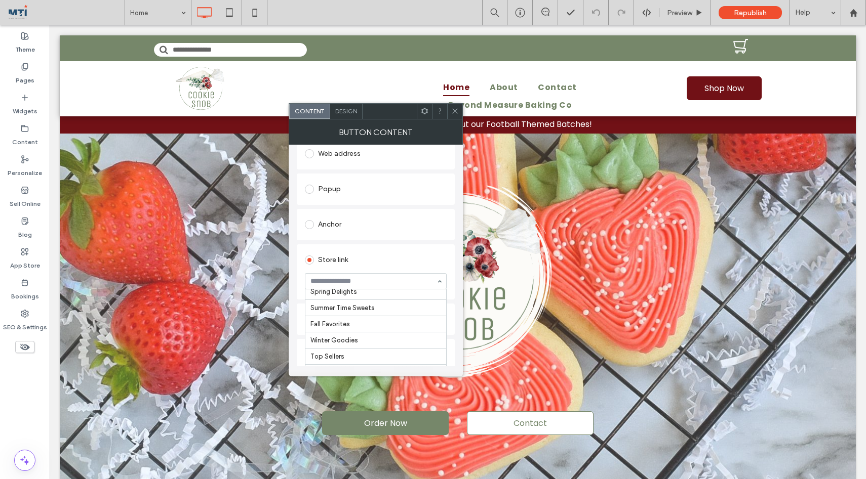
scroll to position [636, 0]
click at [454, 107] on icon at bounding box center [455, 111] width 8 height 8
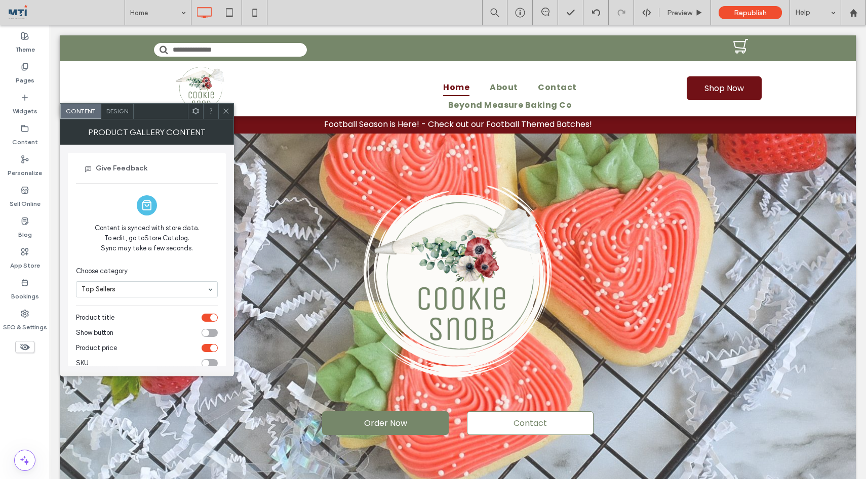
click at [228, 111] on icon at bounding box center [226, 111] width 8 height 8
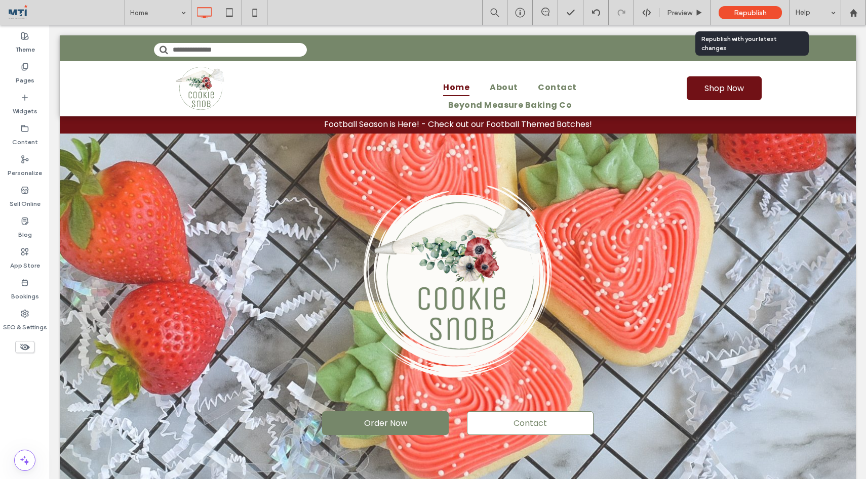
click at [742, 12] on span "Republish" at bounding box center [750, 13] width 33 height 9
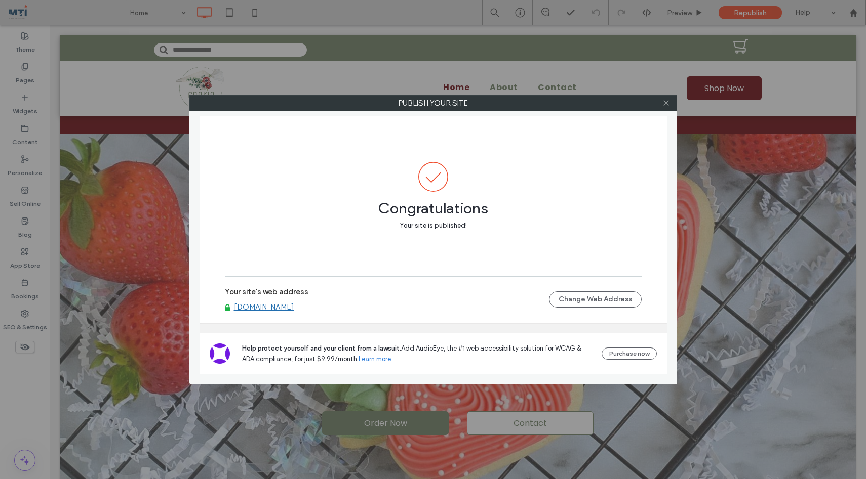
click at [665, 104] on icon at bounding box center [666, 103] width 8 height 8
